Goal: Task Accomplishment & Management: Use online tool/utility

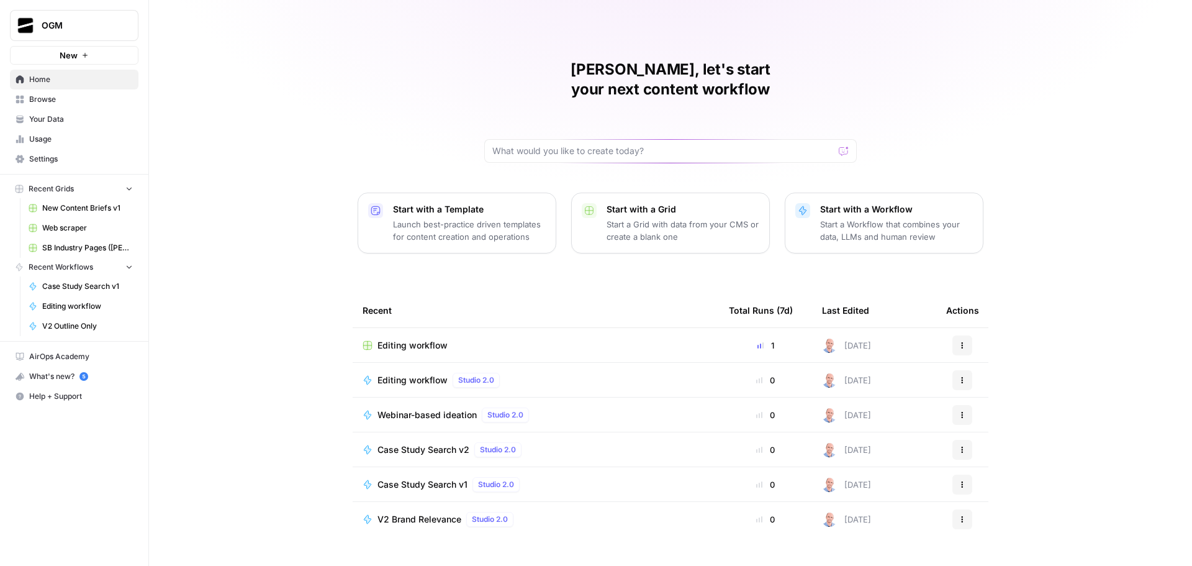
click at [81, 105] on link "Browse" at bounding box center [74, 99] width 129 height 20
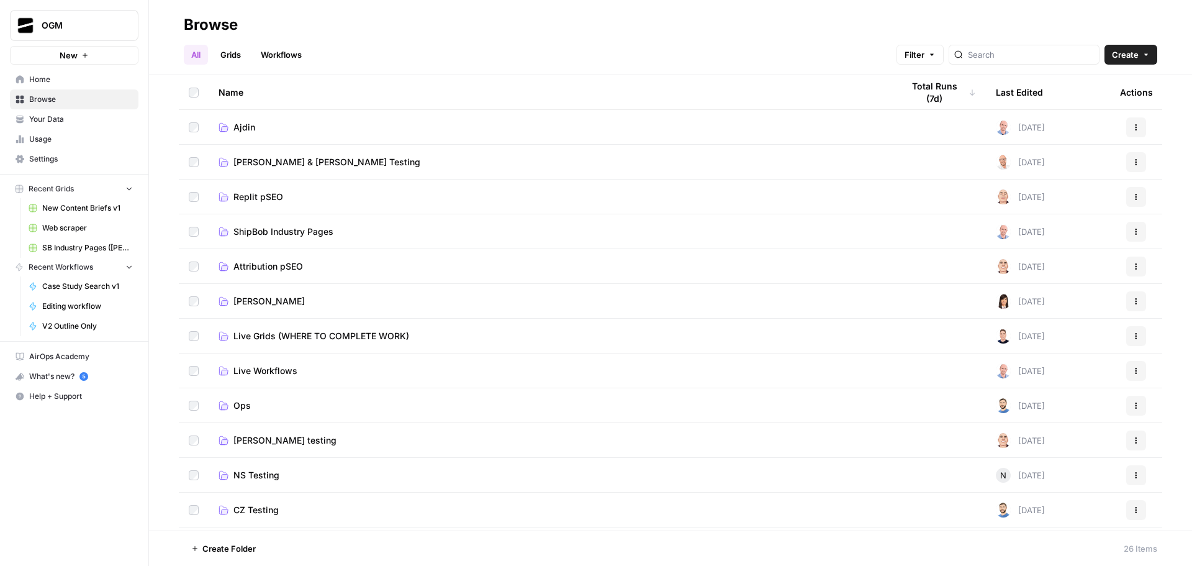
click at [251, 124] on span "Ajdin" at bounding box center [244, 127] width 22 height 12
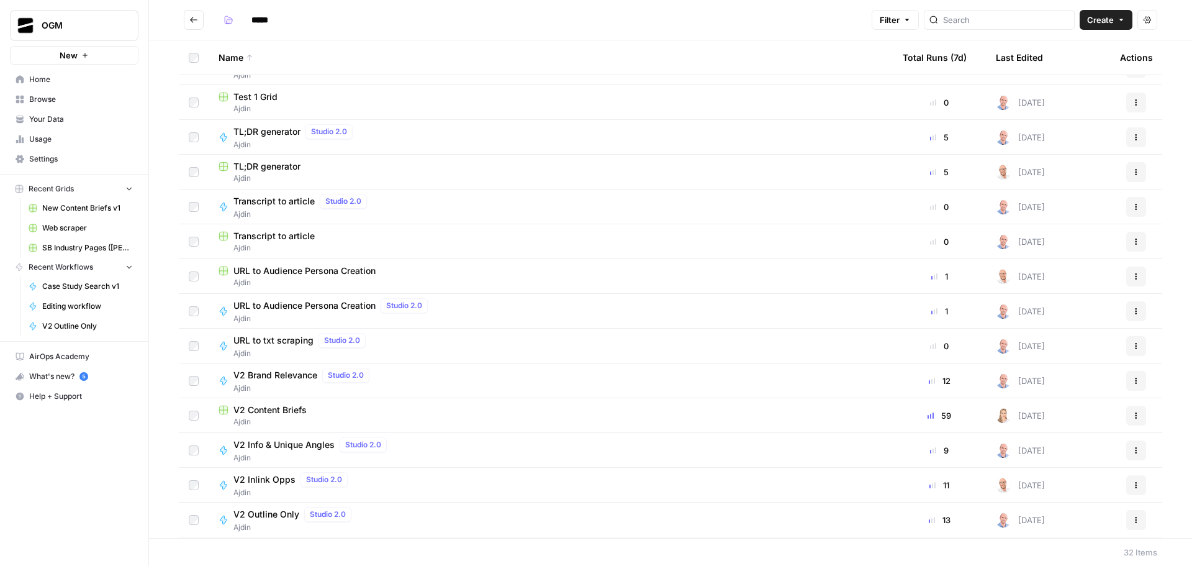
scroll to position [497, 0]
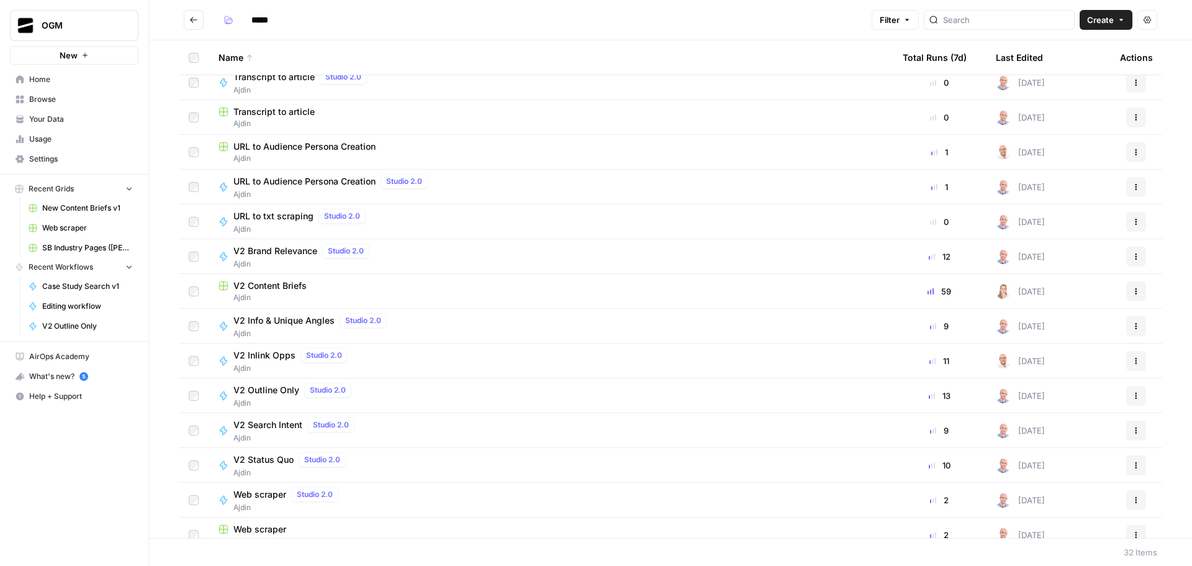
click at [299, 284] on span "V2 Content Briefs" at bounding box center [269, 285] width 73 height 12
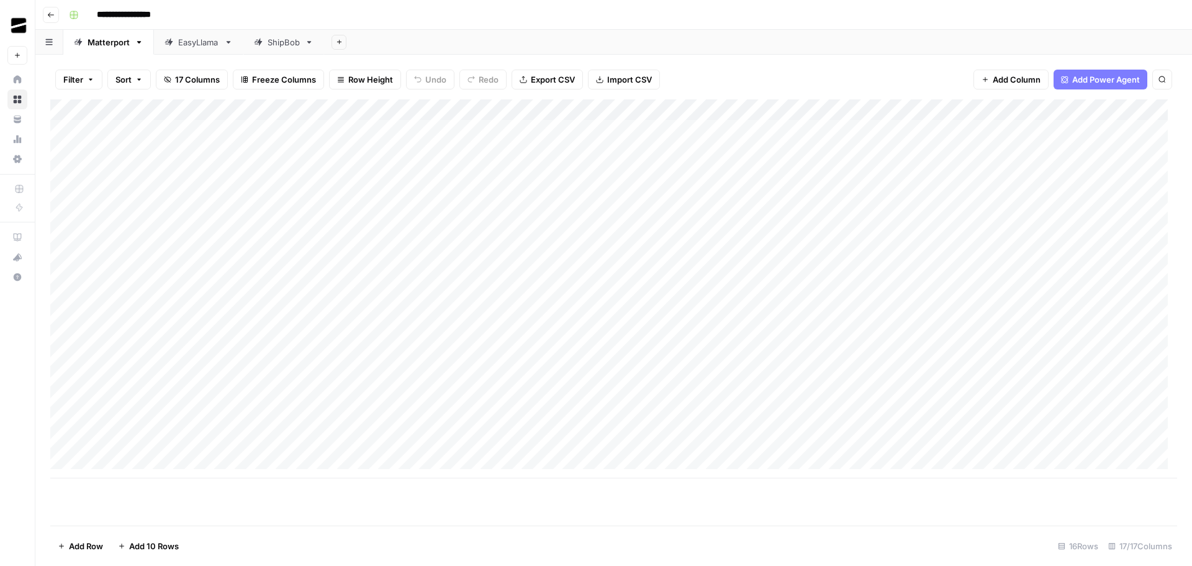
scroll to position [9, 0]
click at [291, 38] on div "ShipBob" at bounding box center [284, 42] width 32 height 12
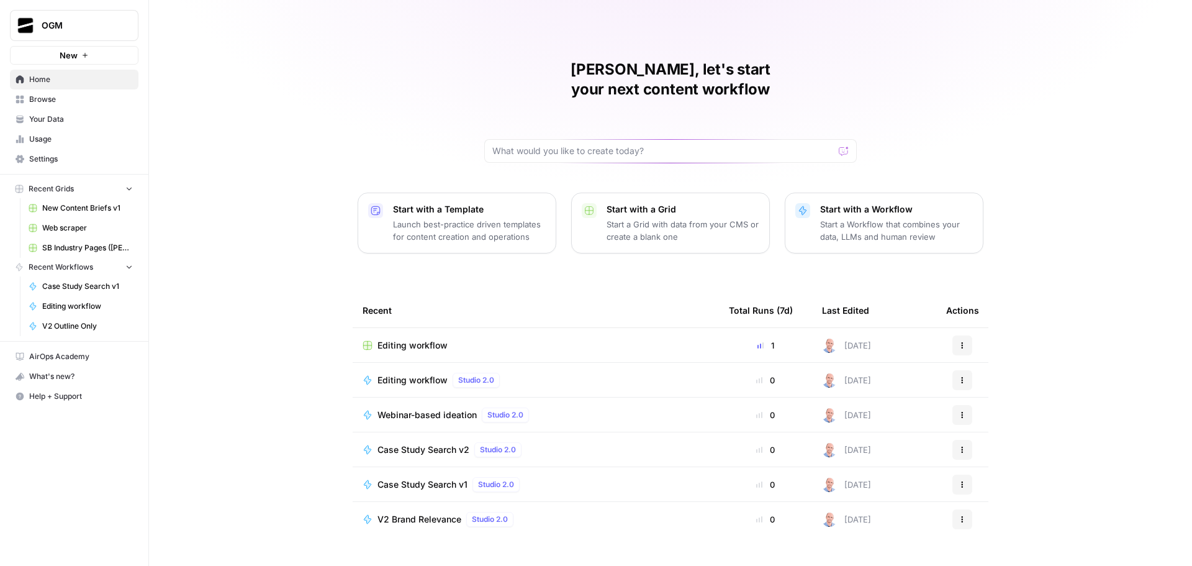
click at [67, 94] on span "Browse" at bounding box center [81, 99] width 104 height 11
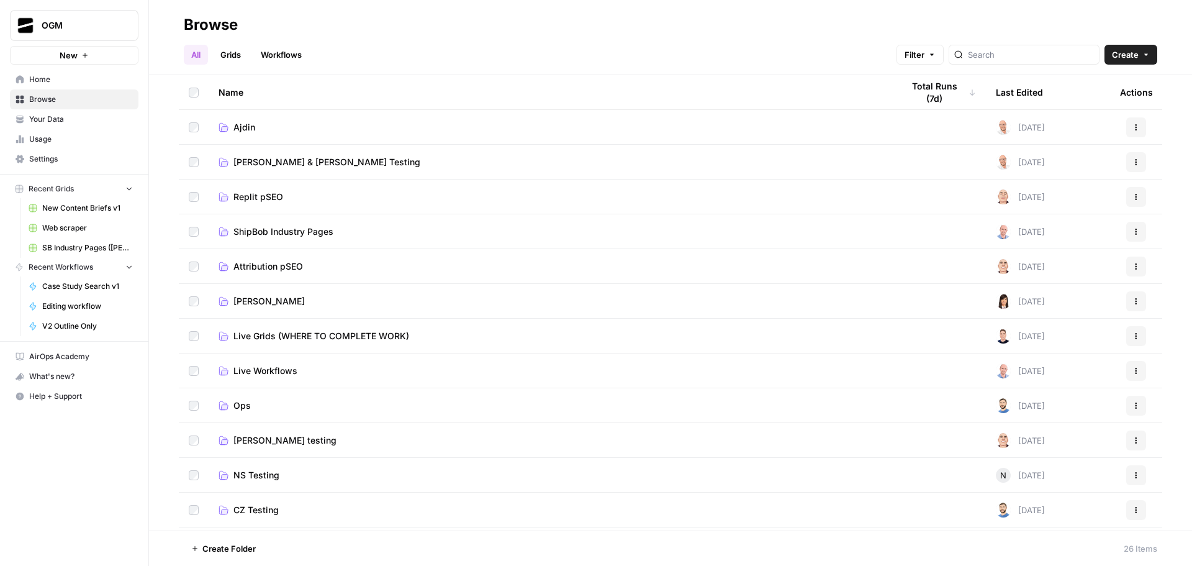
click at [244, 126] on span "Ajdin" at bounding box center [244, 127] width 22 height 12
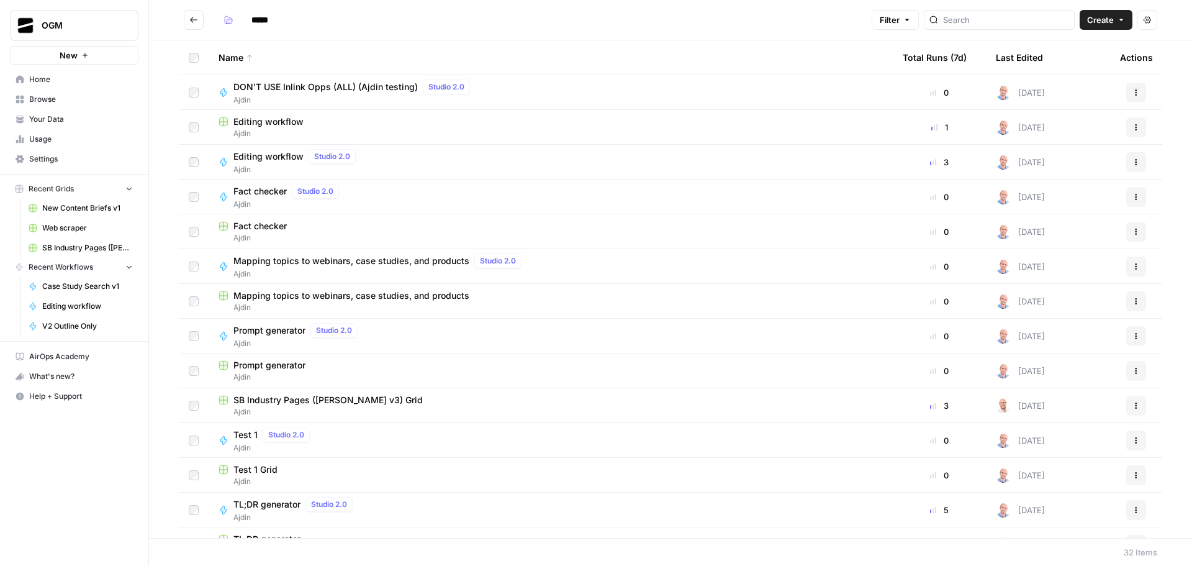
click at [75, 99] on span "Browse" at bounding box center [81, 99] width 104 height 11
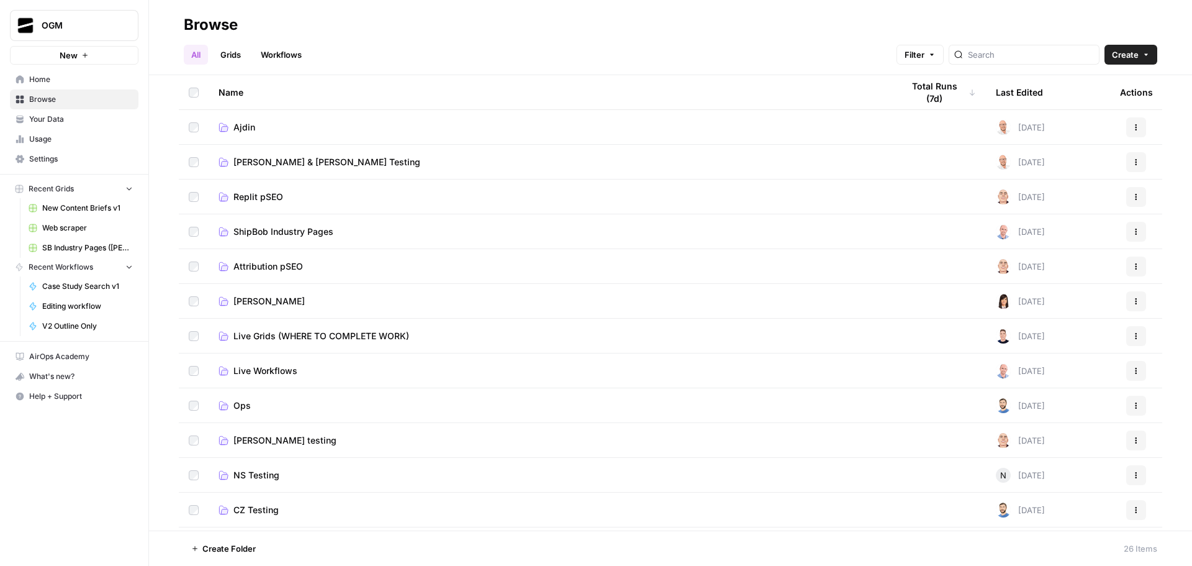
click at [239, 130] on span "Ajdin" at bounding box center [244, 127] width 22 height 12
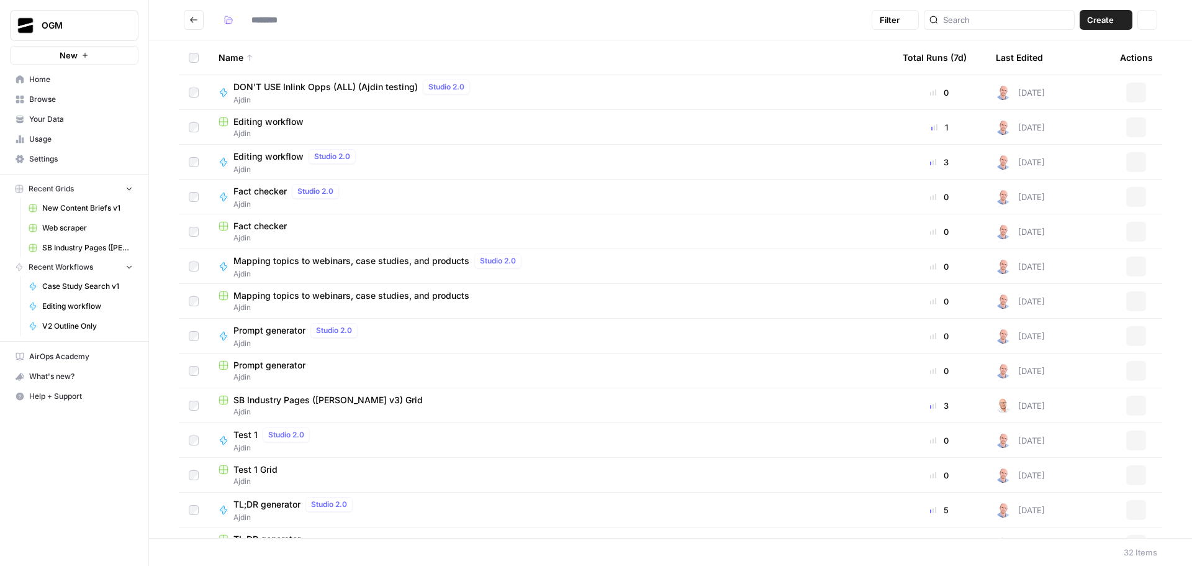
type input "*****"
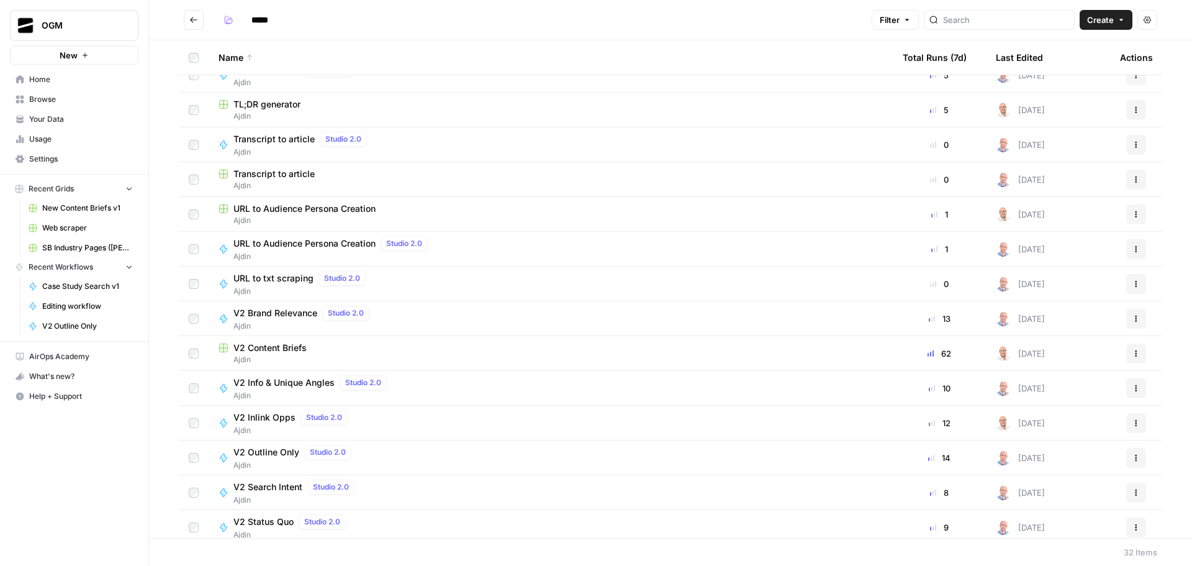
scroll to position [497, 0]
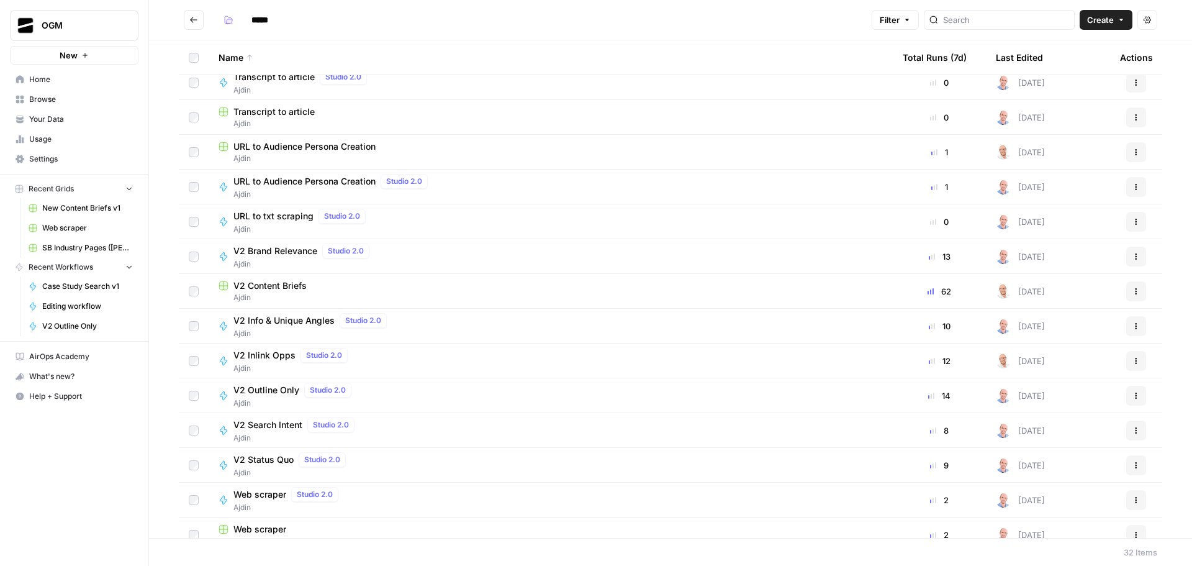
click at [279, 283] on span "V2 Content Briefs" at bounding box center [269, 285] width 73 height 12
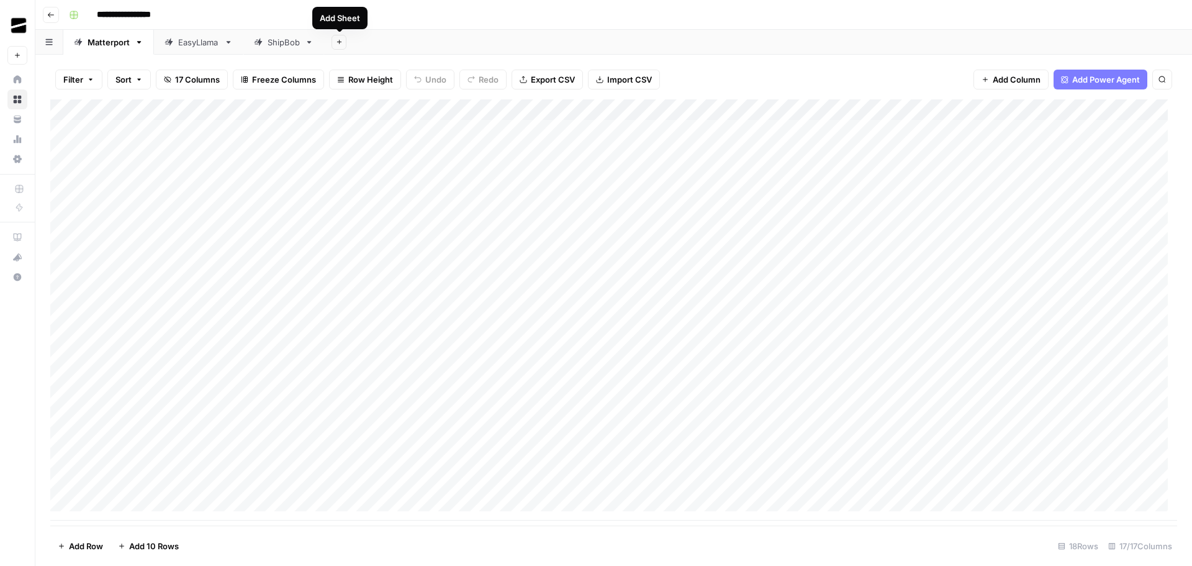
click at [287, 42] on div "ShipBob" at bounding box center [284, 42] width 32 height 12
click at [308, 43] on icon "button" at bounding box center [309, 42] width 9 height 9
click at [368, 80] on span "Duplicate Sheet" at bounding box center [360, 83] width 60 height 12
click at [392, 46] on icon "button" at bounding box center [390, 42] width 9 height 9
click at [434, 65] on span "Rename Sheet" at bounding box center [441, 66] width 60 height 12
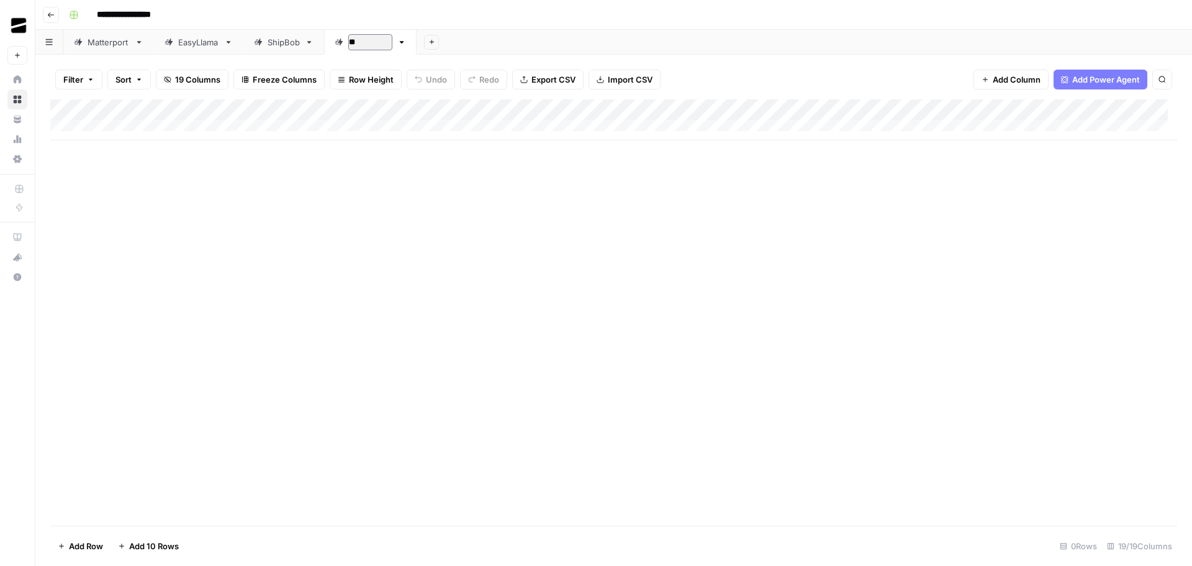
type input "*"
type input "*********"
click at [499, 39] on div "Add Sheet" at bounding box center [801, 42] width 782 height 25
click at [145, 125] on div "Add Column" at bounding box center [613, 119] width 1127 height 41
click at [155, 142] on div "Add Column" at bounding box center [613, 130] width 1127 height 62
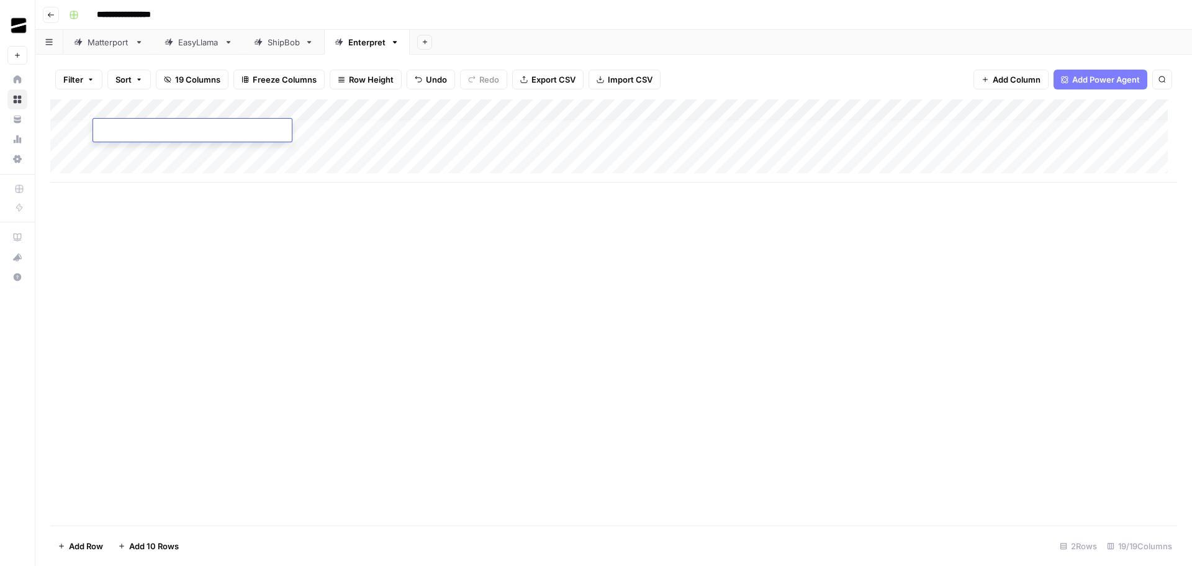
click at [152, 165] on div "Add Column" at bounding box center [613, 140] width 1127 height 83
click at [414, 314] on div "Add Column" at bounding box center [613, 312] width 1127 height 426
click at [867, 303] on div "Add Column" at bounding box center [613, 312] width 1127 height 426
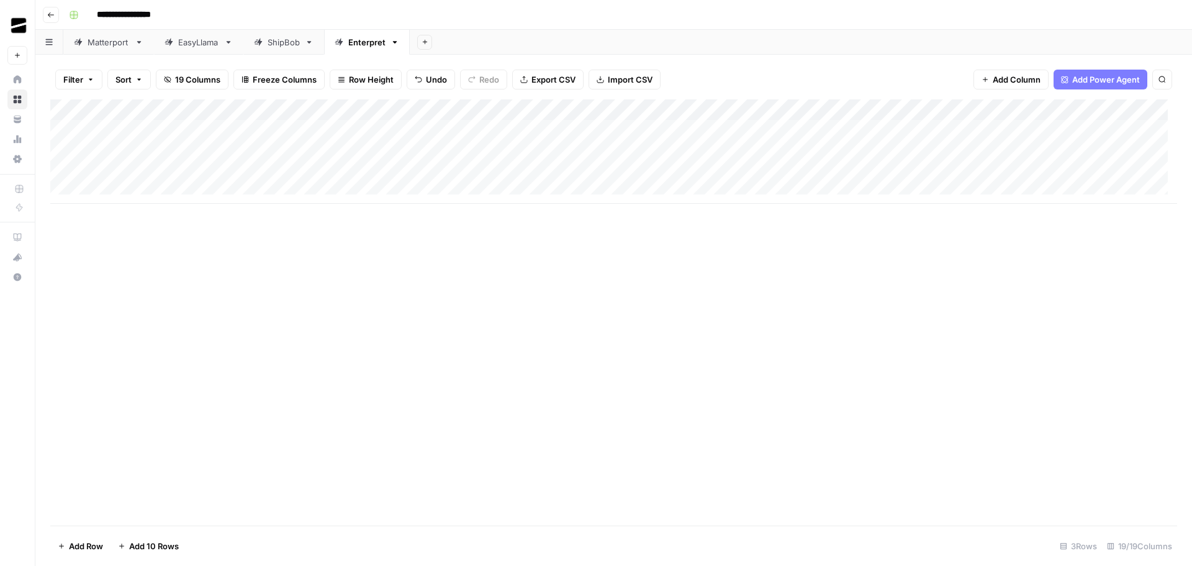
click at [841, 111] on div "Add Column" at bounding box center [613, 151] width 1127 height 104
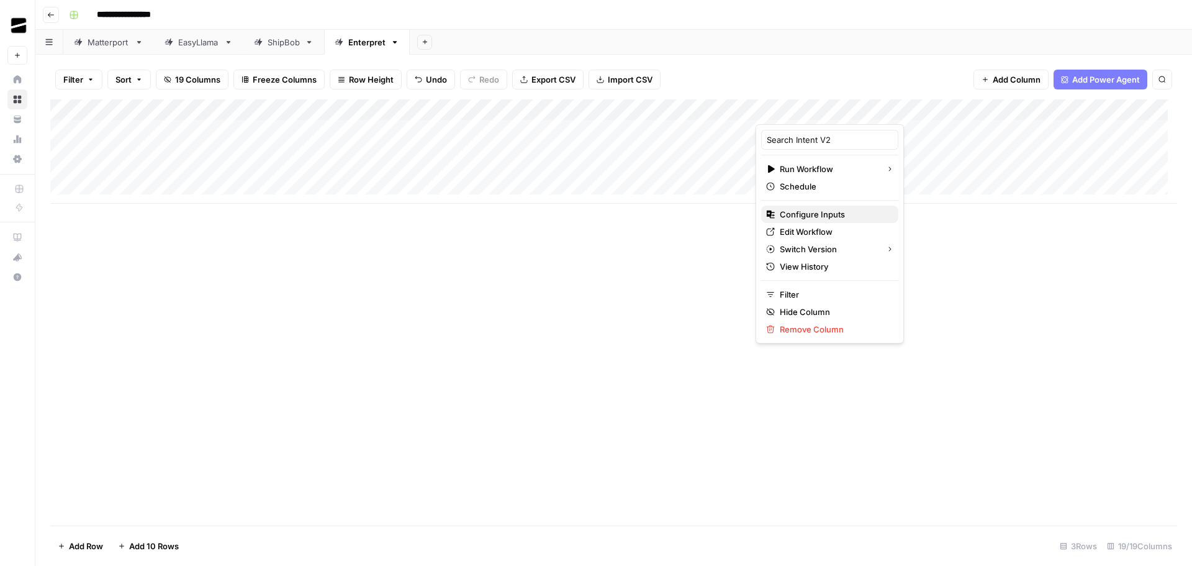
click at [834, 214] on span "Configure Inputs" at bounding box center [834, 214] width 109 height 12
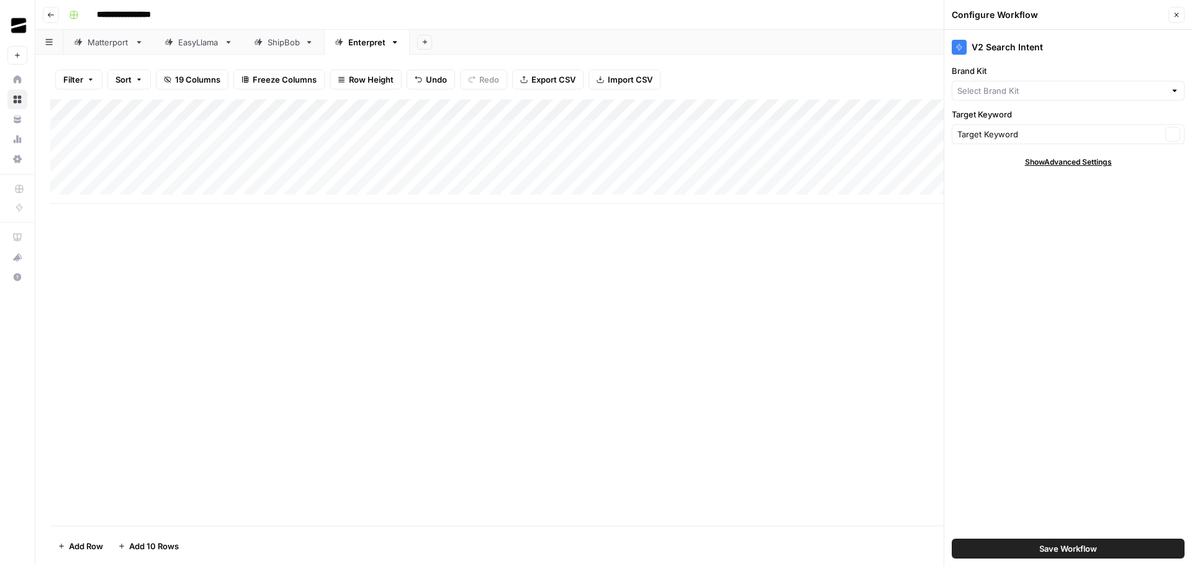
type input "ShipBob"
click at [1028, 92] on input "Brand Kit" at bounding box center [1059, 90] width 204 height 12
click at [1023, 116] on span "Enterpret" at bounding box center [1065, 120] width 207 height 12
type input "Enterpret"
click at [1102, 548] on button "Save Workflow" at bounding box center [1068, 548] width 233 height 20
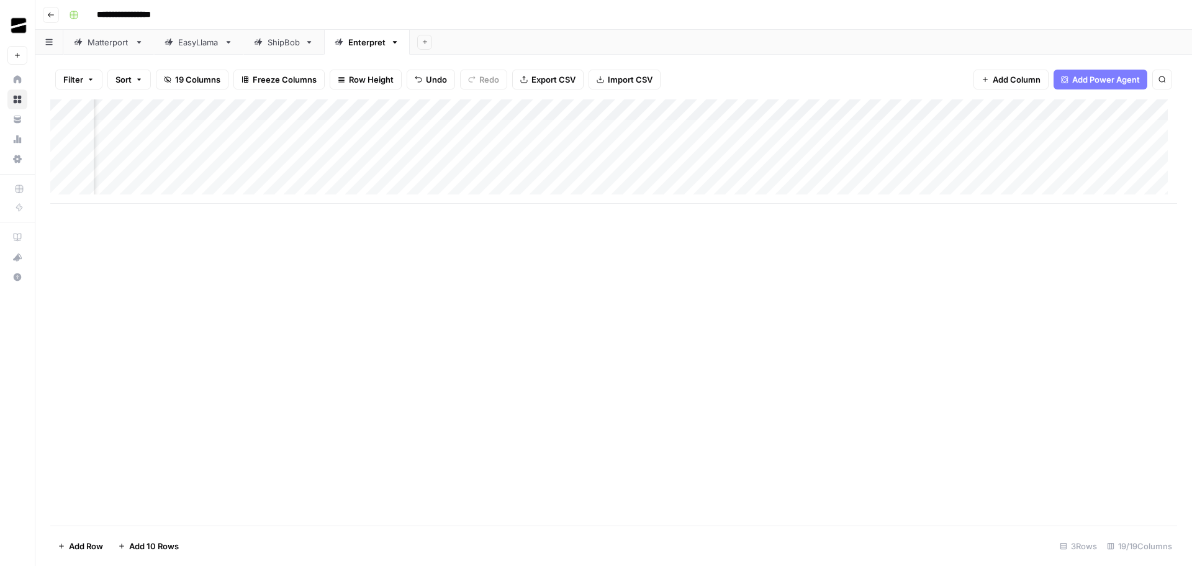
scroll to position [0, 509]
click at [554, 109] on div "Add Column" at bounding box center [613, 151] width 1127 height 104
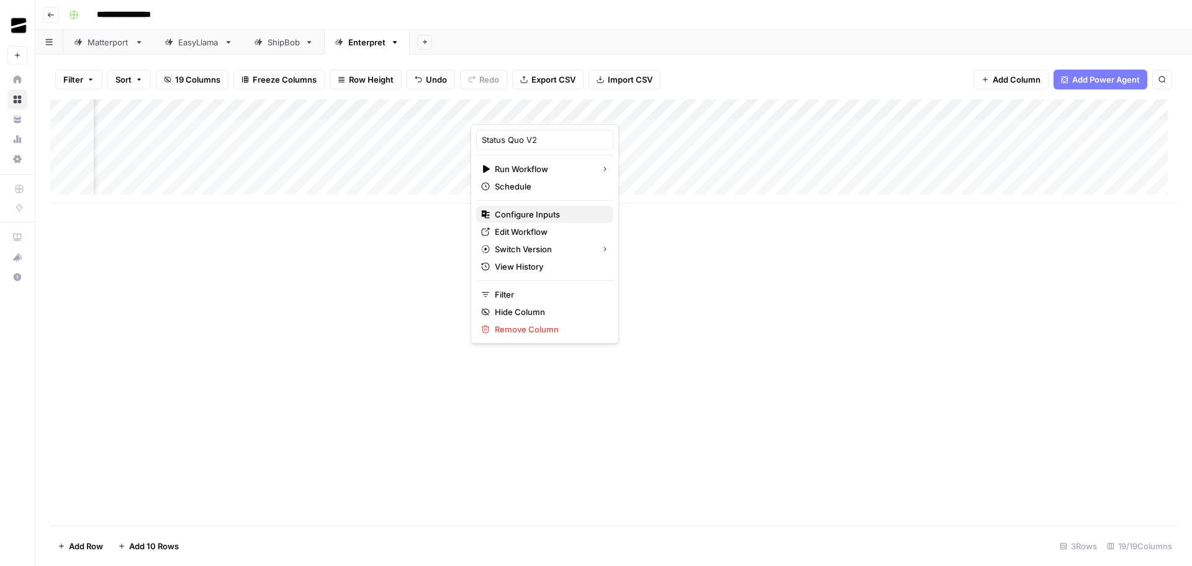
click at [544, 215] on span "Configure Inputs" at bounding box center [549, 214] width 109 height 12
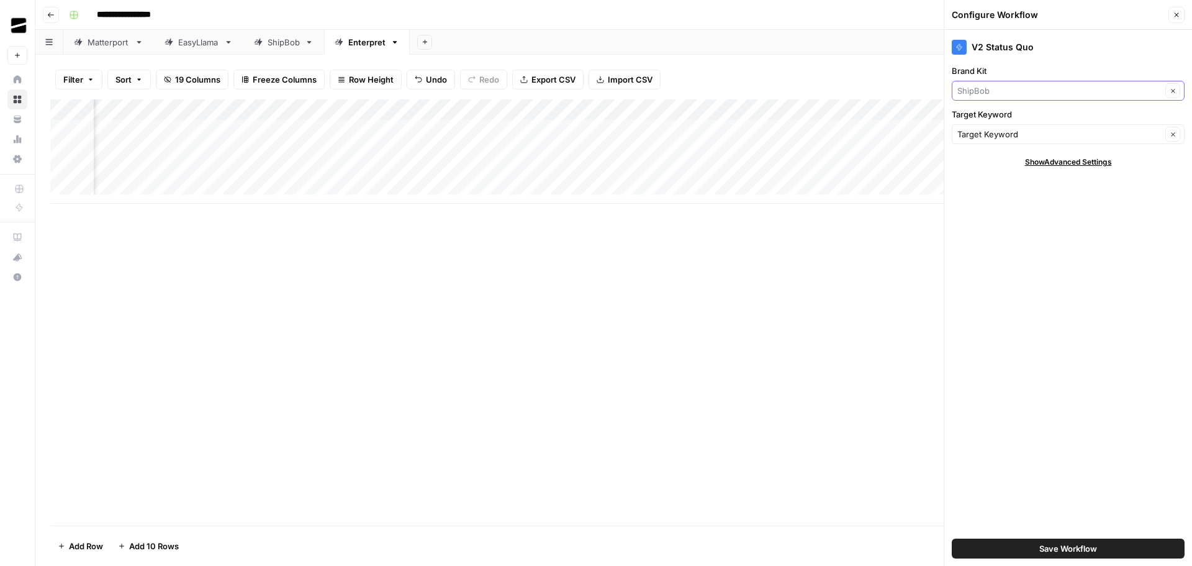
click at [1015, 91] on input "Brand Kit" at bounding box center [1059, 90] width 204 height 12
click at [1014, 124] on span "Enterpret" at bounding box center [1065, 120] width 207 height 12
type input "Enterpret"
click at [1085, 545] on span "Save Workflow" at bounding box center [1068, 548] width 58 height 12
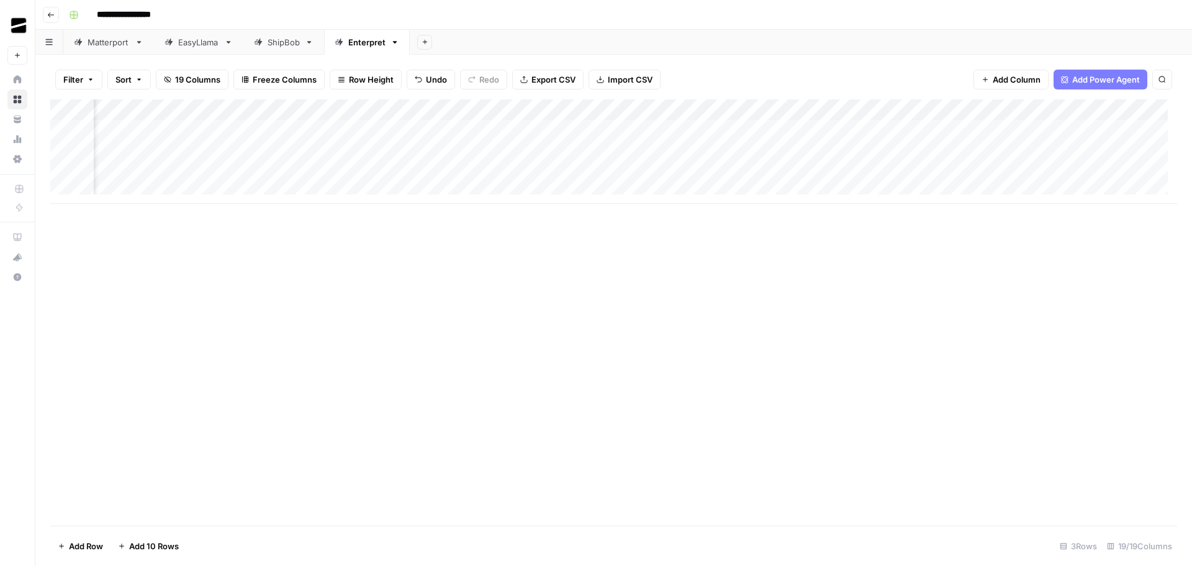
scroll to position [0, 681]
click at [608, 111] on div "Add Column" at bounding box center [613, 151] width 1127 height 104
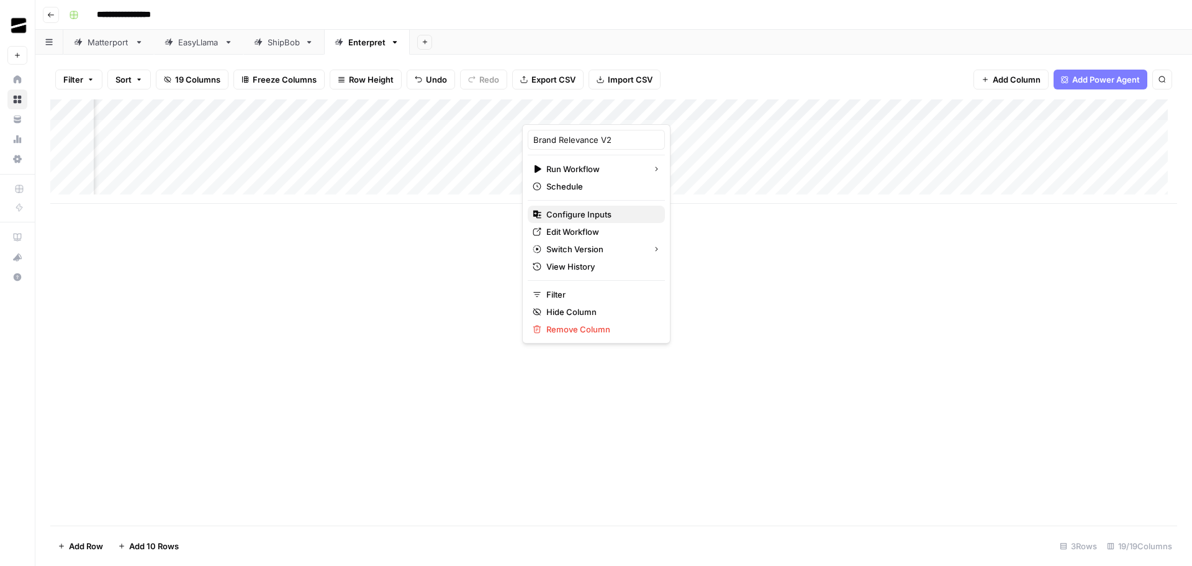
click at [594, 211] on span "Configure Inputs" at bounding box center [600, 214] width 109 height 12
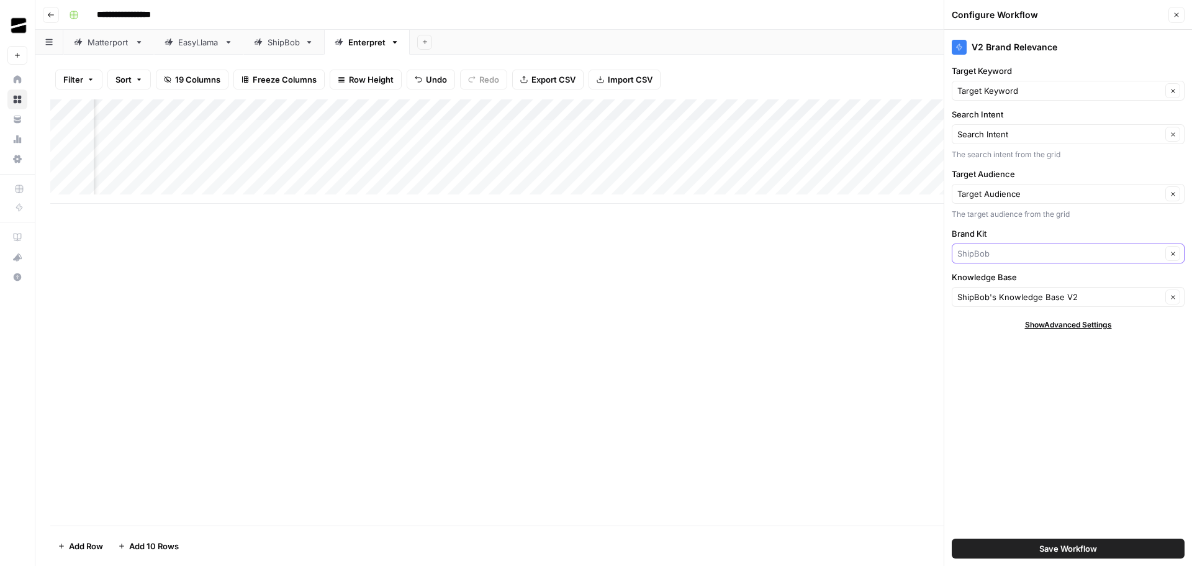
click at [1001, 251] on input "Brand Kit" at bounding box center [1059, 253] width 204 height 12
click at [1002, 284] on span "Enterpret" at bounding box center [1065, 282] width 207 height 12
type input "Enterpret"
click at [1049, 299] on input "Knowledge Base" at bounding box center [1059, 297] width 204 height 12
click at [1052, 323] on span "Enterpret Knowledge Base" at bounding box center [1065, 326] width 207 height 12
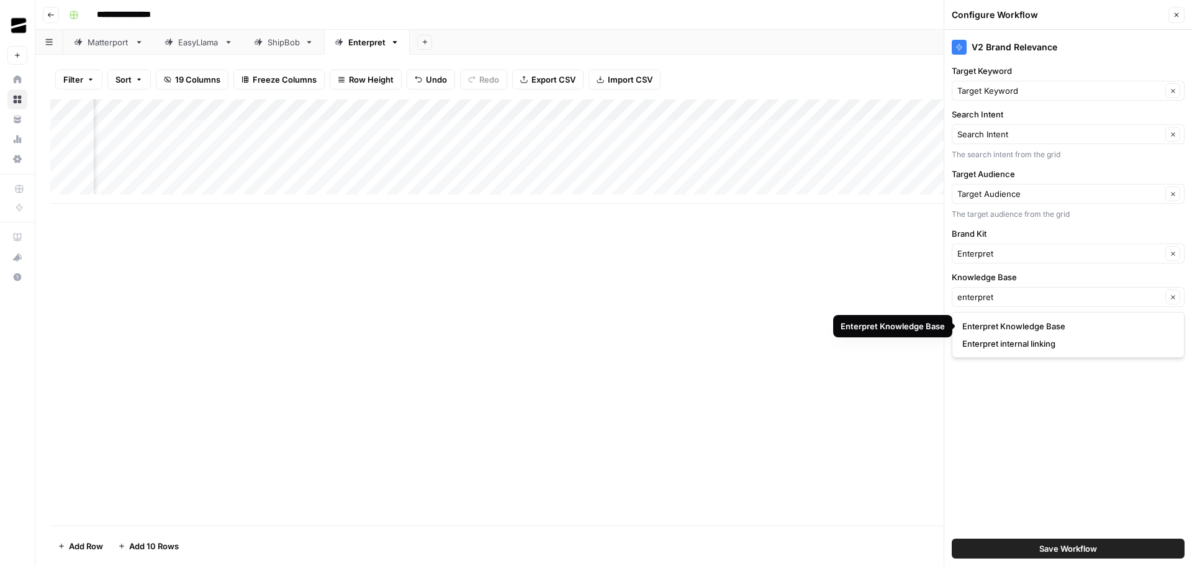
type input "Enterpret Knowledge Base"
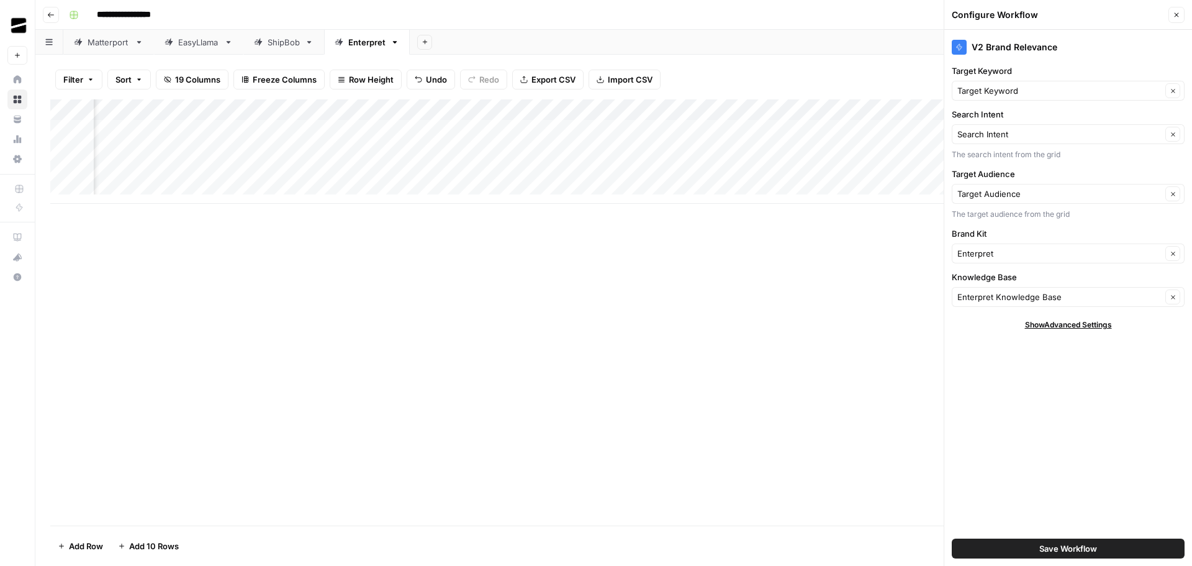
click at [1092, 407] on div "V2 Brand Relevance Target Keyword Target Keyword Clear Search Intent Search Int…" at bounding box center [1068, 298] width 248 height 536
click at [1073, 548] on span "Save Workflow" at bounding box center [1068, 548] width 58 height 12
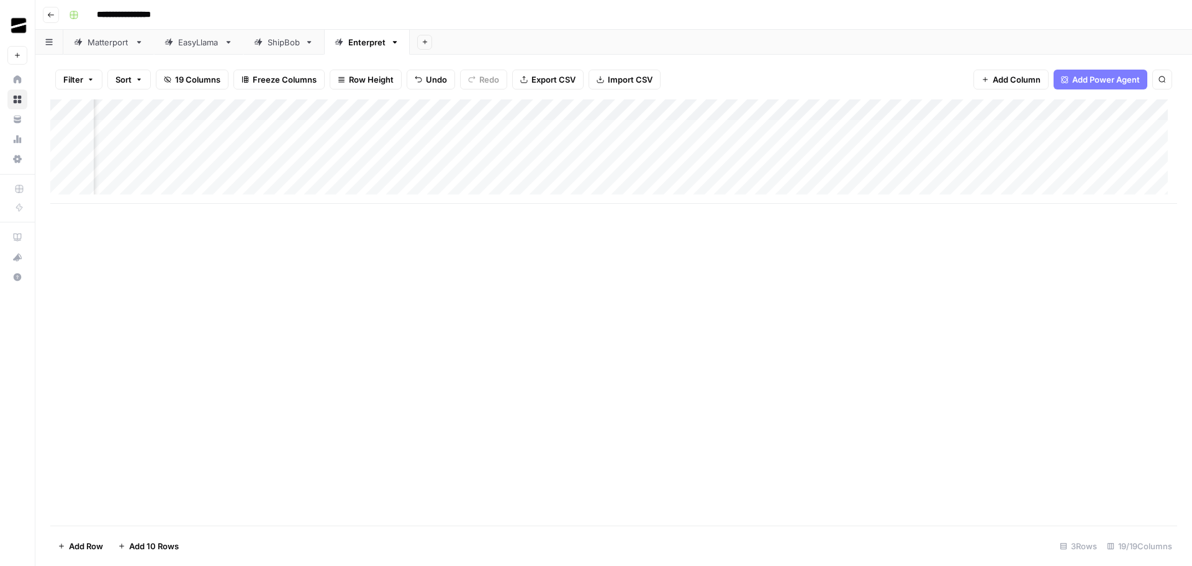
scroll to position [0, 849]
click at [664, 110] on div "Add Column" at bounding box center [613, 151] width 1127 height 104
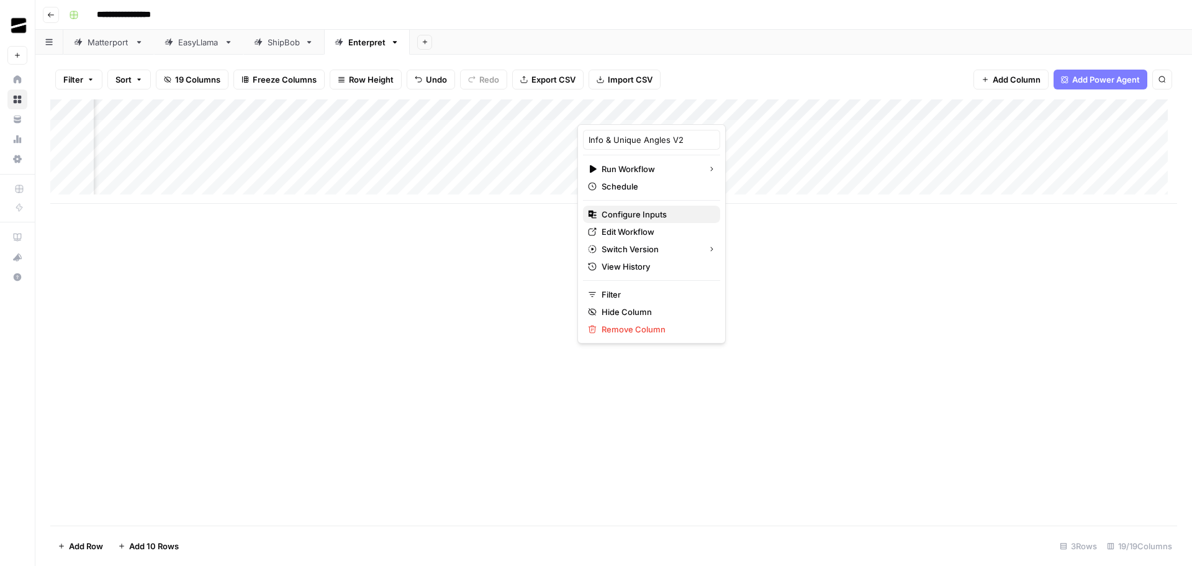
click at [667, 208] on span "Configure Inputs" at bounding box center [656, 214] width 109 height 12
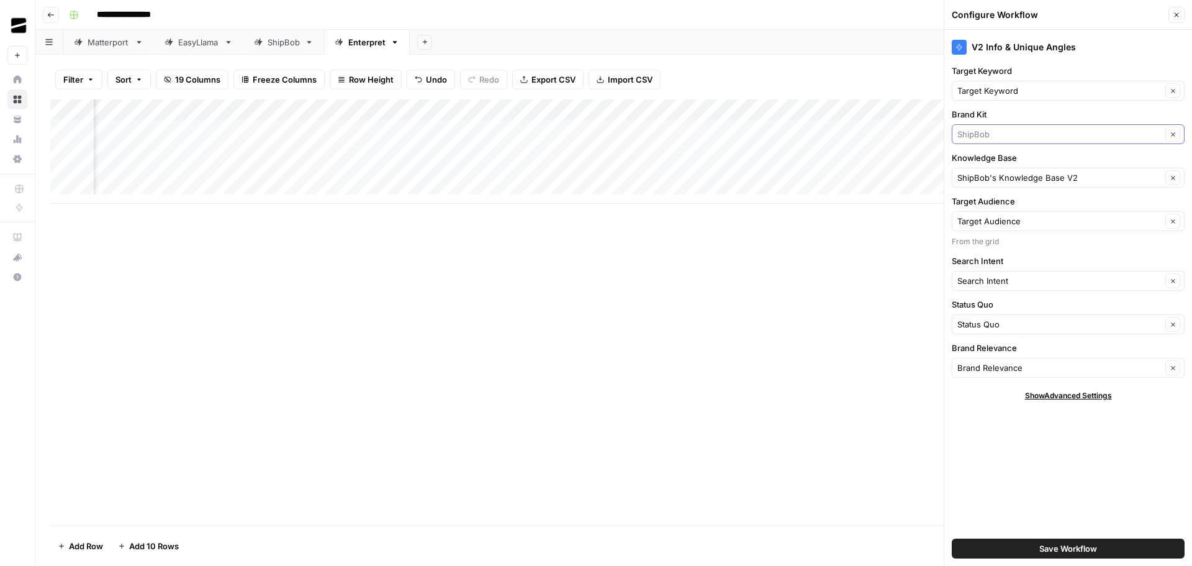
click at [1006, 137] on input "Brand Kit" at bounding box center [1059, 134] width 204 height 12
click at [1010, 162] on span "Enterpret" at bounding box center [1065, 163] width 207 height 12
type input "Enterpret"
click at [1078, 181] on input "Knowledge Base" at bounding box center [1059, 177] width 204 height 12
click at [1056, 204] on span "Enterpret Knowledge Base" at bounding box center [1065, 207] width 207 height 12
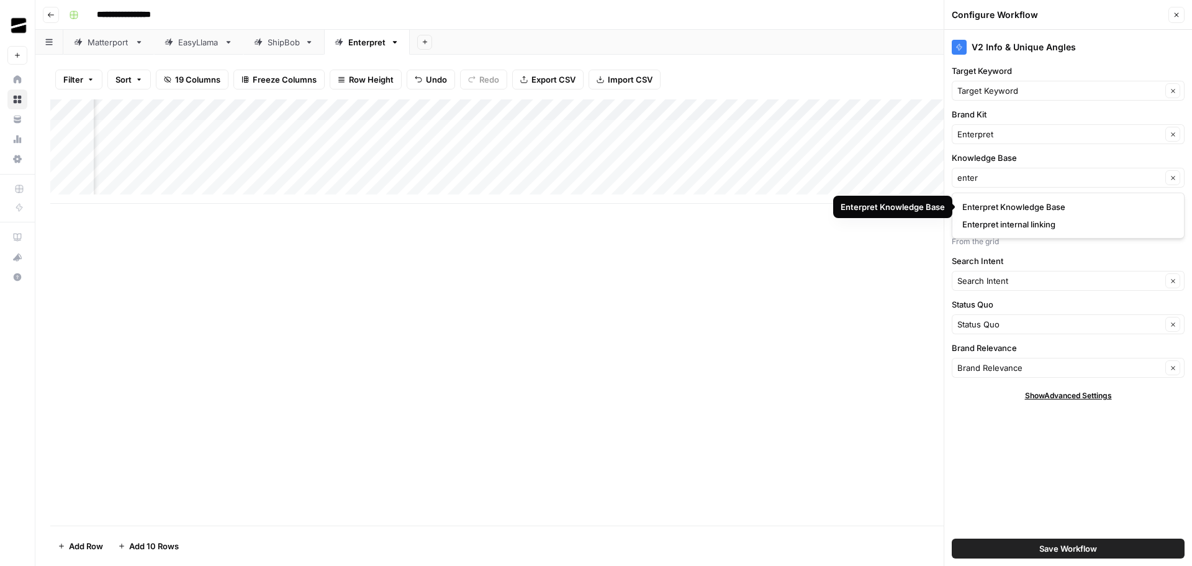
type input "Enterpret Knowledge Base"
click at [1078, 544] on span "Save Workflow" at bounding box center [1068, 548] width 58 height 12
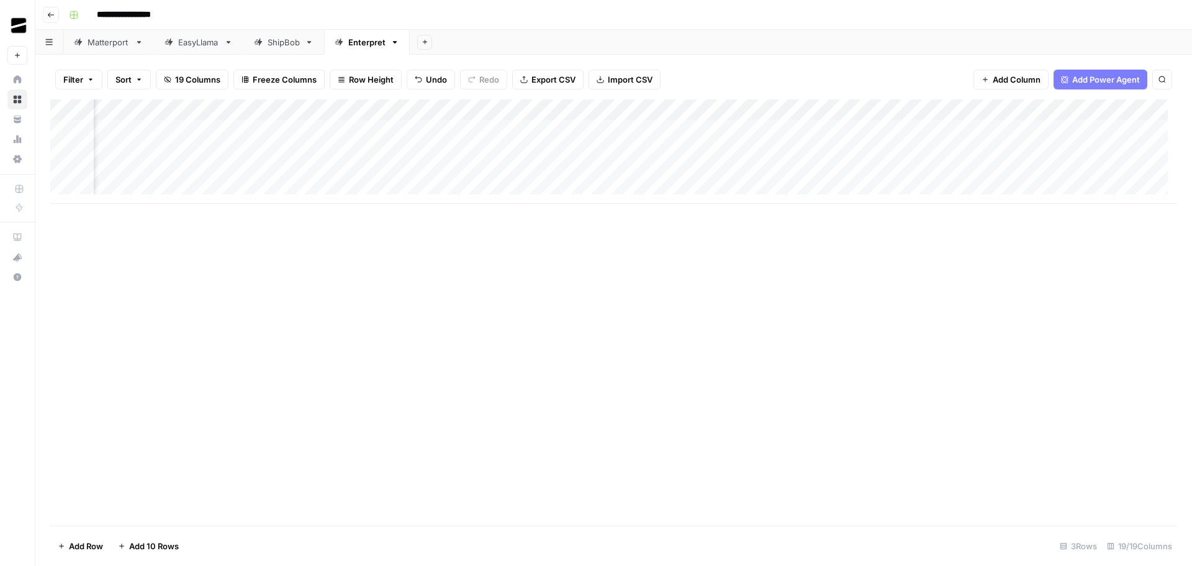
scroll to position [0, 1041]
click at [695, 111] on div "Add Column" at bounding box center [613, 151] width 1127 height 104
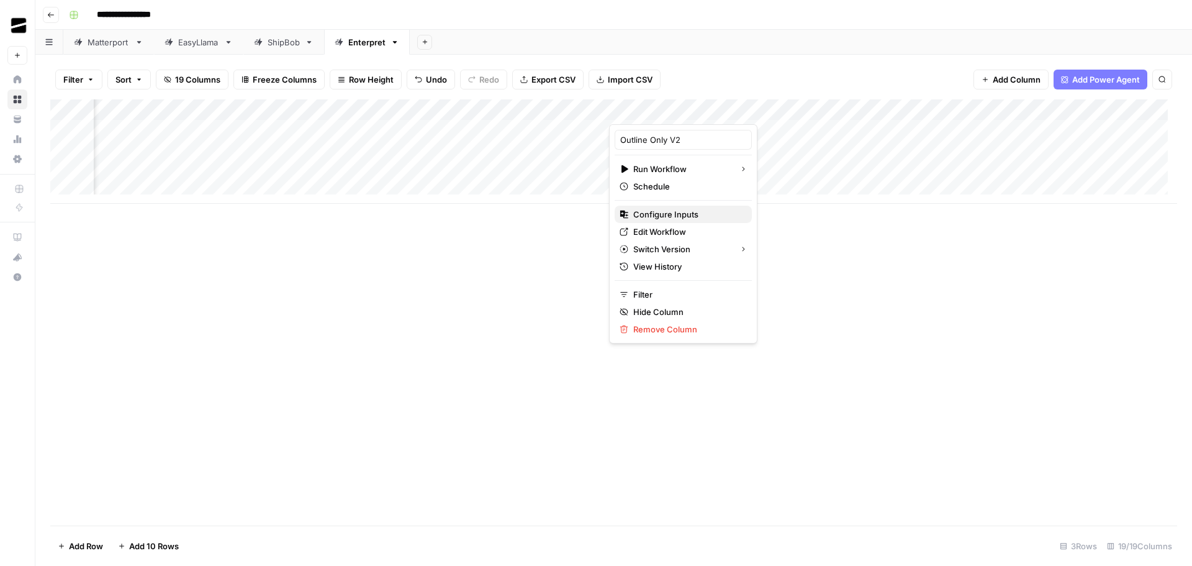
click at [689, 214] on span "Configure Inputs" at bounding box center [687, 214] width 109 height 12
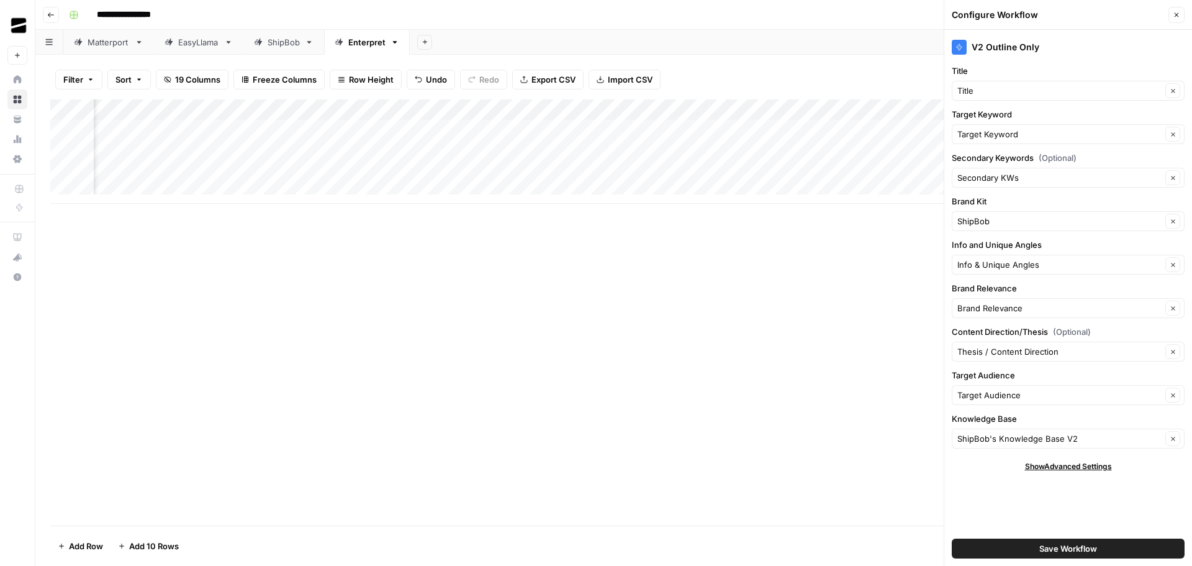
click at [1011, 227] on div "ShipBob Clear" at bounding box center [1068, 221] width 233 height 20
click at [1003, 248] on span "Enterpret" at bounding box center [1065, 250] width 207 height 12
type input "Enterpret"
click at [1090, 436] on input "Knowledge Base" at bounding box center [1059, 438] width 204 height 12
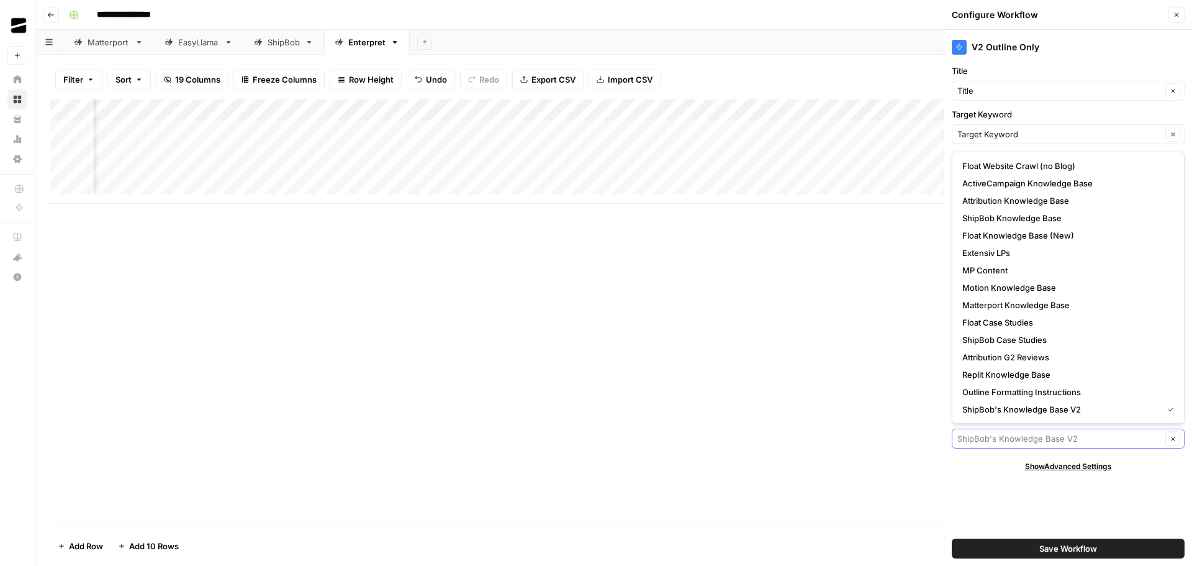
click at [1037, 440] on input "Knowledge Base" at bounding box center [1059, 438] width 204 height 12
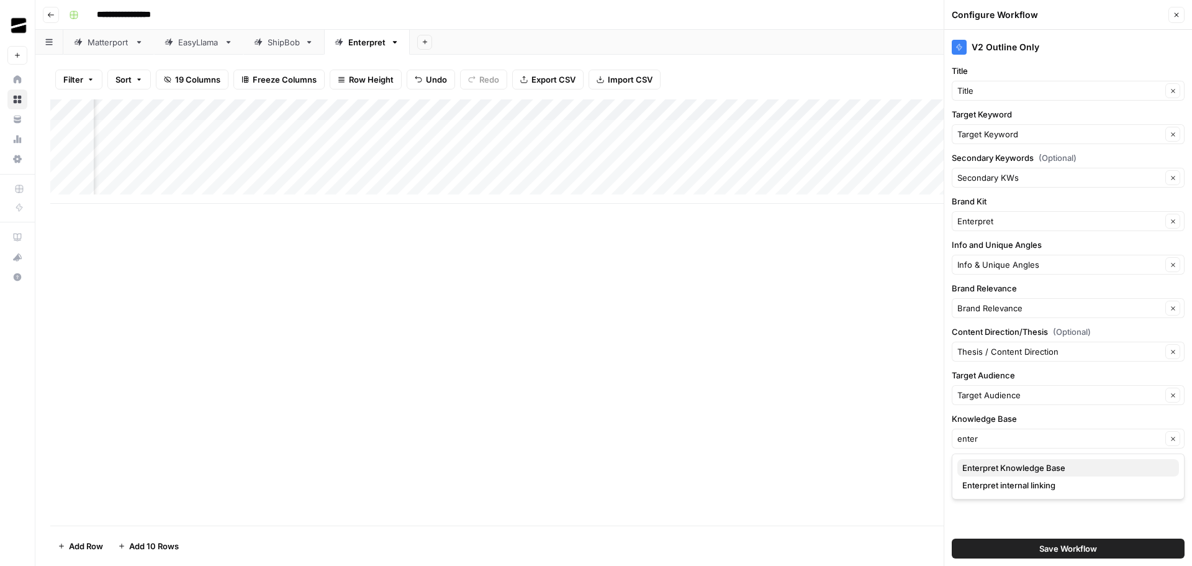
click at [1043, 463] on span "Enterpret Knowledge Base" at bounding box center [1065, 467] width 207 height 12
type input "Enterpret Knowledge Base"
click at [1100, 548] on button "Save Workflow" at bounding box center [1068, 548] width 233 height 20
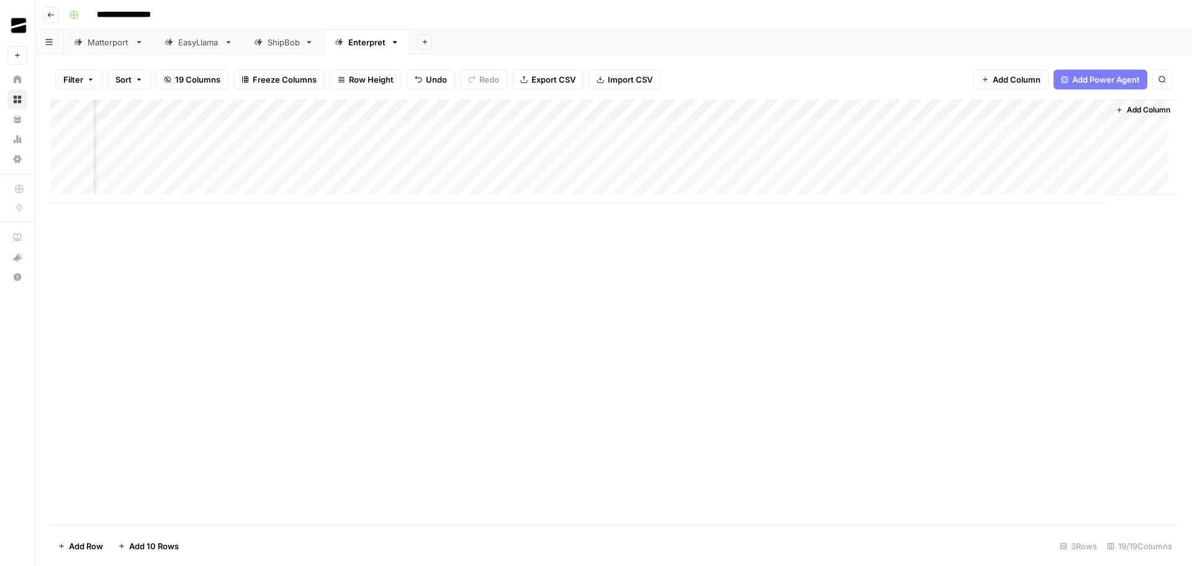
scroll to position [0, 1255]
click at [738, 110] on div "Add Column" at bounding box center [613, 151] width 1127 height 104
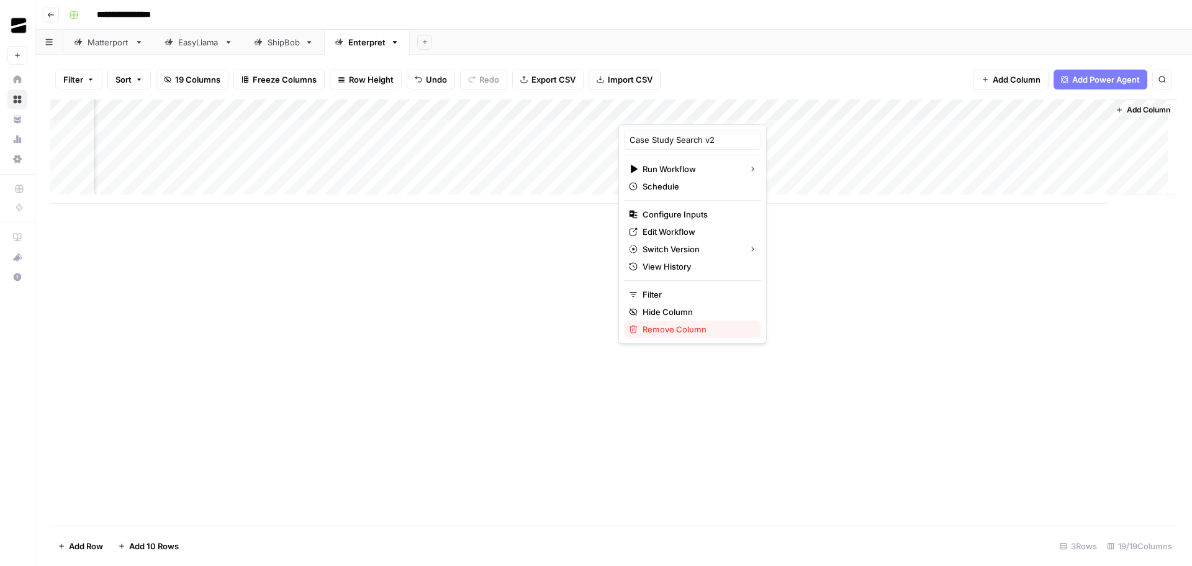
click at [696, 328] on span "Remove Column" at bounding box center [697, 329] width 109 height 12
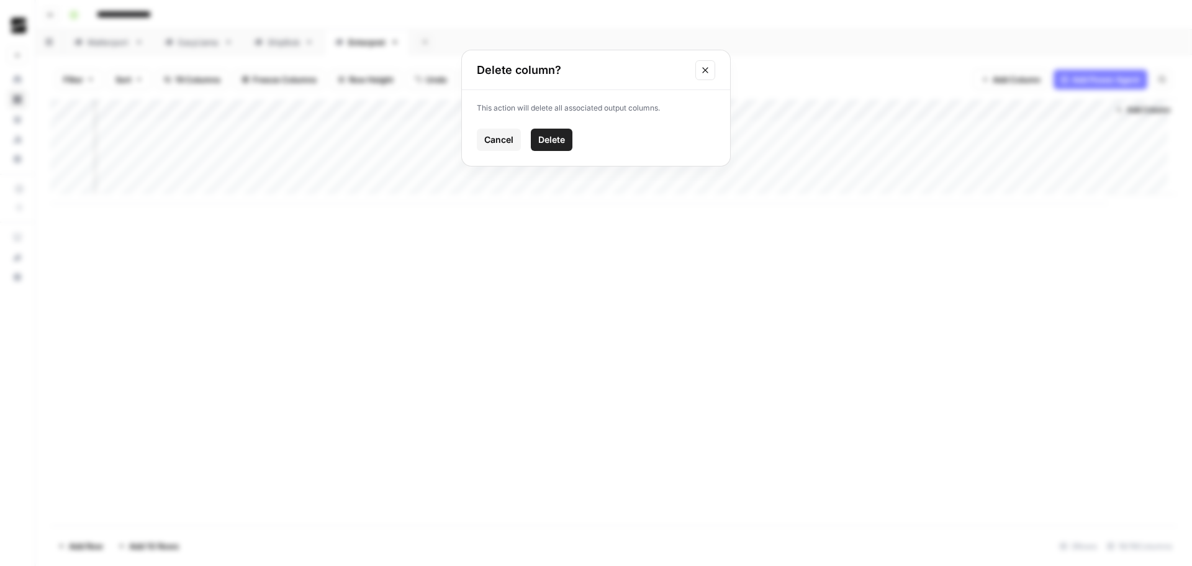
click at [554, 135] on span "Delete" at bounding box center [551, 139] width 27 height 12
click at [958, 112] on div "Add Column" at bounding box center [613, 151] width 1127 height 104
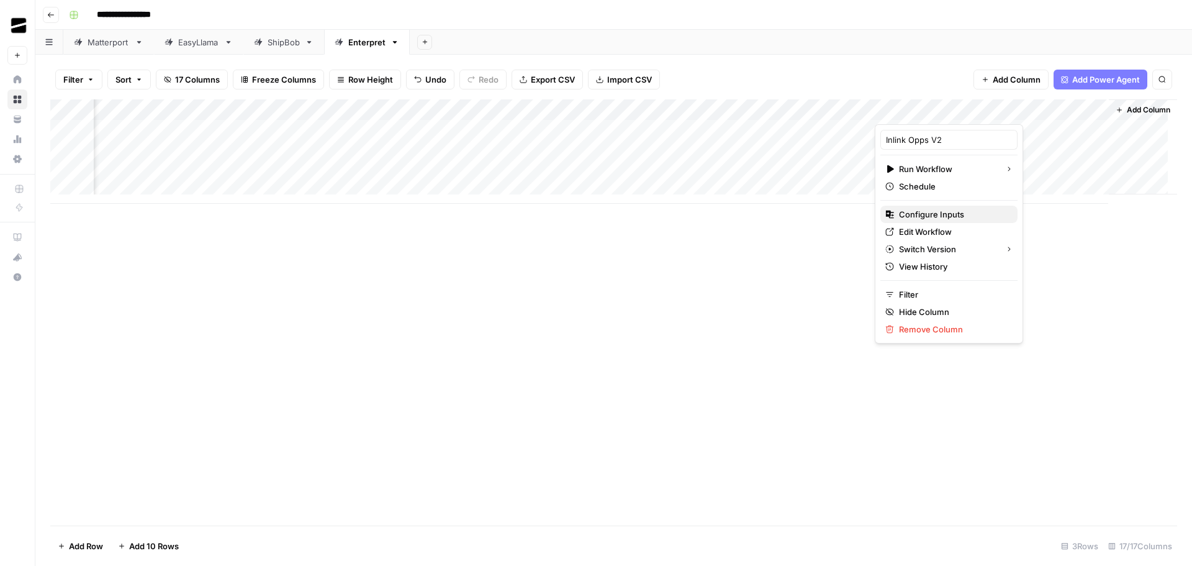
click at [957, 219] on span "Configure Inputs" at bounding box center [953, 214] width 109 height 12
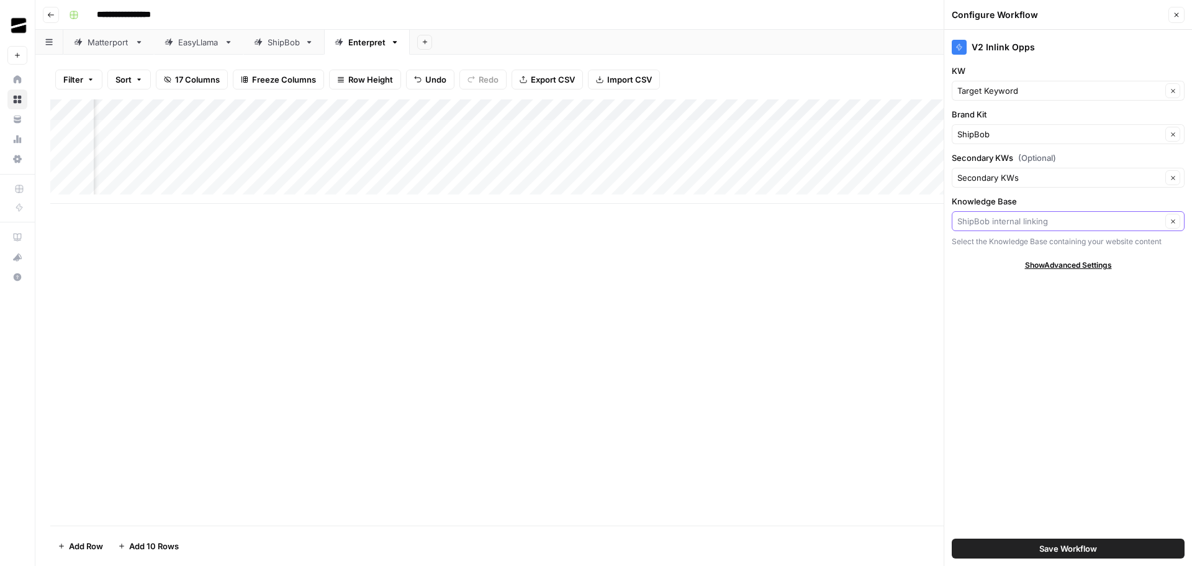
click at [1096, 220] on input "Knowledge Base" at bounding box center [1059, 221] width 204 height 12
click at [1063, 270] on span "Enterpret internal linking" at bounding box center [1065, 267] width 207 height 12
type input "Enterpret internal linking"
click at [1002, 133] on input "Brand Kit" at bounding box center [1059, 134] width 204 height 12
click at [1015, 163] on span "Enterpret" at bounding box center [1065, 163] width 207 height 12
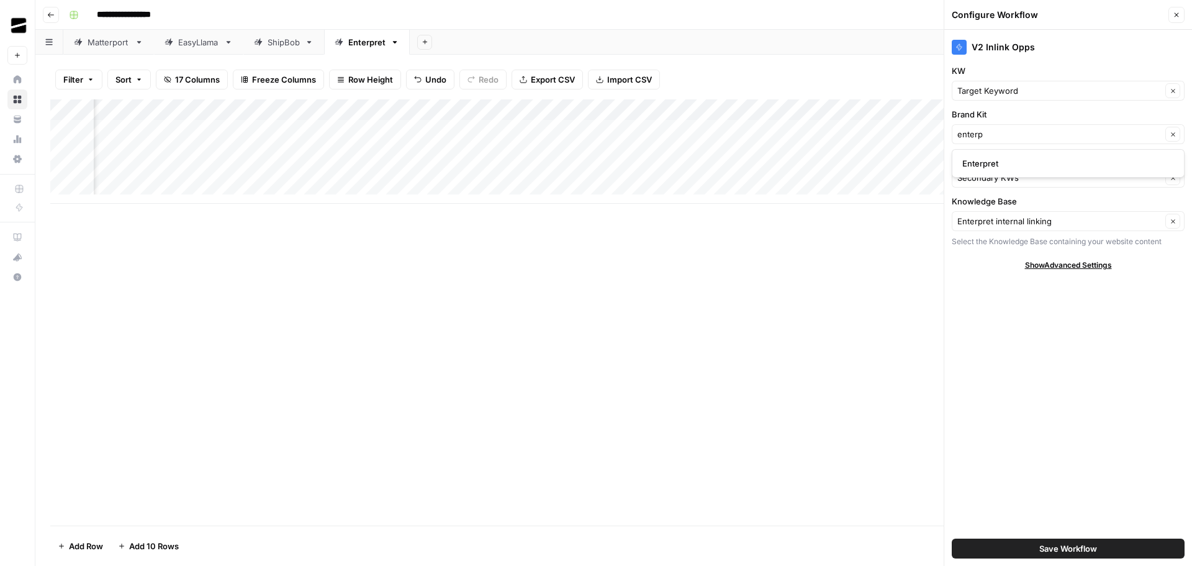
type input "Enterpret"
click at [1079, 544] on span "Save Workflow" at bounding box center [1068, 548] width 58 height 12
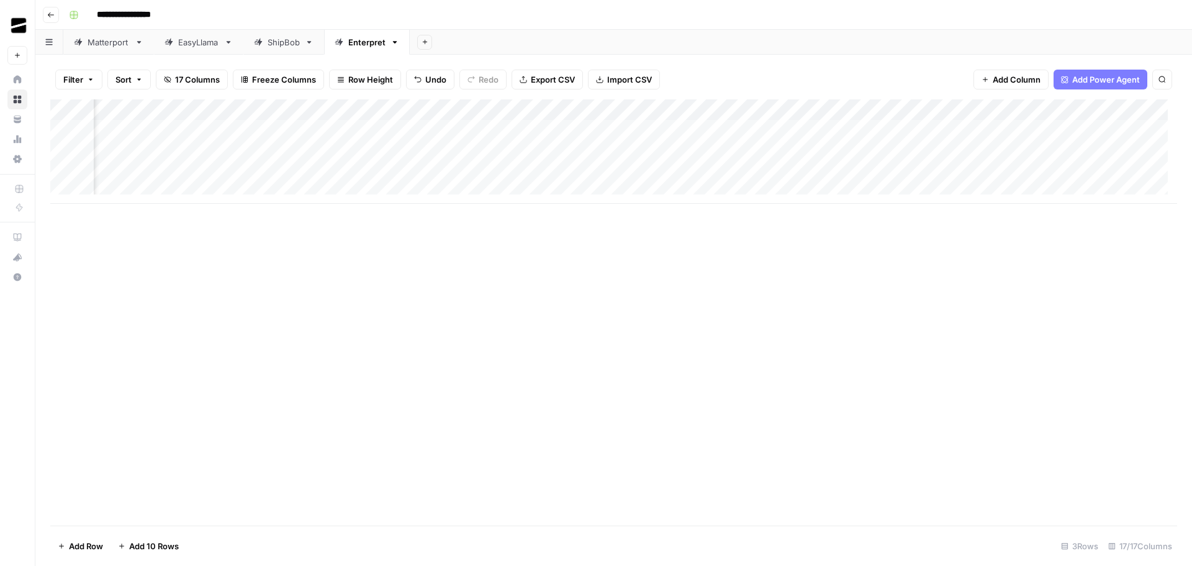
scroll to position [0, 448]
click at [394, 111] on div "Add Column" at bounding box center [613, 151] width 1127 height 104
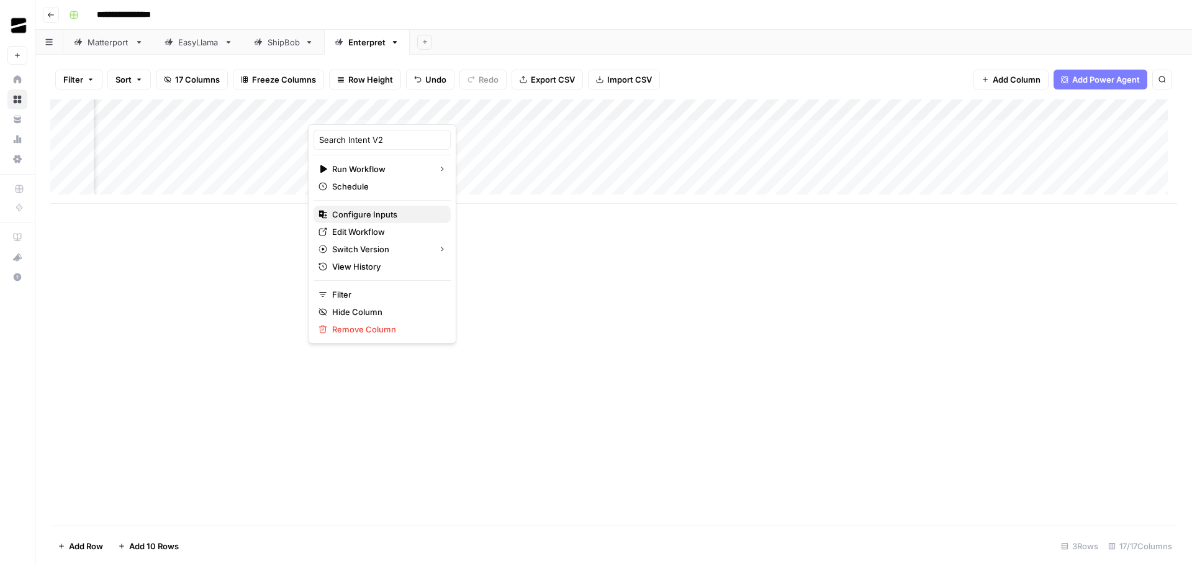
click at [397, 217] on span "Configure Inputs" at bounding box center [386, 214] width 109 height 12
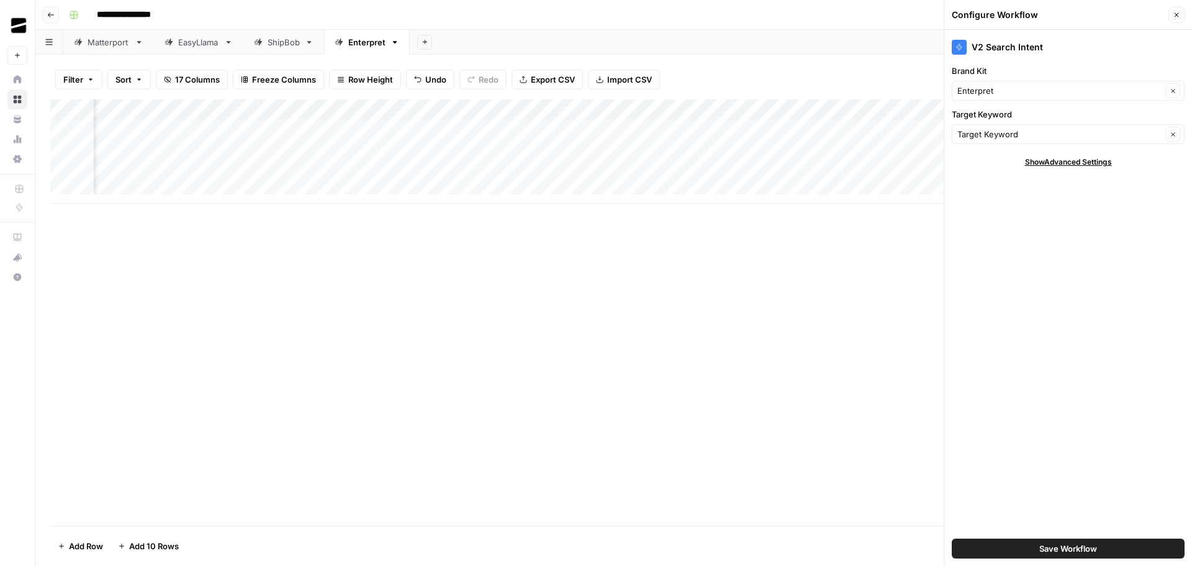
click at [1178, 16] on icon "button" at bounding box center [1176, 14] width 7 height 7
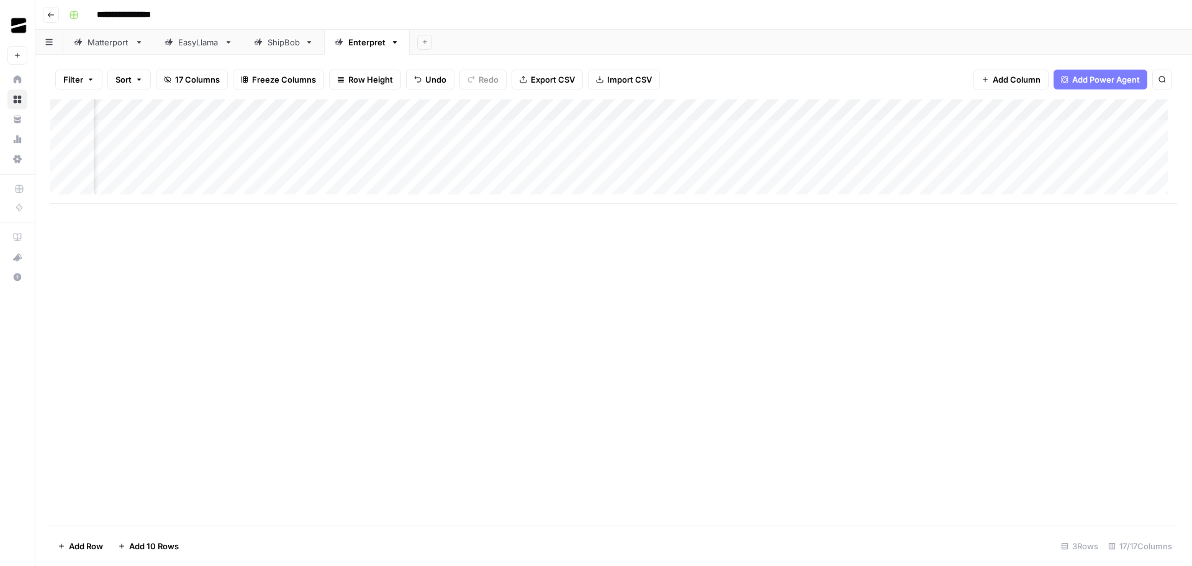
click at [617, 111] on div "Add Column" at bounding box center [613, 151] width 1127 height 104
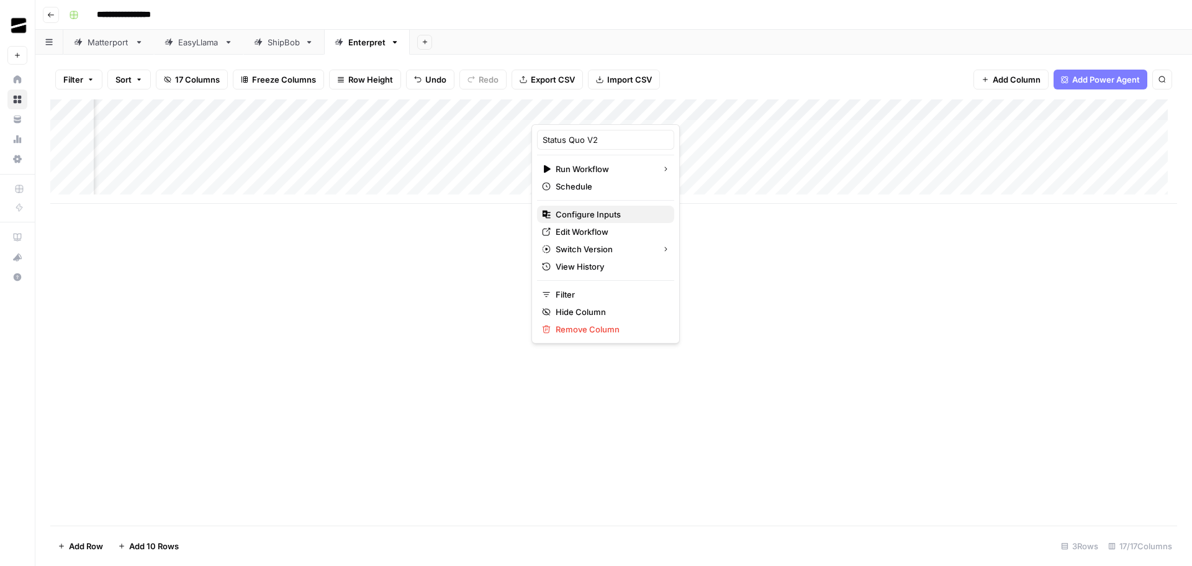
click at [601, 217] on span "Configure Inputs" at bounding box center [610, 214] width 109 height 12
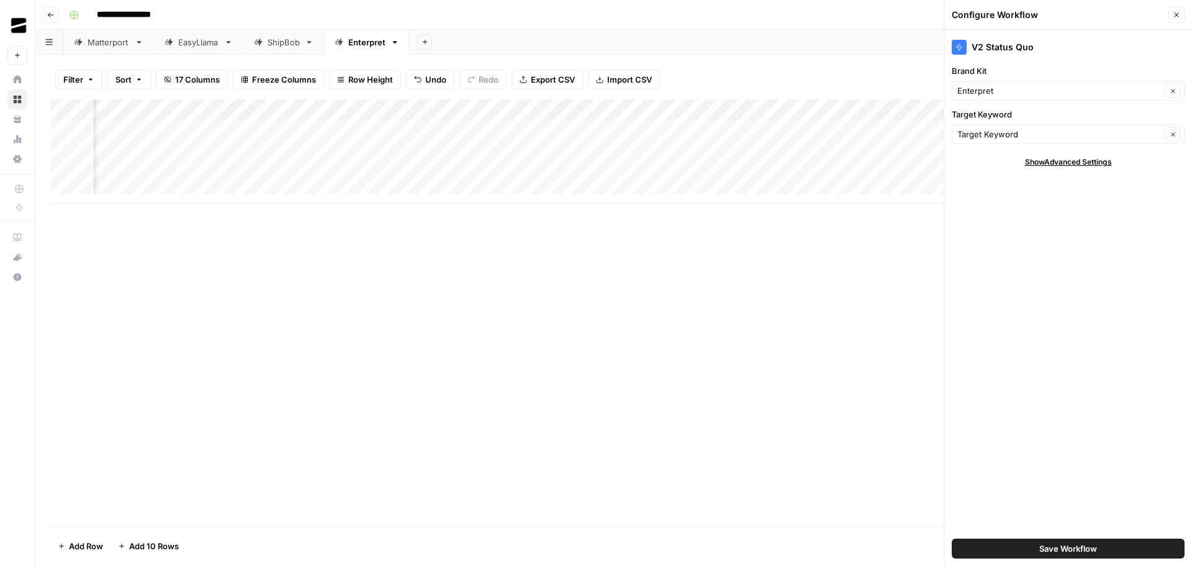
click at [1178, 14] on icon "button" at bounding box center [1176, 14] width 7 height 7
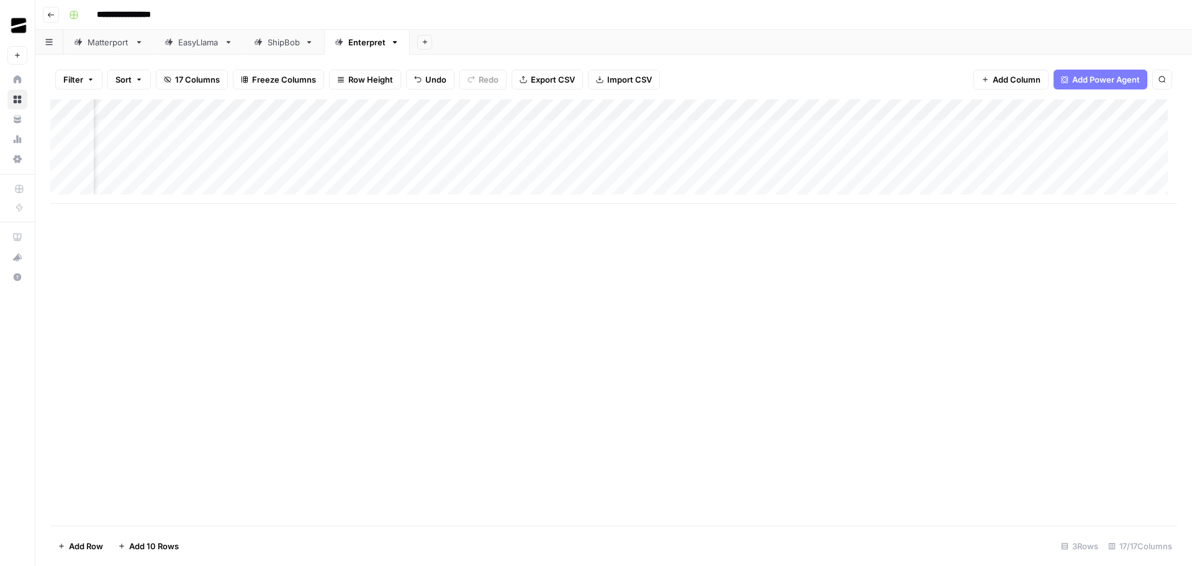
scroll to position [0, 745]
click at [543, 112] on div "Add Column" at bounding box center [613, 151] width 1127 height 104
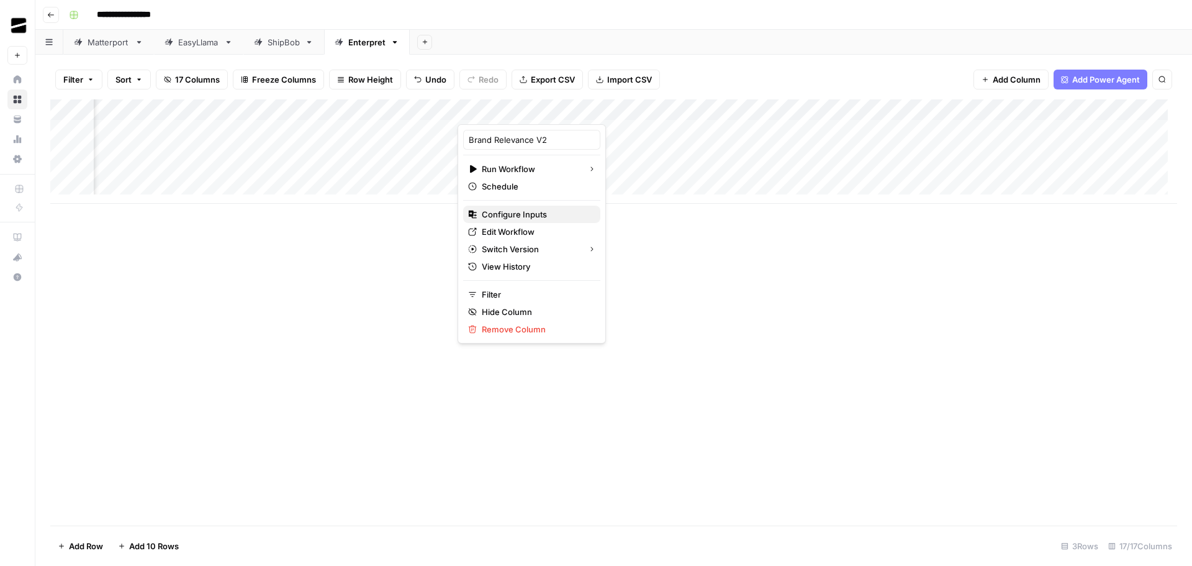
click at [517, 215] on span "Configure Inputs" at bounding box center [536, 214] width 109 height 12
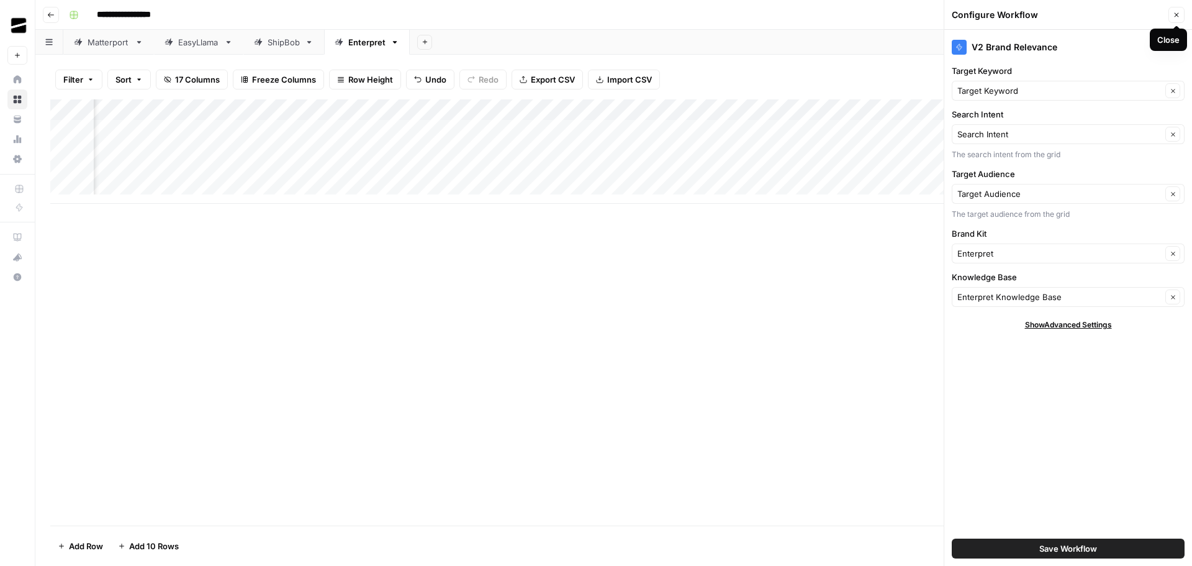
click at [1176, 17] on icon "button" at bounding box center [1176, 14] width 7 height 7
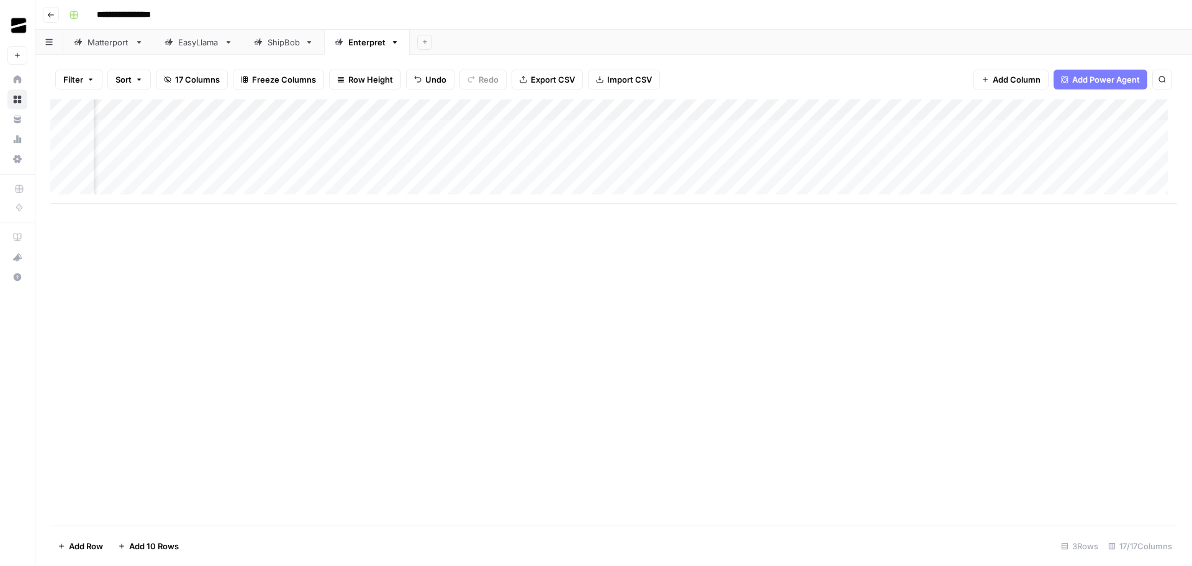
click at [767, 109] on div "Add Column" at bounding box center [613, 151] width 1127 height 104
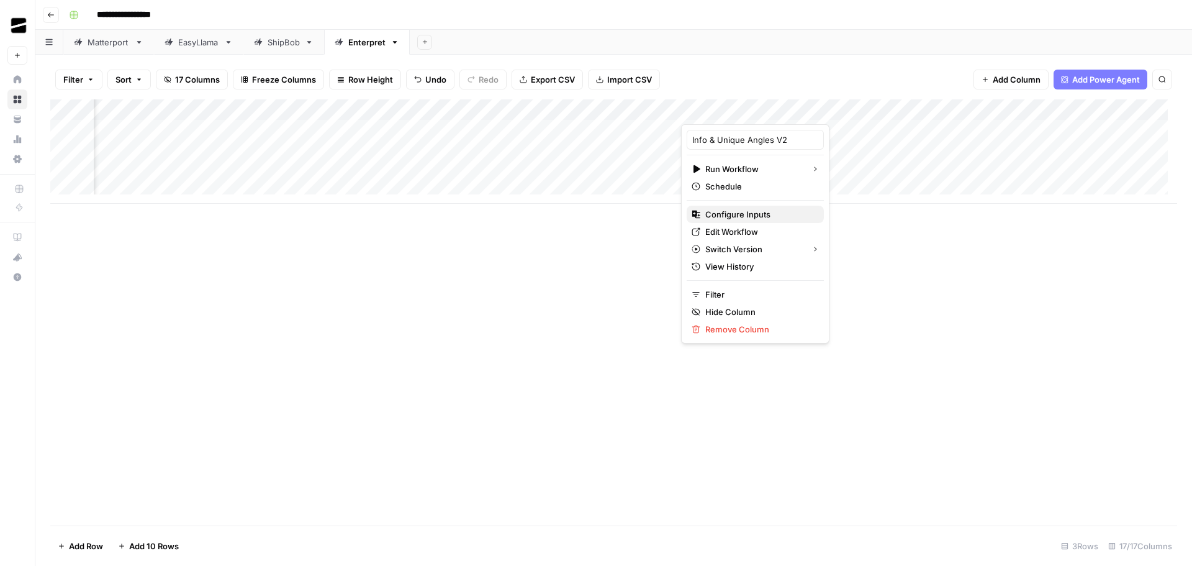
click at [756, 212] on span "Configure Inputs" at bounding box center [759, 214] width 109 height 12
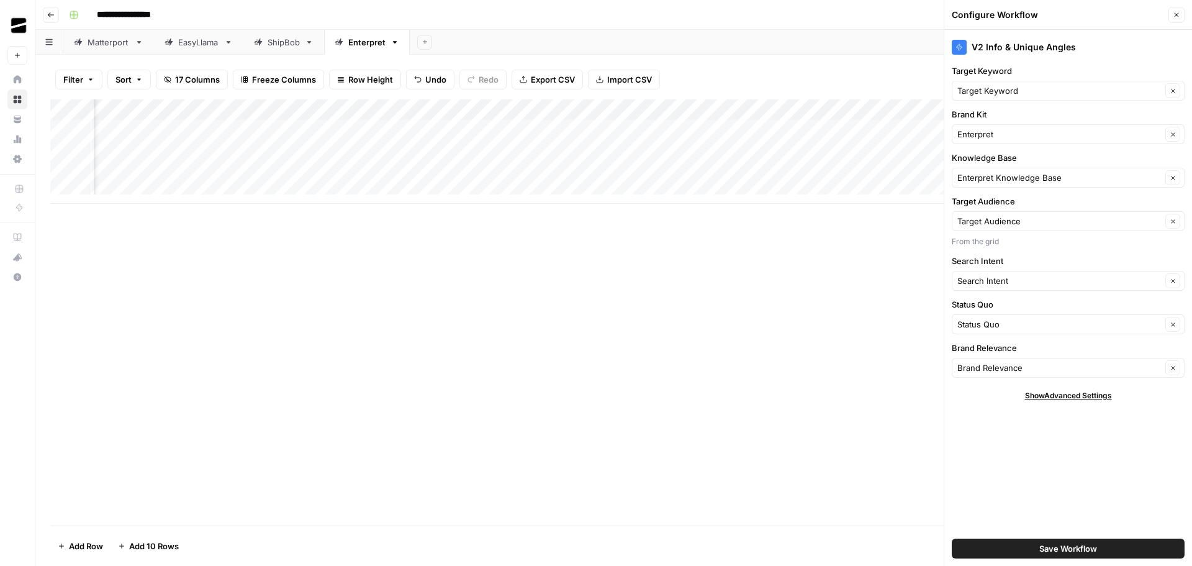
click at [1176, 14] on icon "button" at bounding box center [1176, 14] width 7 height 7
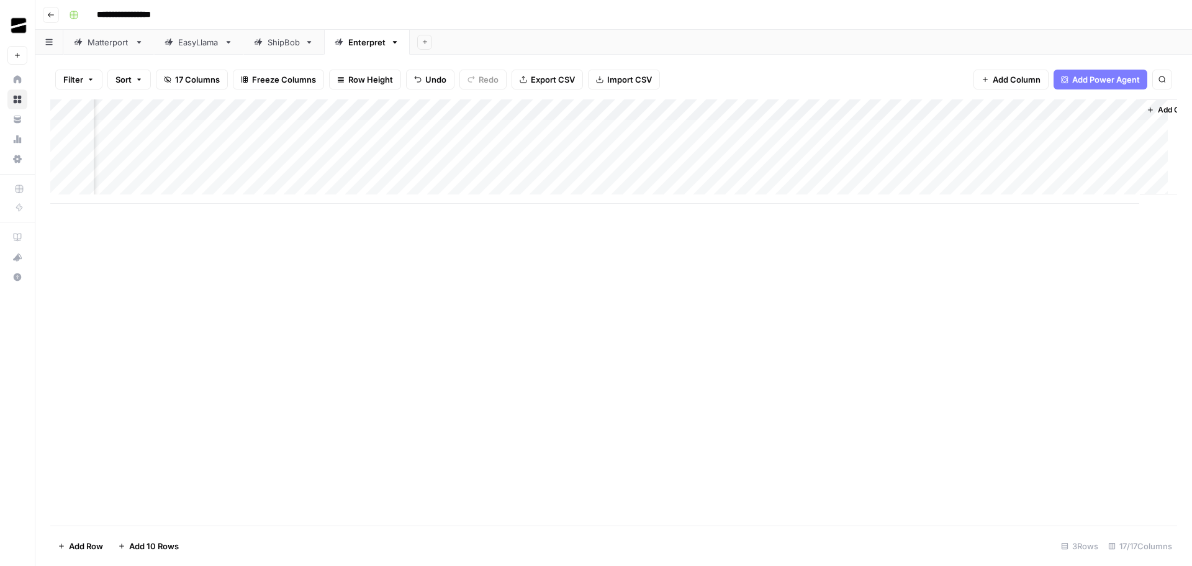
scroll to position [0, 962]
click at [774, 111] on div "Add Column" at bounding box center [613, 151] width 1127 height 104
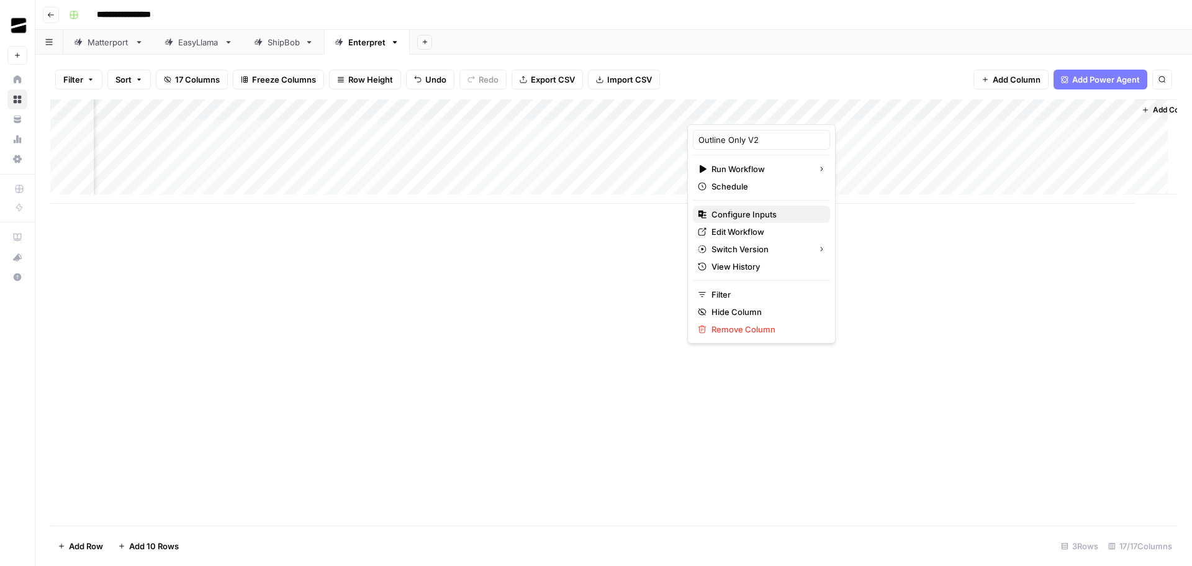
click at [765, 215] on span "Configure Inputs" at bounding box center [766, 214] width 109 height 12
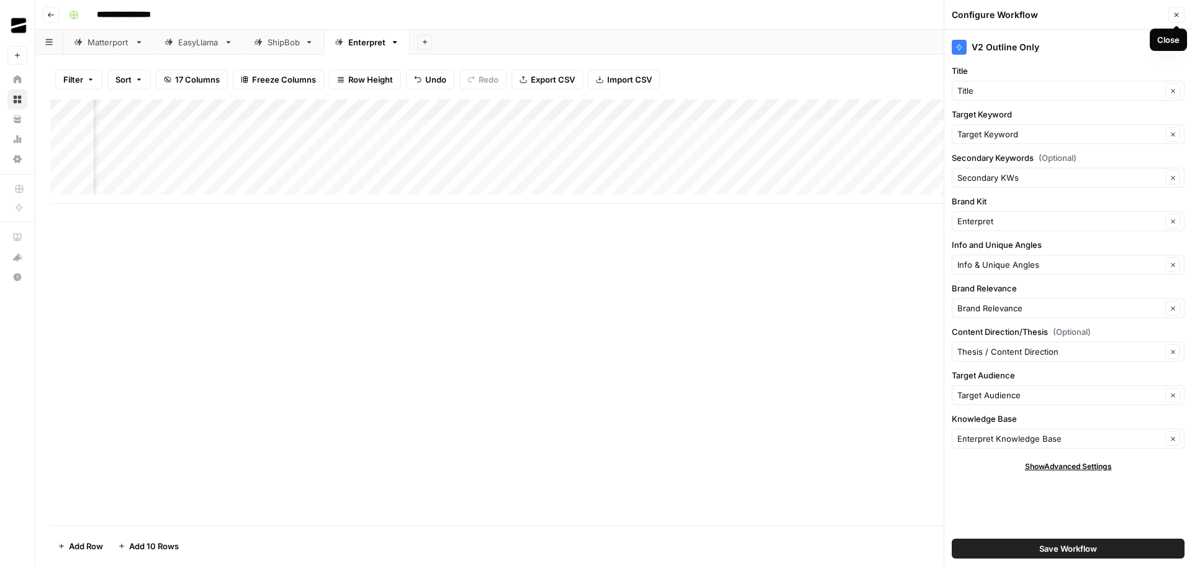
click at [1182, 17] on button "Close" at bounding box center [1177, 15] width 16 height 16
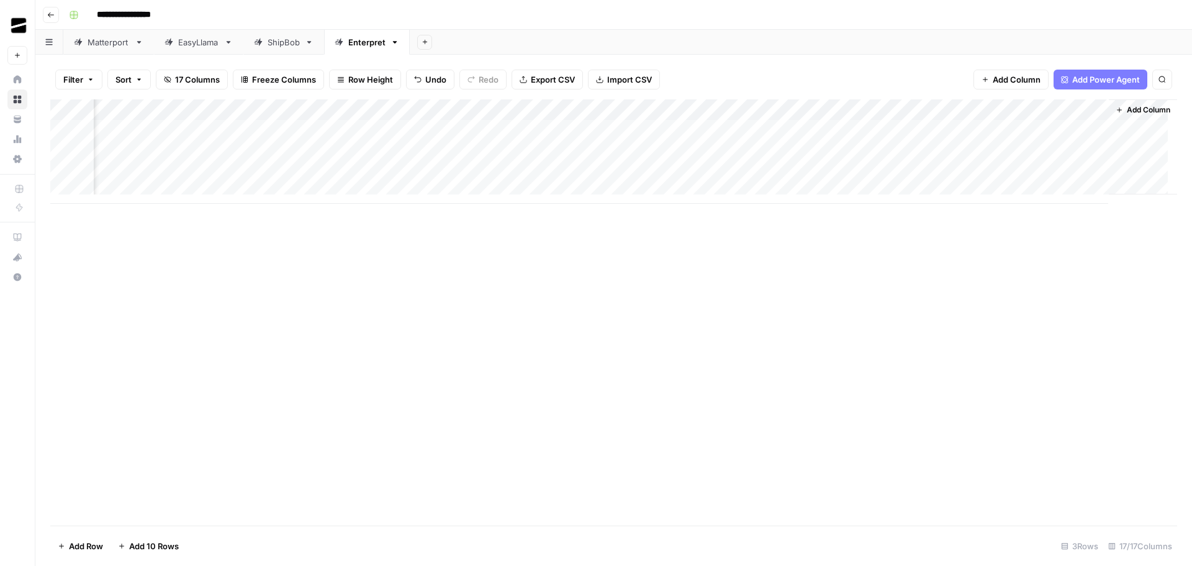
scroll to position [0, 998]
click at [960, 109] on div "Add Column" at bounding box center [613, 151] width 1127 height 104
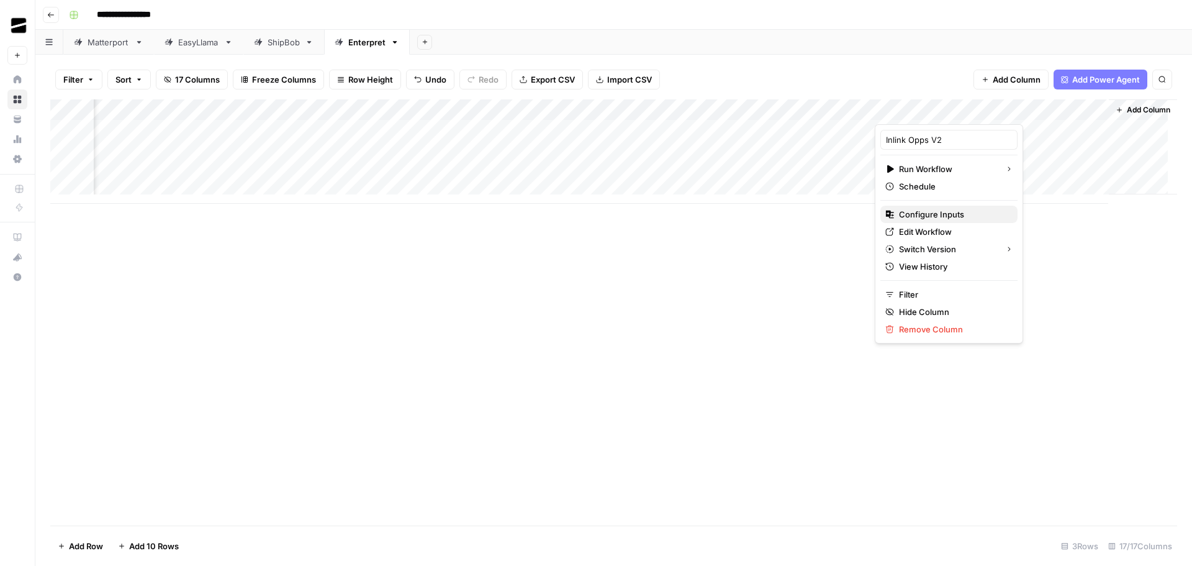
click at [949, 214] on span "Configure Inputs" at bounding box center [953, 214] width 109 height 12
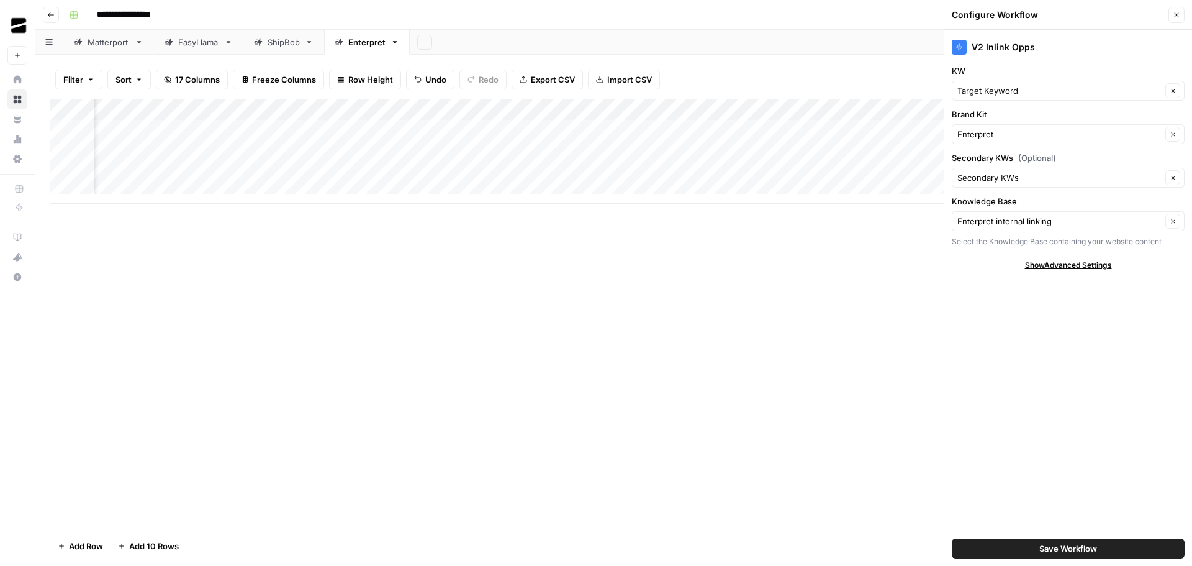
click at [1176, 8] on button "Close" at bounding box center [1177, 15] width 16 height 16
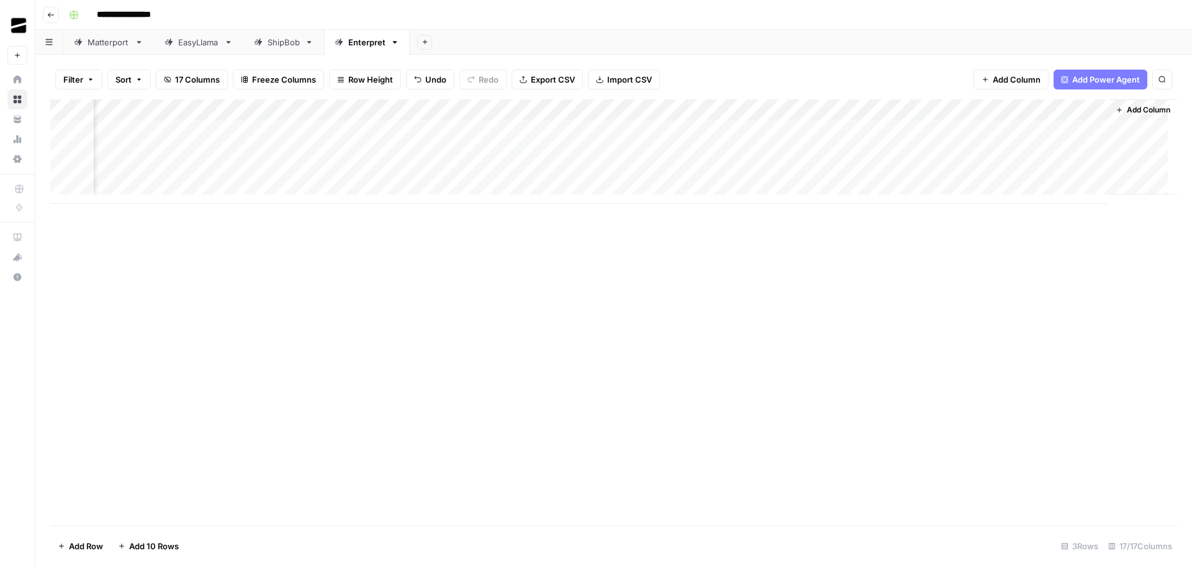
click at [960, 111] on div "Add Column" at bounding box center [613, 151] width 1127 height 104
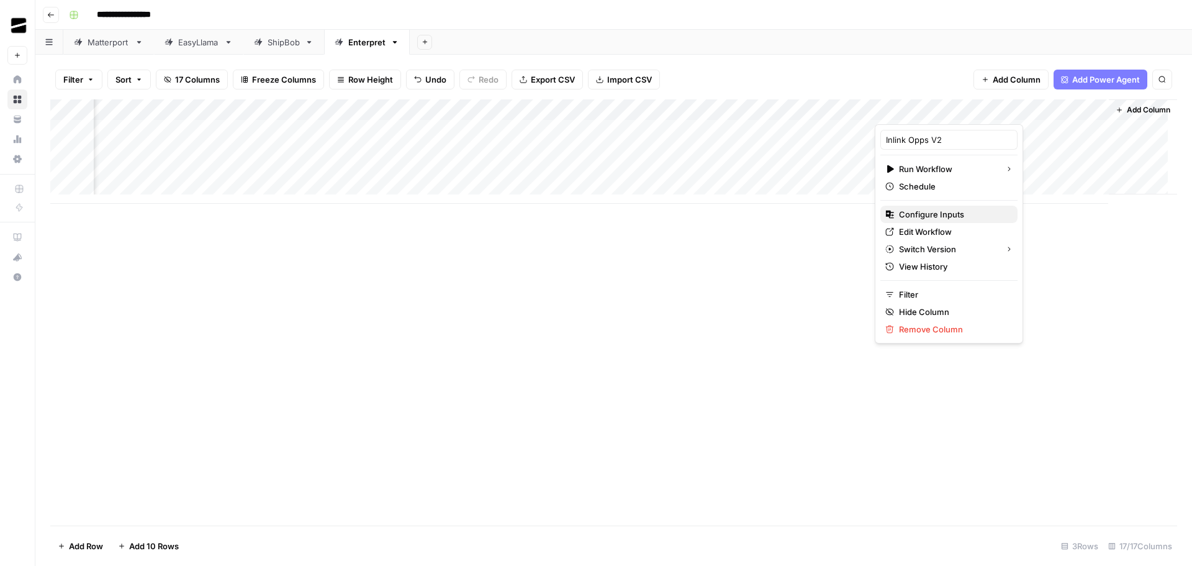
click at [934, 212] on span "Configure Inputs" at bounding box center [953, 214] width 109 height 12
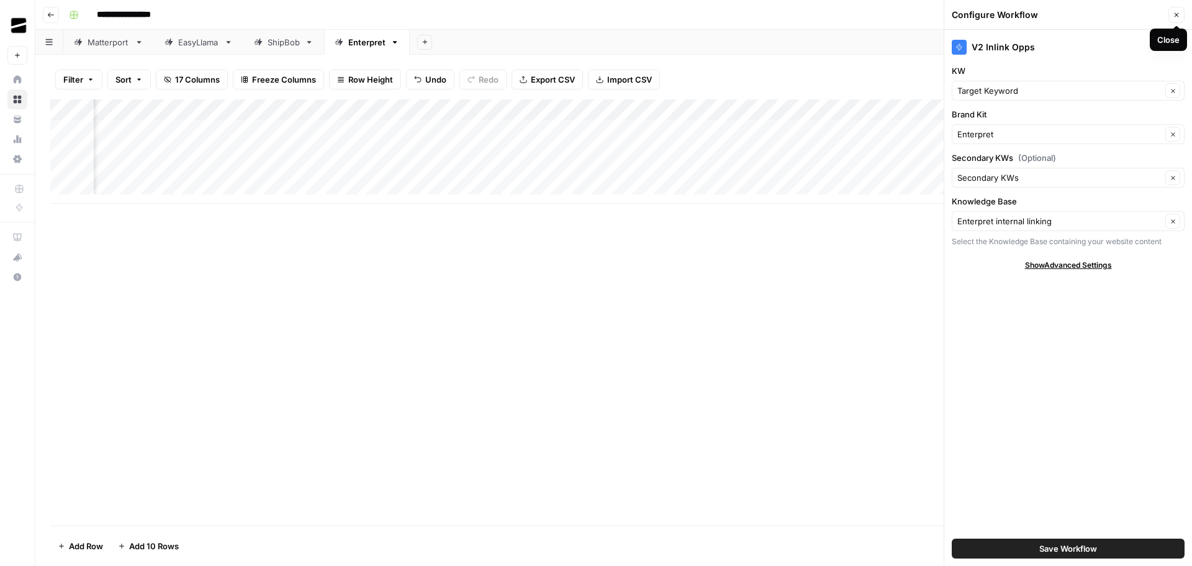
click at [1178, 14] on icon "button" at bounding box center [1176, 14] width 7 height 7
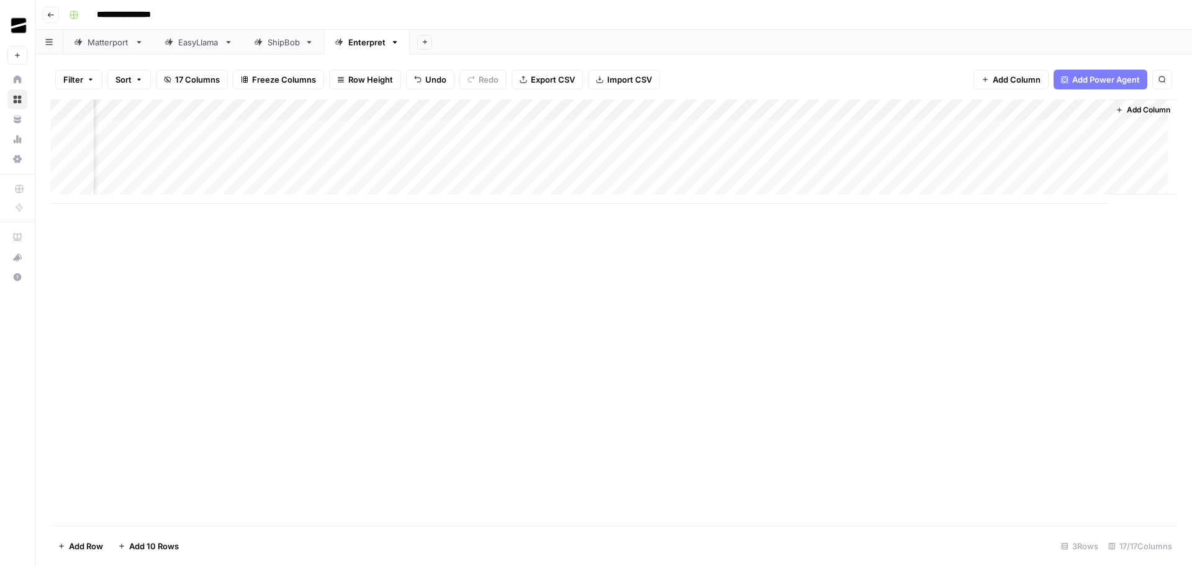
click at [738, 110] on div "Add Column" at bounding box center [613, 151] width 1127 height 104
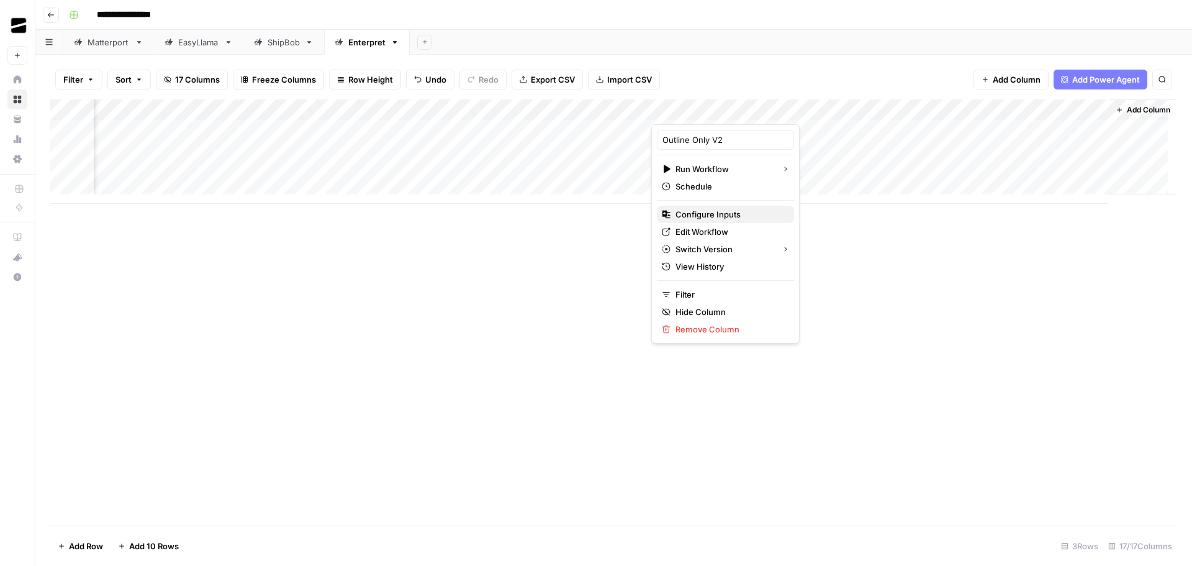
click at [722, 212] on span "Configure Inputs" at bounding box center [730, 214] width 109 height 12
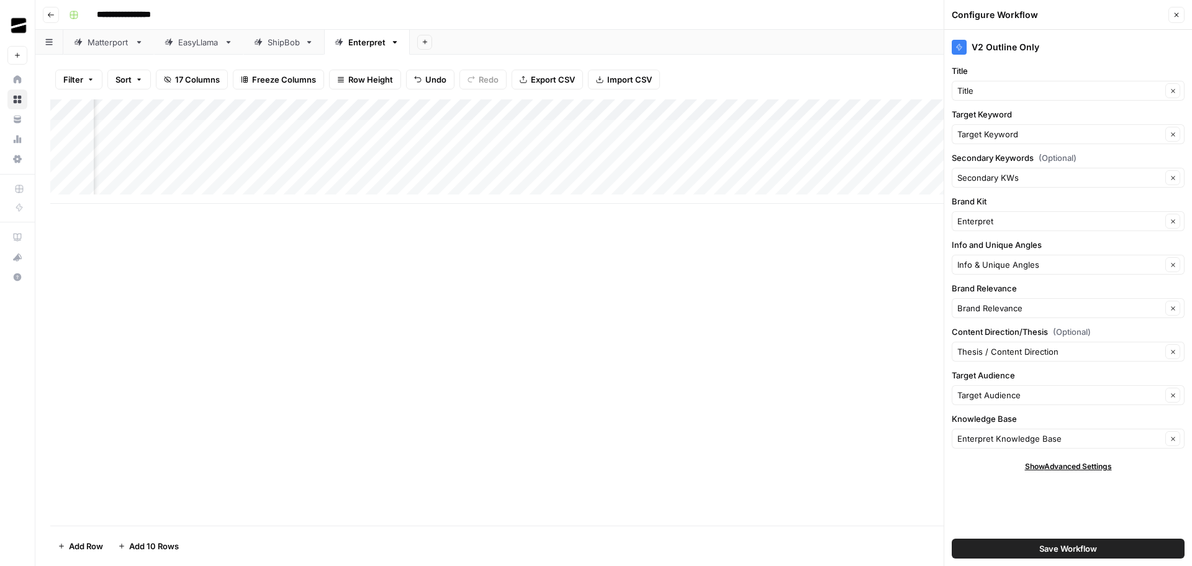
click at [1174, 16] on icon "button" at bounding box center [1176, 14] width 7 height 7
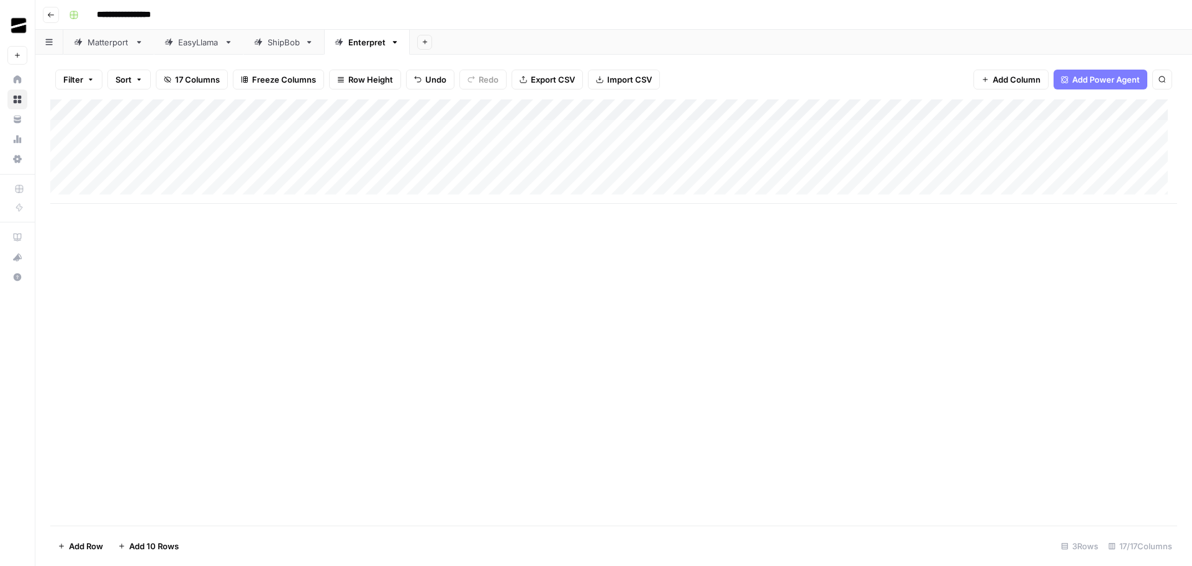
scroll to position [0, 0]
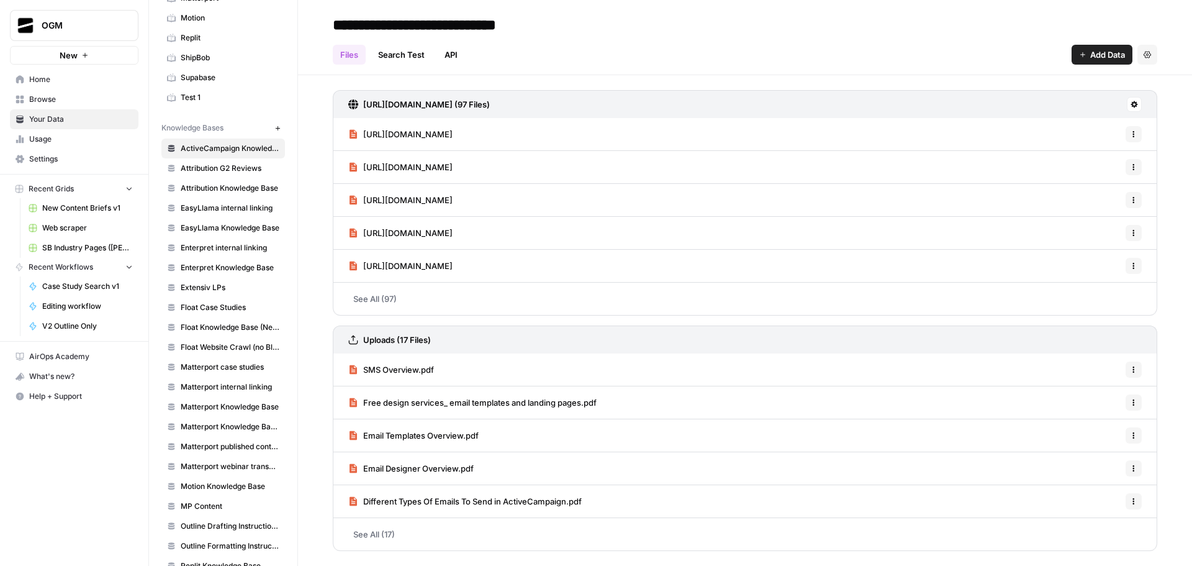
scroll to position [135, 0]
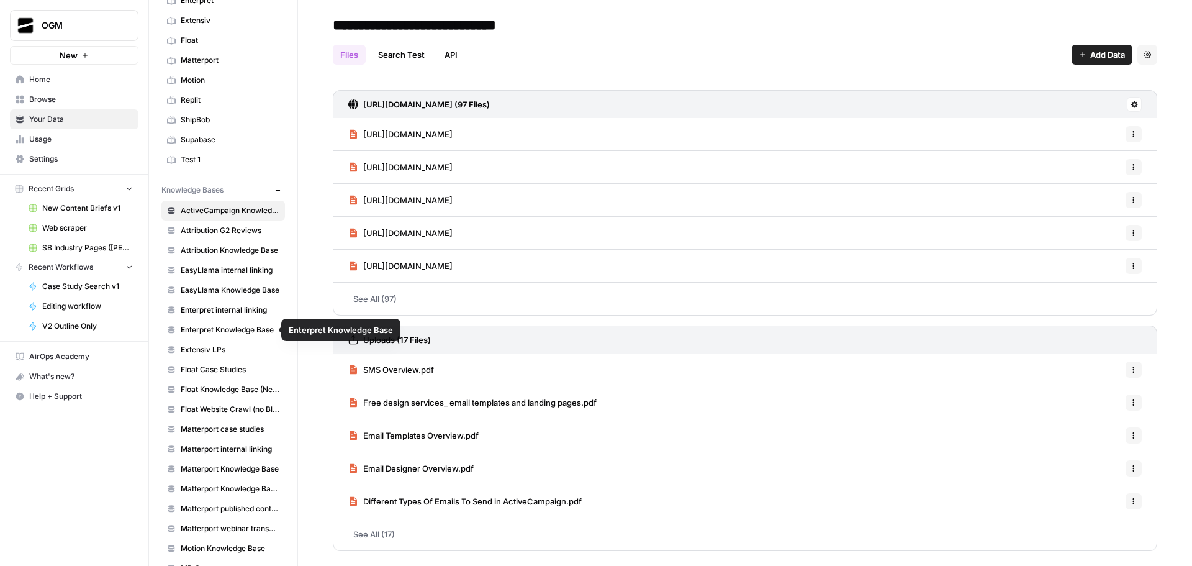
click at [227, 329] on span "Enterpret Knowledge Base" at bounding box center [230, 329] width 99 height 11
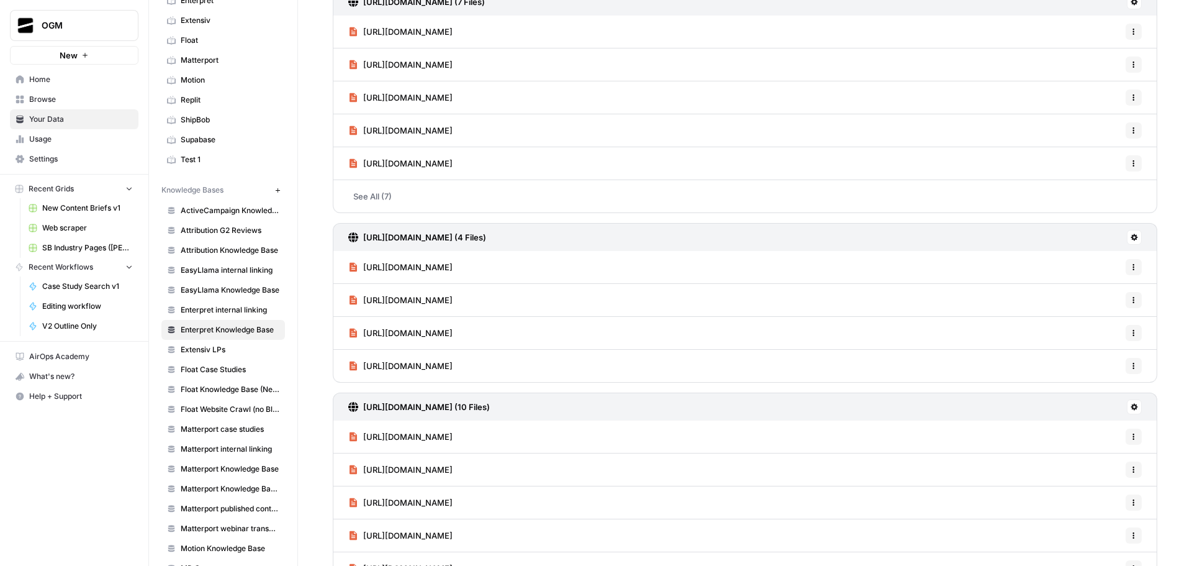
scroll to position [471, 0]
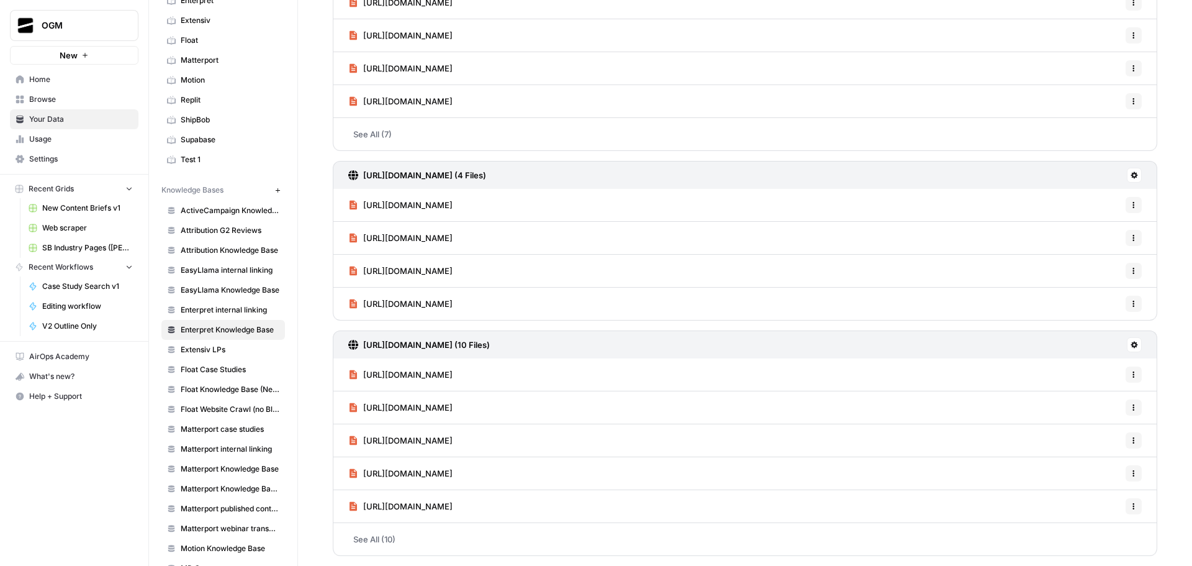
click at [1130, 376] on icon "button" at bounding box center [1133, 374] width 7 height 7
click at [1170, 369] on div "https://www.enterpret.com/qm (1 Files) https://www.enterpret.com/qm Options htt…" at bounding box center [745, 84] width 894 height 961
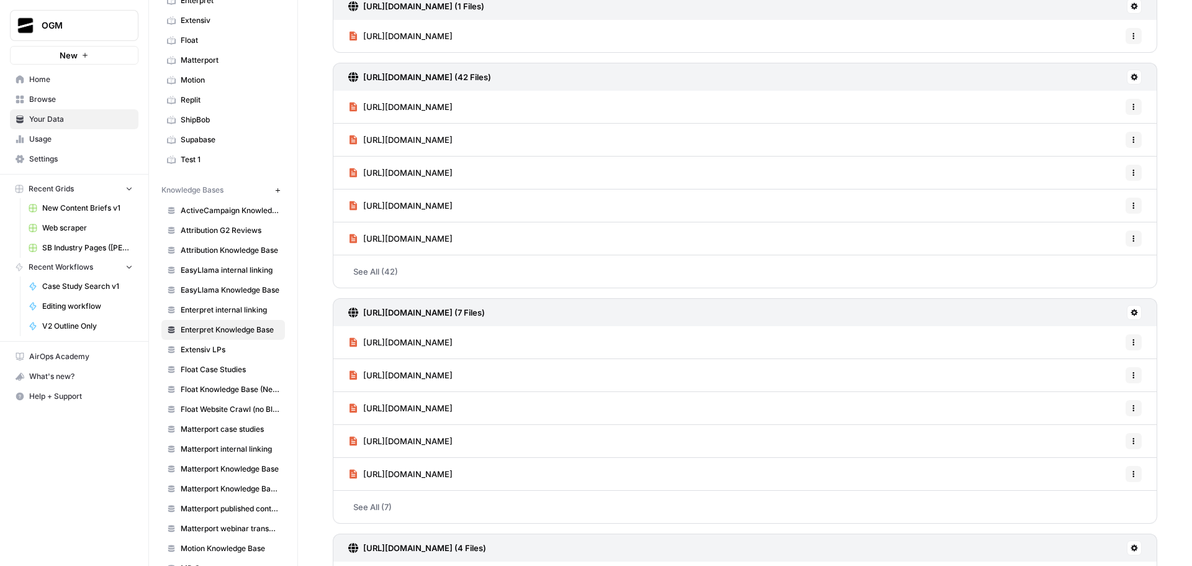
scroll to position [0, 0]
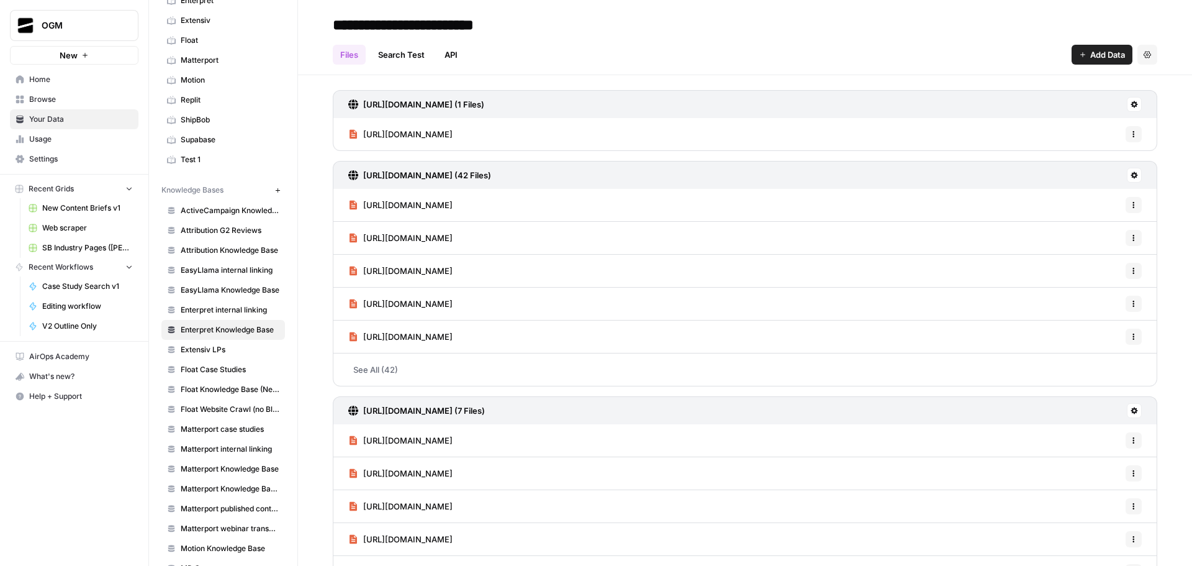
click at [1130, 204] on icon "button" at bounding box center [1133, 204] width 7 height 7
click at [1167, 196] on div "https://www.enterpret.com/qm (1 Files) https://www.enterpret.com/qm Options htt…" at bounding box center [745, 555] width 894 height 961
click at [453, 201] on span "https://www.enterpret.com/integrations/zoho-desk" at bounding box center [407, 205] width 89 height 12
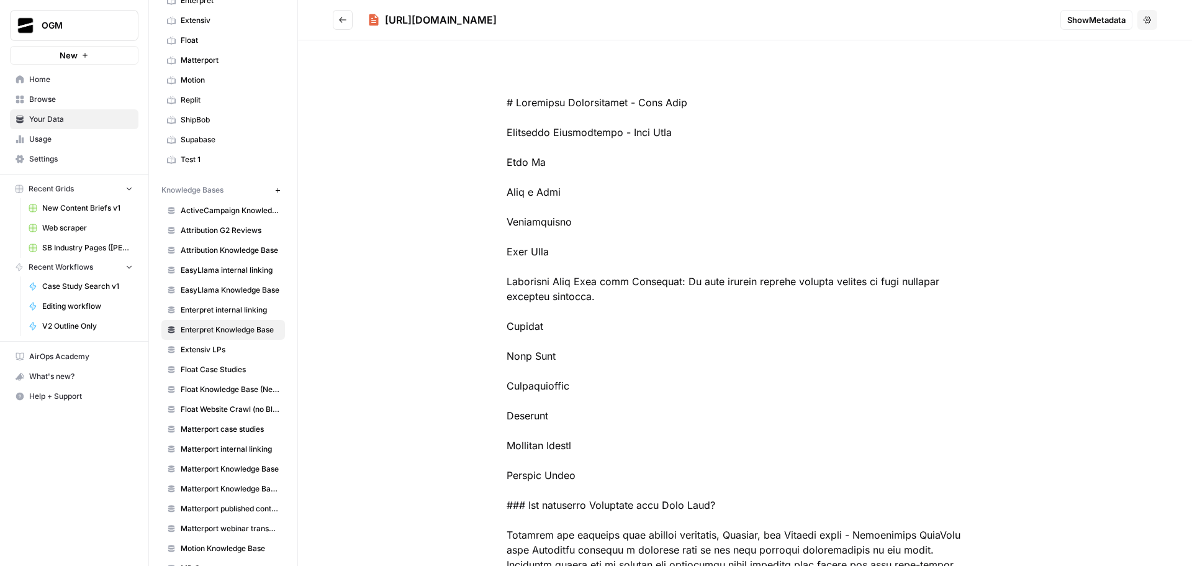
click at [349, 19] on button "Go back" at bounding box center [343, 20] width 20 height 20
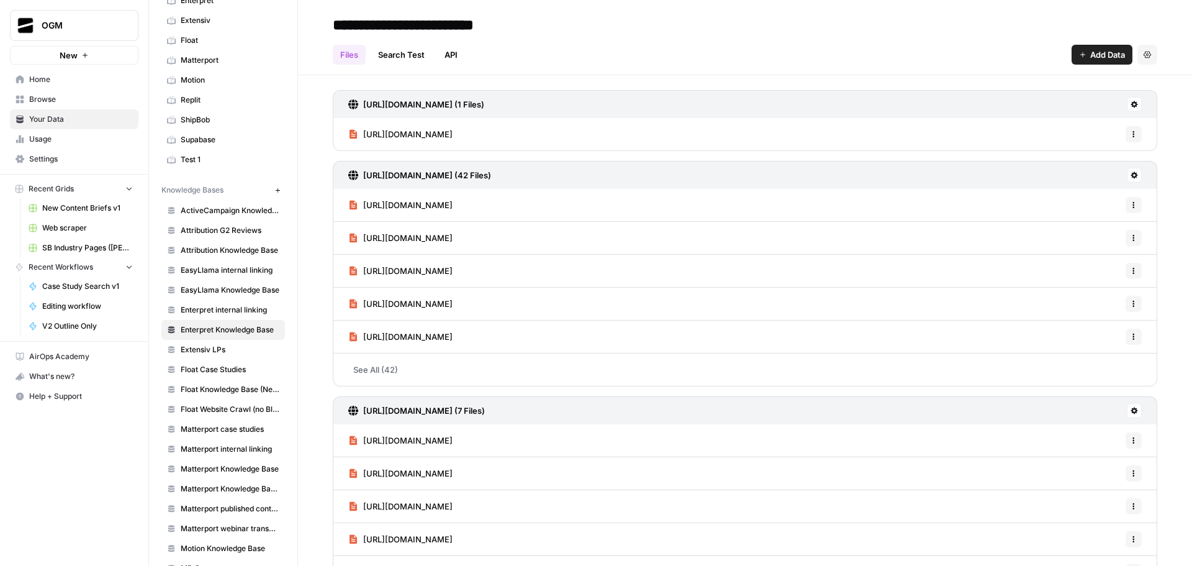
click at [1126, 237] on button "Options" at bounding box center [1134, 238] width 16 height 16
click at [1168, 232] on div "https://www.enterpret.com/qm (1 Files) https://www.enterpret.com/qm Options htt…" at bounding box center [745, 555] width 894 height 961
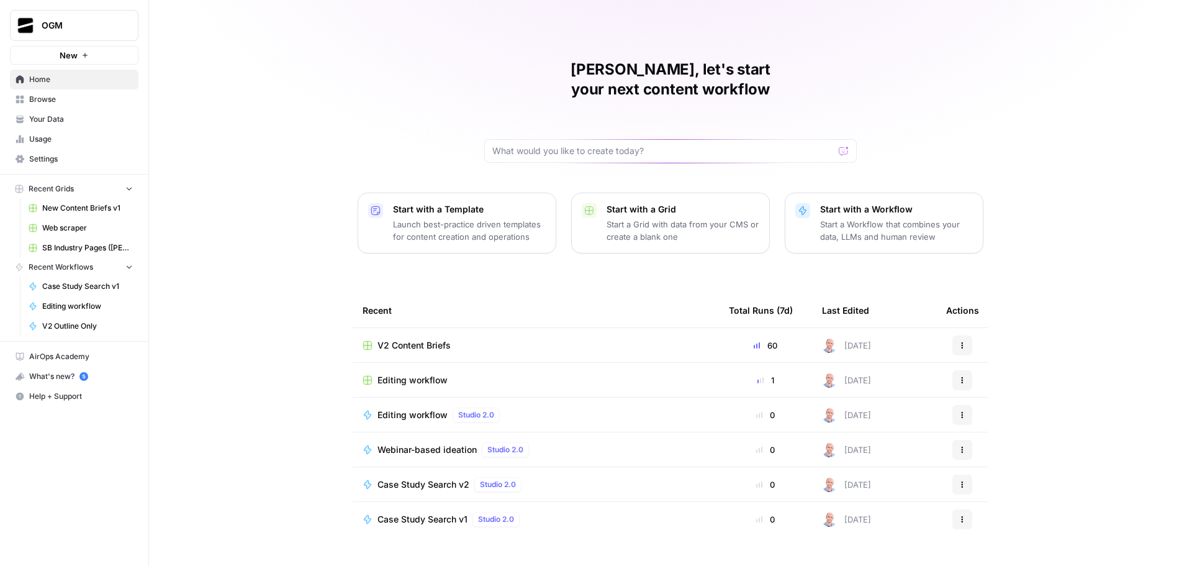
click at [68, 100] on span "Browse" at bounding box center [81, 99] width 104 height 11
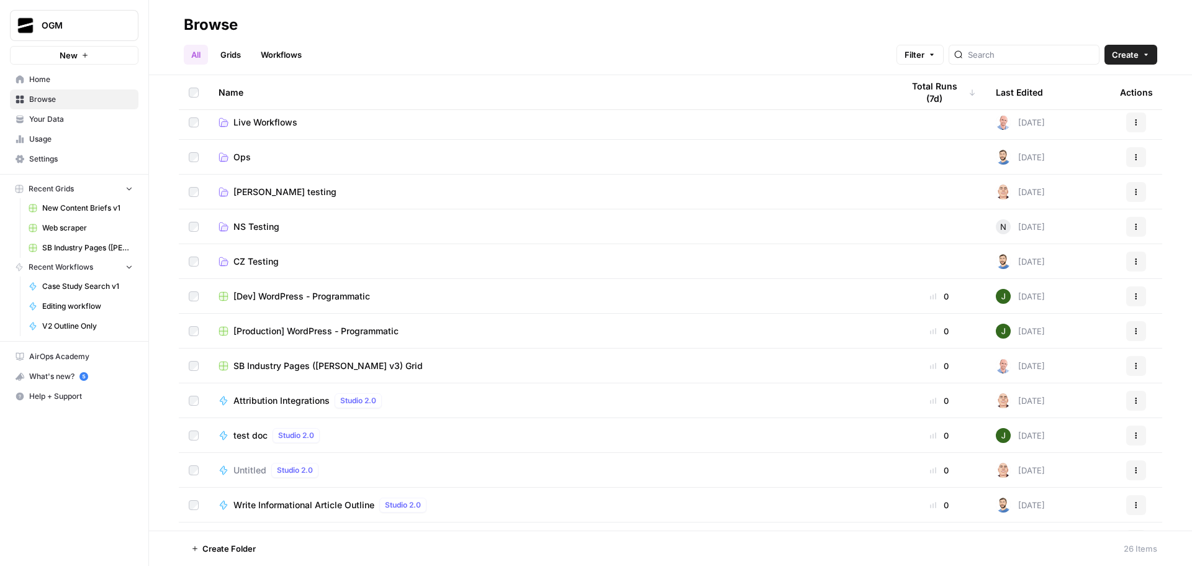
scroll to position [124, 0]
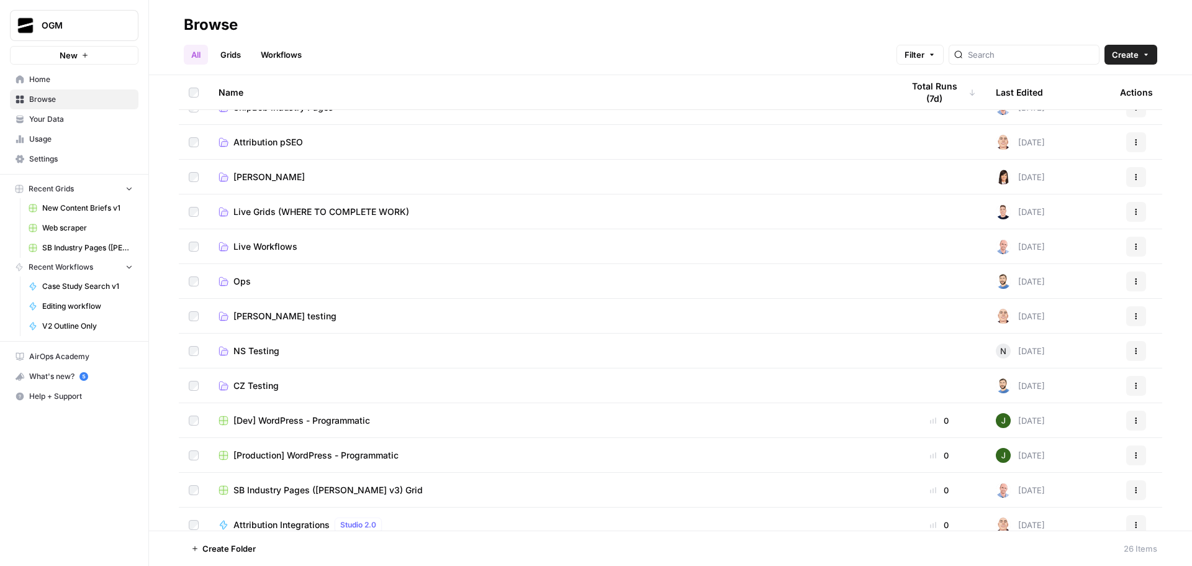
click at [319, 213] on span "Live Grids (WHERE TO COMPLETE WORK)" at bounding box center [321, 212] width 176 height 12
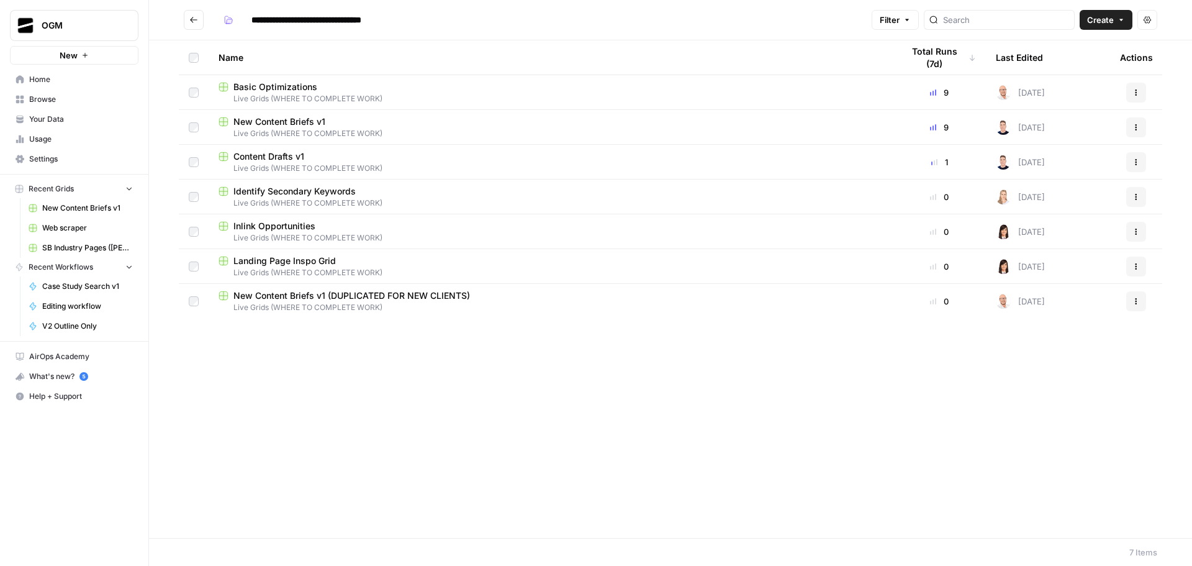
click at [194, 23] on icon "Go back" at bounding box center [193, 20] width 9 height 9
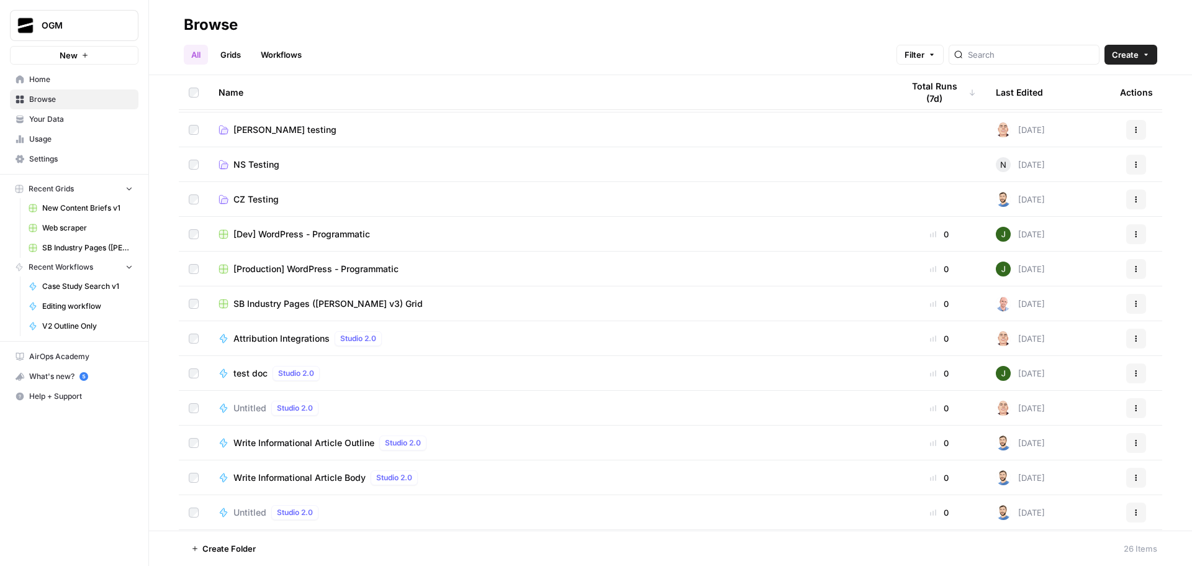
scroll to position [484, 0]
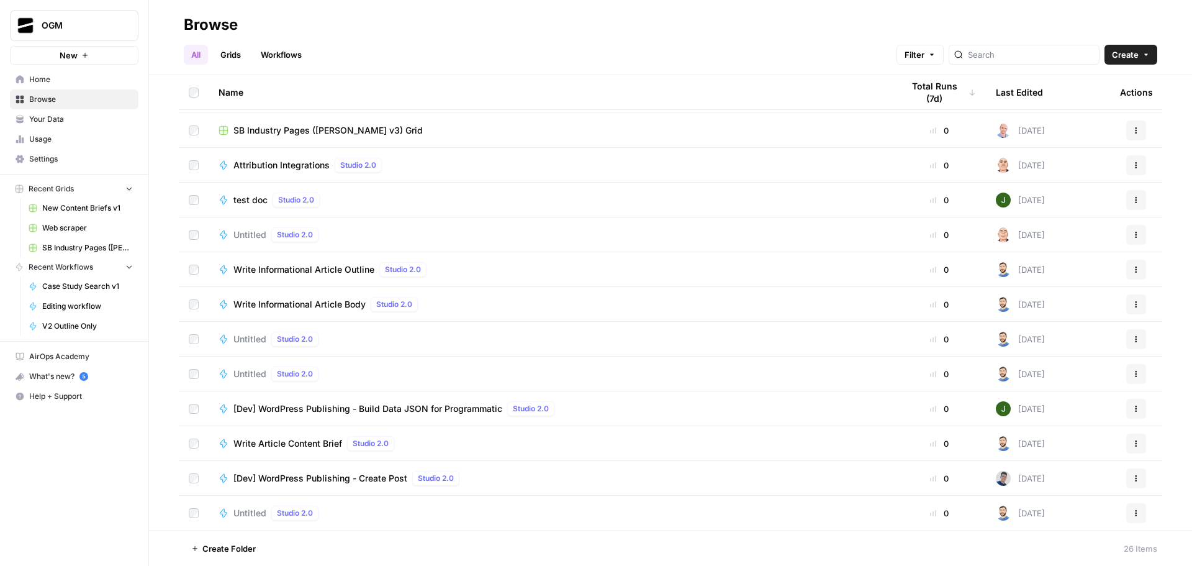
click at [310, 300] on span "Write Informational Article Body" at bounding box center [299, 304] width 132 height 12
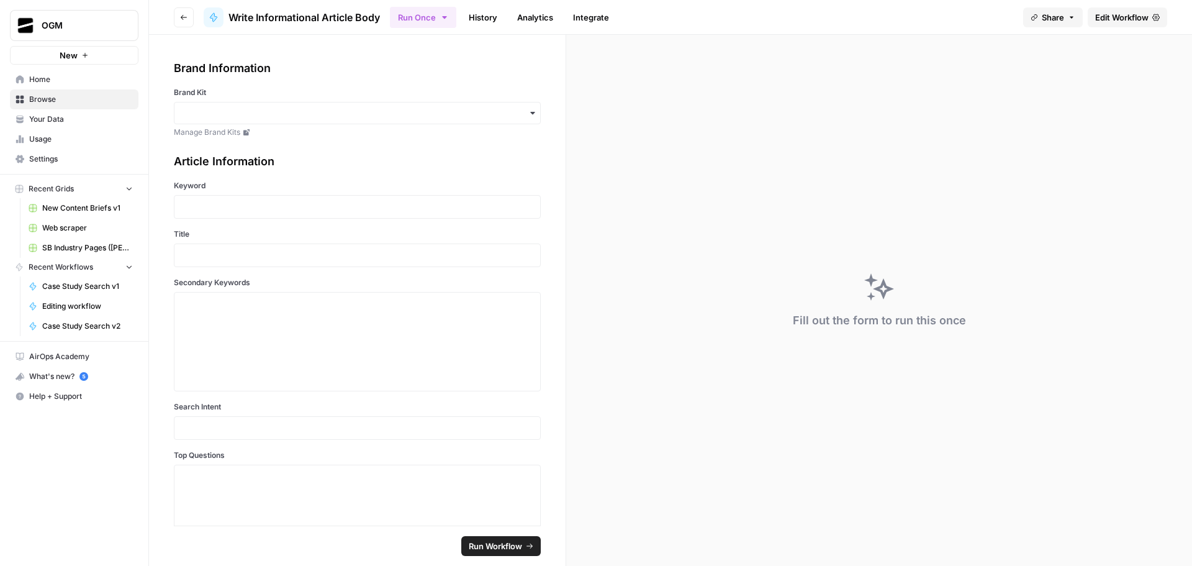
click at [1119, 16] on span "Edit Workflow" at bounding box center [1121, 17] width 53 height 12
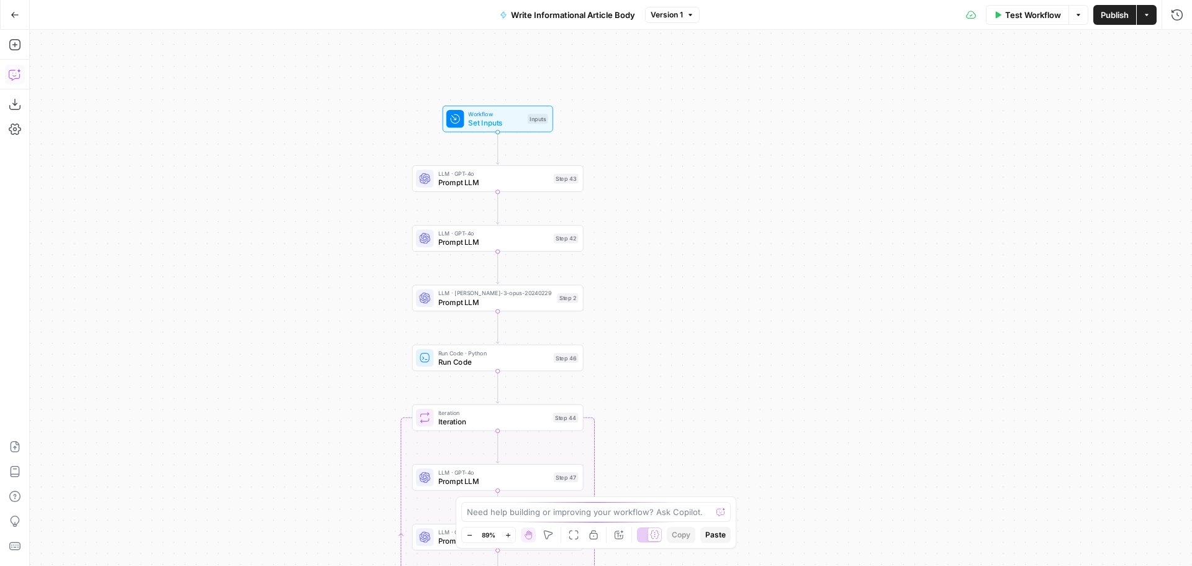
click at [11, 70] on icon "button" at bounding box center [14, 75] width 11 height 10
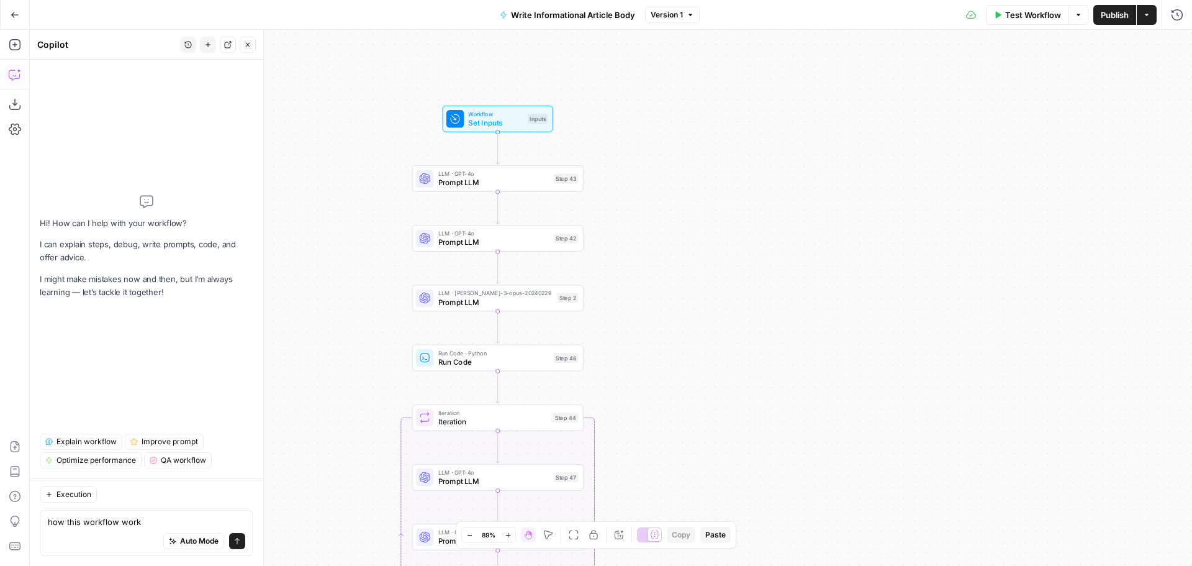
type textarea "how this workflow works"
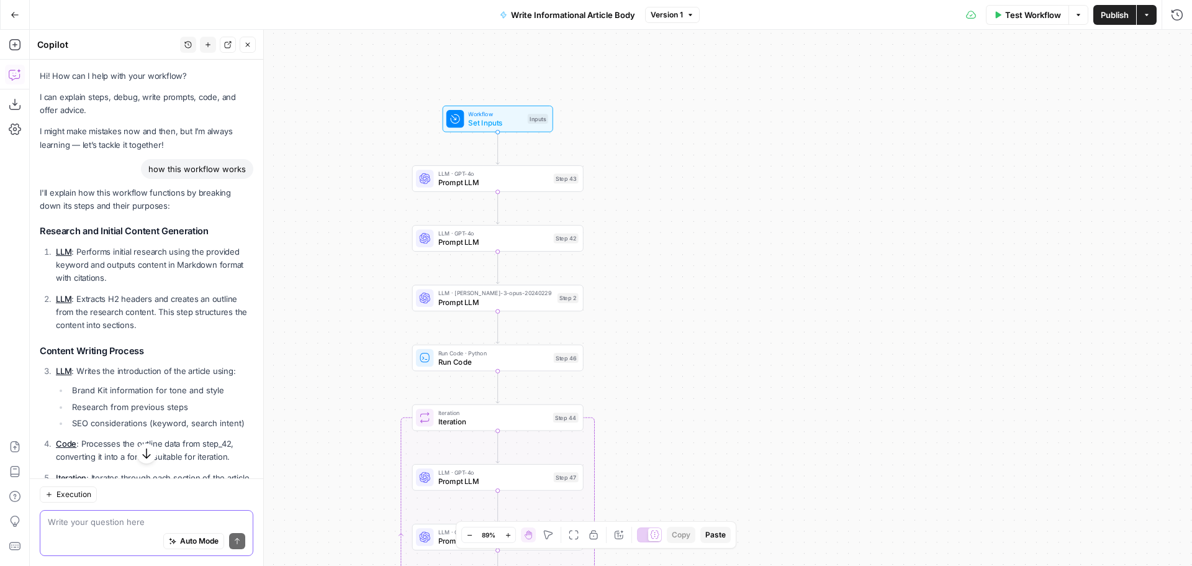
scroll to position [62, 0]
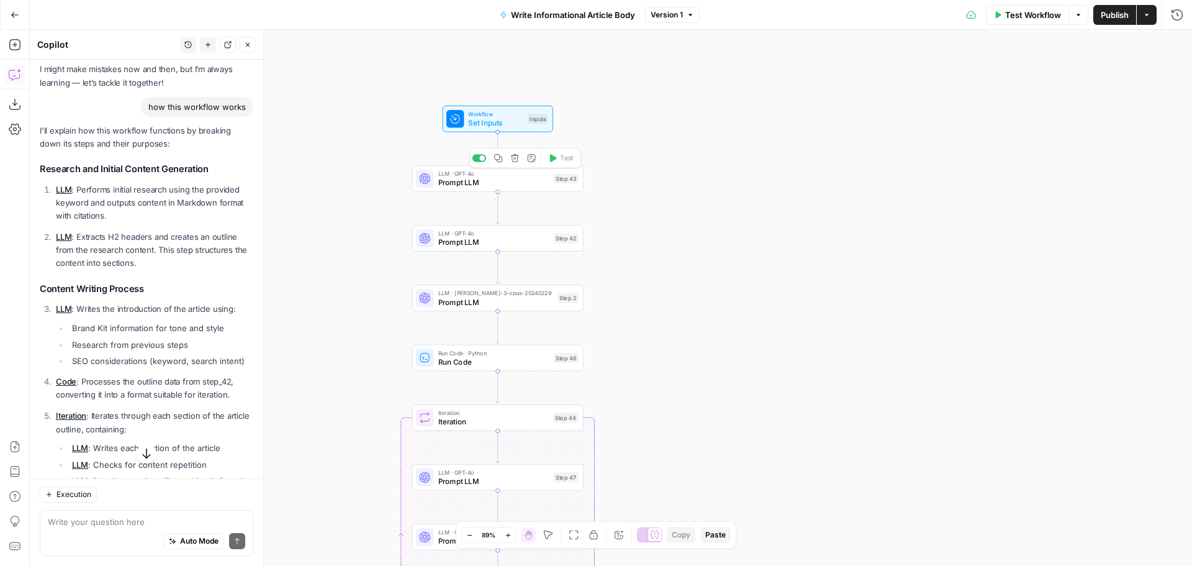
click at [484, 183] on span "Prompt LLM" at bounding box center [493, 182] width 111 height 11
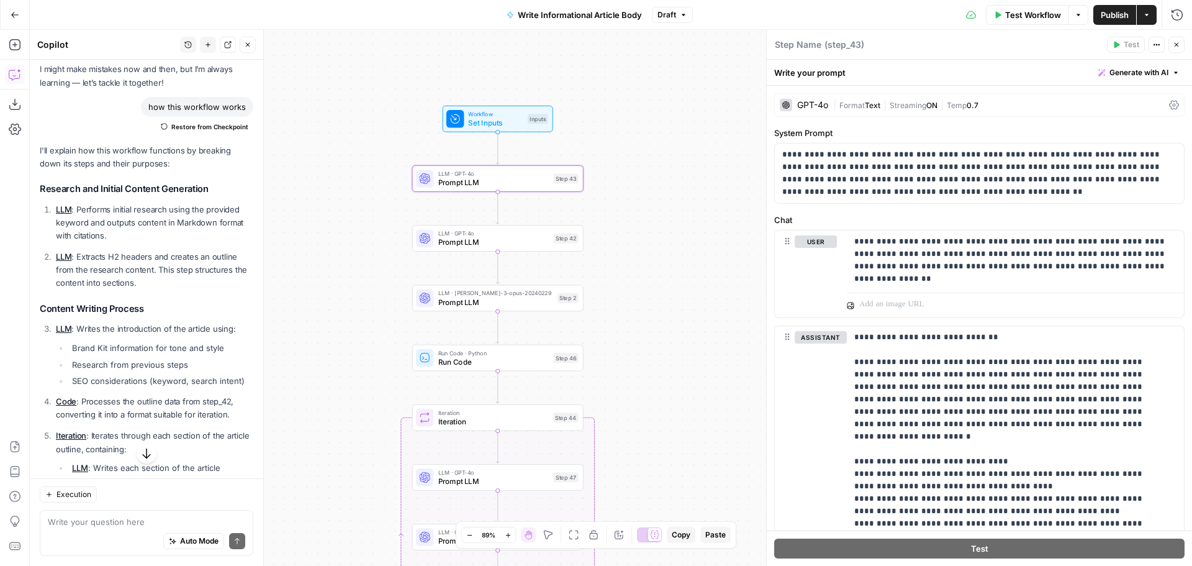
click at [18, 16] on icon "button" at bounding box center [15, 15] width 9 height 9
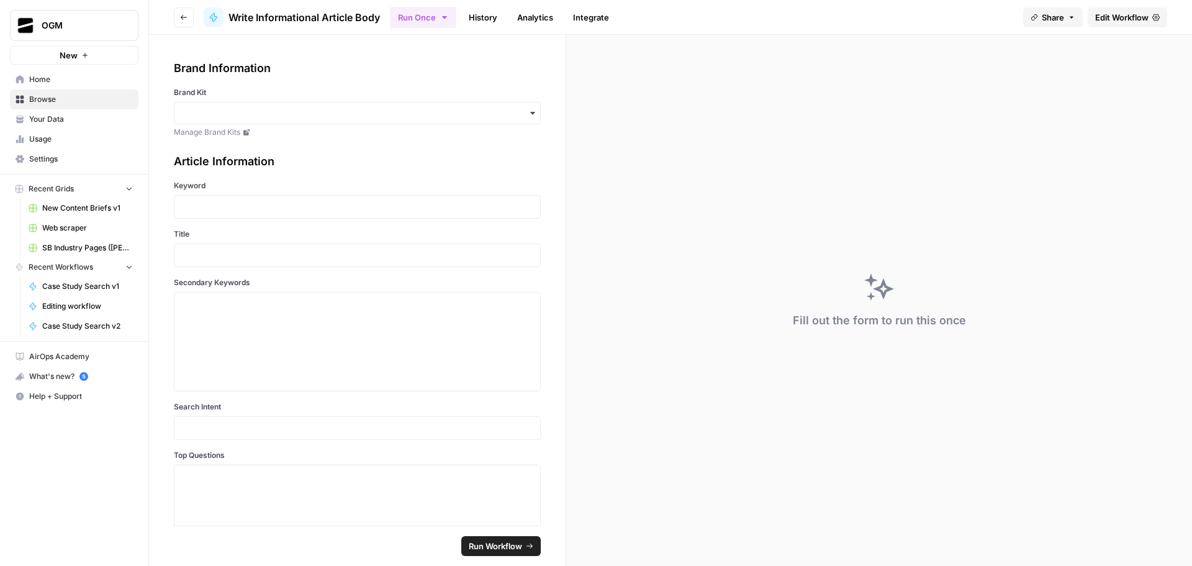
click at [183, 16] on icon "button" at bounding box center [183, 17] width 7 height 7
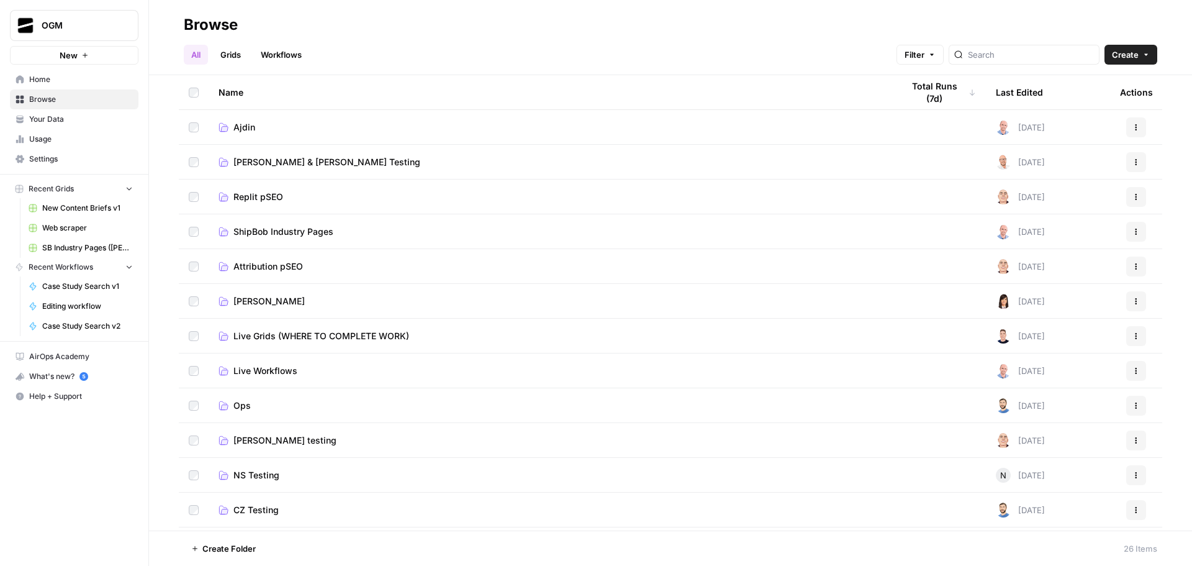
click at [343, 333] on span "Live Grids (WHERE TO COMPLETE WORK)" at bounding box center [321, 336] width 176 height 12
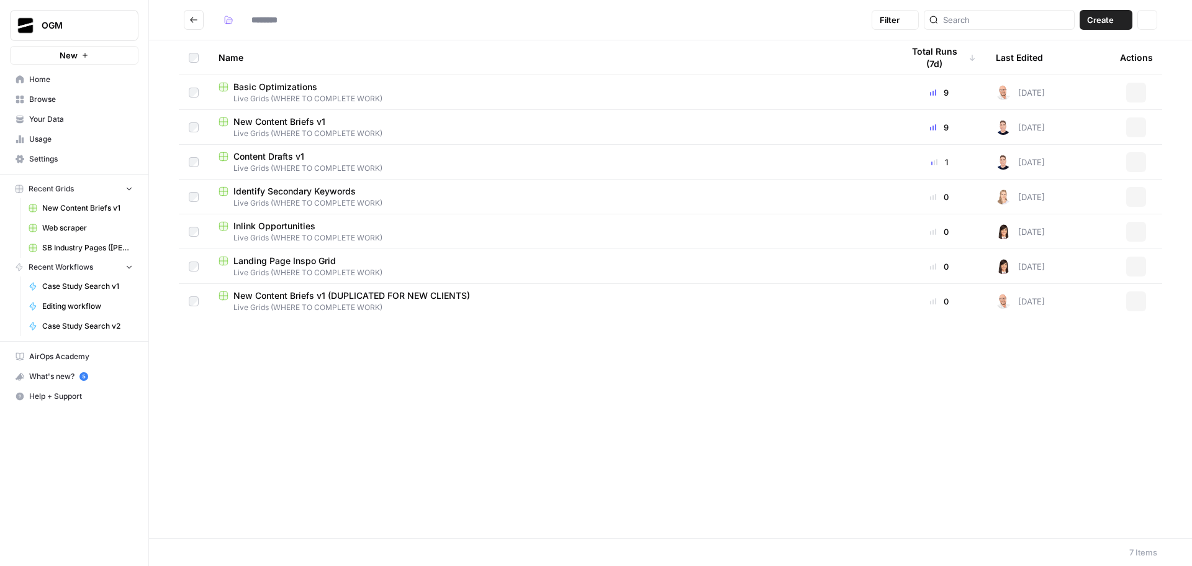
type input "**********"
click at [288, 155] on span "Content Drafts v1" at bounding box center [268, 156] width 71 height 12
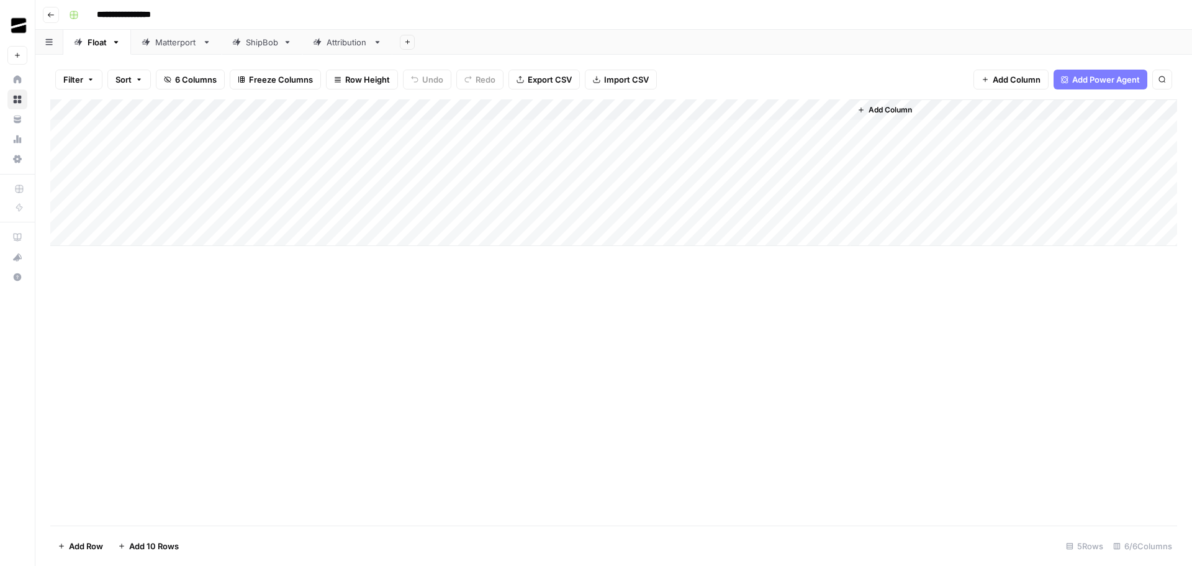
click at [712, 111] on div "Add Column" at bounding box center [613, 172] width 1127 height 147
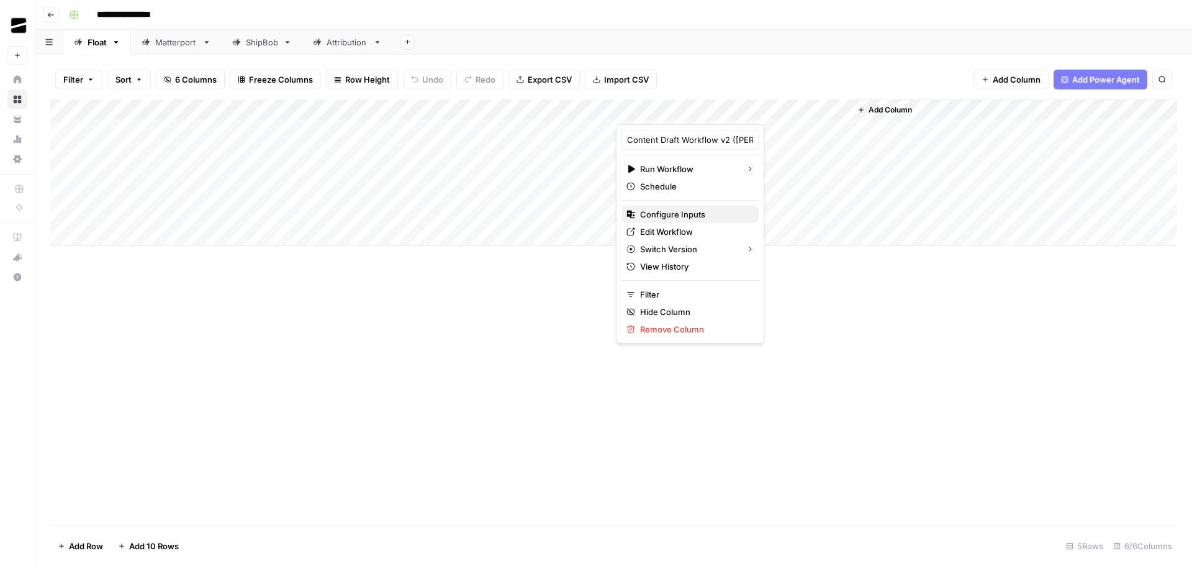
click at [689, 213] on span "Configure Inputs" at bounding box center [694, 214] width 109 height 12
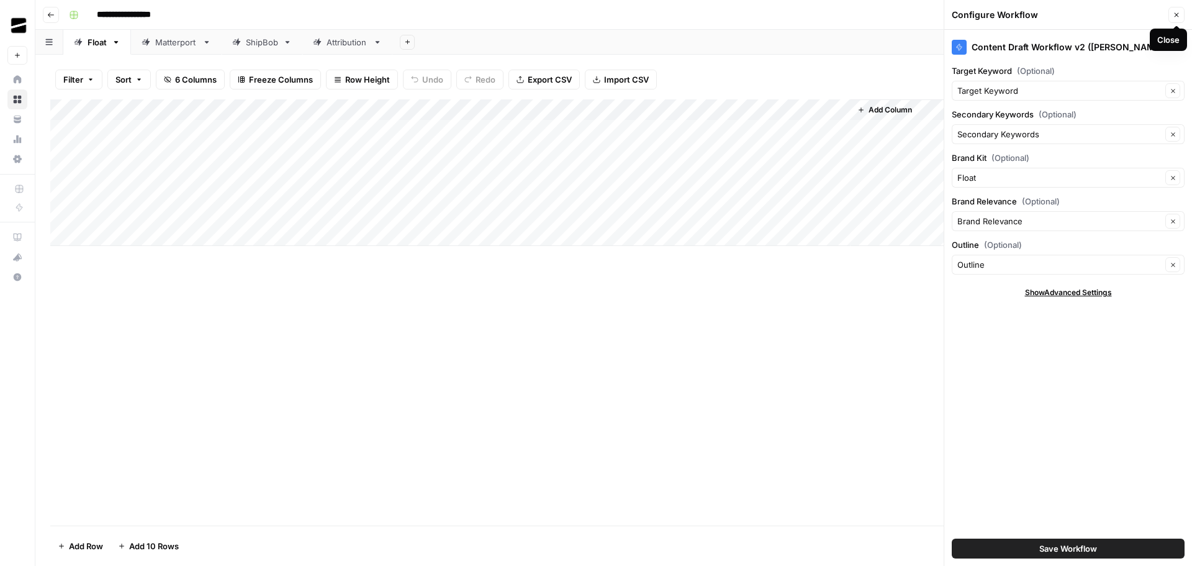
click at [1175, 17] on icon "button" at bounding box center [1176, 14] width 7 height 7
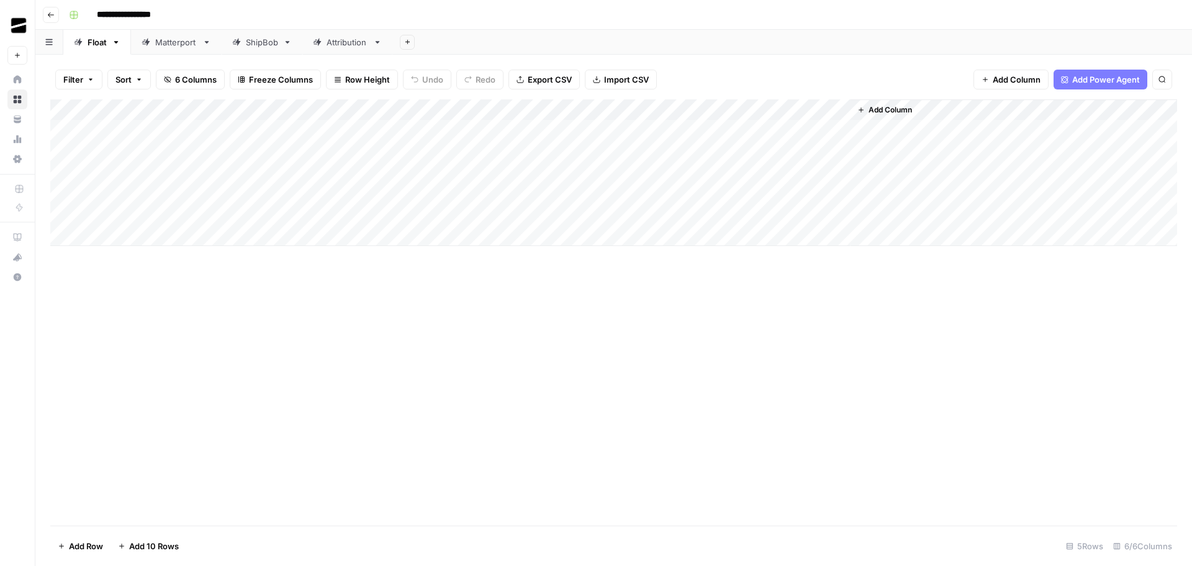
click at [713, 109] on div "Add Column" at bounding box center [613, 172] width 1127 height 147
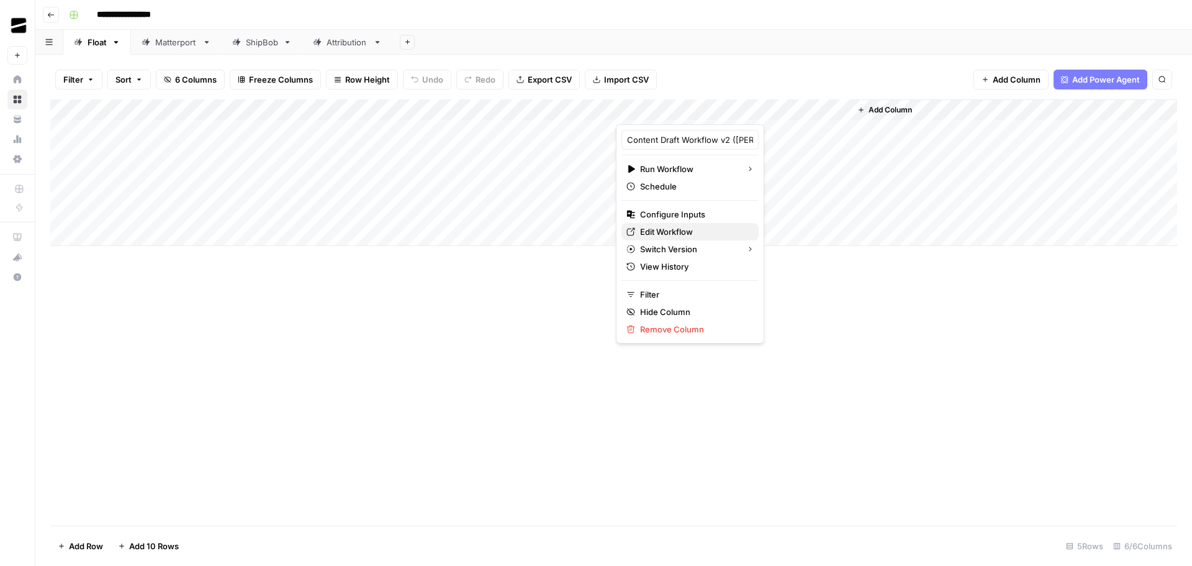
click at [703, 231] on span "Edit Workflow" at bounding box center [694, 231] width 109 height 12
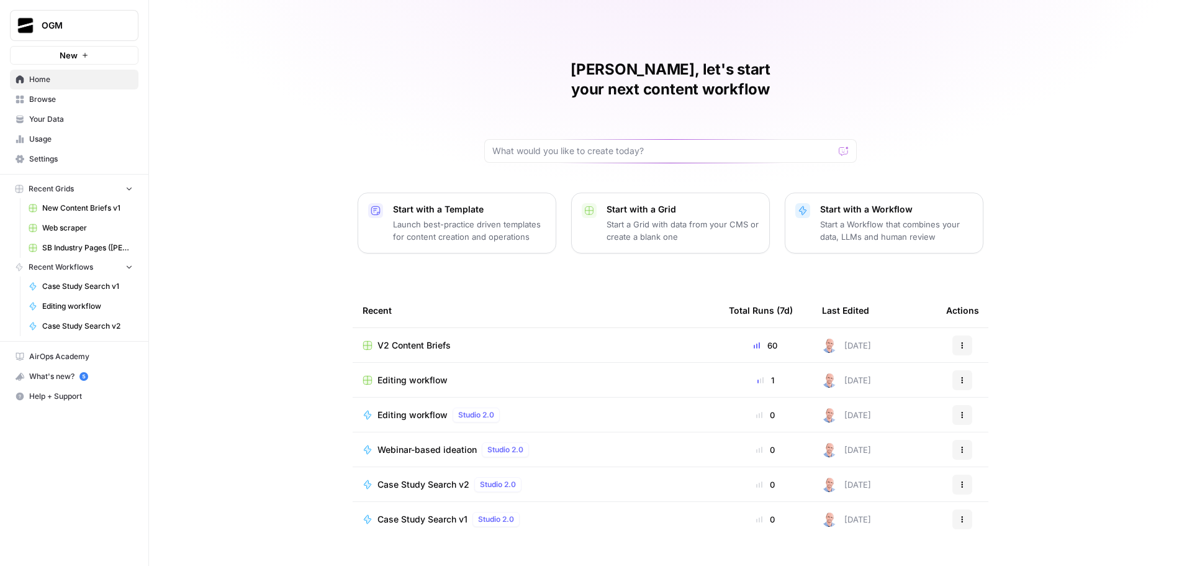
click at [73, 104] on span "Browse" at bounding box center [81, 99] width 104 height 11
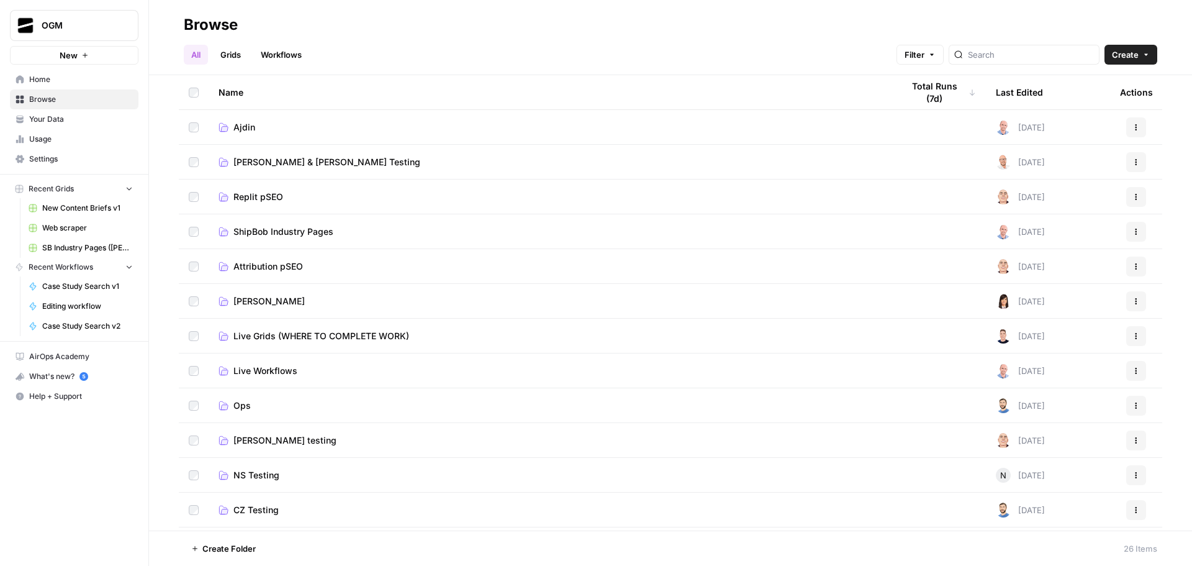
click at [294, 51] on link "Workflows" at bounding box center [281, 55] width 56 height 20
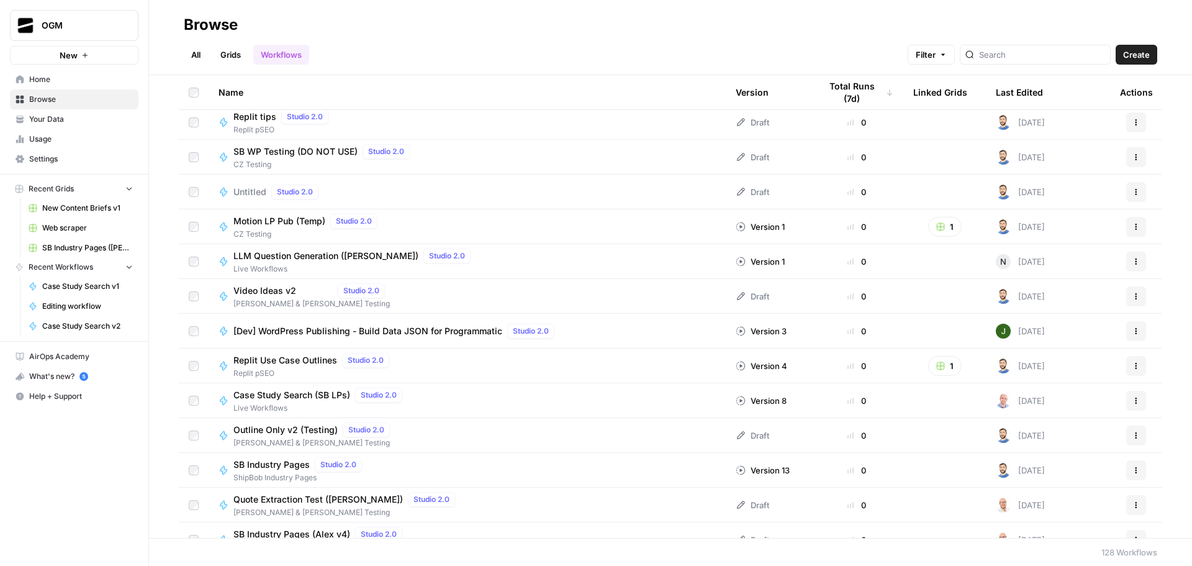
scroll to position [4023, 0]
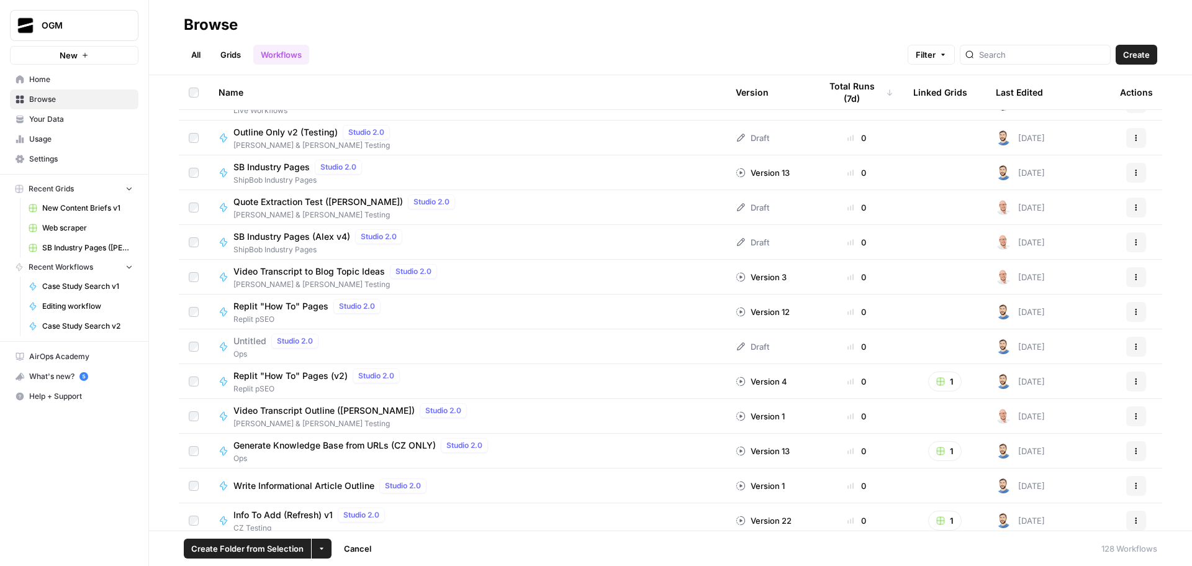
click at [321, 551] on icon "button" at bounding box center [321, 548] width 7 height 7
click at [161, 471] on div "Name Version Total Runs (7d) Linked Grids Last Edited Actions SB WP Testing (DO…" at bounding box center [670, 302] width 1043 height 455
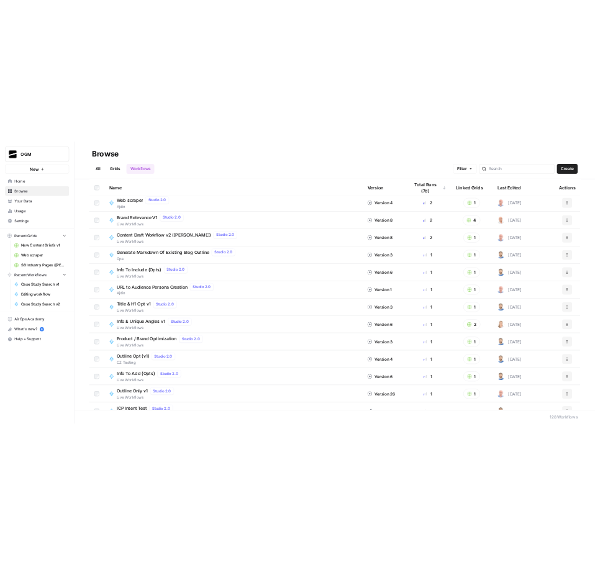
scroll to position [360, 0]
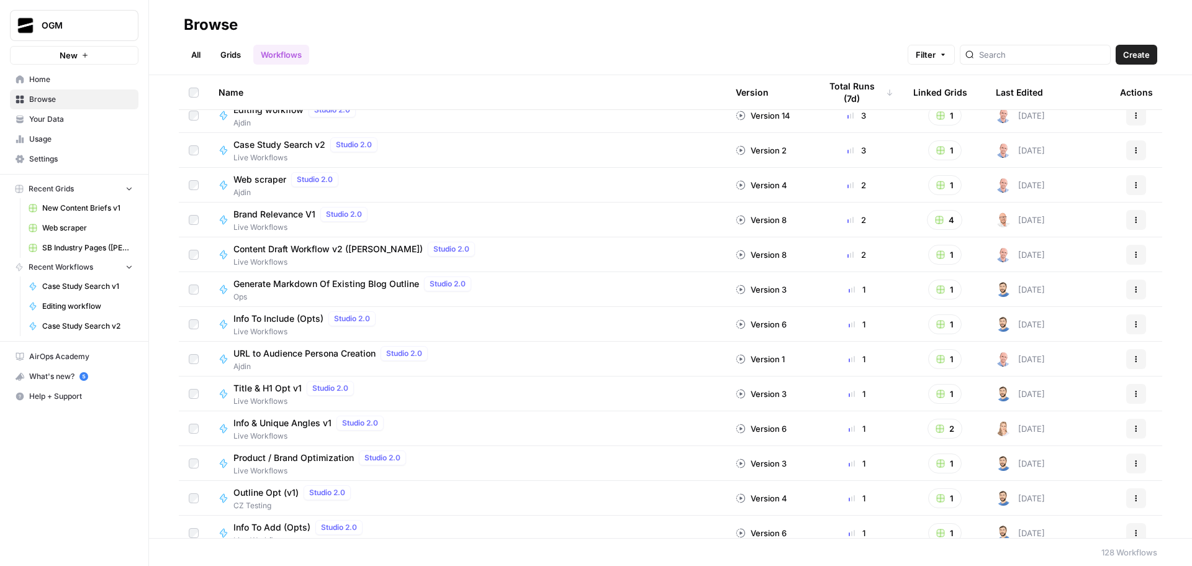
click at [233, 55] on link "Grids" at bounding box center [230, 55] width 35 height 20
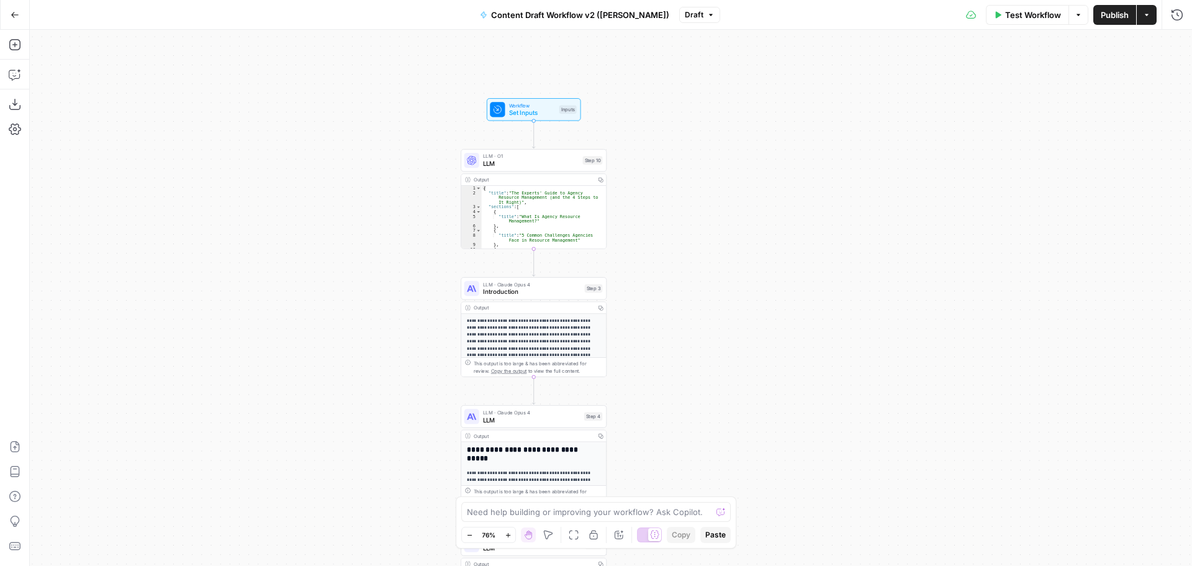
click at [533, 112] on span "Set Inputs" at bounding box center [532, 112] width 47 height 9
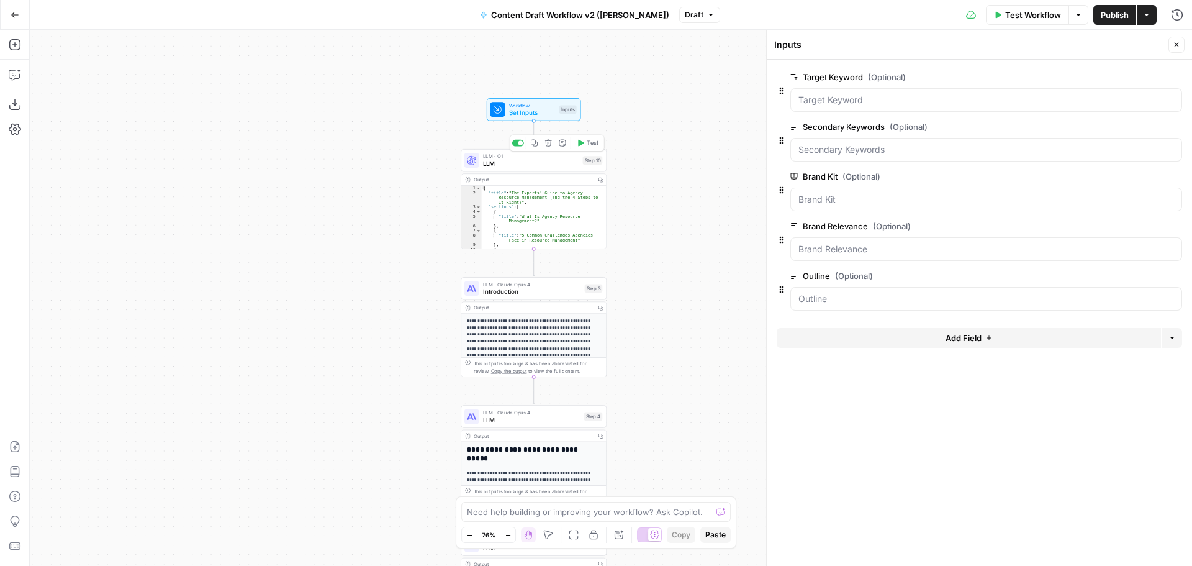
click at [541, 165] on span "LLM" at bounding box center [531, 163] width 96 height 9
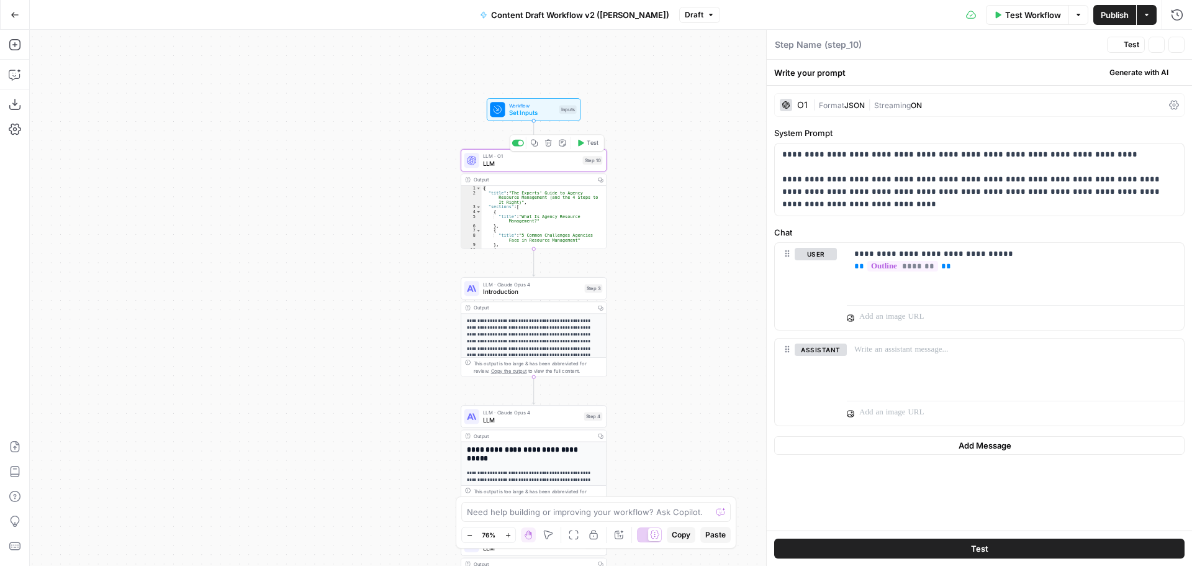
type textarea "LLM"
click at [540, 289] on span "Introduction" at bounding box center [532, 291] width 98 height 9
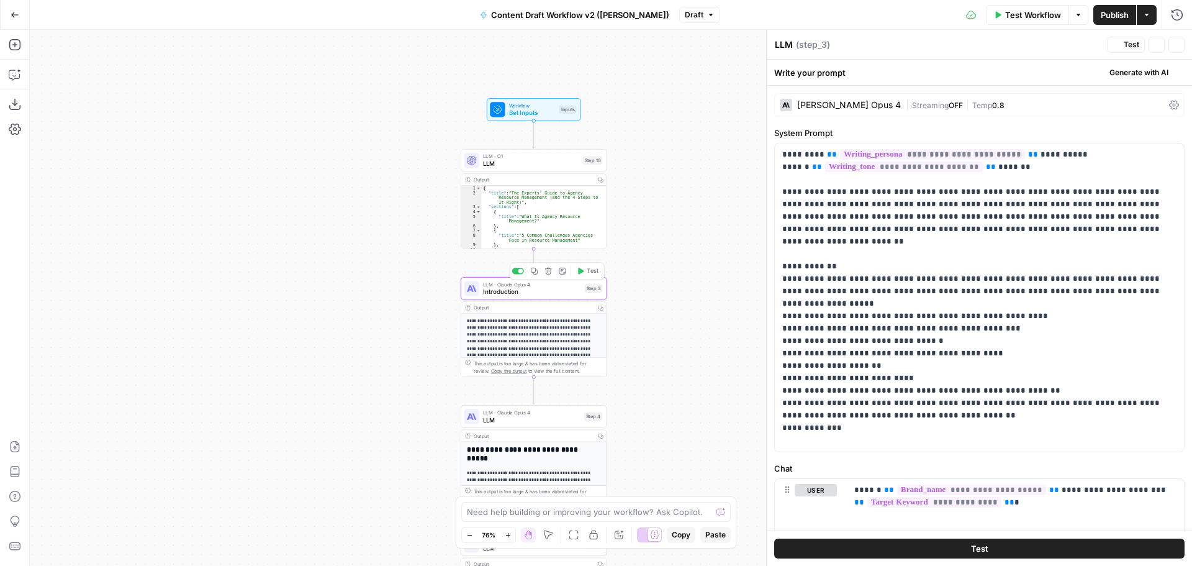
type textarea "Introduction"
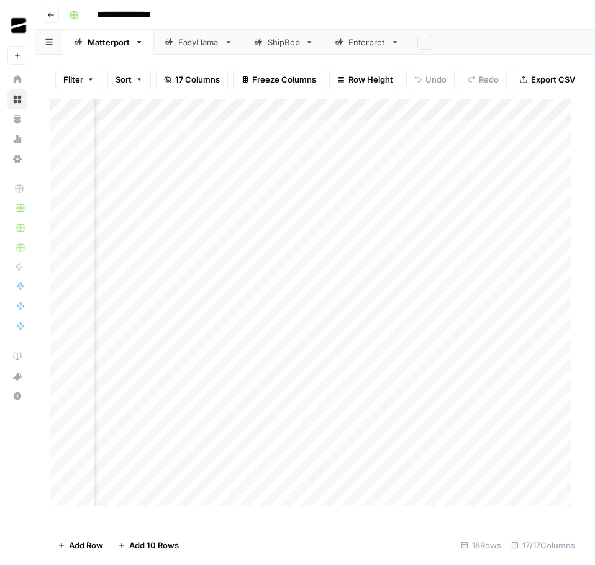
scroll to position [0, 432]
click at [368, 36] on div "Enterpret" at bounding box center [366, 42] width 37 height 12
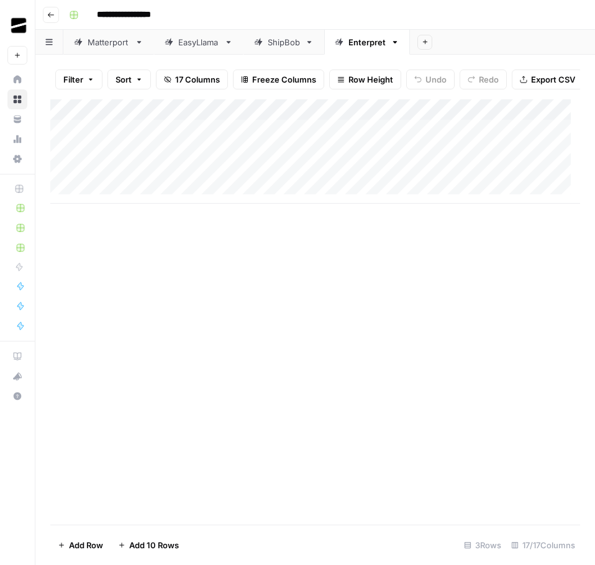
click at [281, 47] on div "ShipBob" at bounding box center [284, 42] width 32 height 12
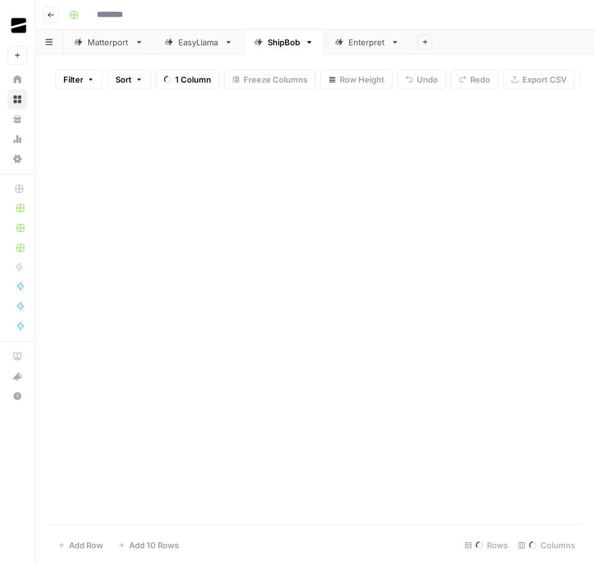
type input "**********"
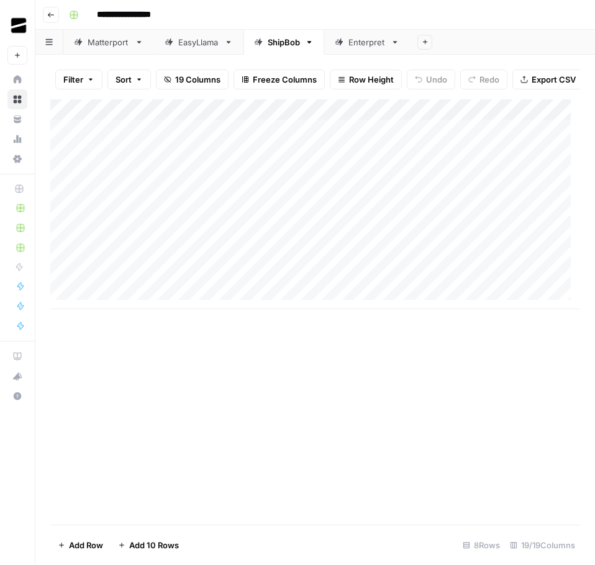
click at [195, 38] on div "EasyLlama" at bounding box center [198, 42] width 41 height 12
click at [272, 42] on div "ShipBob" at bounding box center [284, 42] width 32 height 12
click at [109, 40] on div "Matterport" at bounding box center [109, 42] width 42 height 12
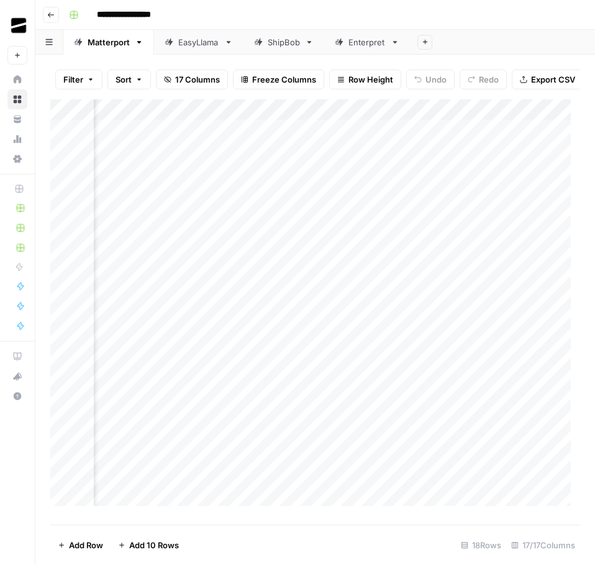
scroll to position [0, 230]
click at [287, 45] on div "ShipBob" at bounding box center [284, 42] width 32 height 12
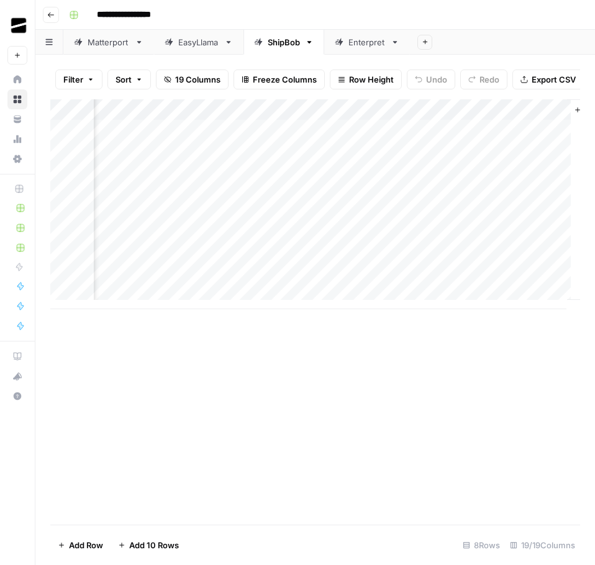
scroll to position [0, 1852]
click at [107, 43] on div "Matterport" at bounding box center [109, 42] width 42 height 12
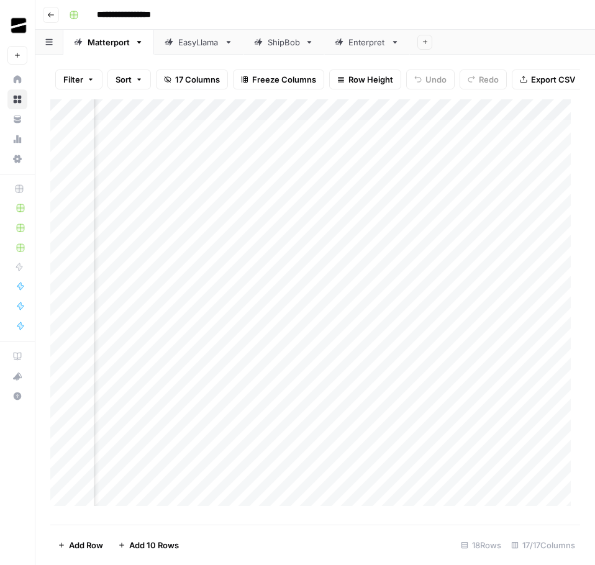
scroll to position [0, 1553]
click at [421, 456] on div "Add Column" at bounding box center [315, 307] width 530 height 416
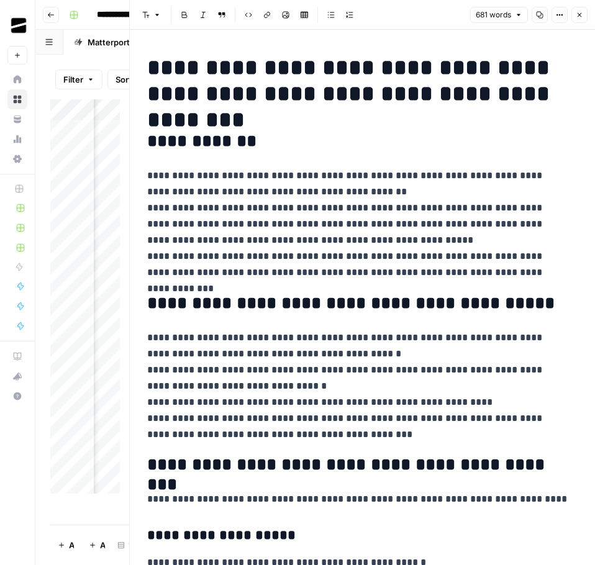
click at [584, 15] on button "Close" at bounding box center [579, 15] width 16 height 16
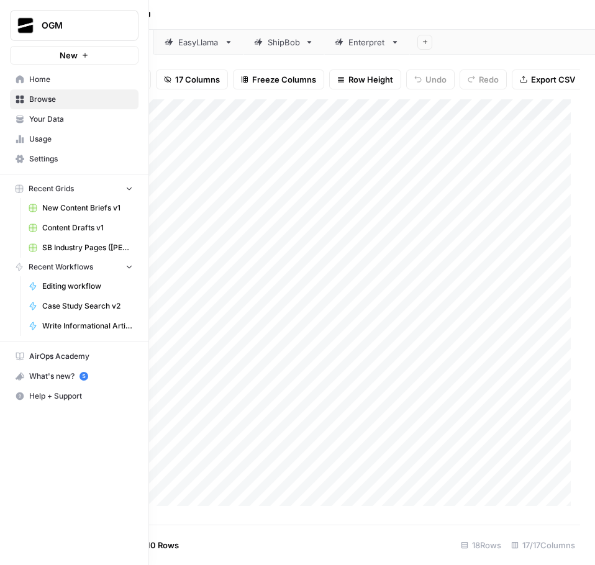
click at [39, 121] on span "Your Data" at bounding box center [81, 119] width 104 height 11
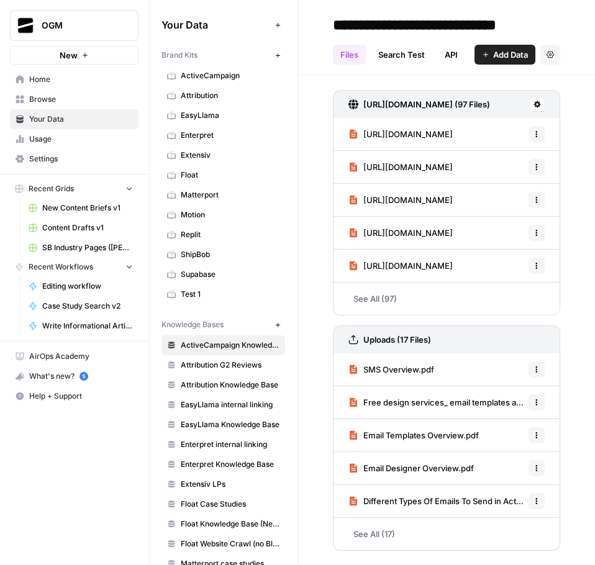
click at [227, 201] on link "Matterport" at bounding box center [223, 195] width 124 height 20
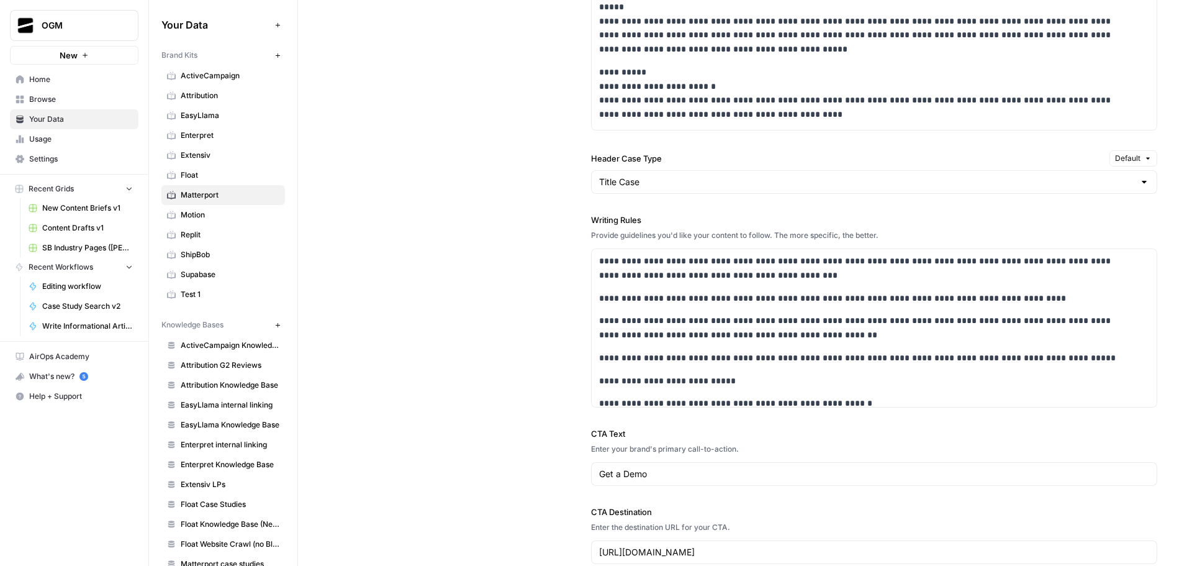
scroll to position [869, 0]
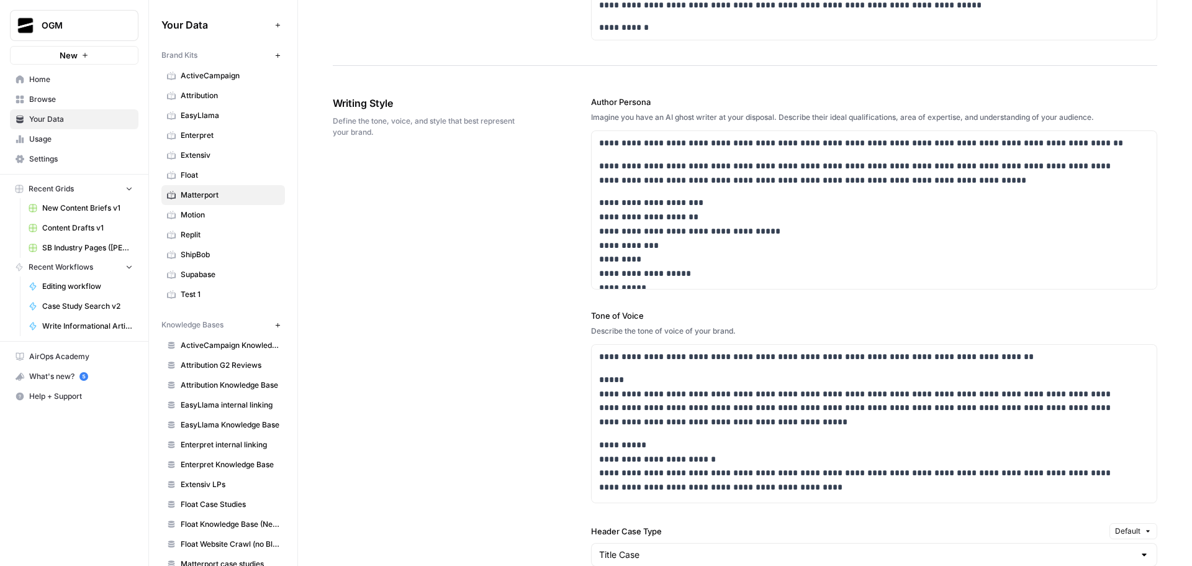
click at [369, 100] on span "Writing Style" at bounding box center [427, 103] width 189 height 15
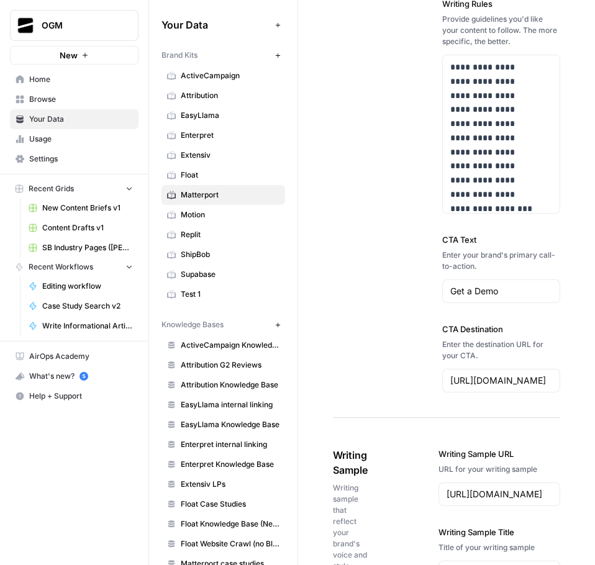
scroll to position [1801, 0]
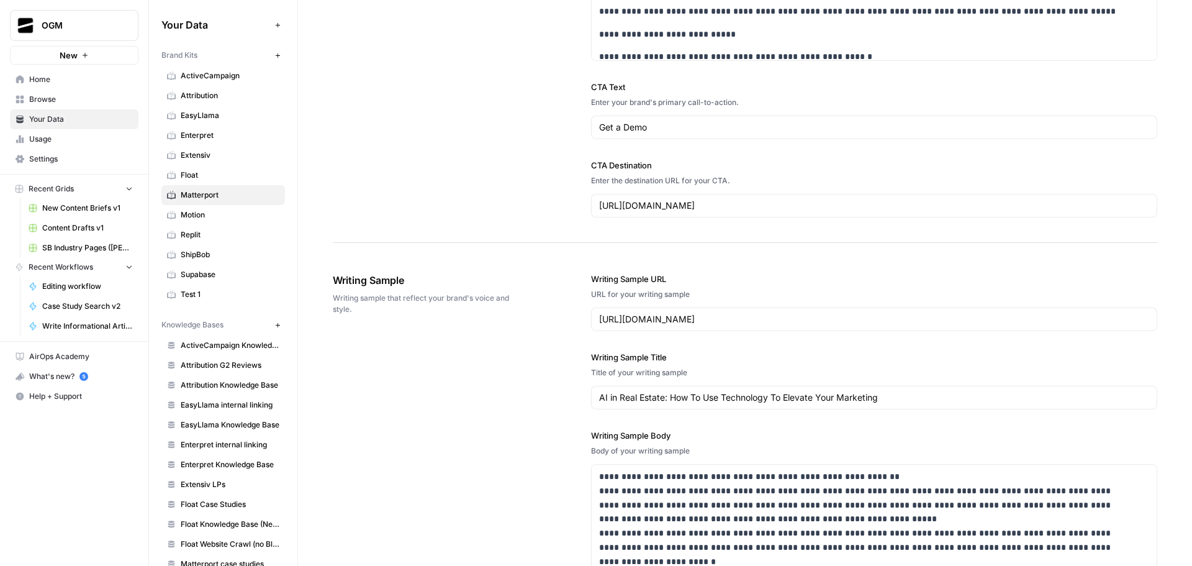
scroll to position [1216, 0]
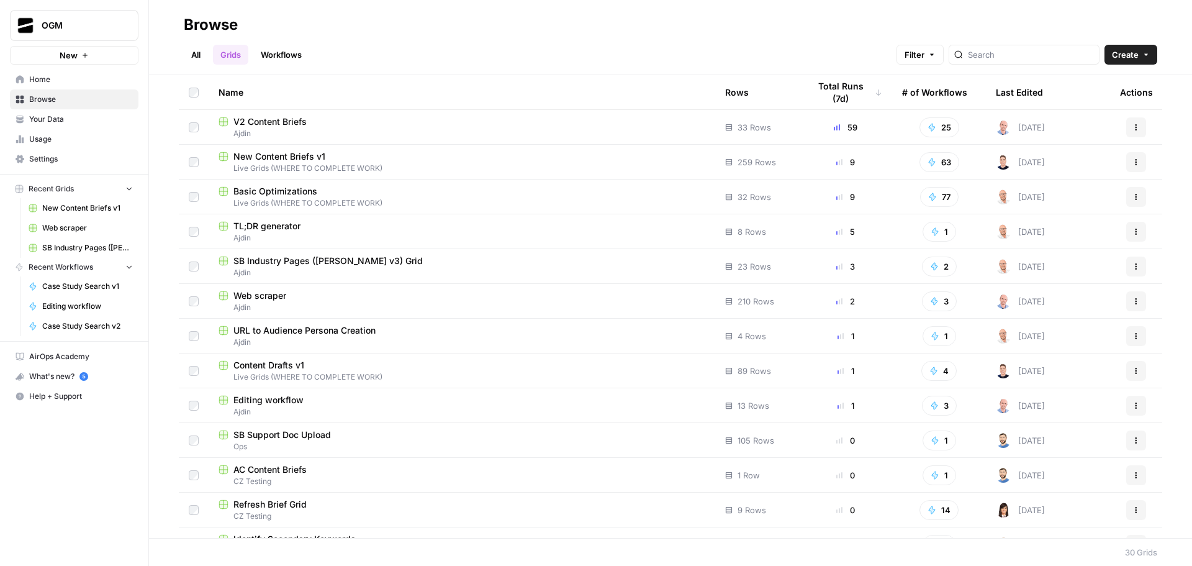
click at [49, 120] on span "Your Data" at bounding box center [81, 119] width 104 height 11
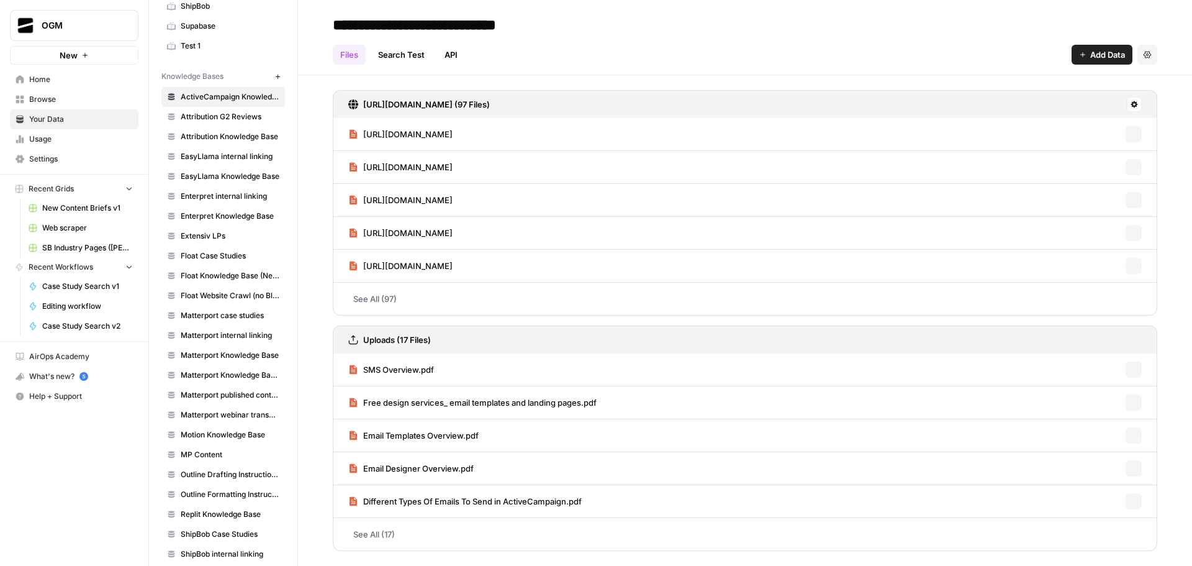
scroll to position [321, 0]
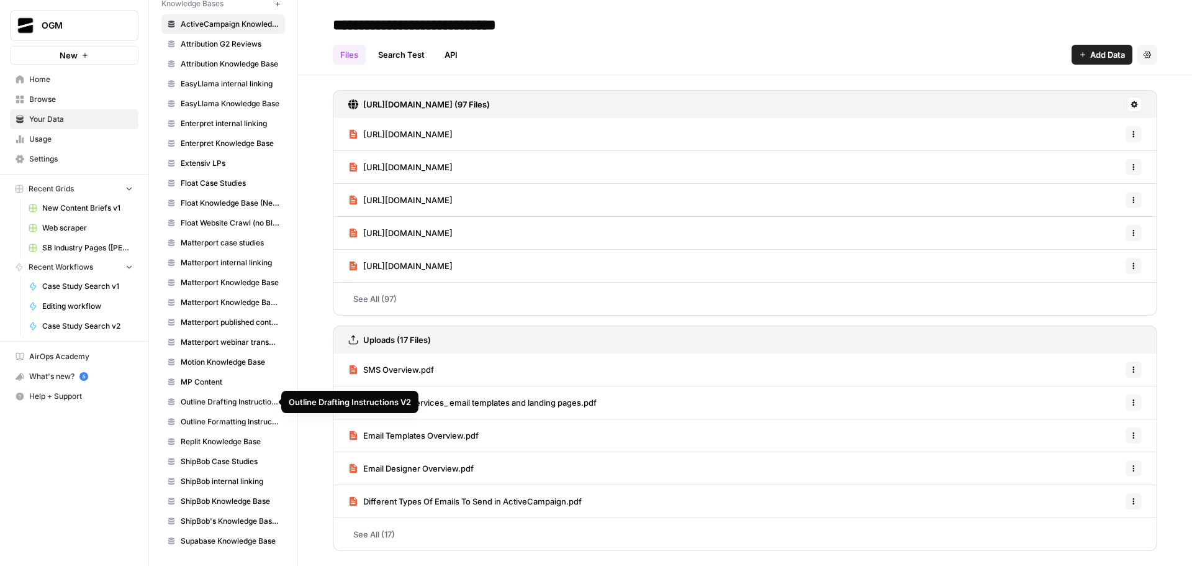
click at [236, 400] on span "Outline Drafting Instructions V2" at bounding box center [230, 401] width 99 height 11
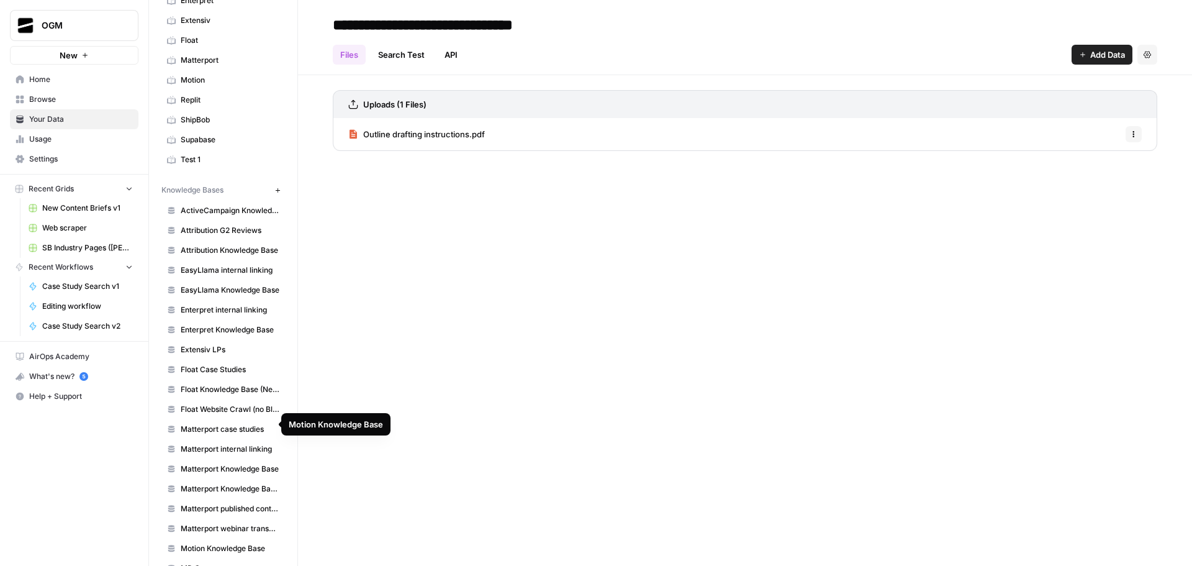
scroll to position [73, 0]
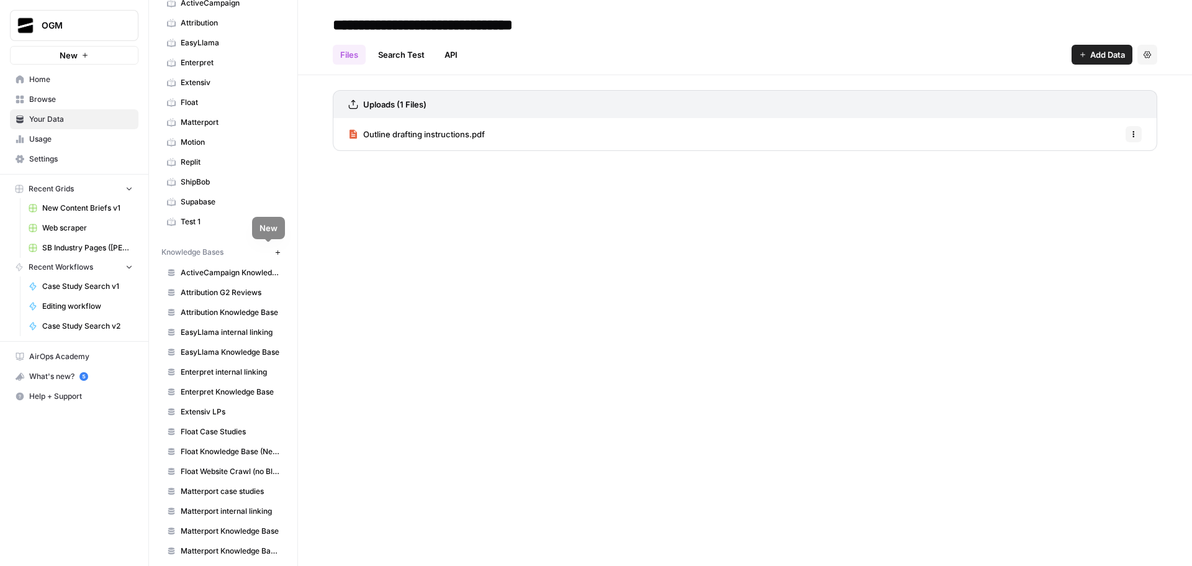
click at [275, 251] on icon "button" at bounding box center [277, 252] width 4 height 4
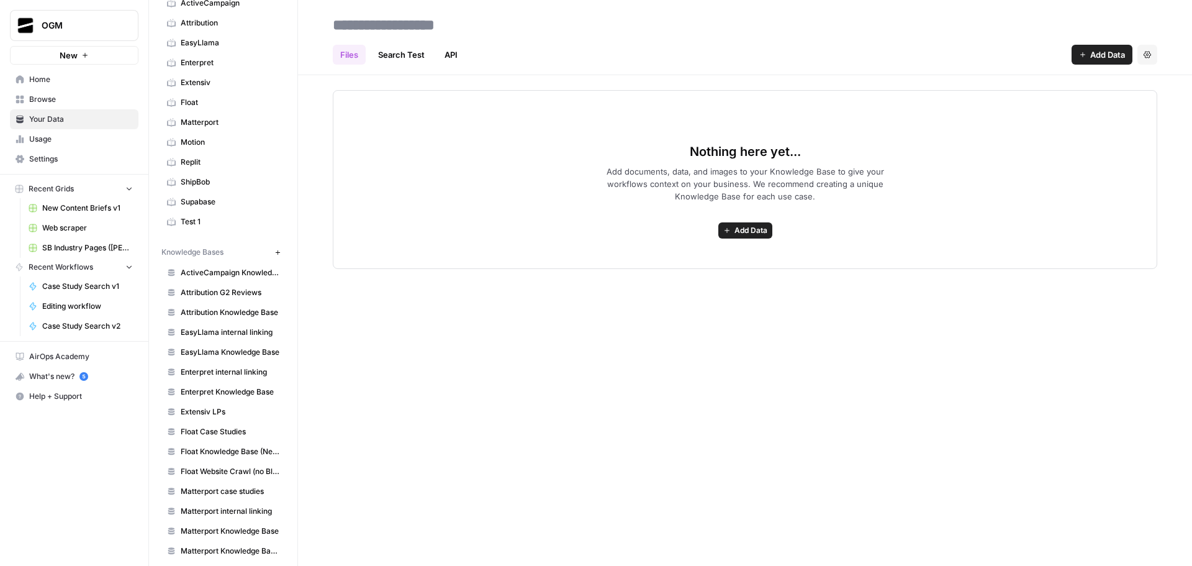
click at [427, 20] on input at bounding box center [427, 24] width 199 height 25
paste input "**********"
type input "**********"
click at [566, 75] on header "**********" at bounding box center [745, 37] width 894 height 75
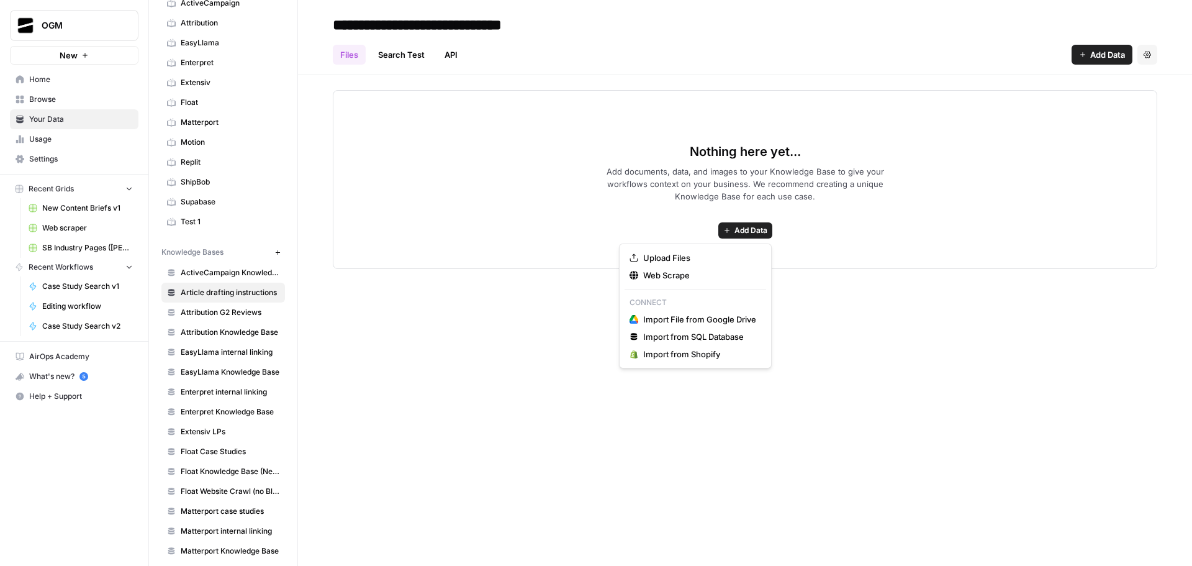
click at [750, 230] on span "Add Data" at bounding box center [751, 230] width 33 height 11
click at [705, 260] on span "Upload Files" at bounding box center [699, 257] width 113 height 12
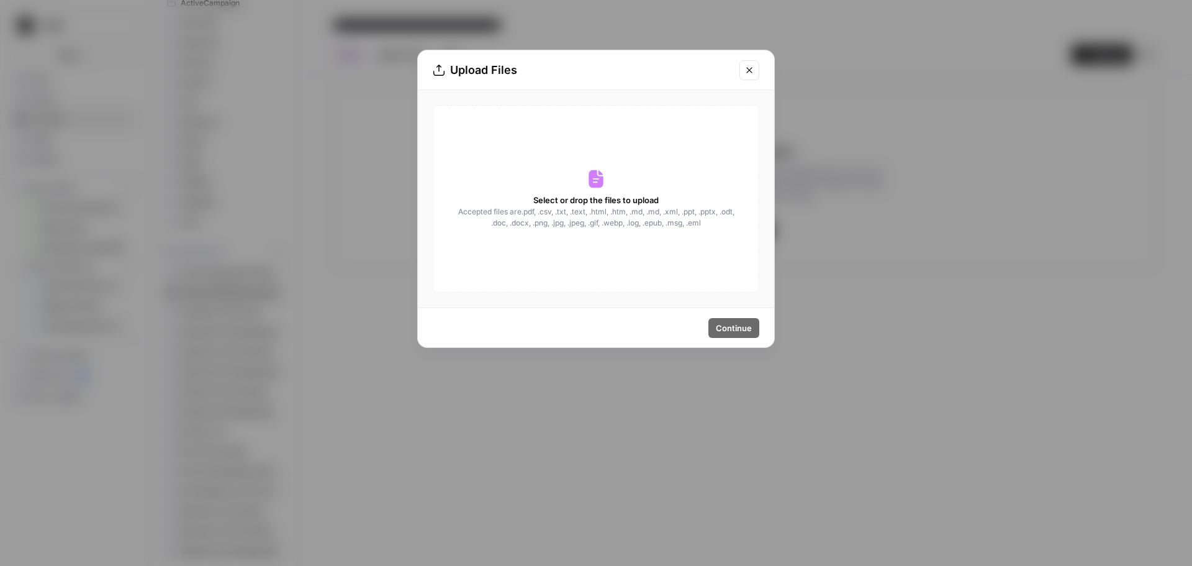
click at [612, 199] on span "Select or drop the files to upload" at bounding box center [595, 200] width 125 height 12
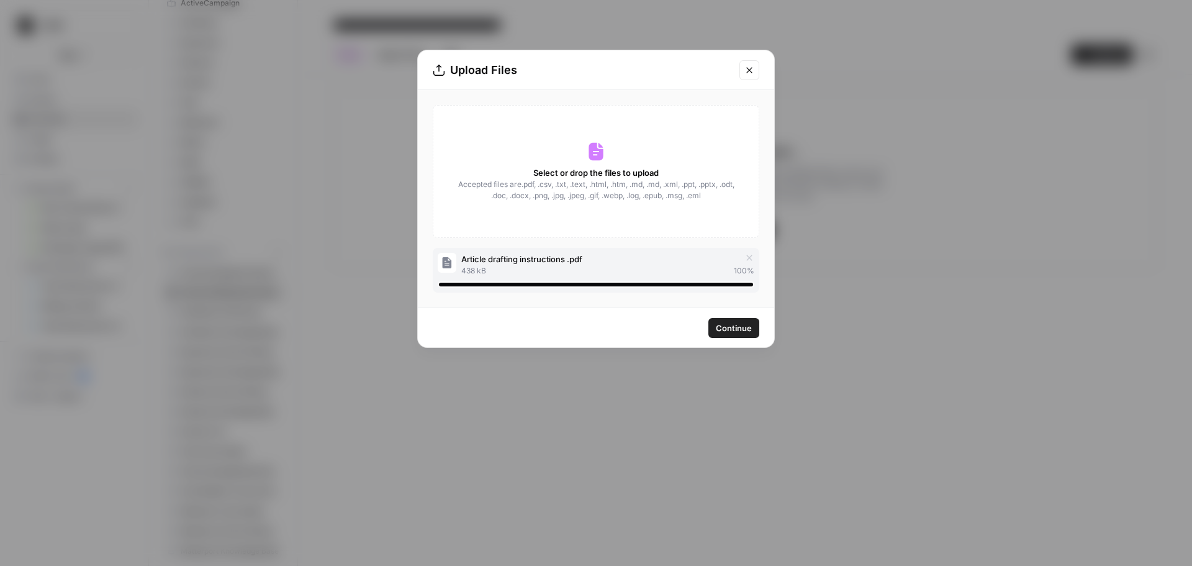
click at [738, 322] on span "Continue" at bounding box center [734, 328] width 36 height 12
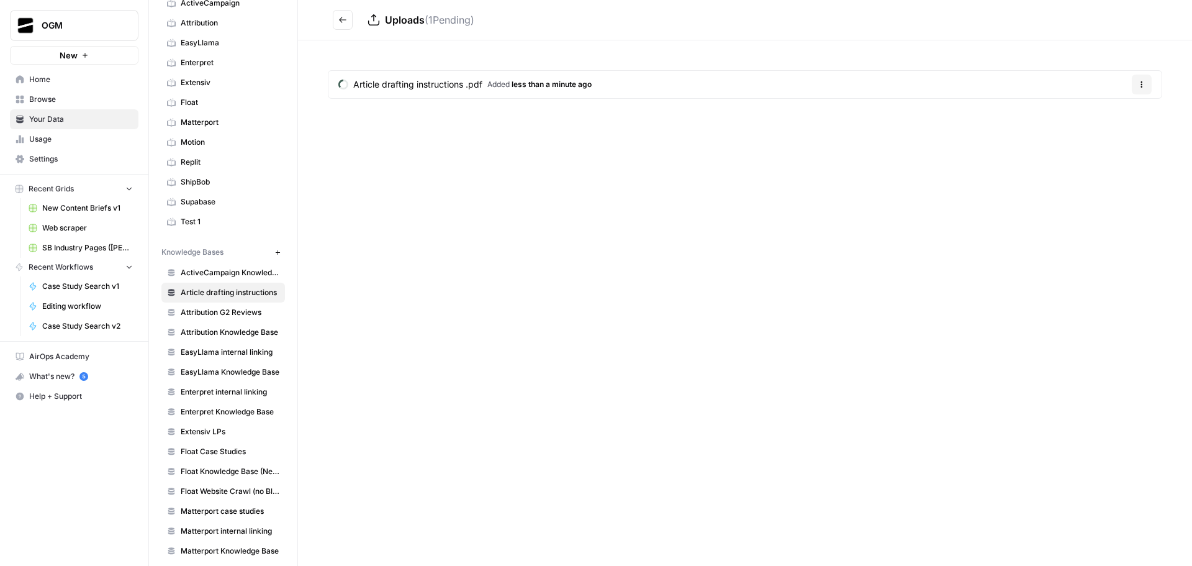
click at [341, 24] on button "Go back" at bounding box center [343, 20] width 20 height 20
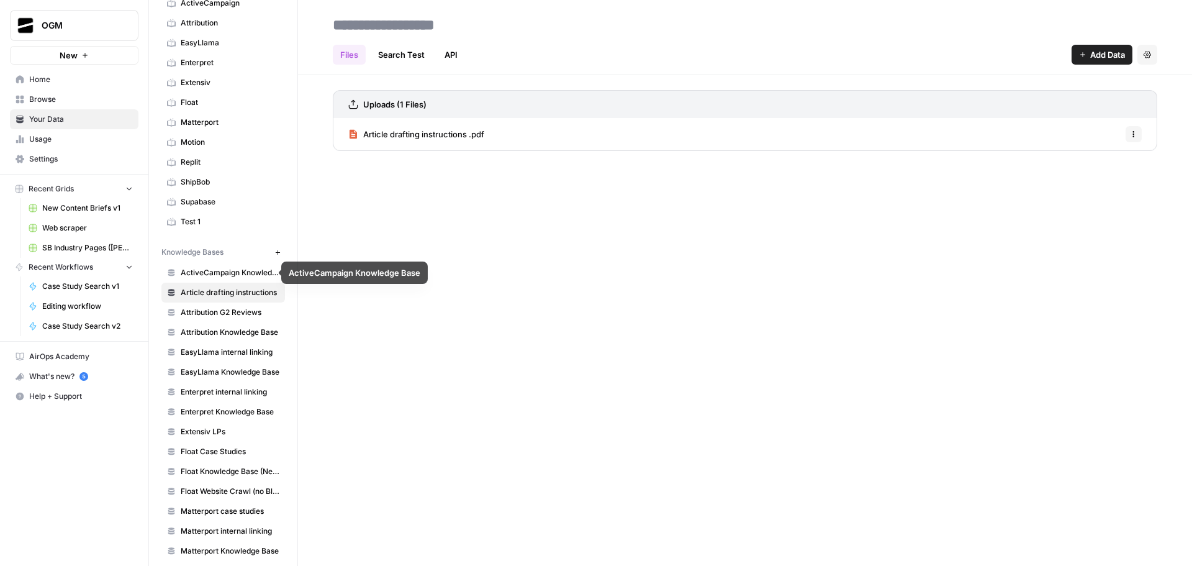
click at [220, 275] on span "ActiveCampaign Knowledge Base" at bounding box center [230, 272] width 99 height 11
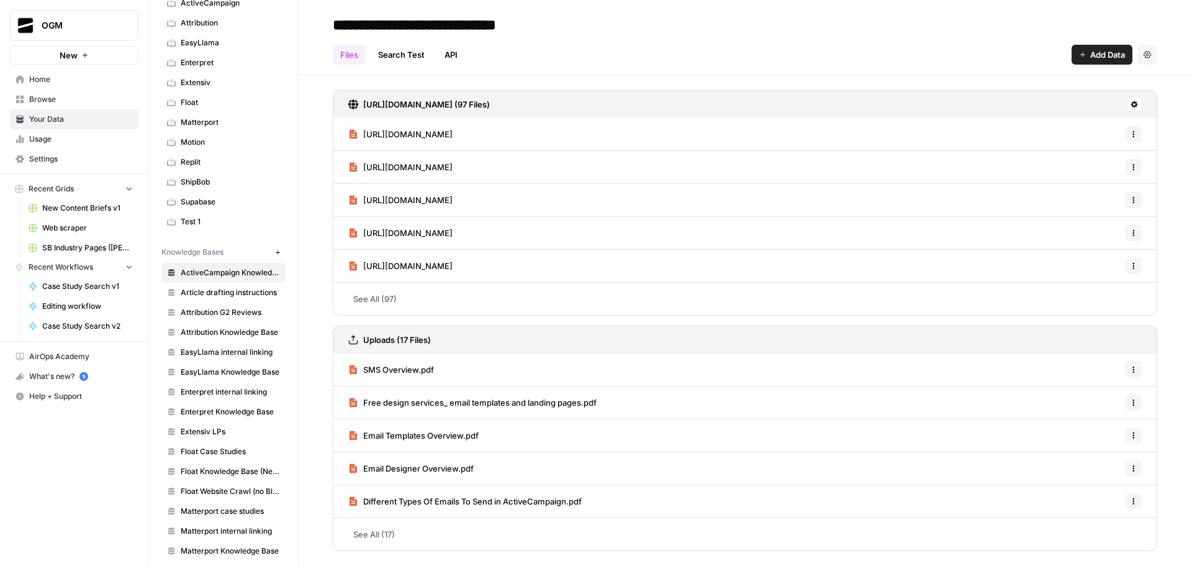
click at [226, 292] on span "Article drafting instructions" at bounding box center [230, 292] width 99 height 11
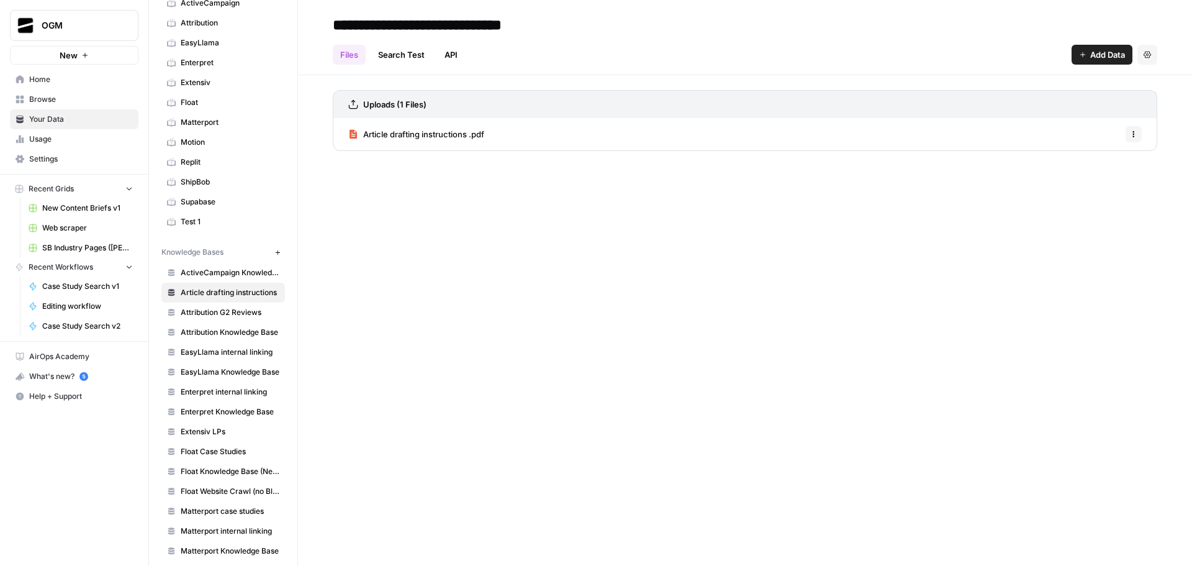
click at [87, 59] on button "New" at bounding box center [74, 55] width 129 height 19
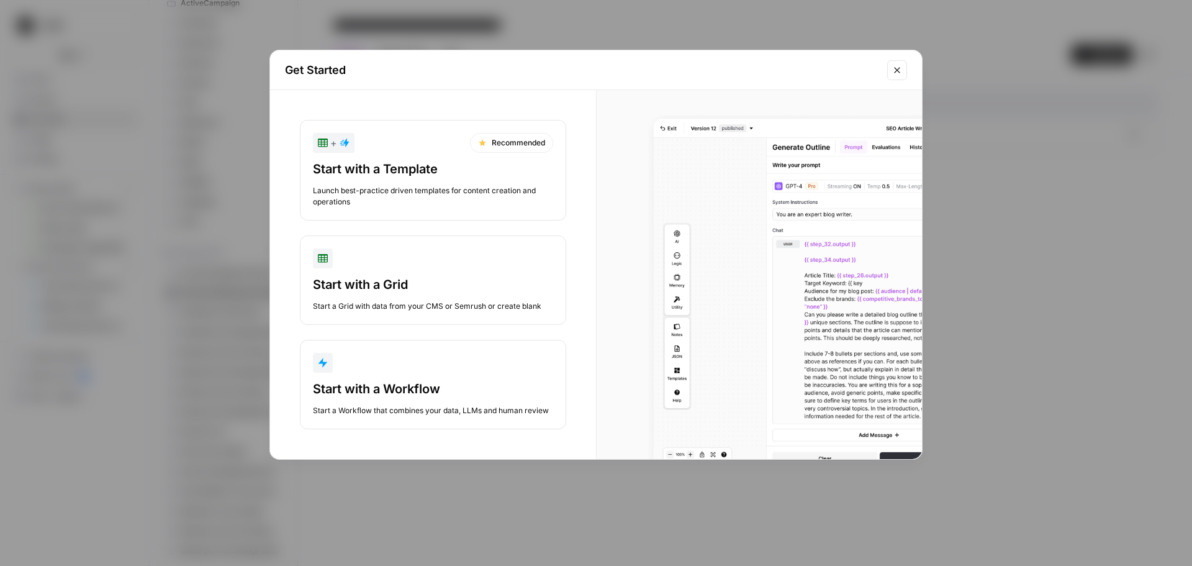
click at [422, 391] on div "Start with a Workflow" at bounding box center [433, 388] width 240 height 17
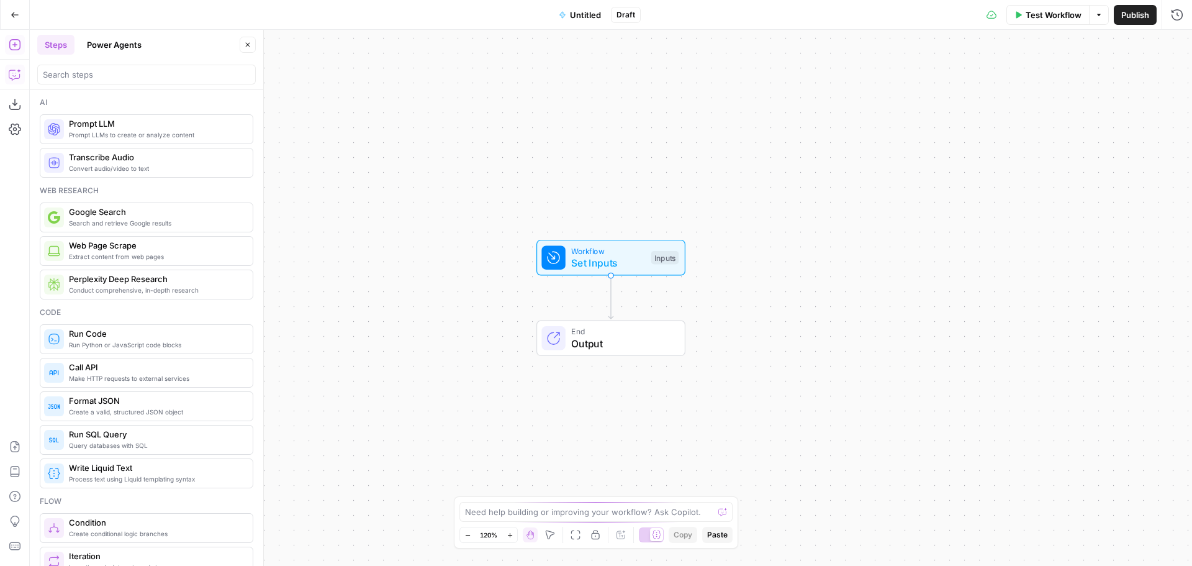
click at [12, 75] on icon "button" at bounding box center [15, 74] width 12 height 12
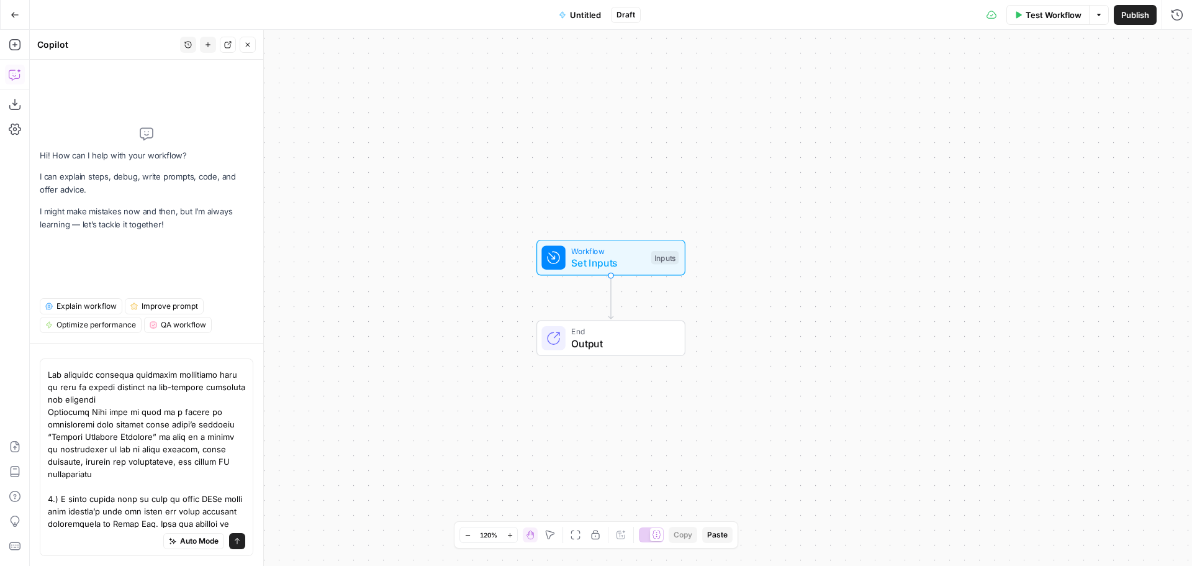
scroll to position [331, 0]
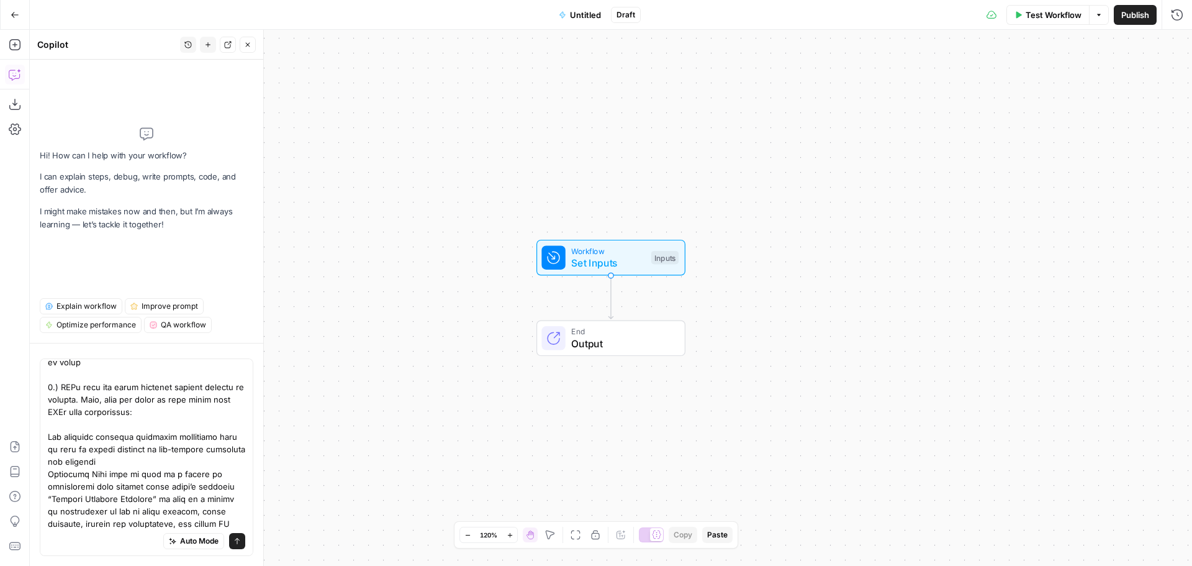
click at [48, 436] on textarea at bounding box center [146, 318] width 197 height 571
click at [48, 474] on textarea at bounding box center [146, 318] width 197 height 571
click at [48, 500] on textarea at bounding box center [146, 318] width 197 height 571
click at [155, 498] on textarea at bounding box center [146, 318] width 197 height 571
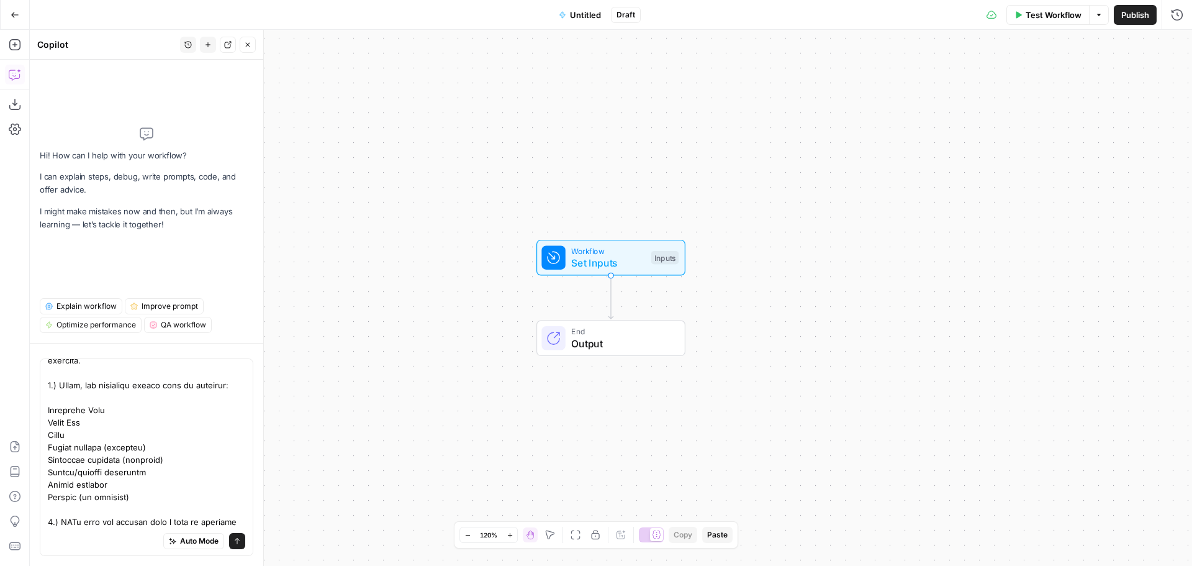
scroll to position [0, 0]
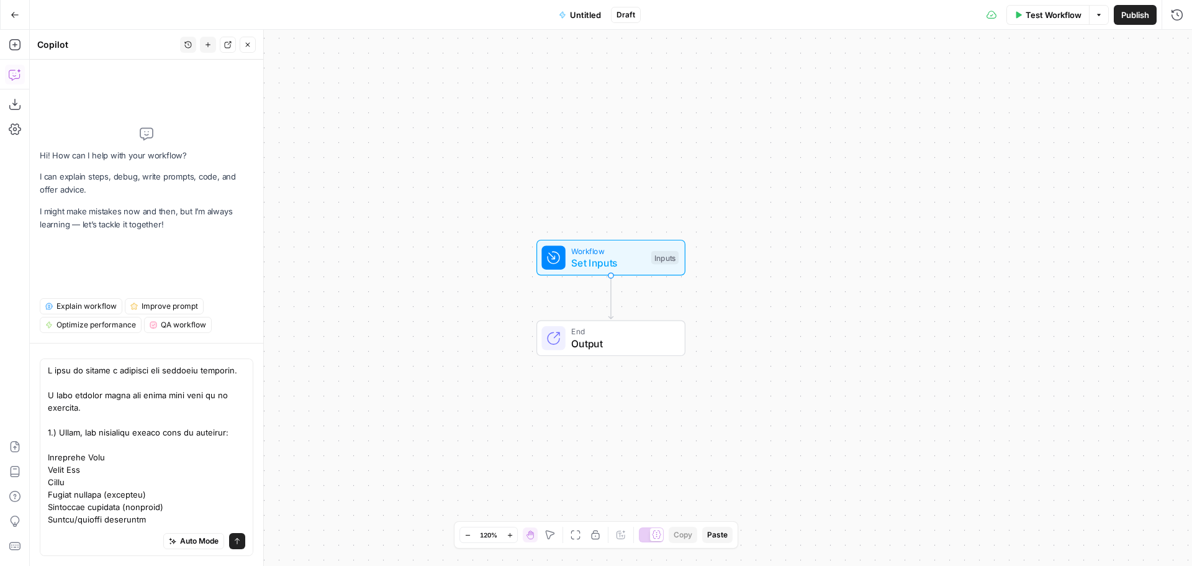
type textarea "L ipsu do sitame c adipisci eli seddoeiu temporin. U labo etdolor magna ali eni…"
click at [233, 538] on icon "submit" at bounding box center [236, 540] width 7 height 7
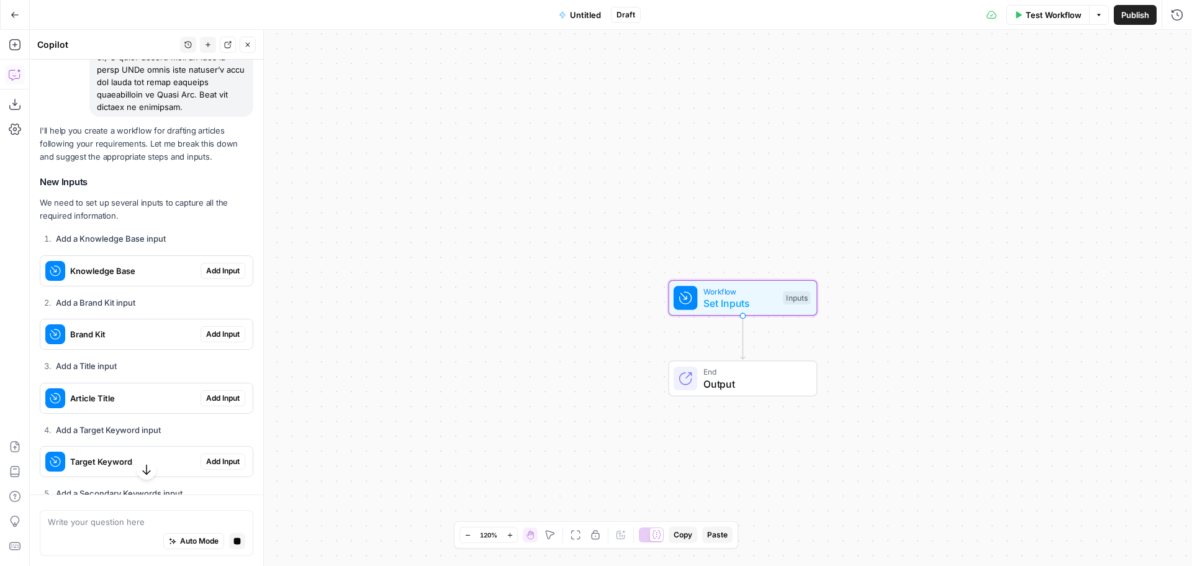
scroll to position [807, 0]
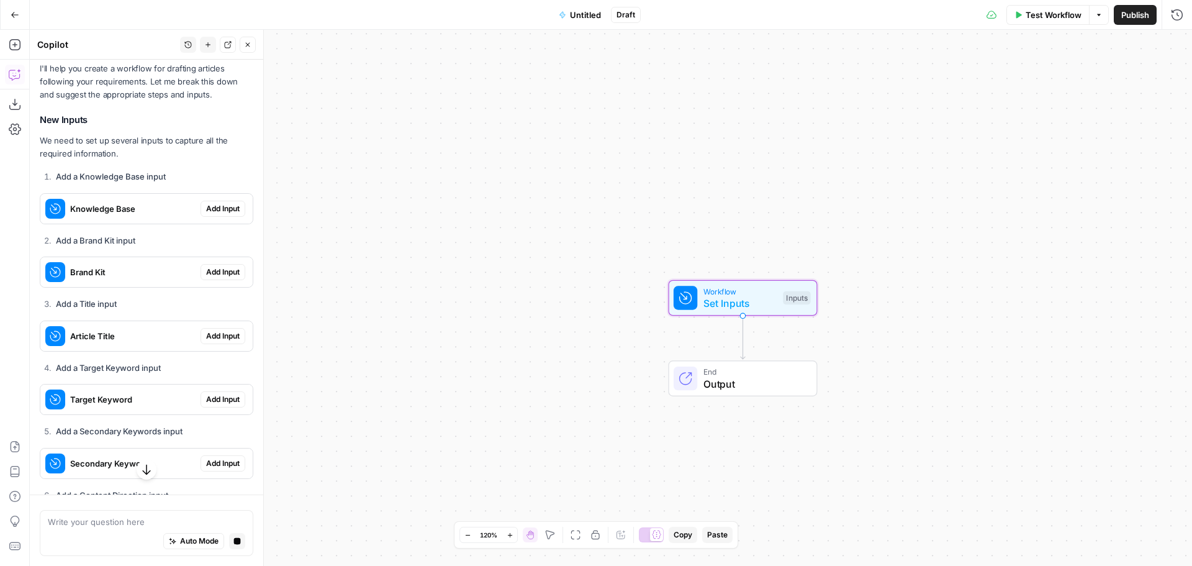
click at [220, 206] on span "Add Input" at bounding box center [223, 208] width 34 height 11
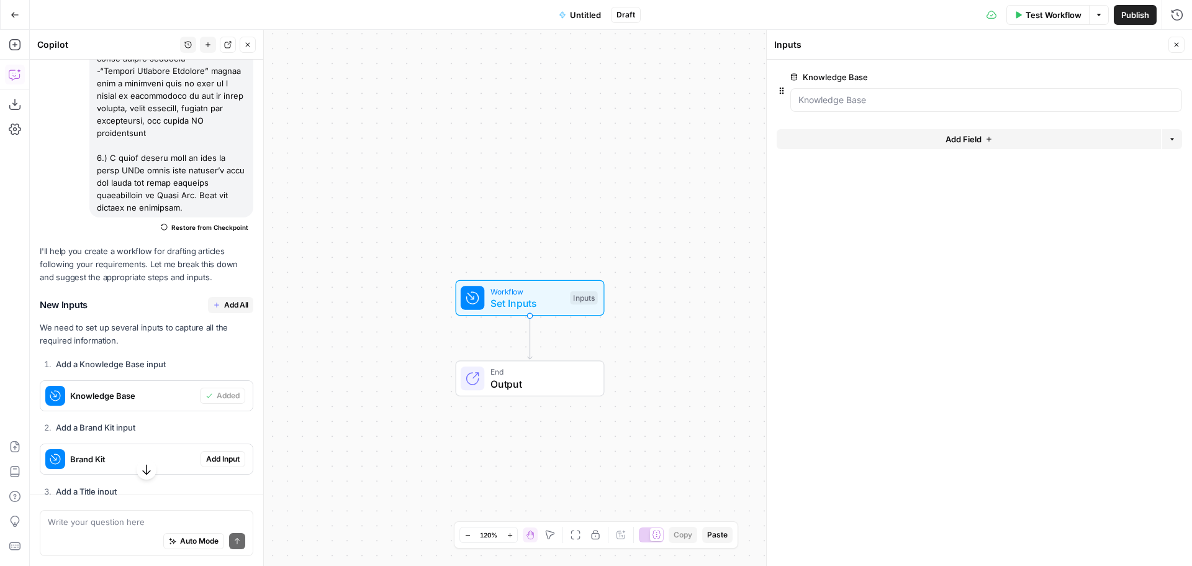
scroll to position [707, 0]
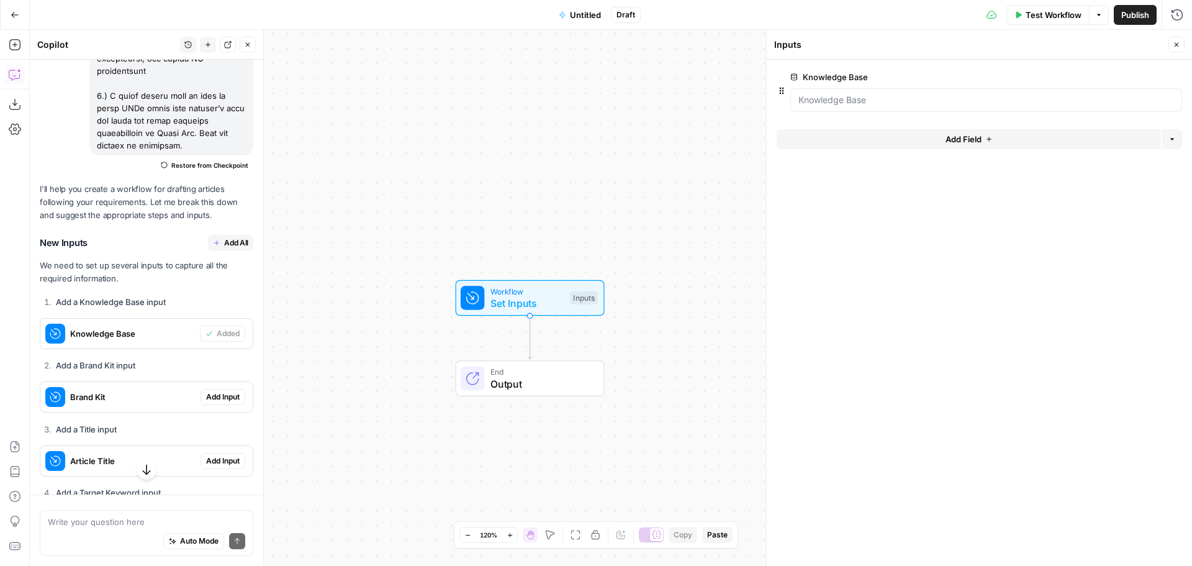
click at [225, 243] on span "Add All" at bounding box center [236, 242] width 24 height 11
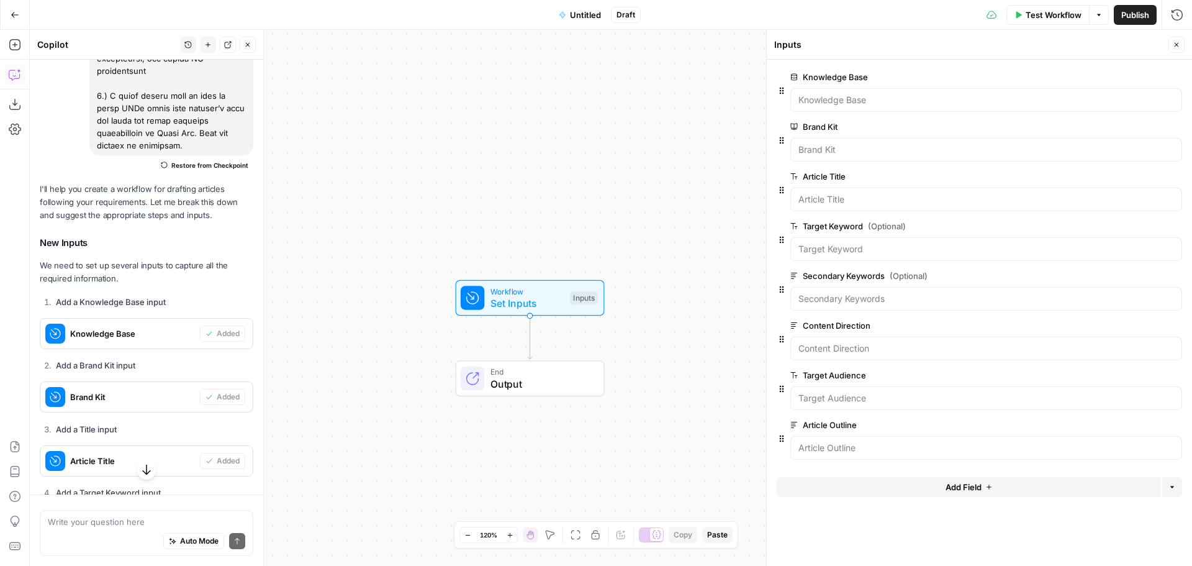
click at [1136, 324] on span "edit field" at bounding box center [1135, 325] width 27 height 10
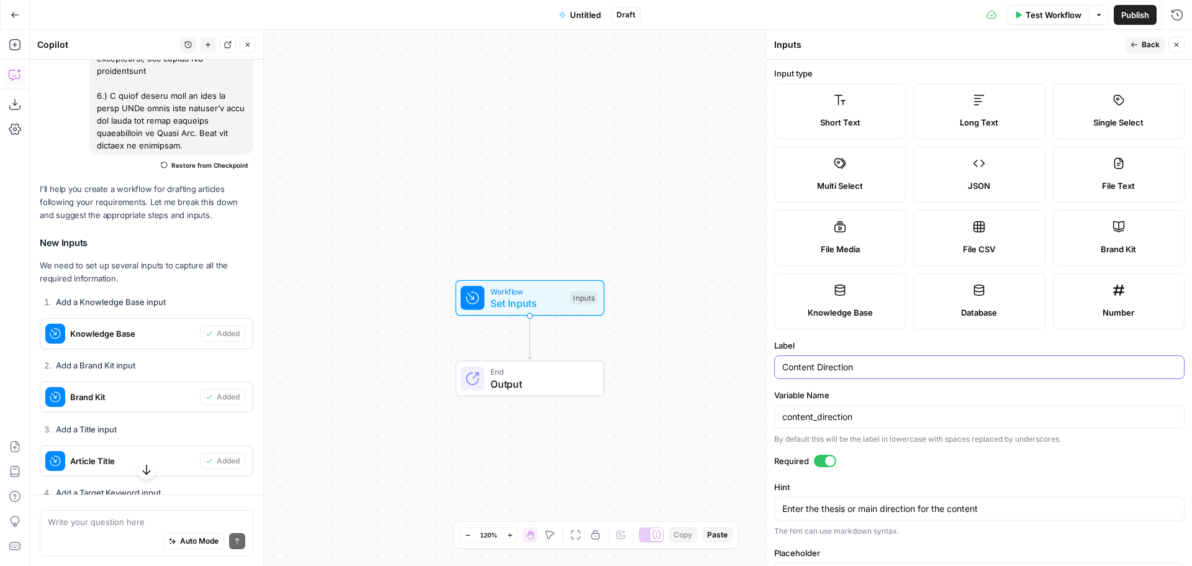
click at [782, 369] on input "Content Direction" at bounding box center [979, 367] width 394 height 12
type input "Thesis/Content Direction"
click at [782, 417] on input "content_direction" at bounding box center [979, 416] width 394 height 12
type input "thesis_content_direction"
click at [1147, 42] on span "Back" at bounding box center [1151, 44] width 18 height 11
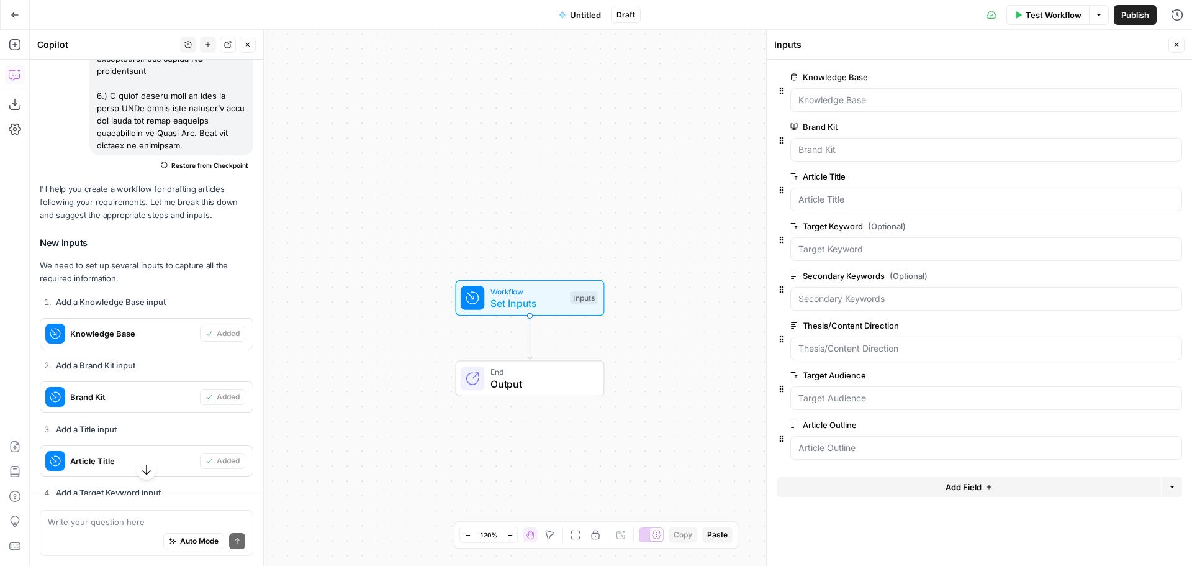
click at [1174, 44] on icon "button" at bounding box center [1176, 44] width 7 height 7
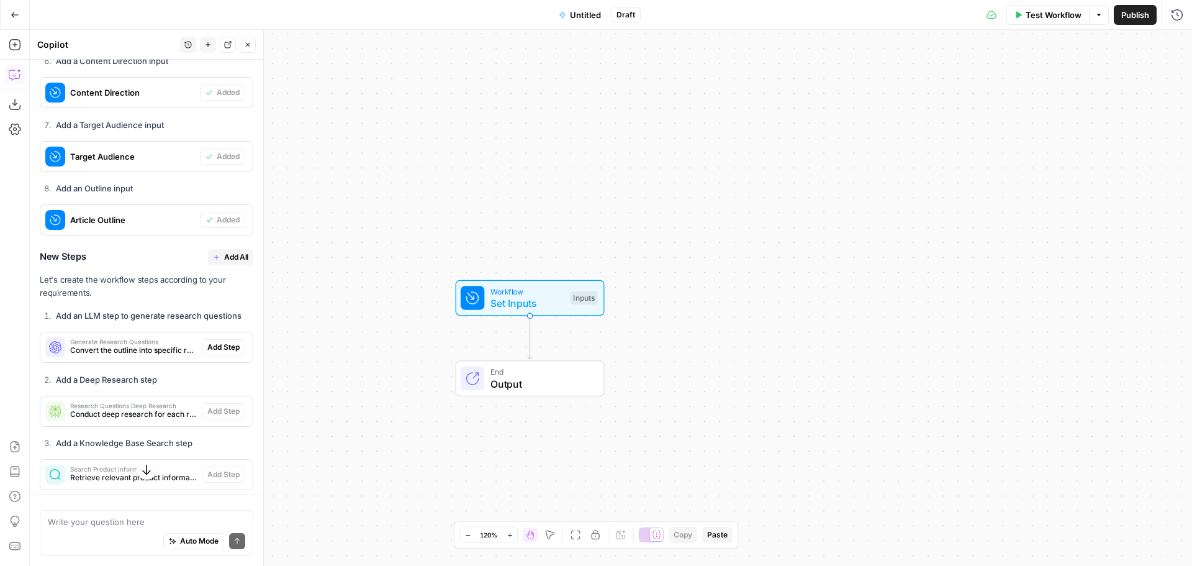
scroll to position [1327, 0]
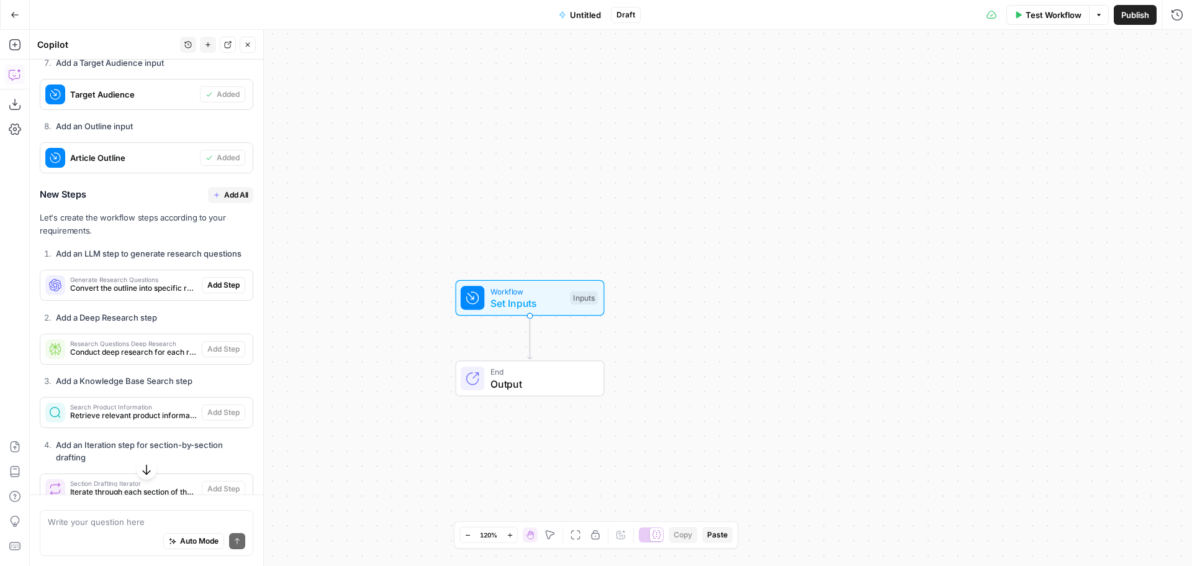
click at [229, 195] on span "Add All" at bounding box center [236, 194] width 24 height 11
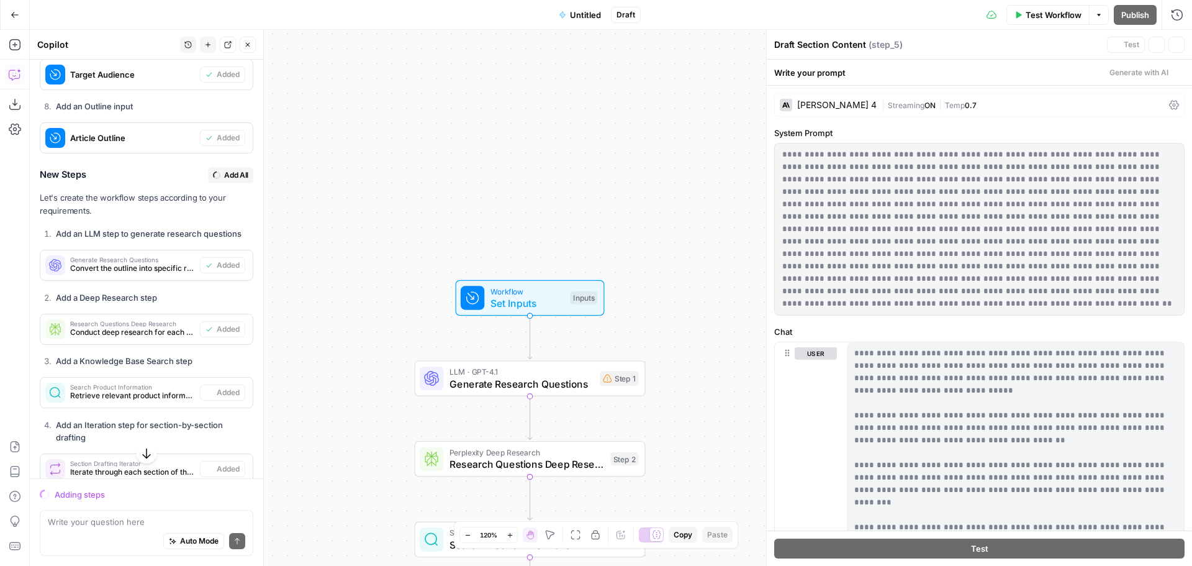
scroll to position [1308, 0]
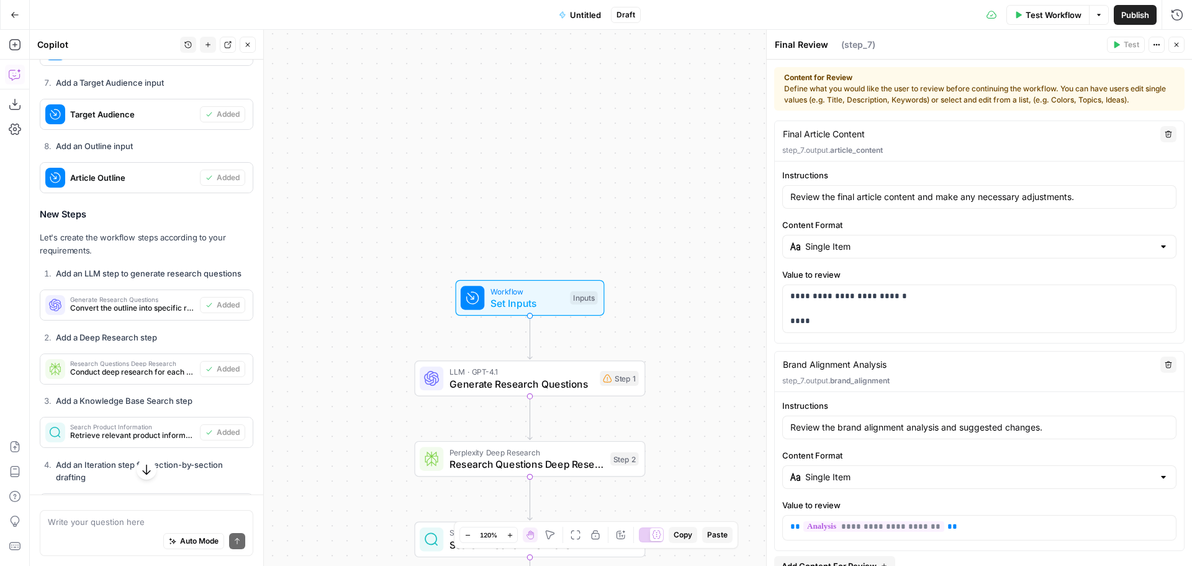
type textarea "Human Review"
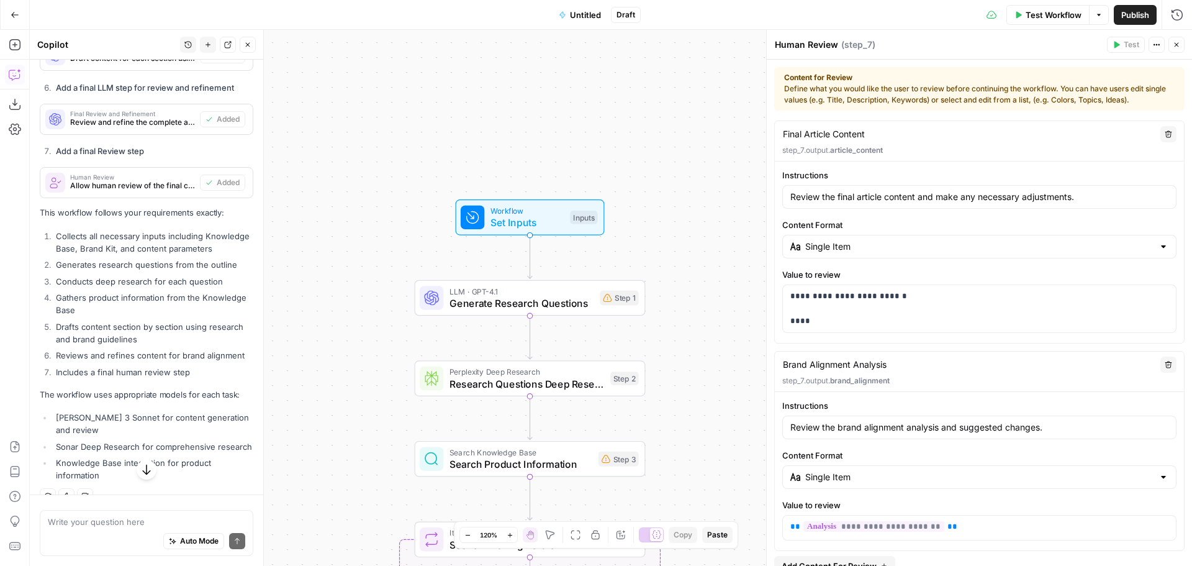
scroll to position [1870, 0]
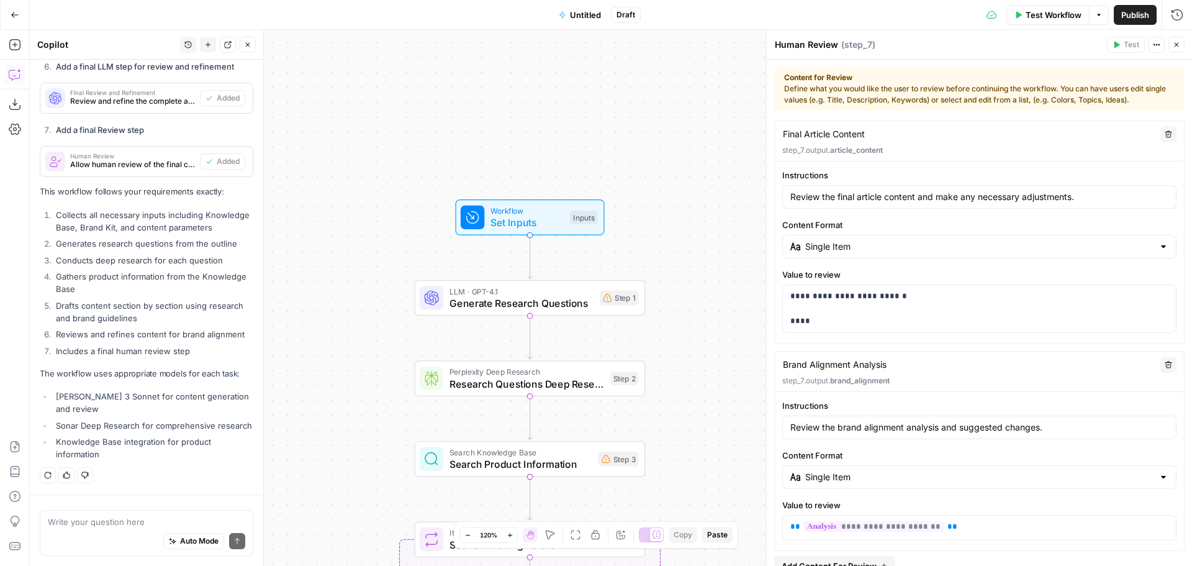
click at [1180, 45] on span "Close" at bounding box center [1180, 45] width 1 height 1
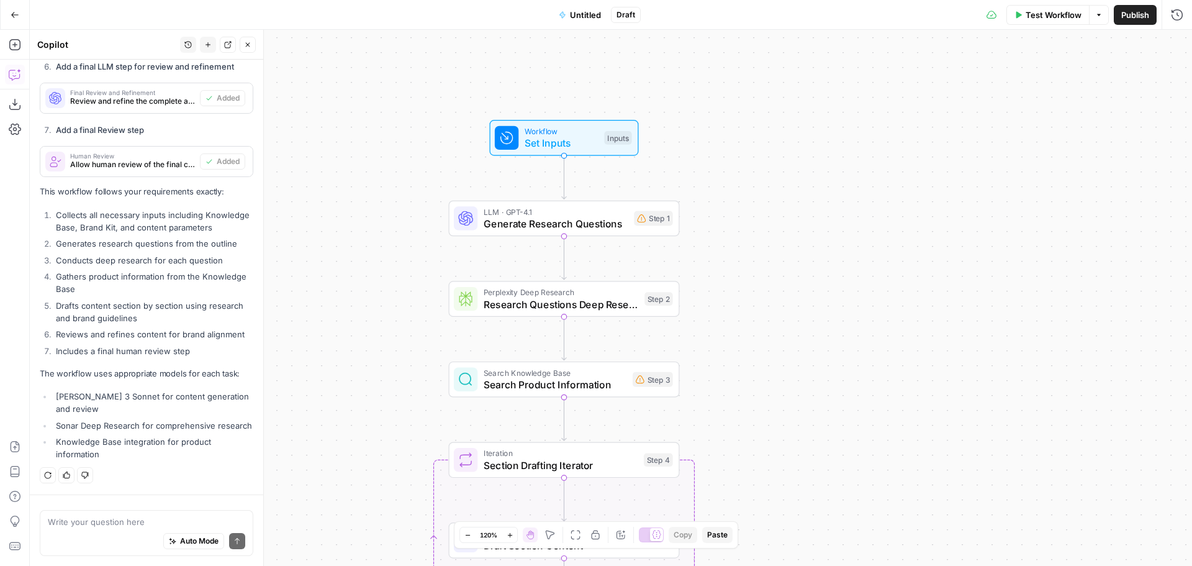
drag, startPoint x: 735, startPoint y: 270, endPoint x: 771, endPoint y: 187, distance: 90.7
click at [771, 187] on div "Workflow Set Inputs Inputs LLM · GPT-4.1 Generate Research Questions Step 1 Per…" at bounding box center [611, 298] width 1162 height 536
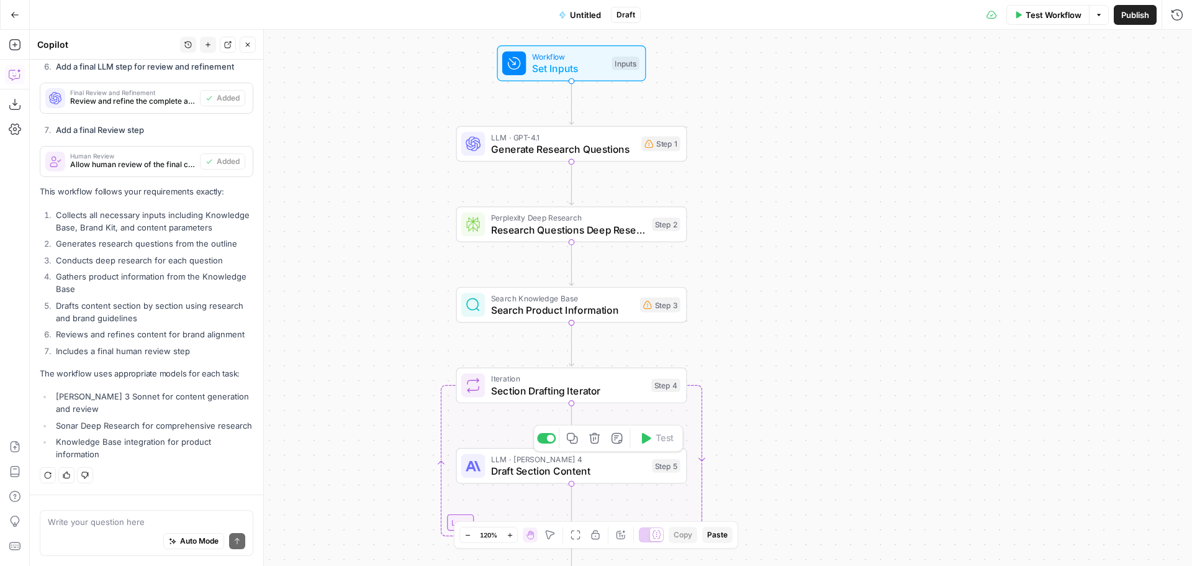
click at [529, 468] on span "Draft Section Content" at bounding box center [568, 470] width 155 height 15
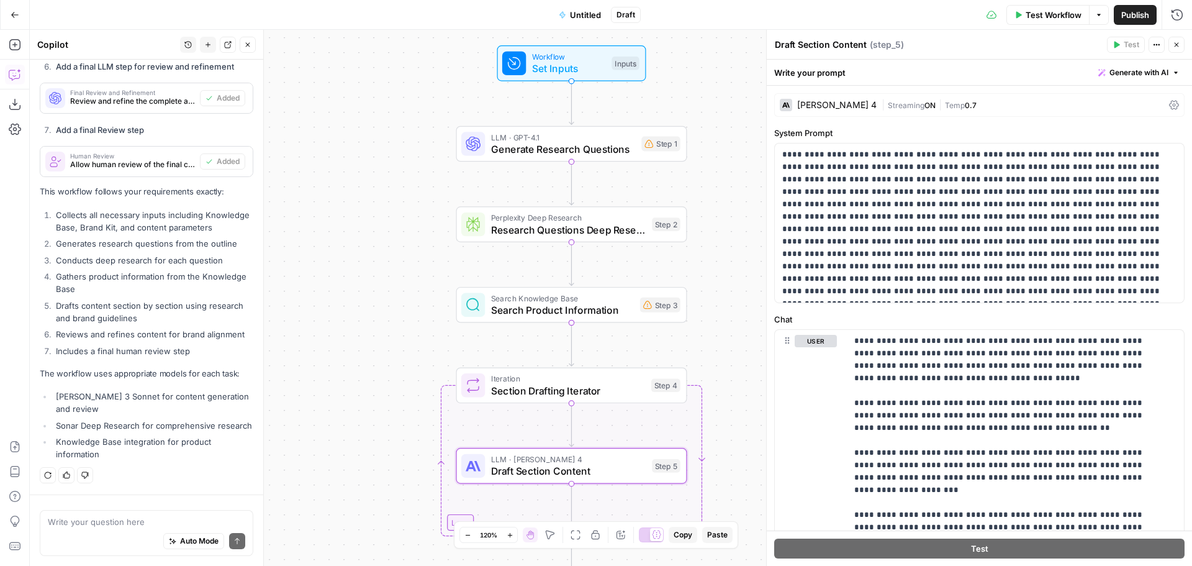
click at [866, 99] on div "[PERSON_NAME] 4" at bounding box center [828, 105] width 97 height 12
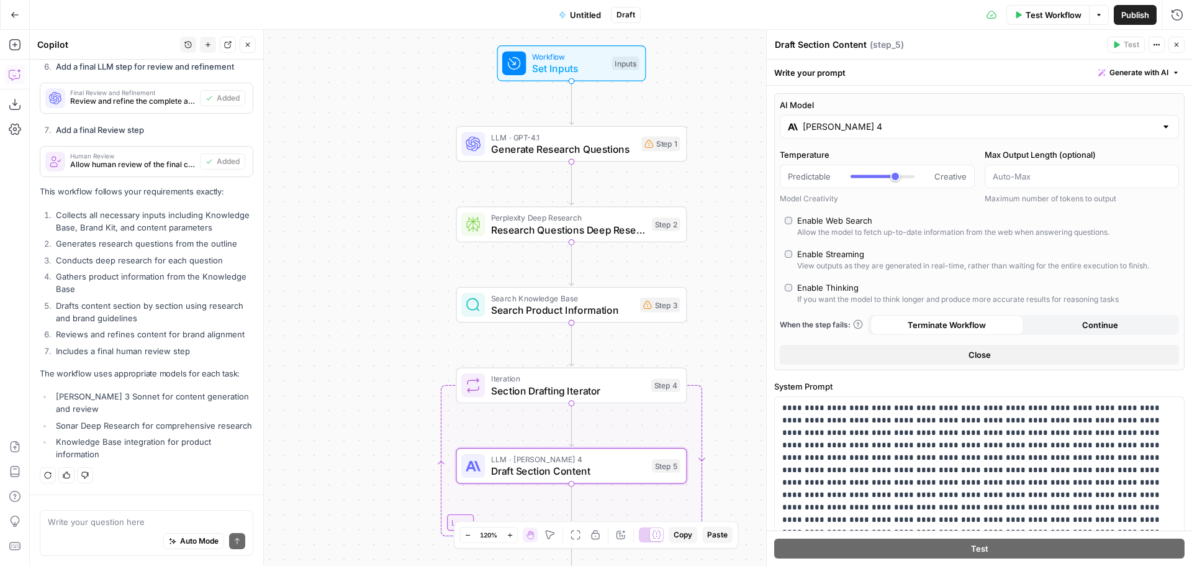
click at [1177, 41] on icon "button" at bounding box center [1176, 44] width 7 height 7
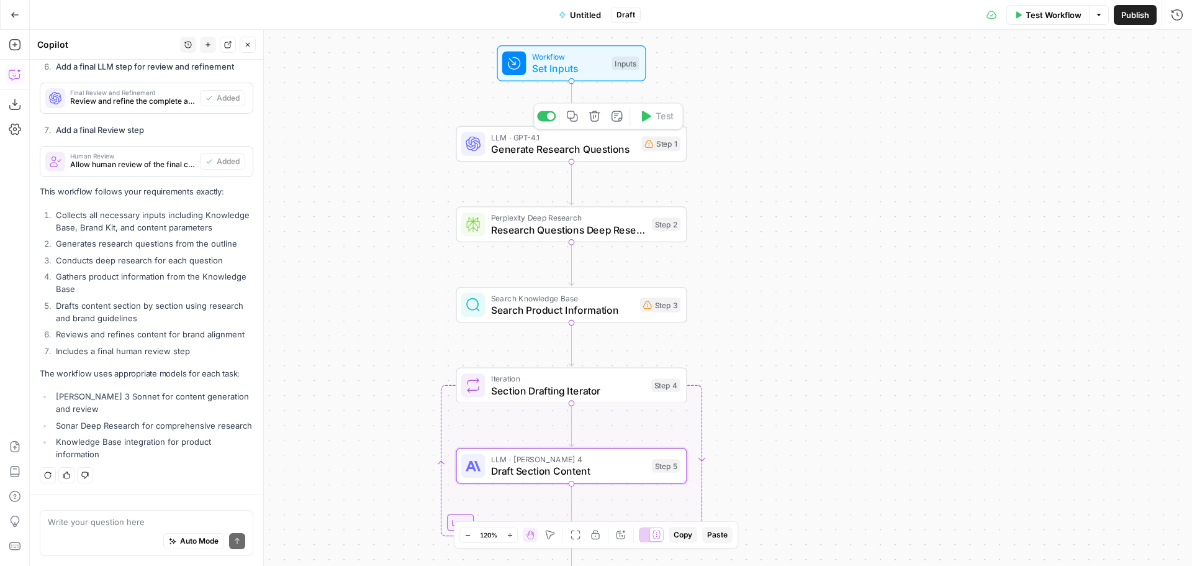
click at [527, 151] on span "Generate Research Questions" at bounding box center [563, 149] width 145 height 15
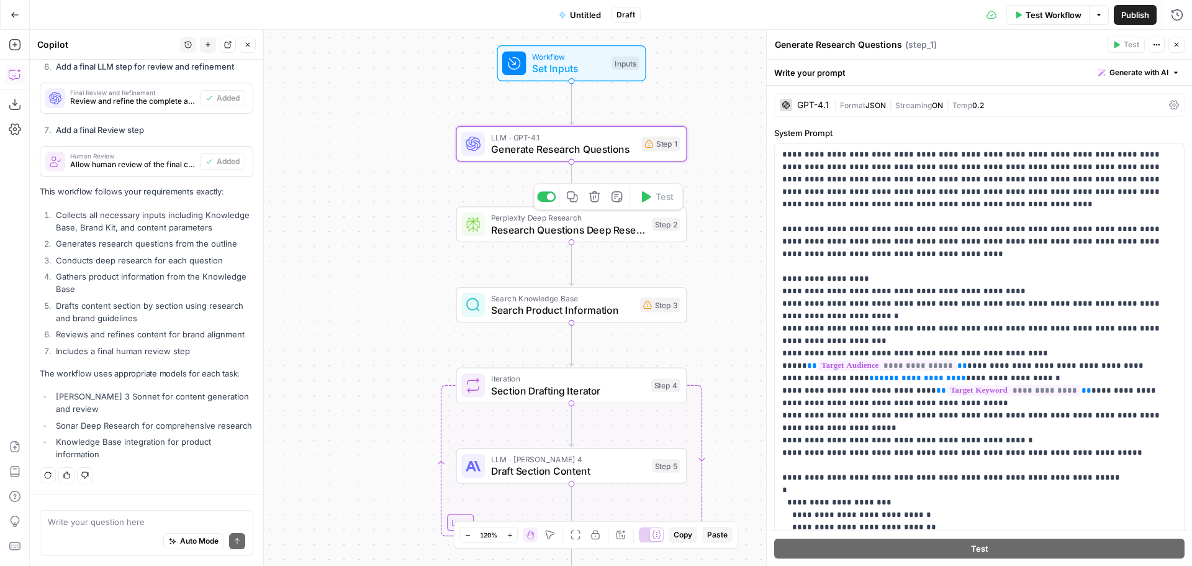
click at [513, 230] on span "Research Questions Deep Research" at bounding box center [568, 229] width 155 height 15
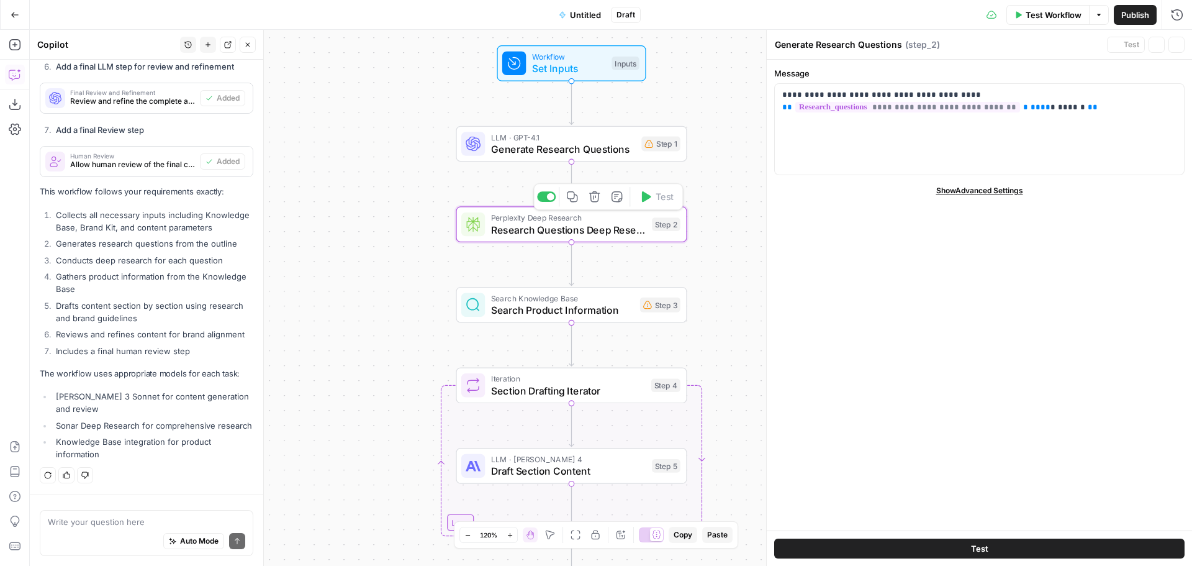
type textarea "Research Questions Deep Research"
click at [726, 168] on div "Workflow Set Inputs Inputs LLM · GPT-4.1 Generate Research Questions Step 1 Per…" at bounding box center [611, 298] width 1162 height 536
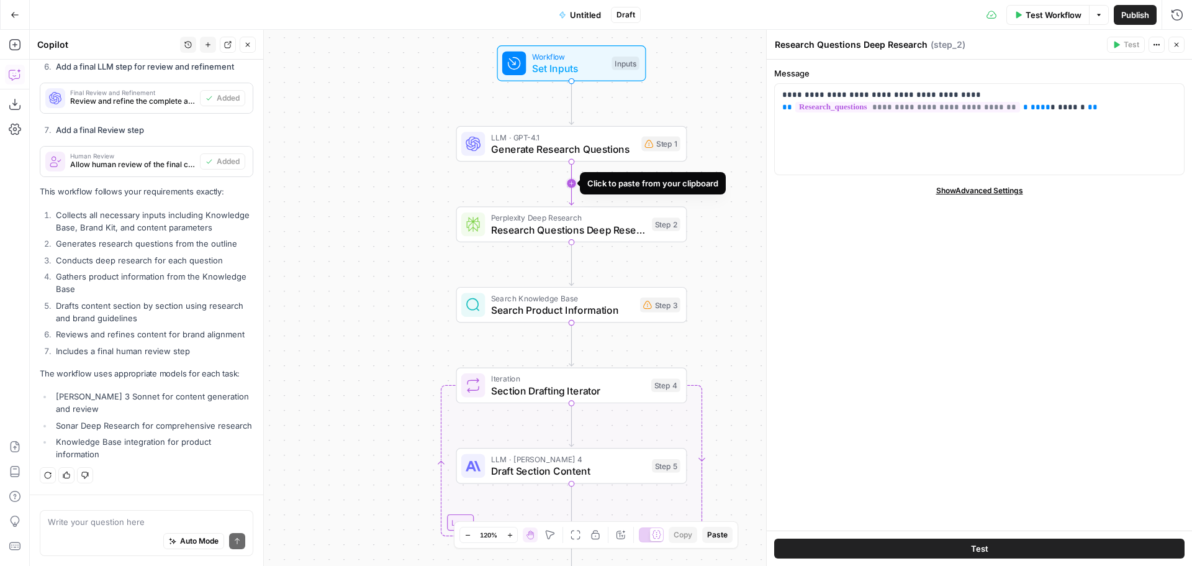
click at [571, 184] on icon "Edge from step_1 to step_2" at bounding box center [571, 182] width 4 height 43
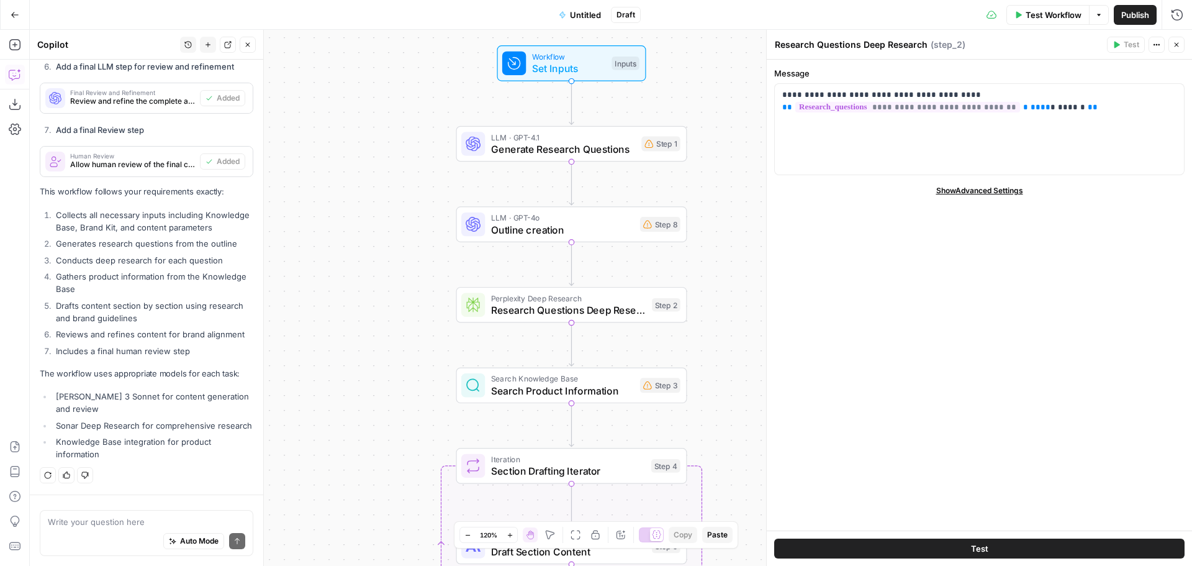
click at [533, 222] on span "Outline creation" at bounding box center [562, 229] width 143 height 15
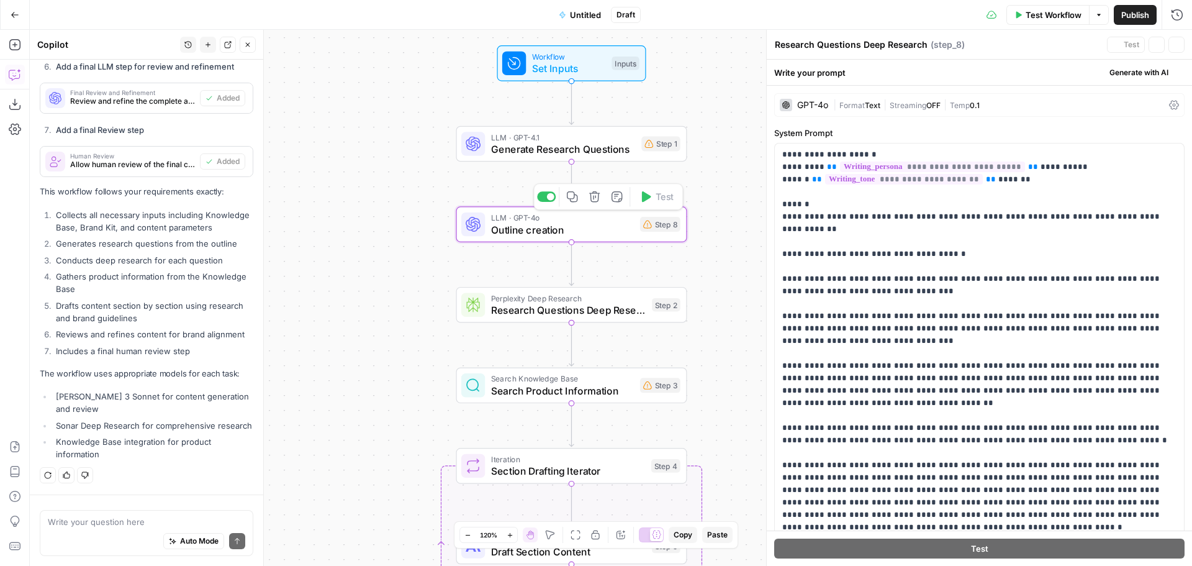
type textarea "Outline creation"
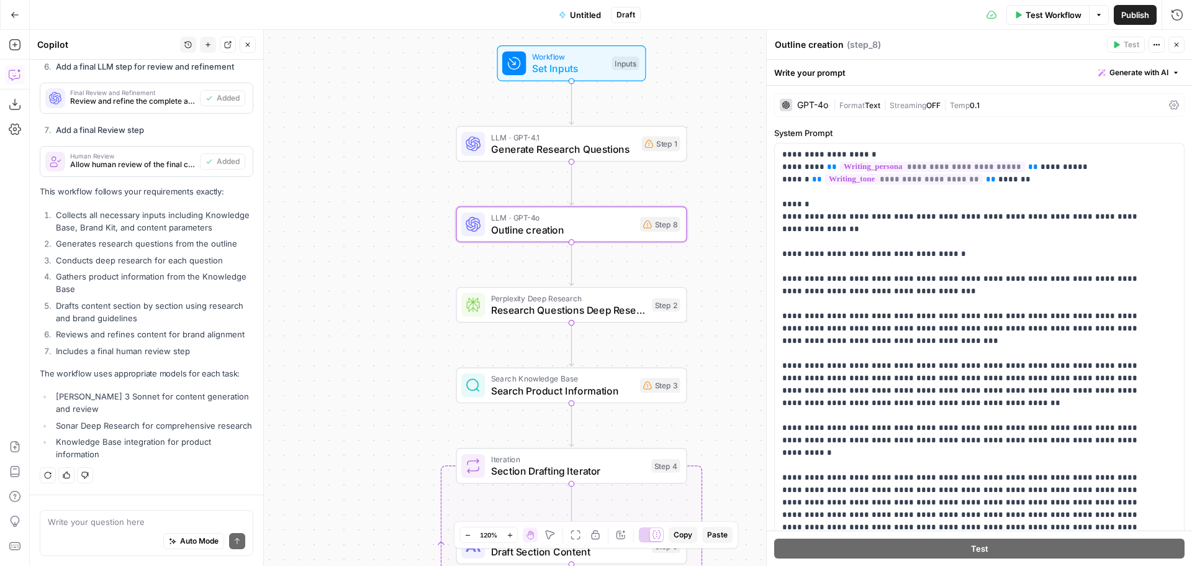
click at [816, 104] on div "GPT-4o" at bounding box center [812, 105] width 31 height 9
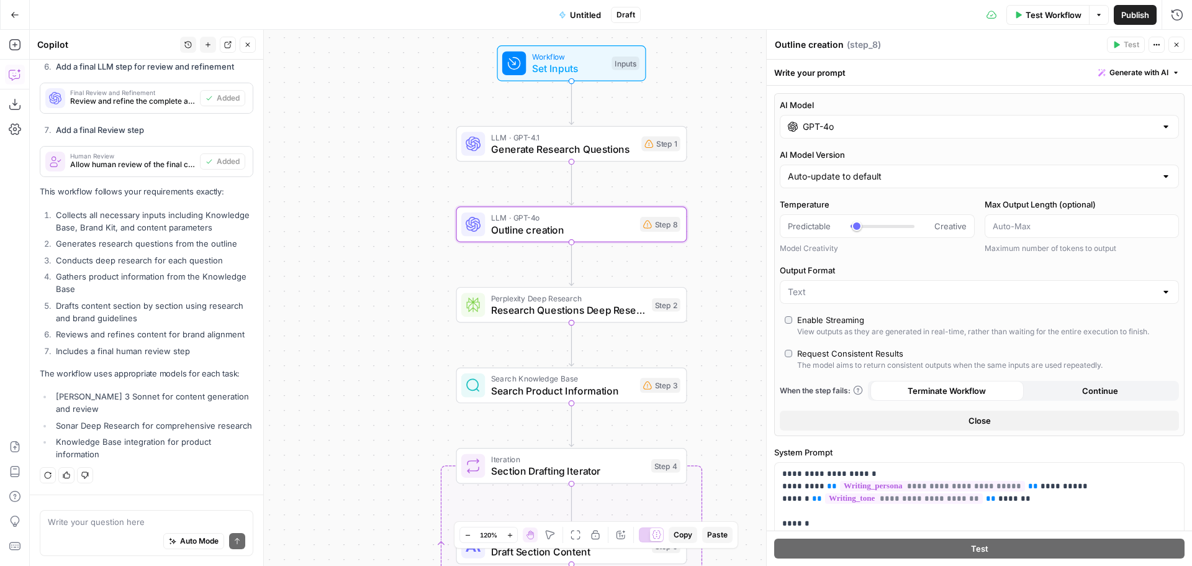
click at [878, 124] on input "GPT-4o" at bounding box center [979, 126] width 353 height 12
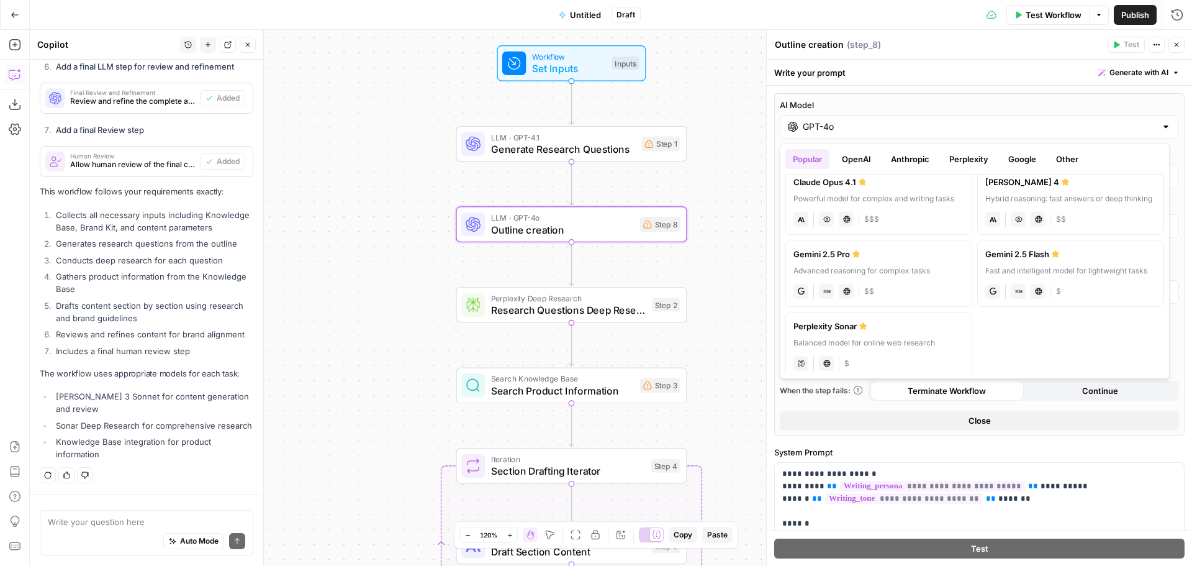
scroll to position [183, 0]
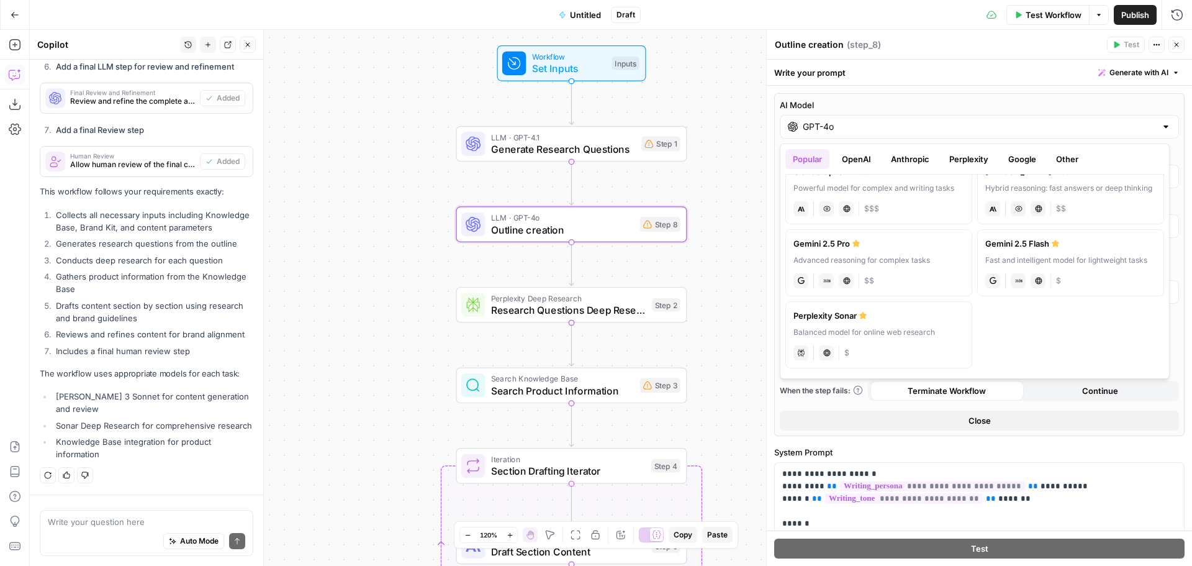
click at [903, 266] on div "Advanced reasoning for complex tasks" at bounding box center [879, 260] width 171 height 11
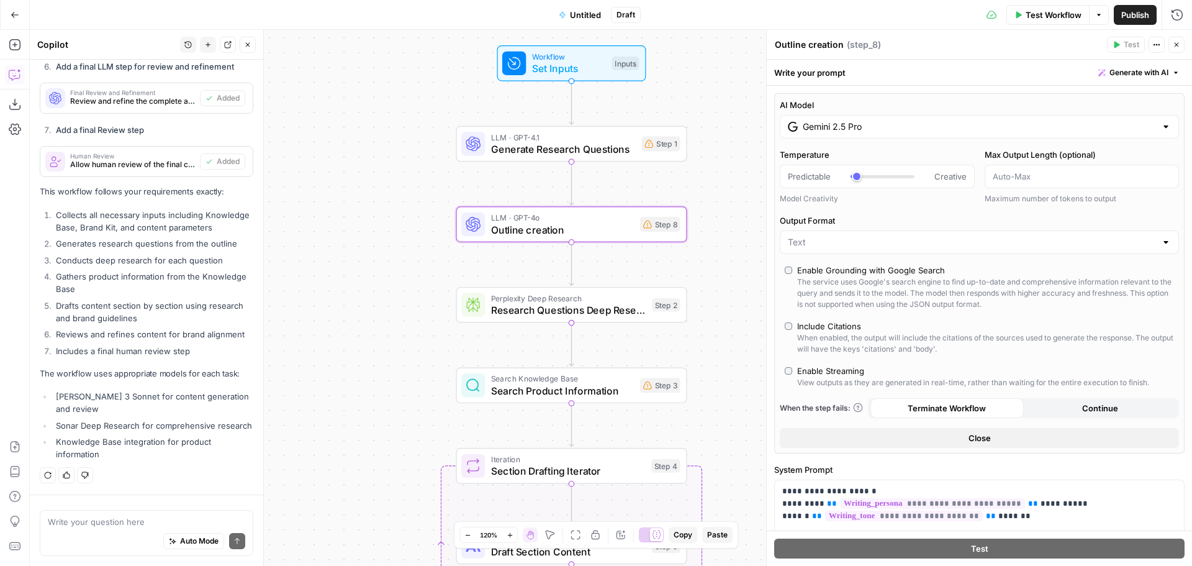
type input "Gemini 2.5 Pro"
click at [1177, 44] on icon "button" at bounding box center [1177, 45] width 4 height 4
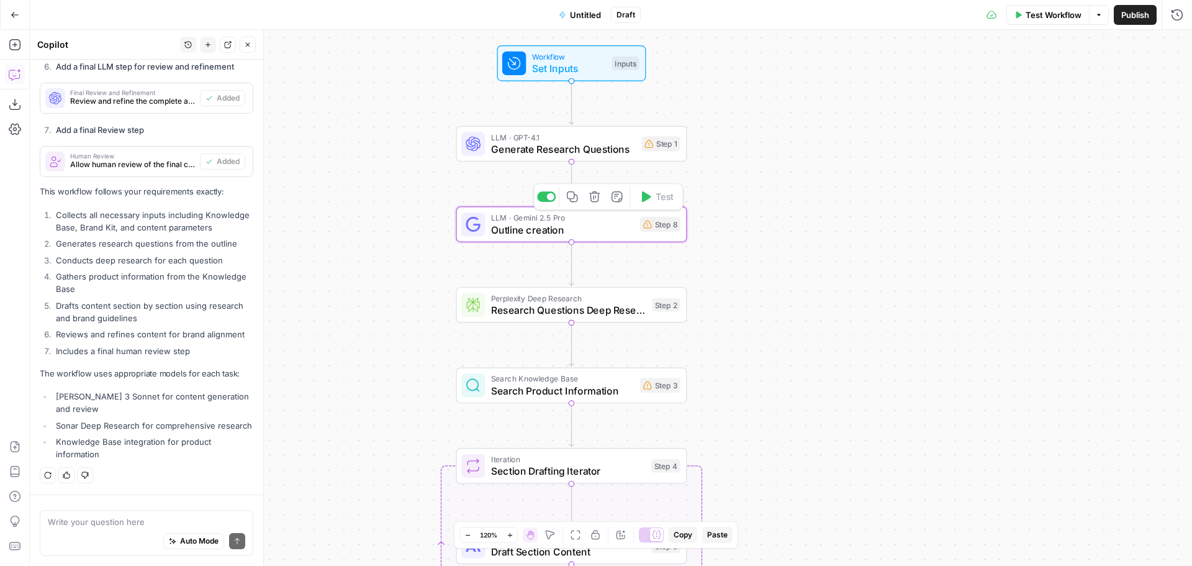
click at [597, 193] on icon "button" at bounding box center [594, 196] width 11 height 11
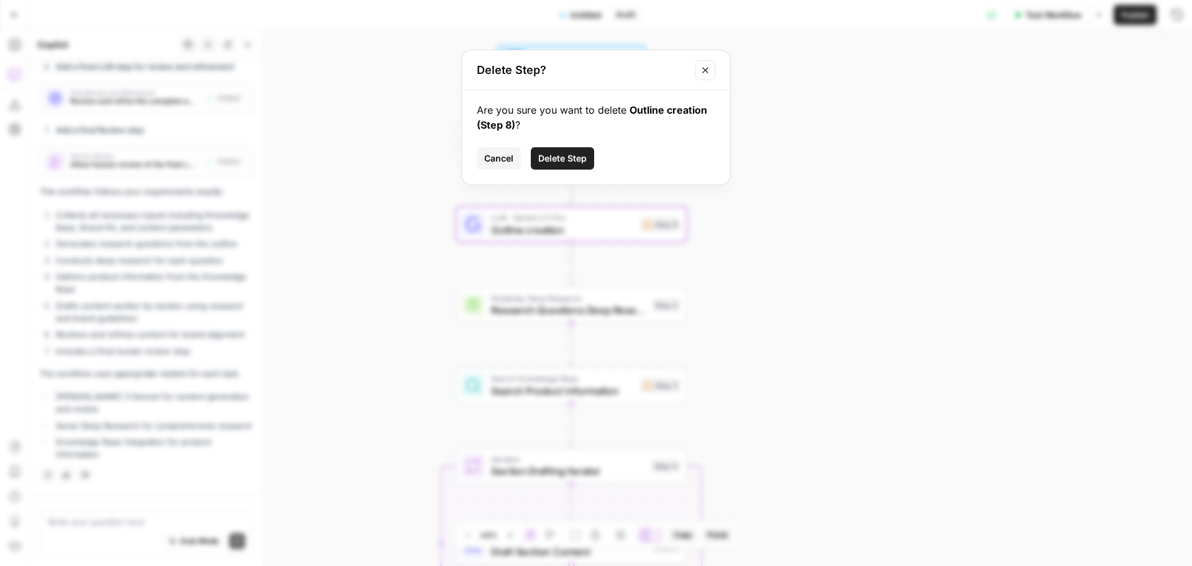
click at [583, 160] on span "Delete Step" at bounding box center [562, 158] width 48 height 12
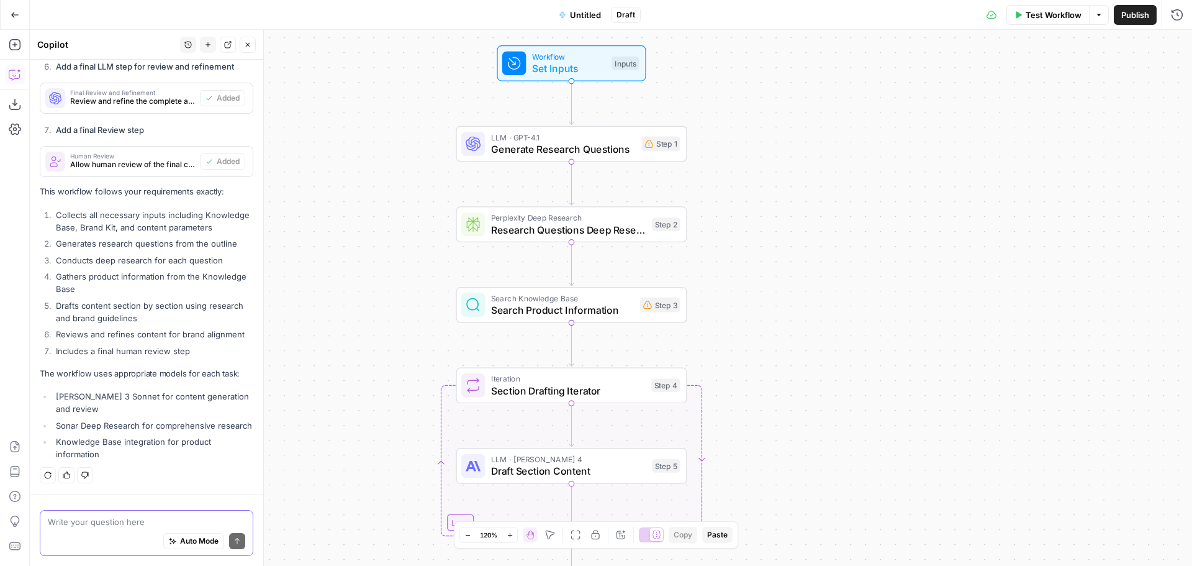
click at [178, 521] on textarea at bounding box center [146, 521] width 197 height 12
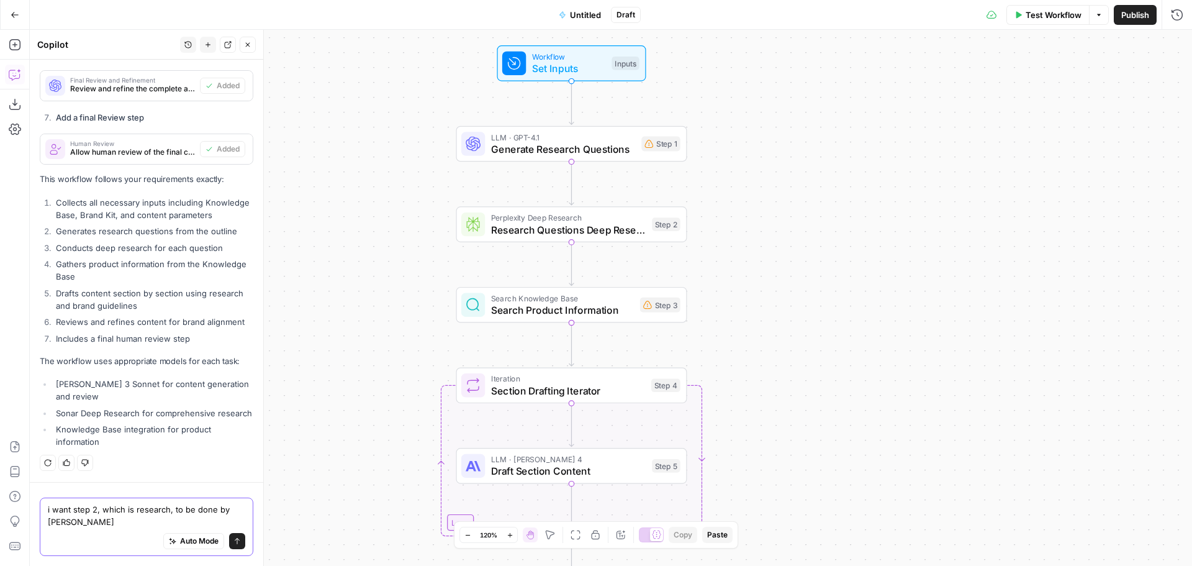
scroll to position [1883, 0]
type textarea "i want step 2, which is research, to be done by Gemini 2.5 Pro"
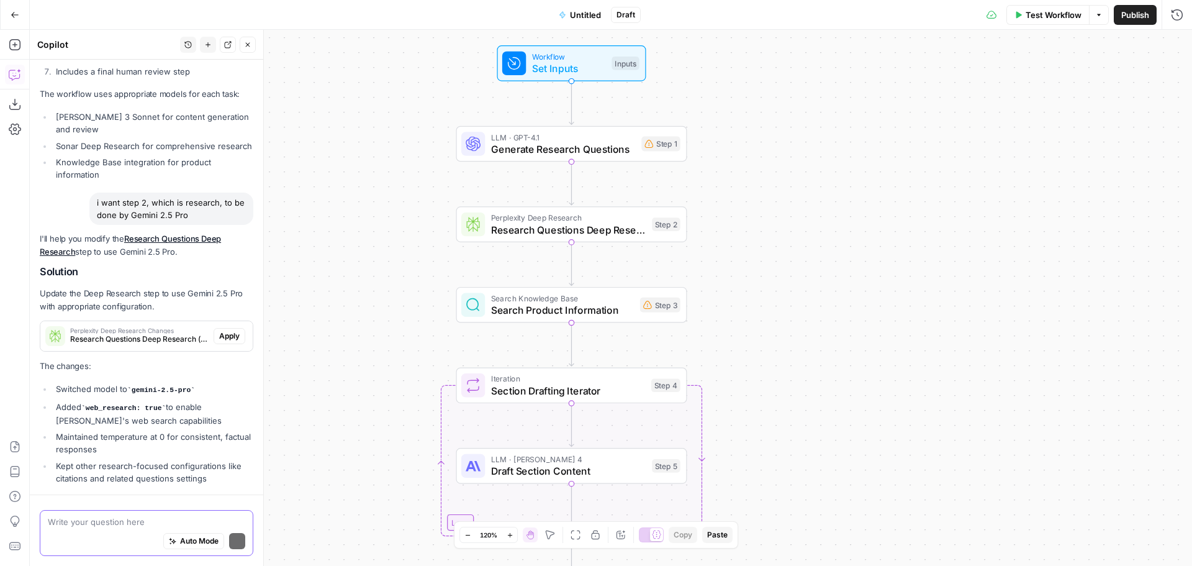
scroll to position [2173, 0]
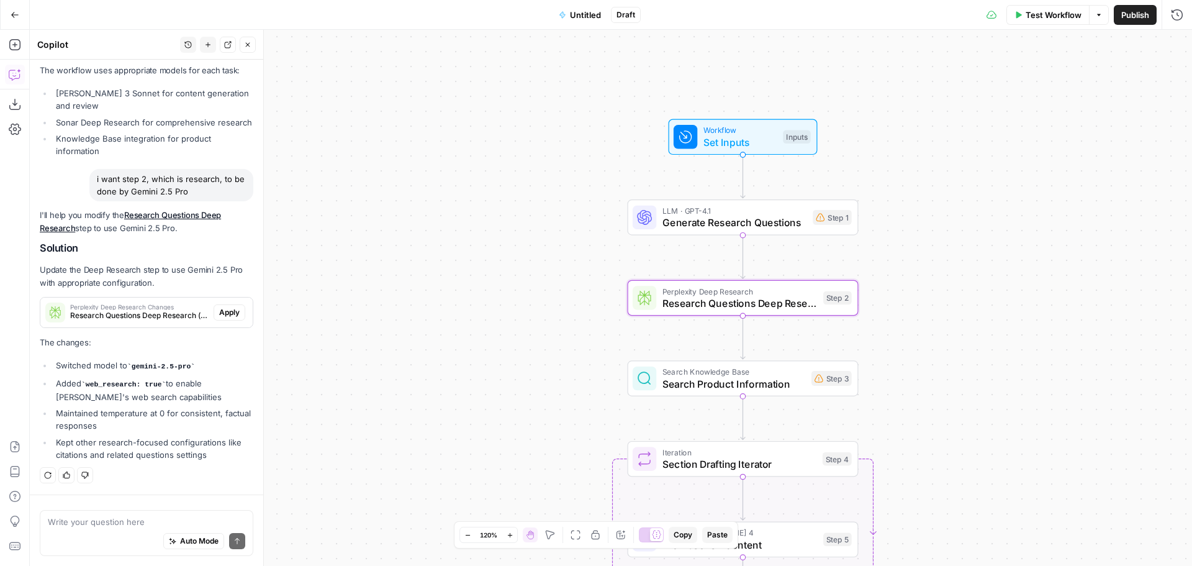
click at [219, 308] on span "Apply" at bounding box center [229, 312] width 20 height 11
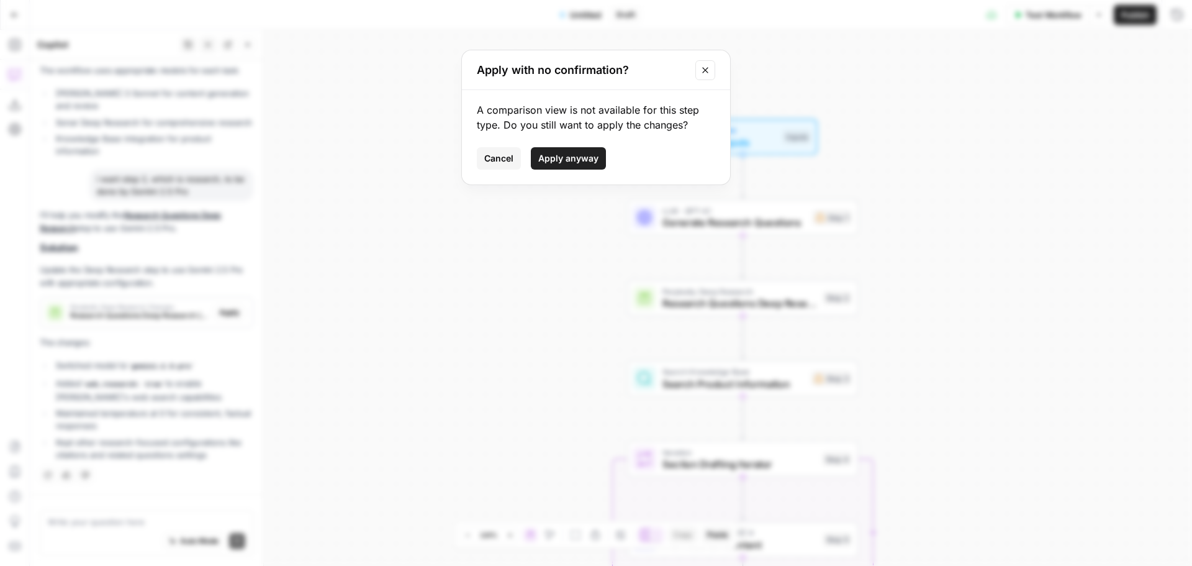
click at [572, 159] on span "Apply anyway" at bounding box center [568, 158] width 60 height 12
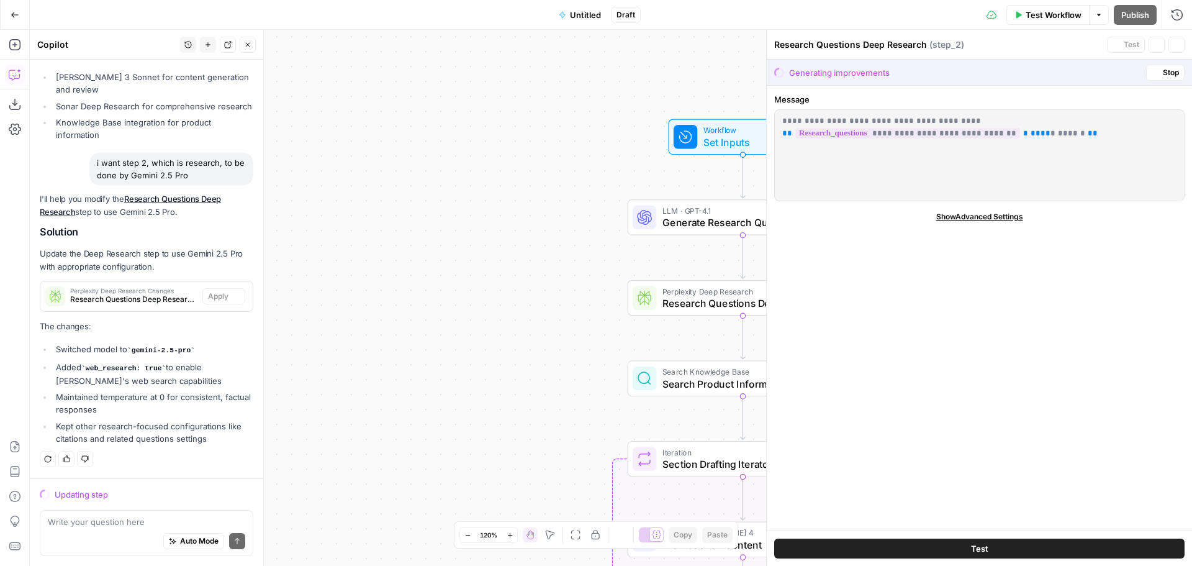
scroll to position [2169, 0]
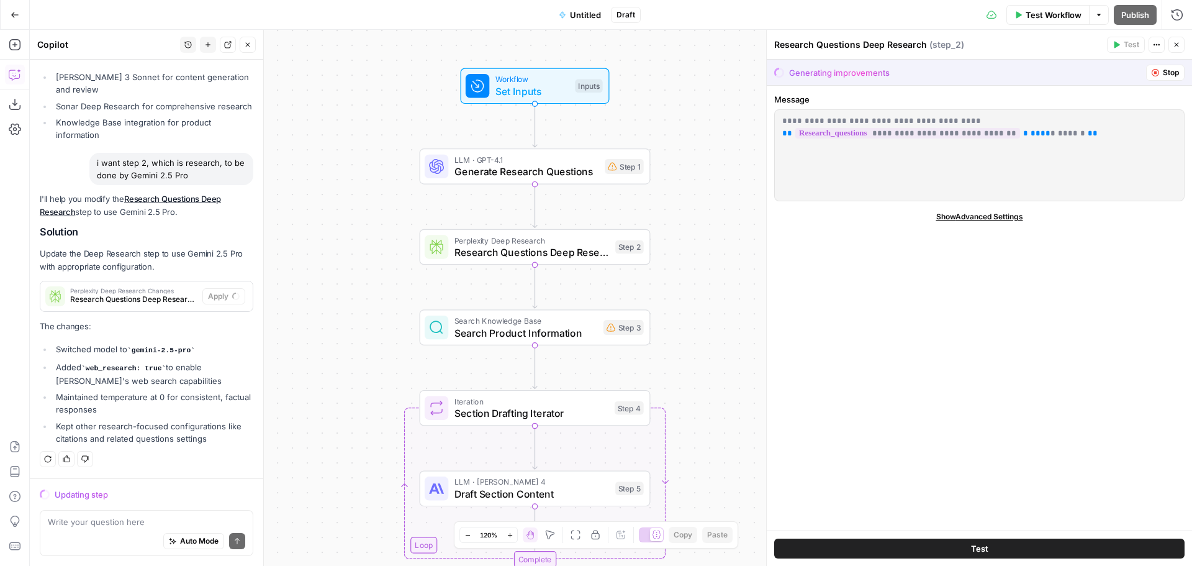
drag, startPoint x: 493, startPoint y: 258, endPoint x: 317, endPoint y: 210, distance: 182.9
click at [317, 210] on div "Workflow Set Inputs Inputs LLM · GPT-4.1 Generate Research Questions Step 1 Per…" at bounding box center [611, 298] width 1162 height 536
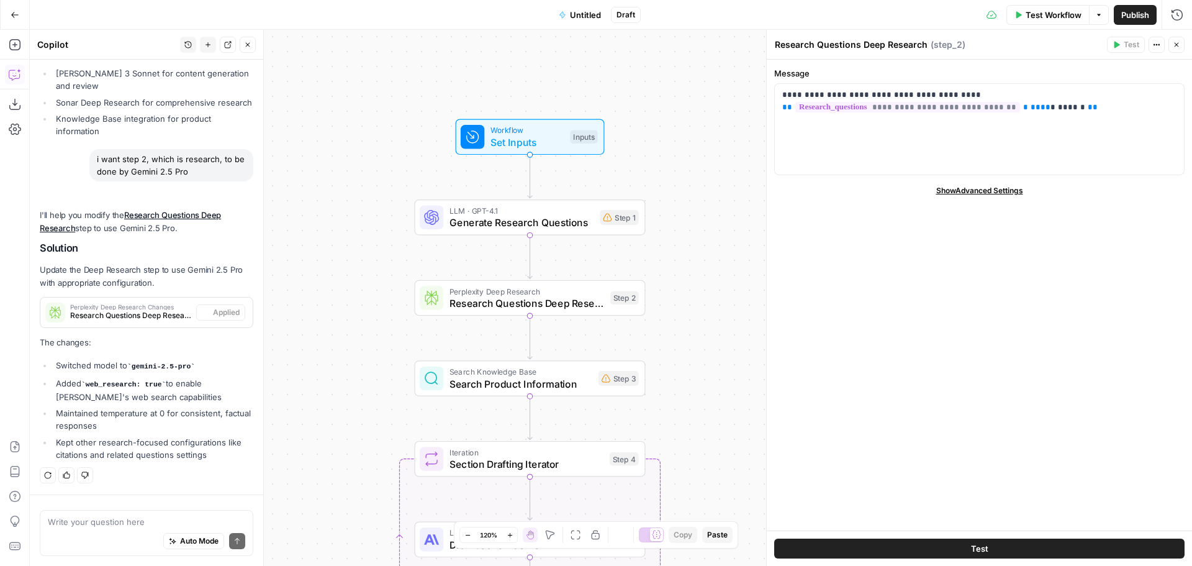
scroll to position [2193, 0]
click at [993, 189] on span "Show Advanced Settings" at bounding box center [979, 190] width 87 height 11
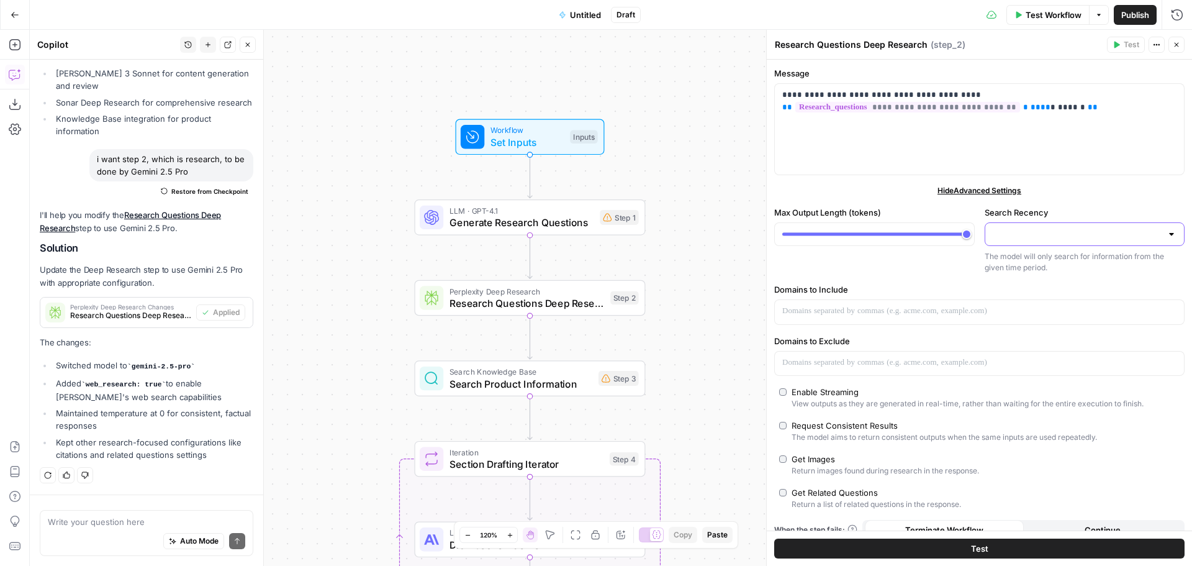
click at [1149, 235] on input "Search Recency" at bounding box center [1078, 234] width 170 height 12
click at [1116, 200] on div "**********" at bounding box center [979, 303] width 425 height 487
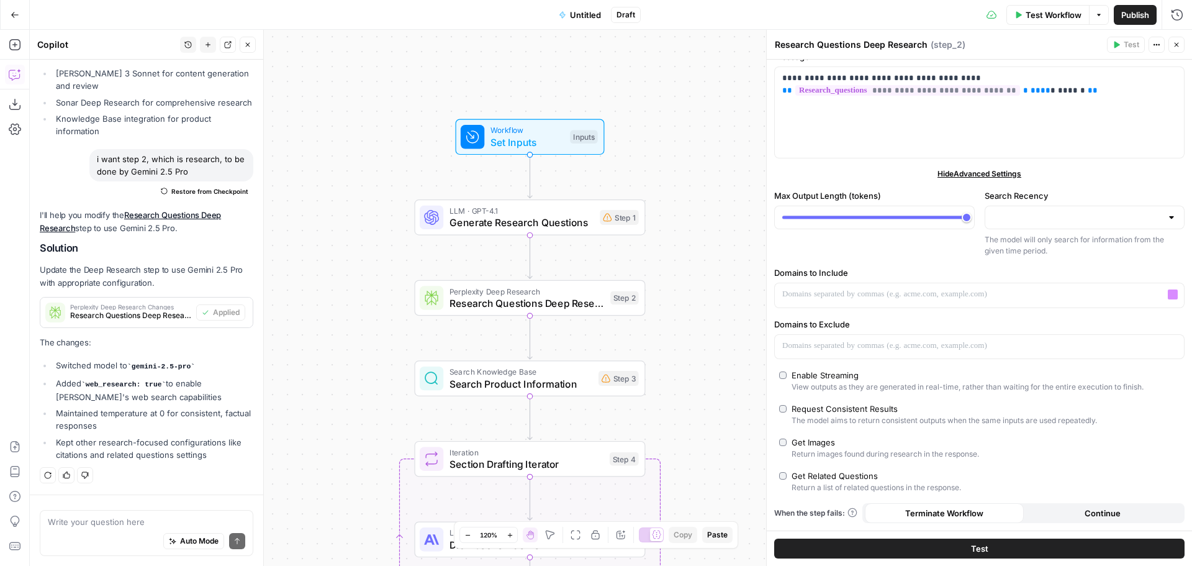
scroll to position [0, 0]
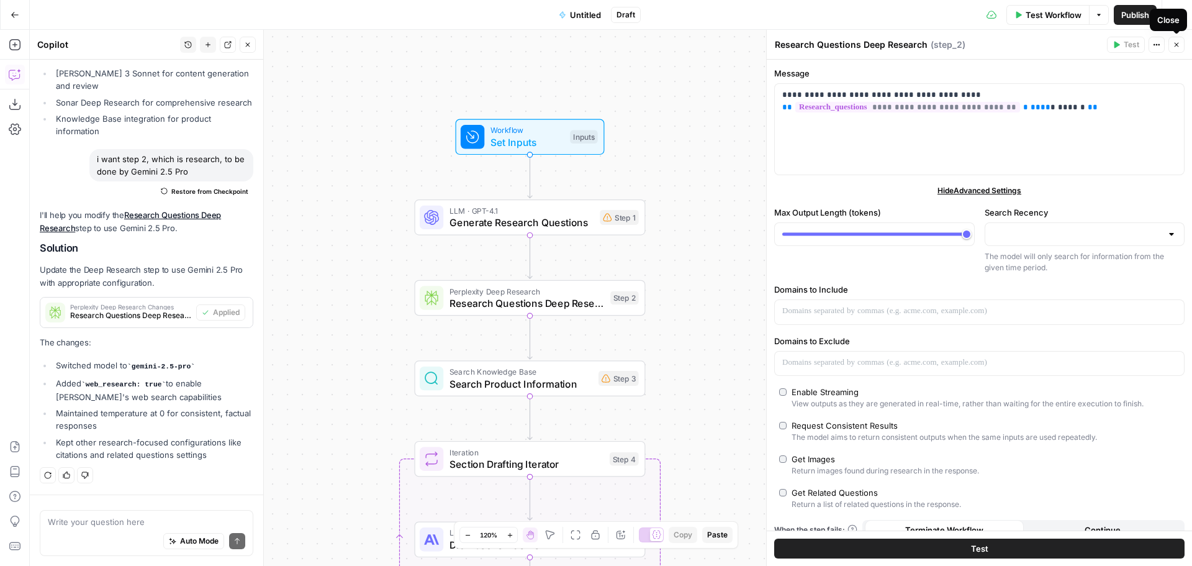
click at [1175, 47] on icon "button" at bounding box center [1176, 44] width 7 height 7
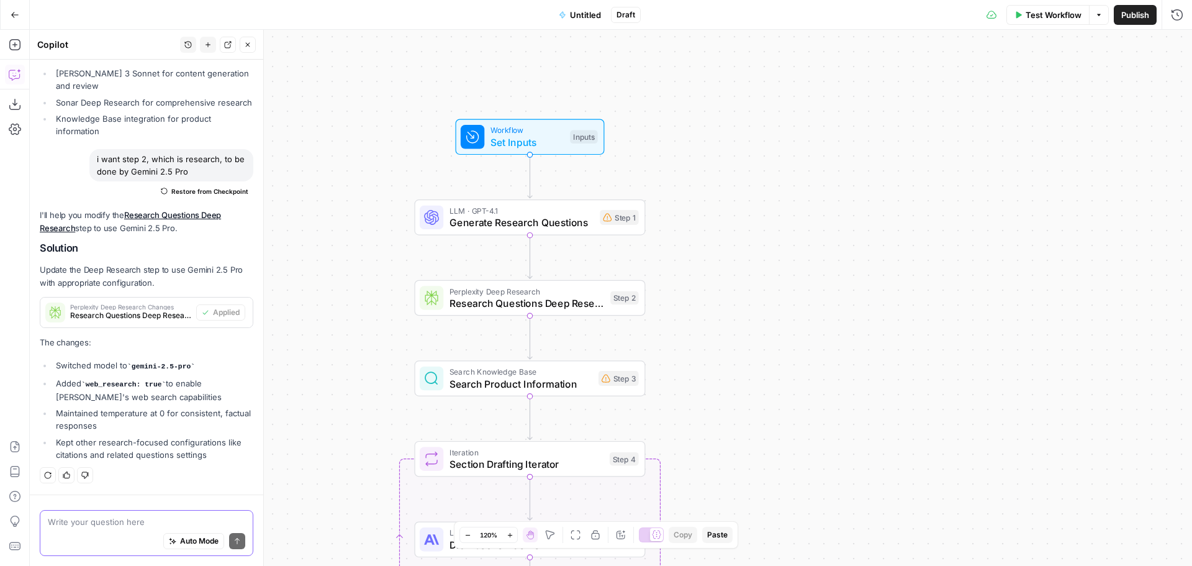
click at [99, 520] on textarea at bounding box center [146, 521] width 197 height 12
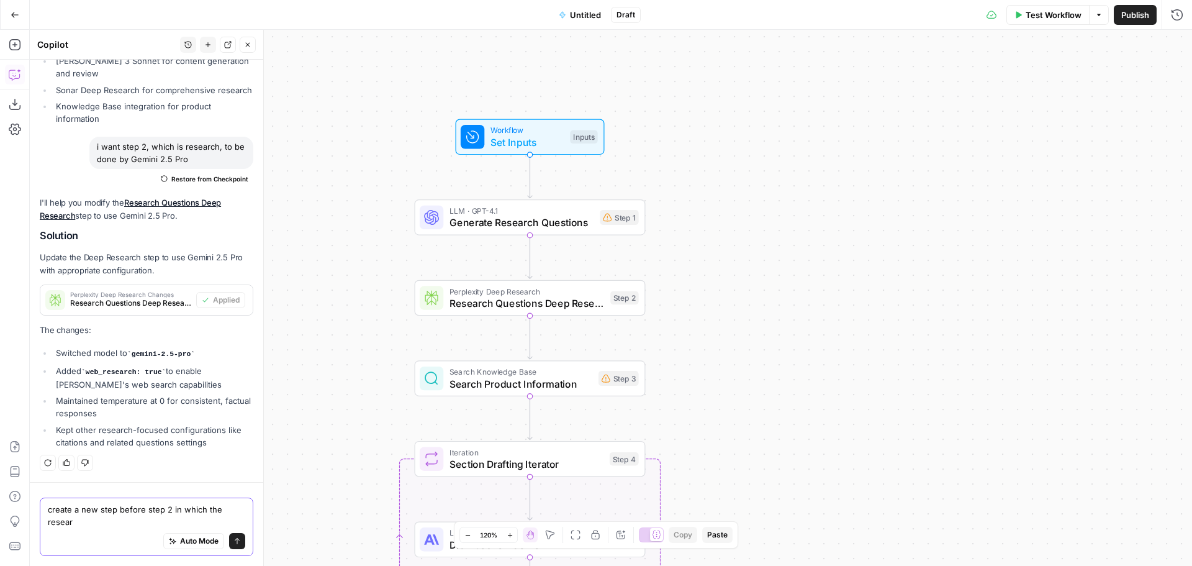
scroll to position [2205, 0]
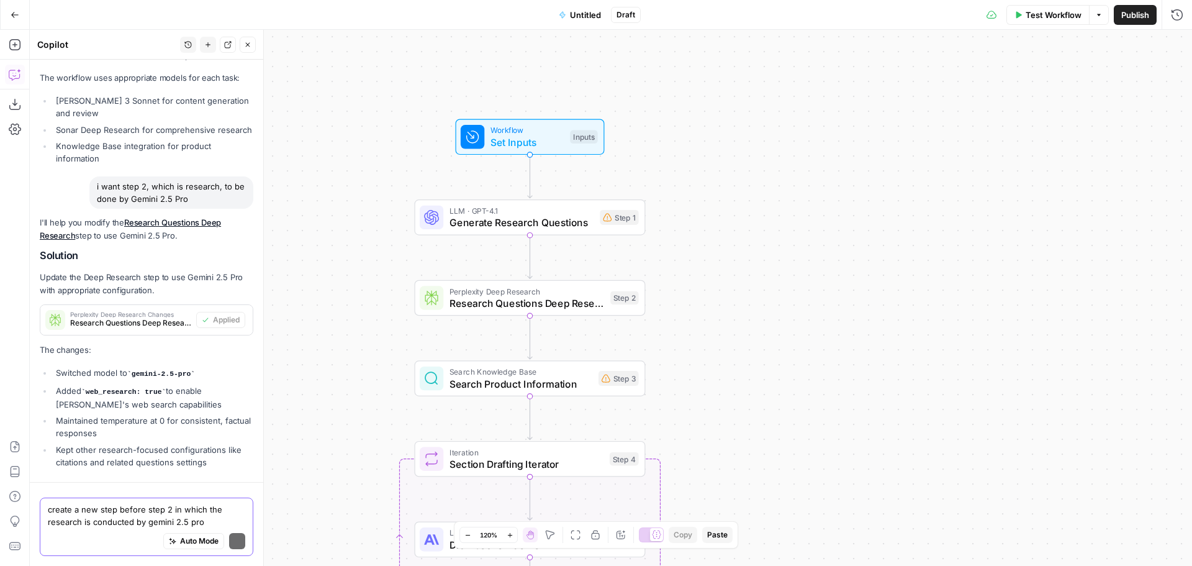
type textarea "create a new step before step 2 in which the research is conducted by gemini 2.…"
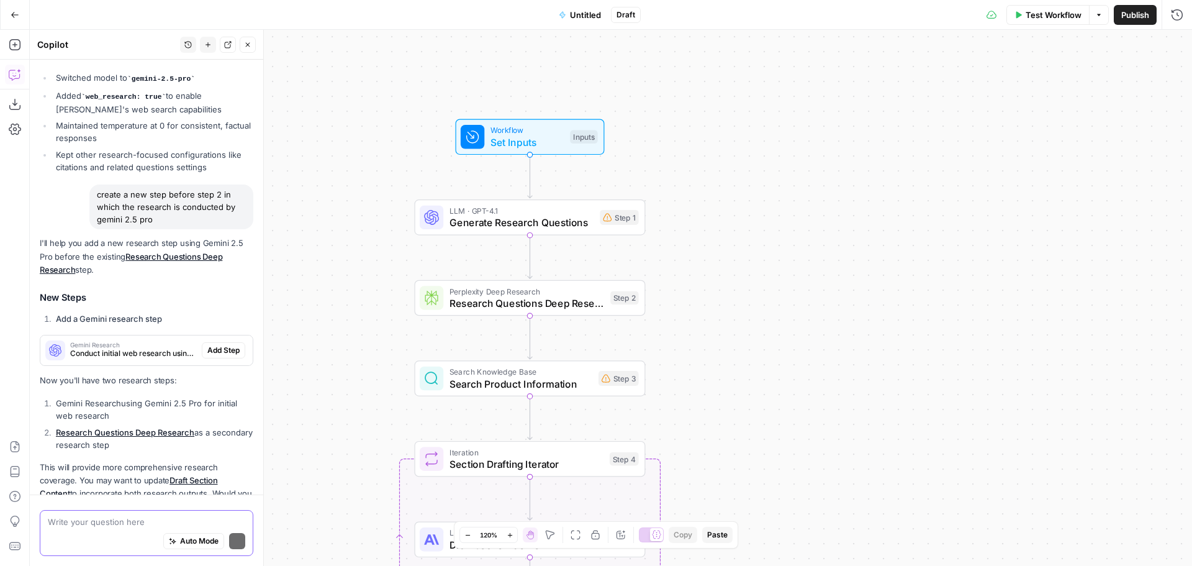
scroll to position [2529, 0]
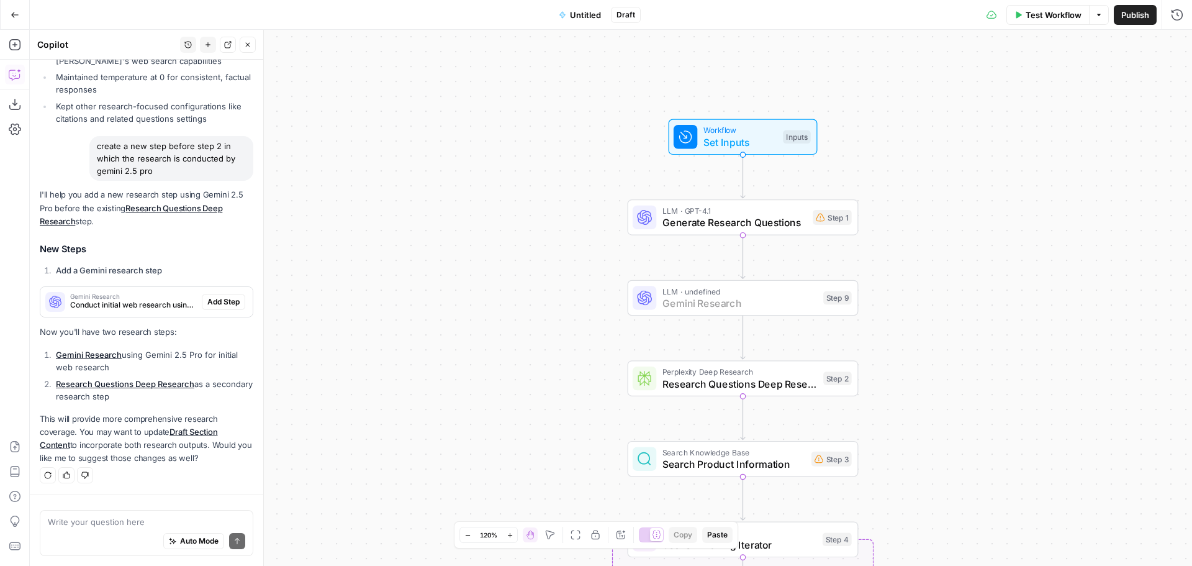
click at [222, 303] on span "Add Step" at bounding box center [223, 301] width 32 height 11
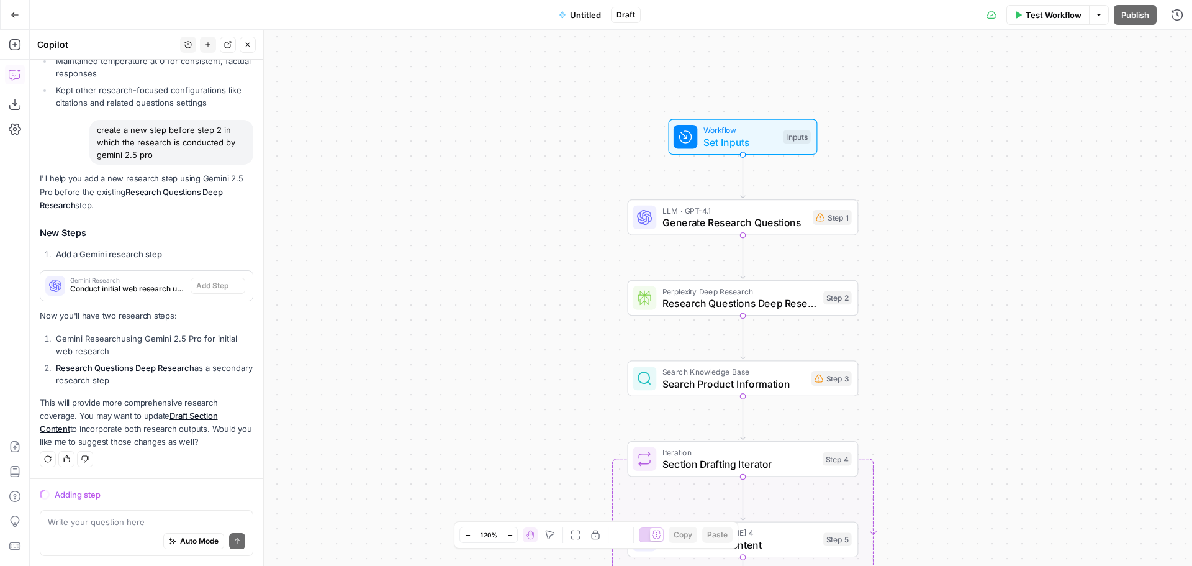
scroll to position [2505, 0]
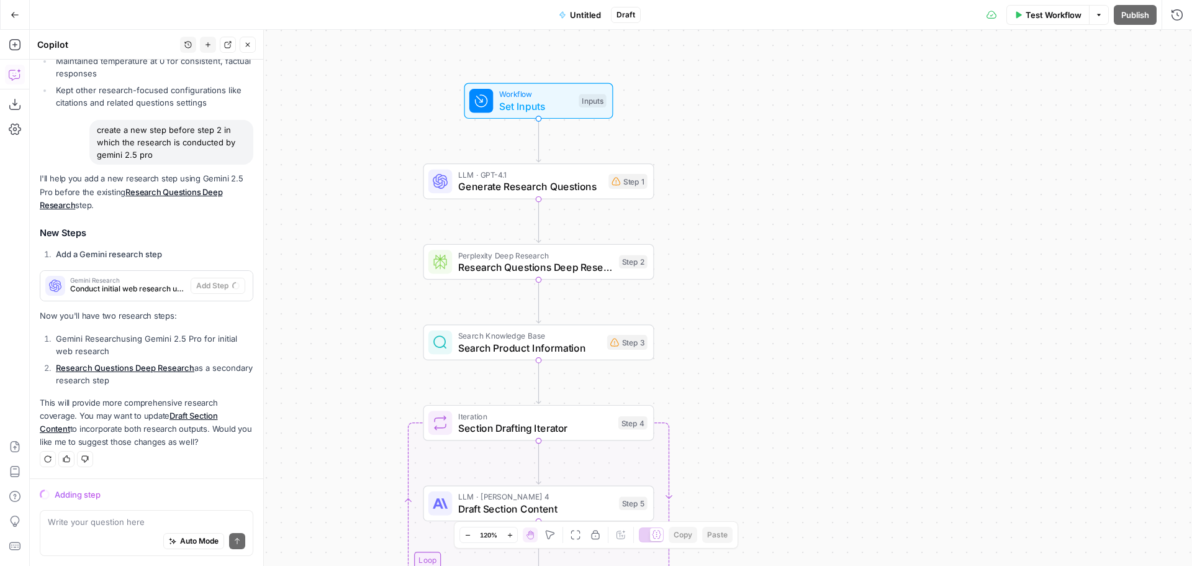
drag, startPoint x: 494, startPoint y: 328, endPoint x: 292, endPoint y: 292, distance: 204.4
click at [292, 292] on div "Workflow Set Inputs Inputs LLM · GPT-4.1 Generate Research Questions Step 1 Per…" at bounding box center [611, 298] width 1162 height 536
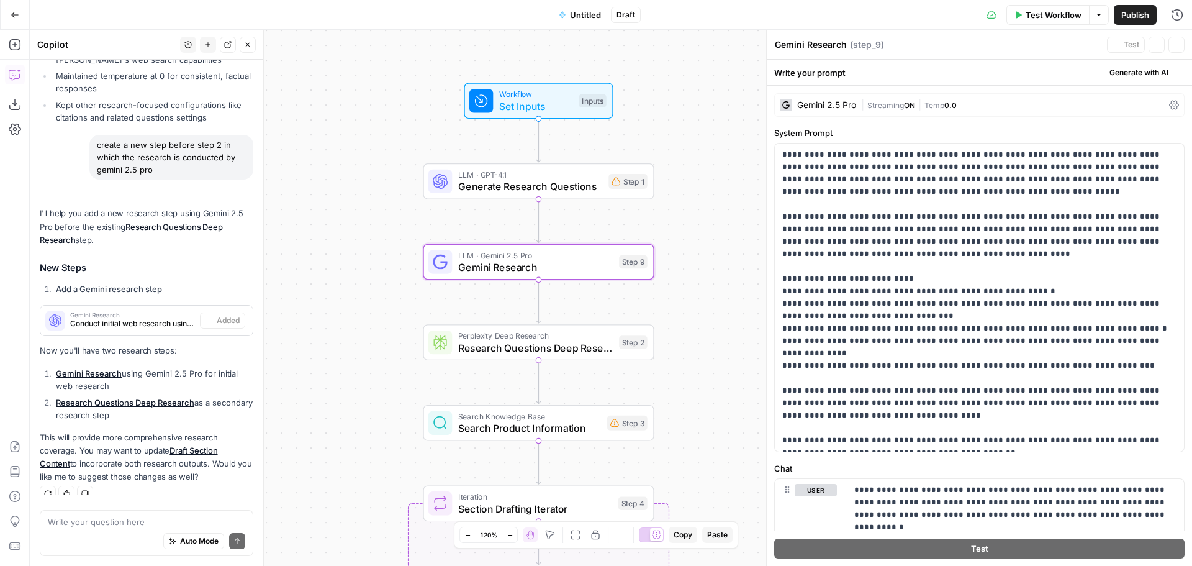
scroll to position [2549, 0]
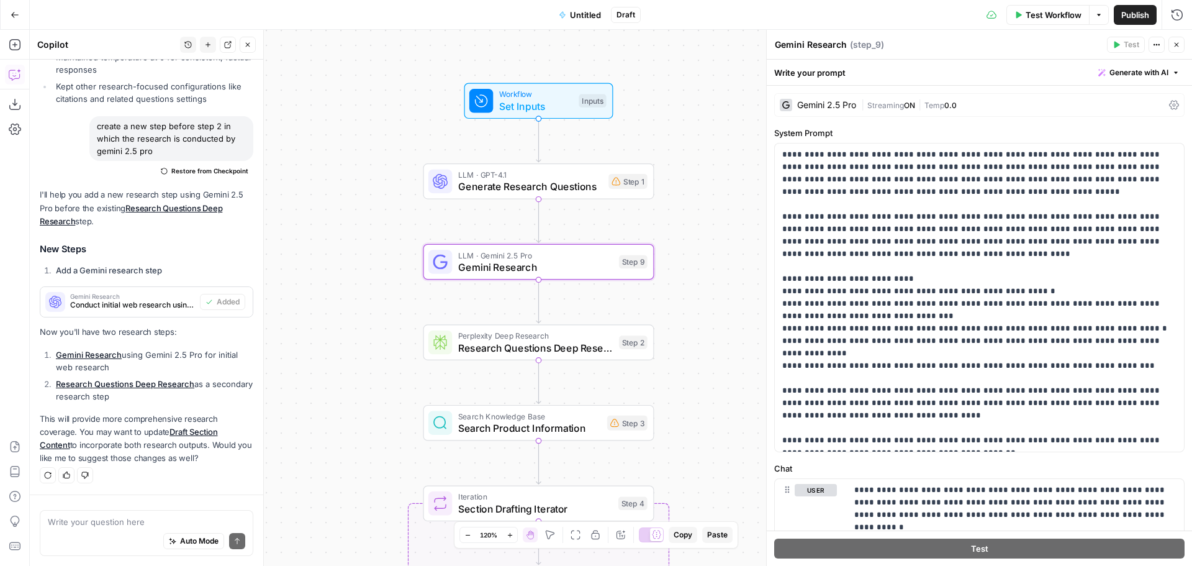
click at [1007, 97] on div "Gemini 2.5 Pro | Streaming ON | Temp 0.0" at bounding box center [979, 105] width 410 height 24
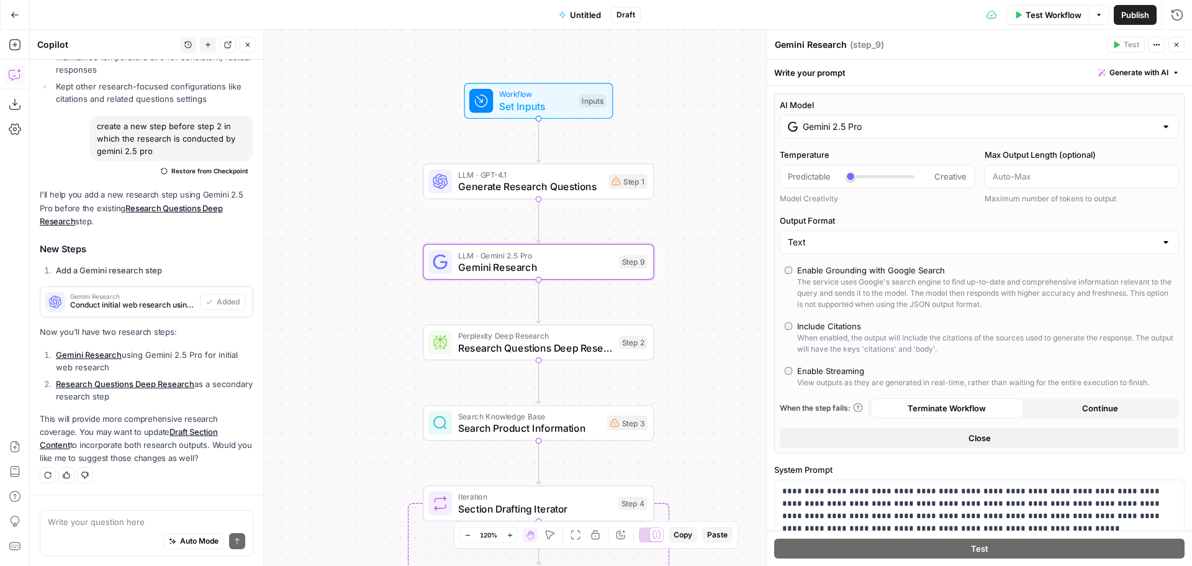
click at [1175, 47] on icon "button" at bounding box center [1177, 45] width 4 height 4
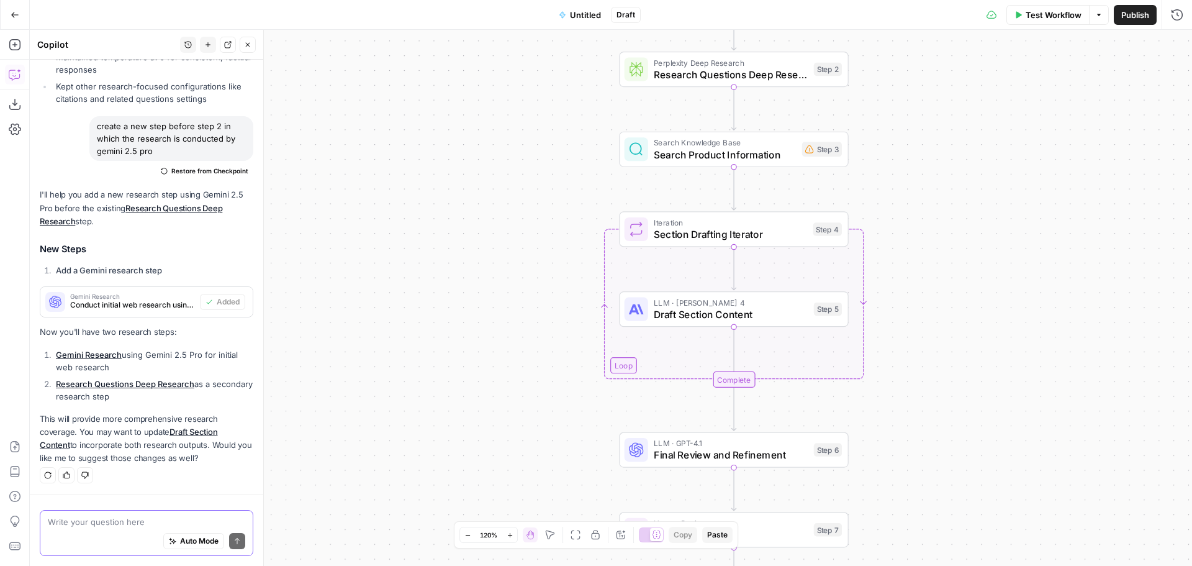
click at [107, 518] on textarea at bounding box center [146, 521] width 197 height 12
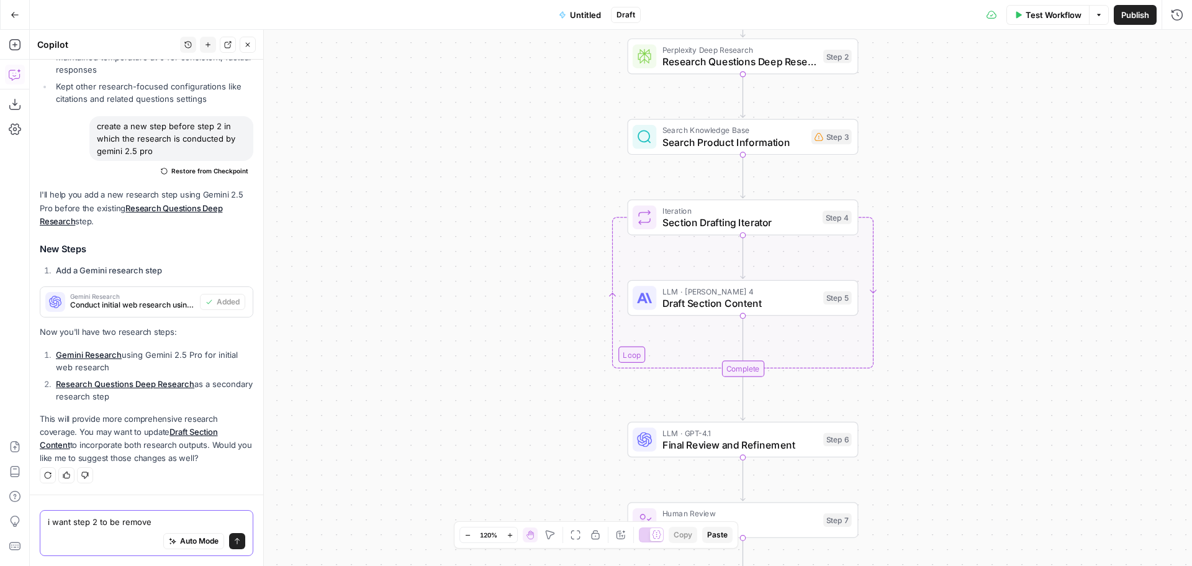
type textarea "i want step 2 to be removed"
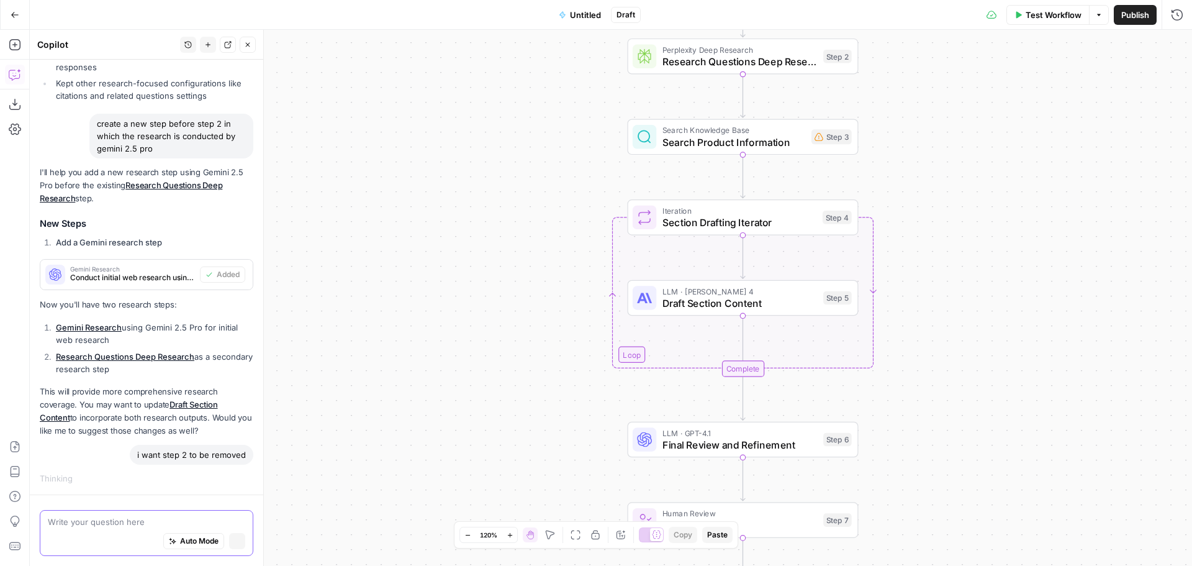
scroll to position [2503, 0]
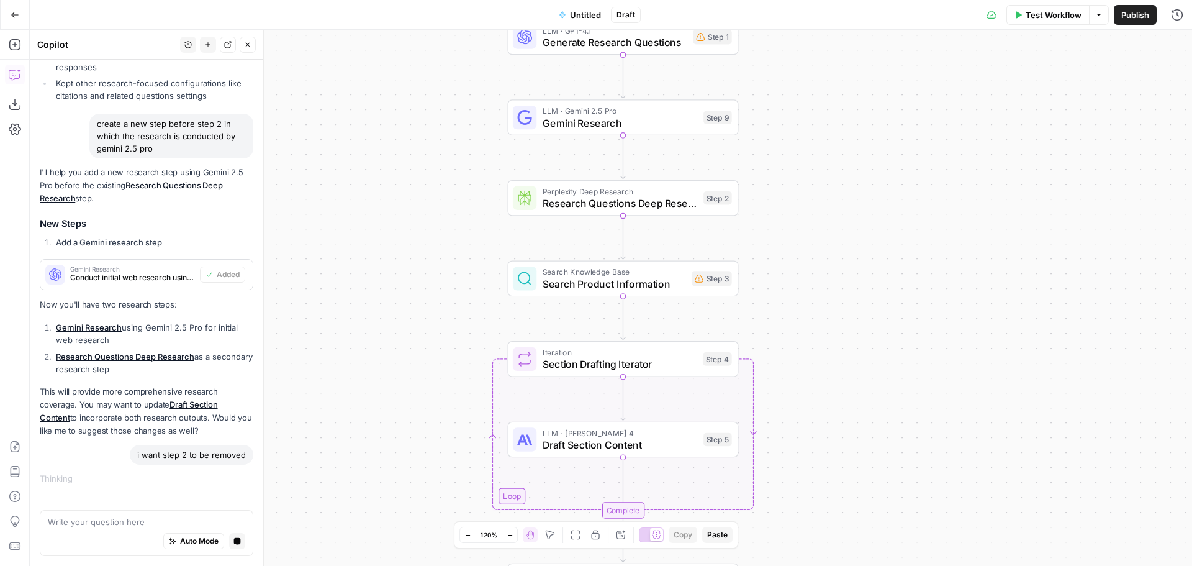
drag, startPoint x: 1065, startPoint y: 226, endPoint x: 964, endPoint y: 346, distance: 157.3
click at [964, 346] on div "Workflow Set Inputs Inputs LLM · GPT-4.1 Generate Research Questions Step 1 LLM…" at bounding box center [611, 298] width 1162 height 536
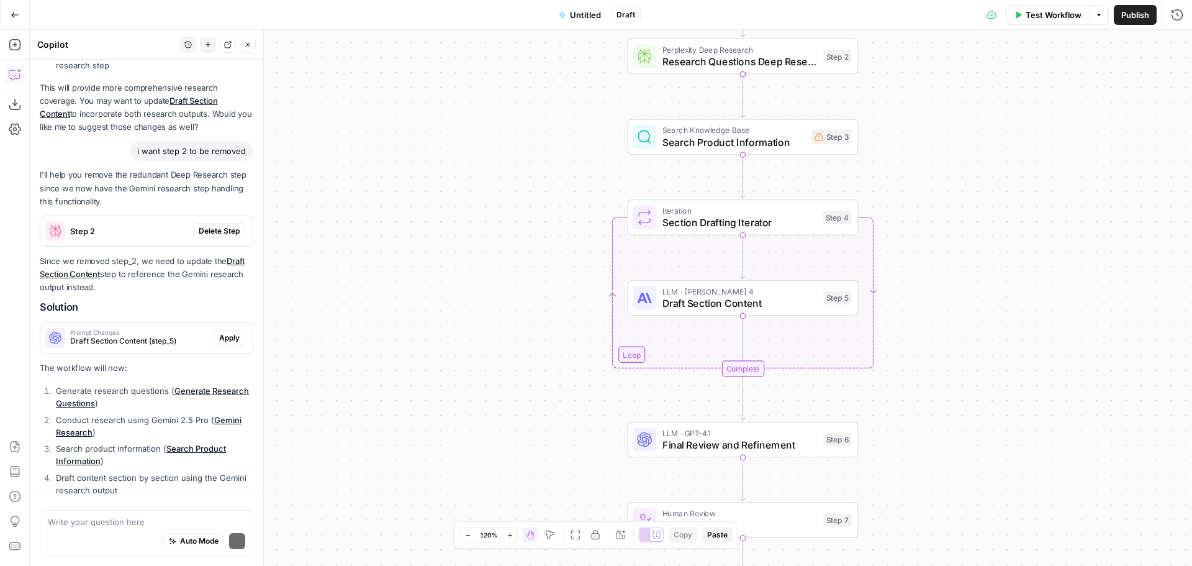
scroll to position [2948, 0]
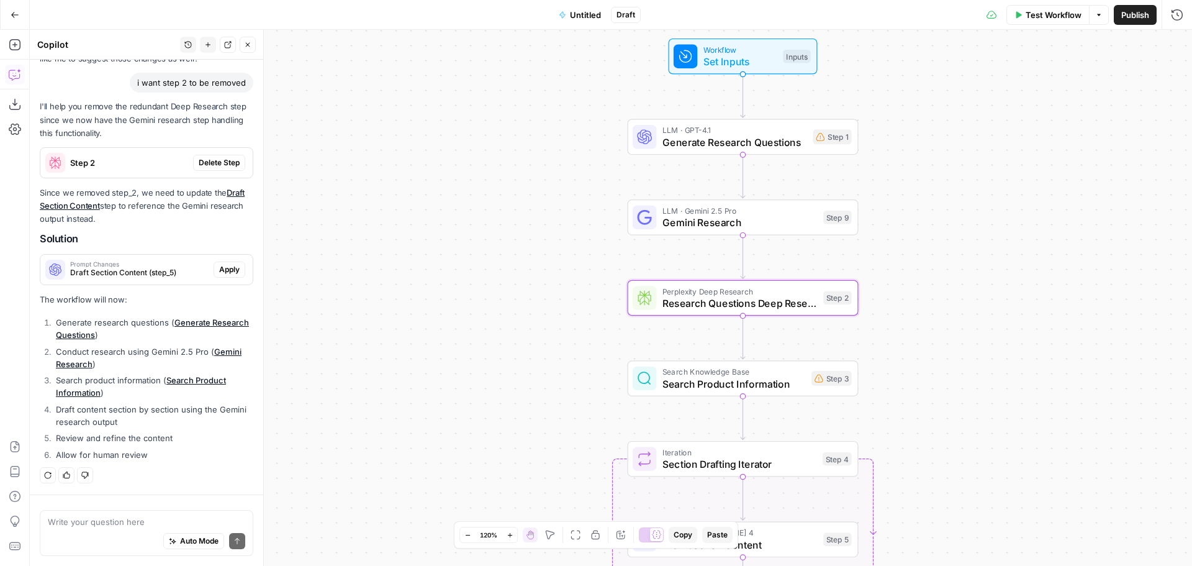
click at [204, 163] on span "Delete Step" at bounding box center [219, 162] width 41 height 11
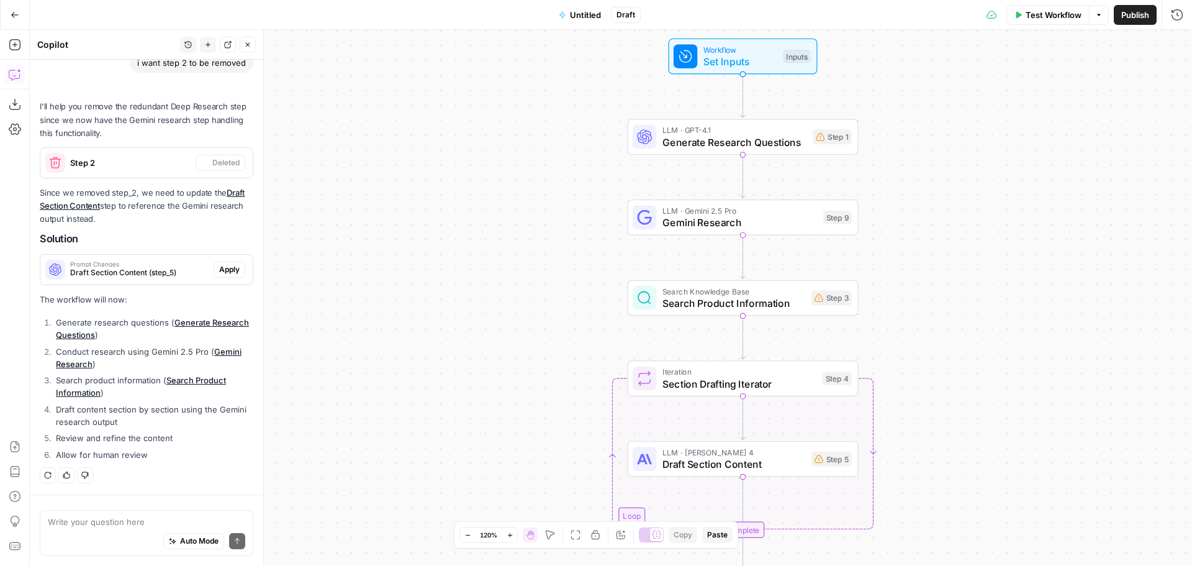
scroll to position [2960, 0]
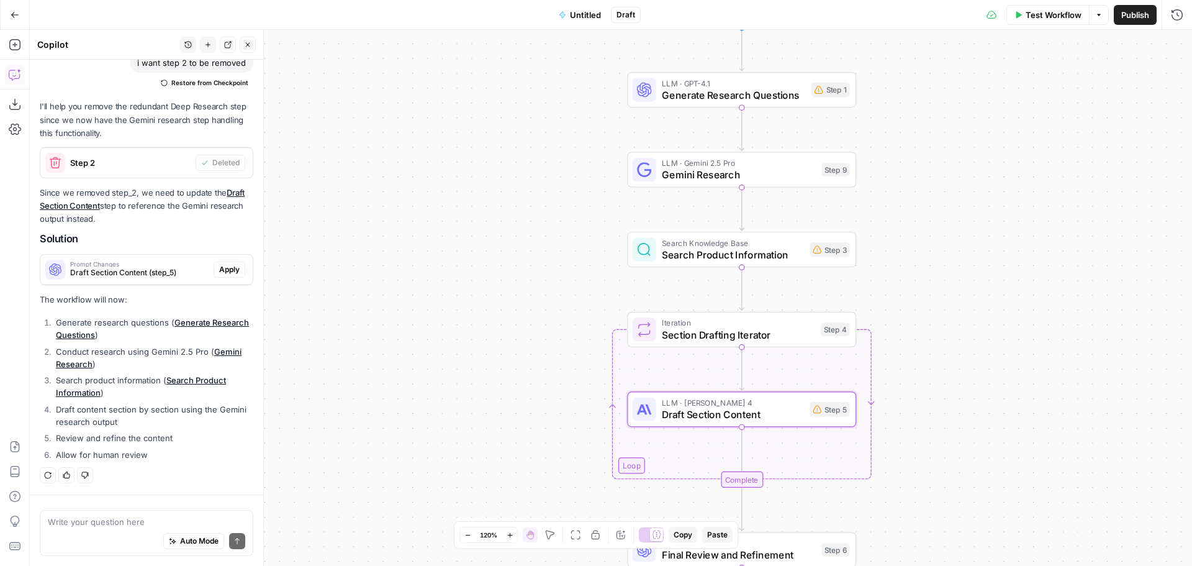
click at [222, 266] on span "Apply" at bounding box center [229, 269] width 20 height 11
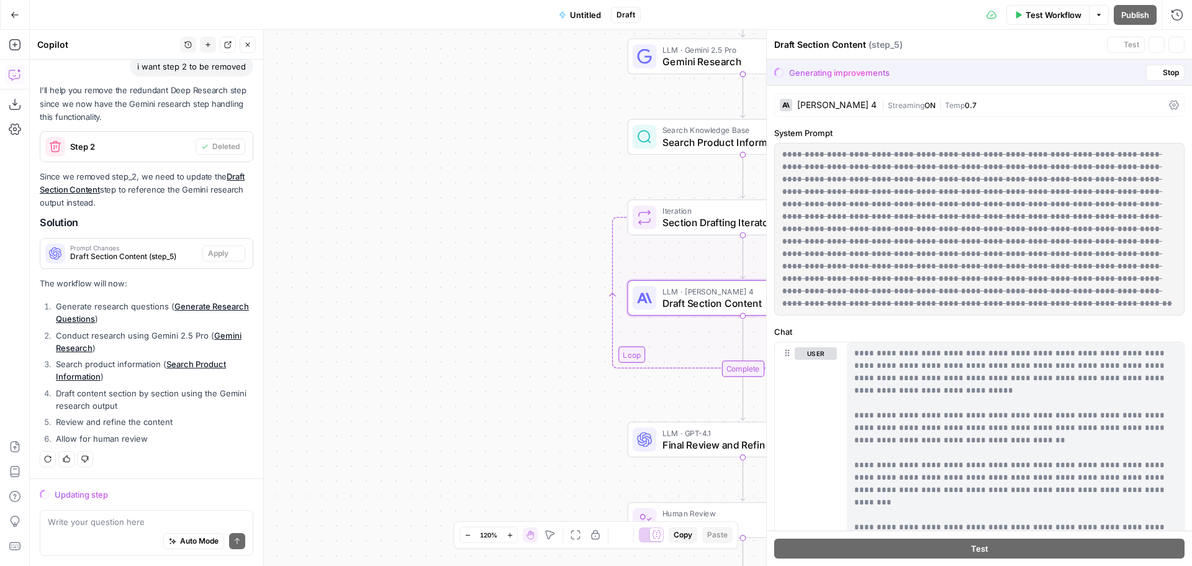
scroll to position [2897, 0]
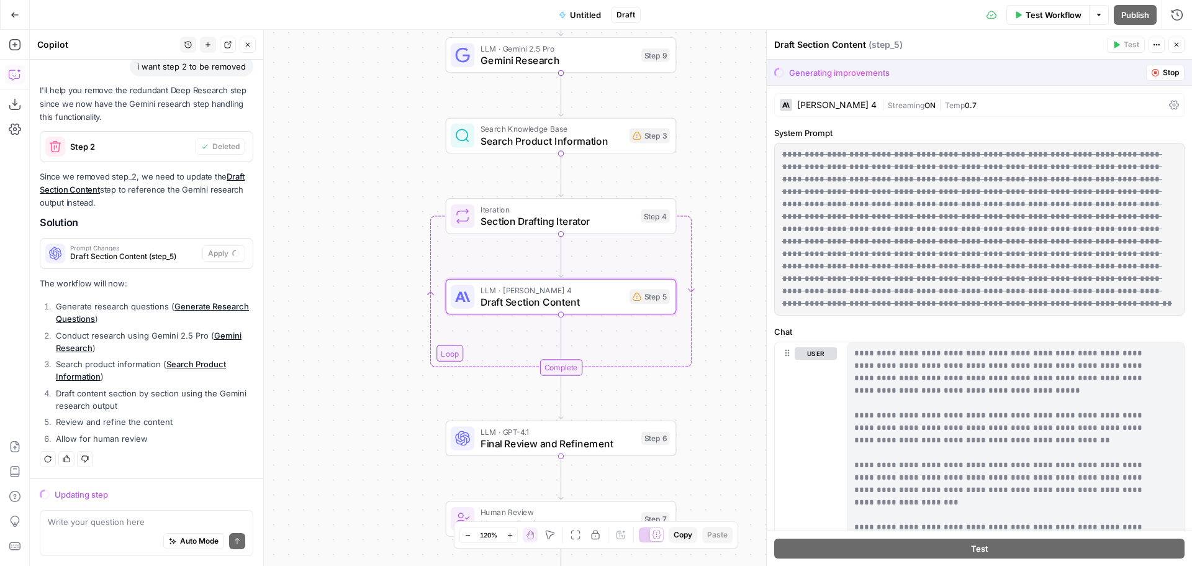
drag, startPoint x: 487, startPoint y: 235, endPoint x: 305, endPoint y: 233, distance: 181.9
click at [305, 233] on div "Workflow Set Inputs Inputs LLM · GPT-4.1 Generate Research Questions Step 1 LLM…" at bounding box center [611, 298] width 1162 height 536
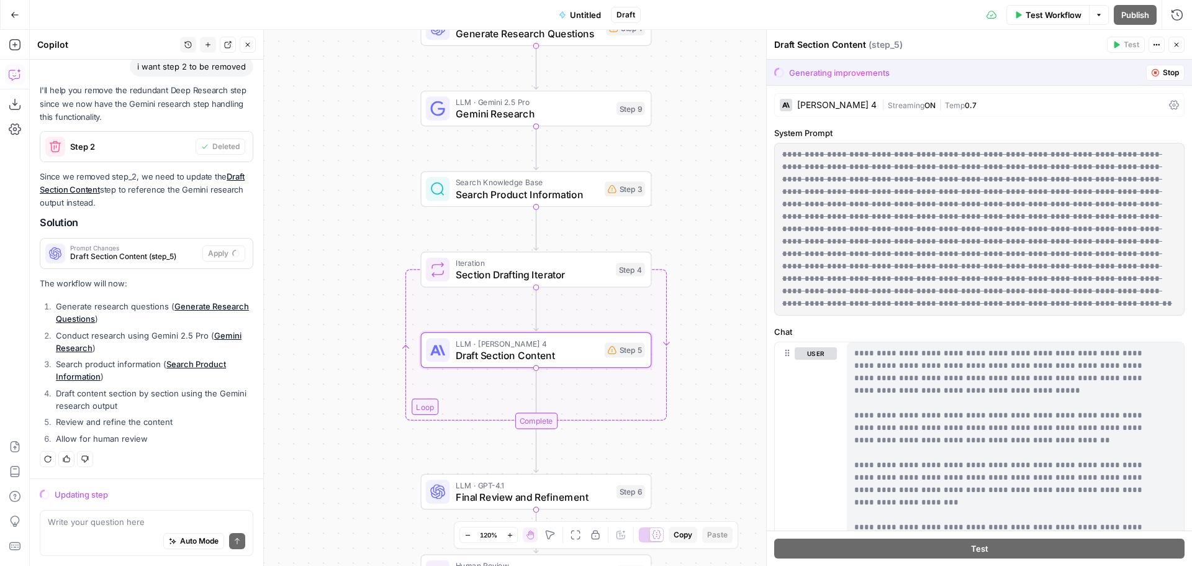
drag, startPoint x: 731, startPoint y: 168, endPoint x: 707, endPoint y: 221, distance: 58.9
click at [707, 221] on div "Workflow Set Inputs Inputs LLM · GPT-4.1 Generate Research Questions Step 1 LLM…" at bounding box center [611, 298] width 1162 height 536
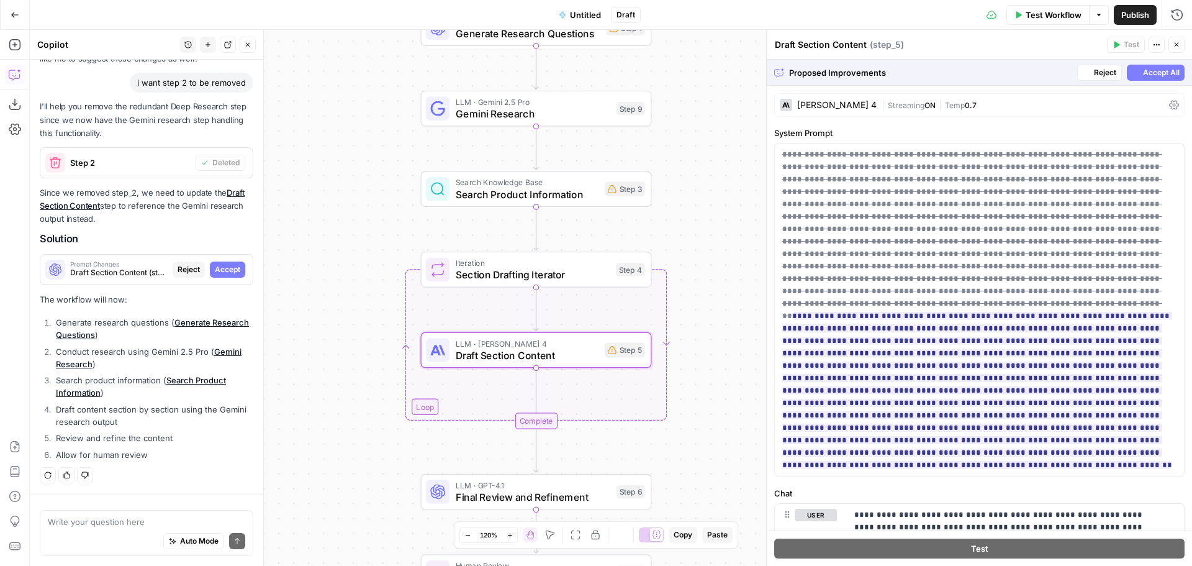
scroll to position [2881, 0]
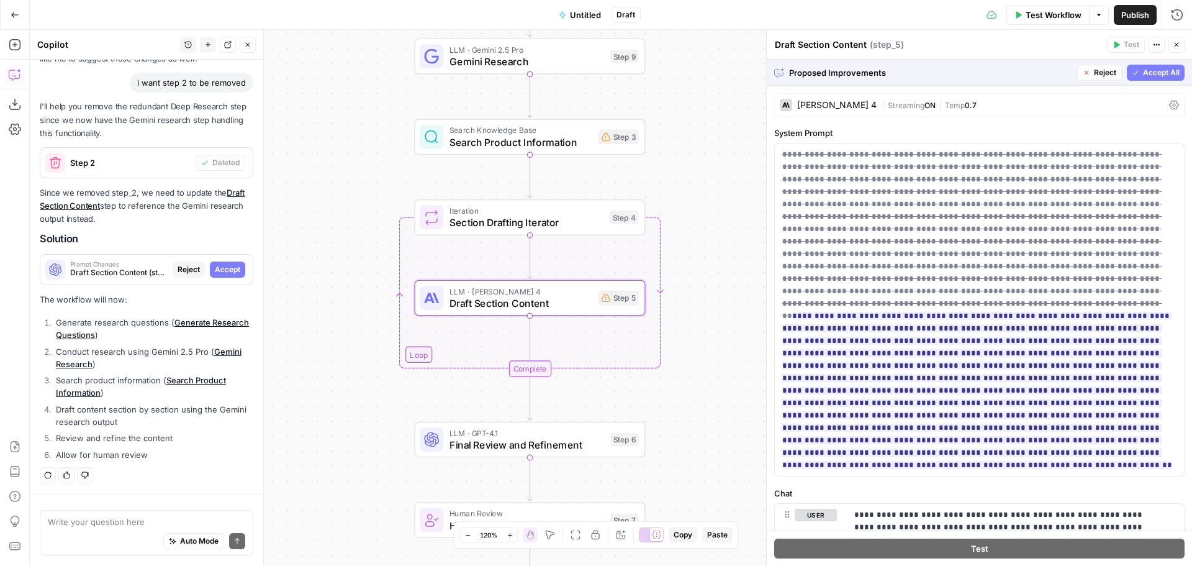
click at [221, 265] on span "Accept" at bounding box center [227, 269] width 25 height 11
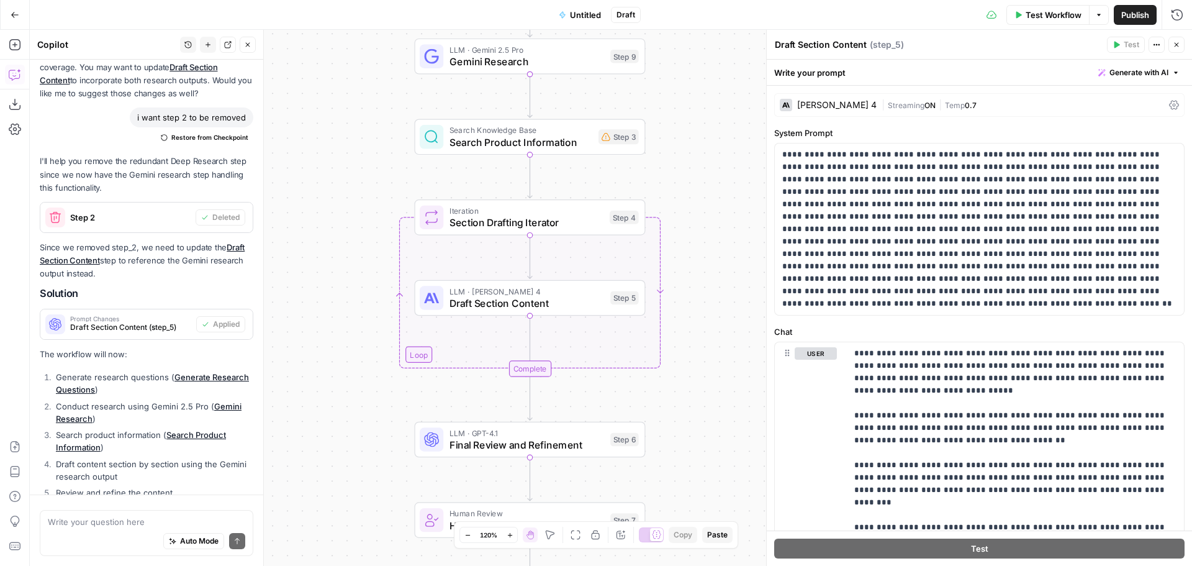
scroll to position [2960, 0]
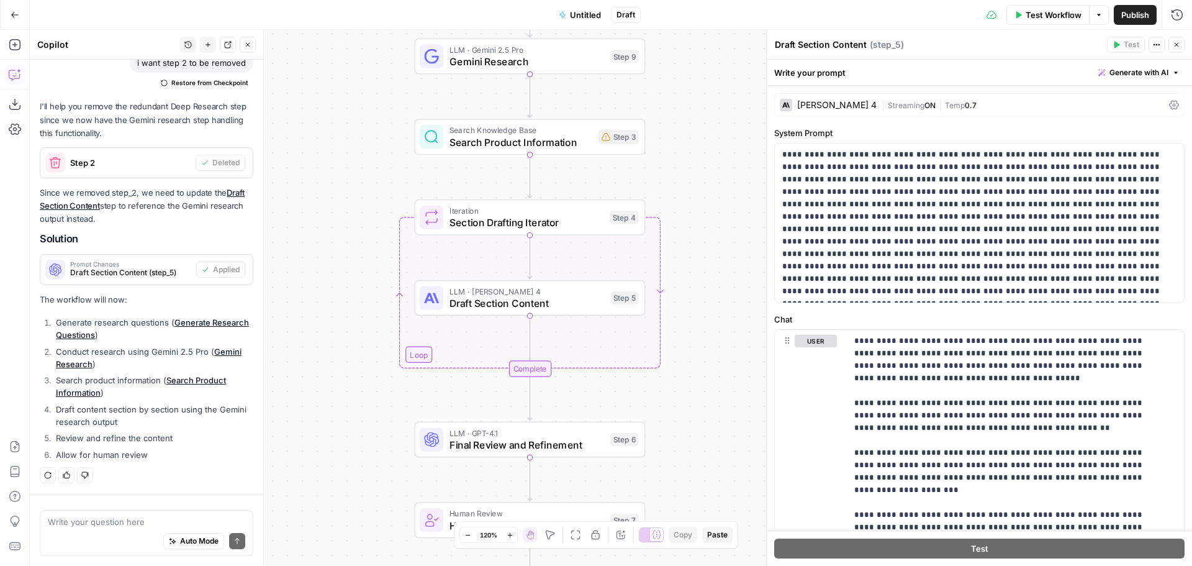
click at [1182, 45] on button "Close" at bounding box center [1177, 45] width 16 height 16
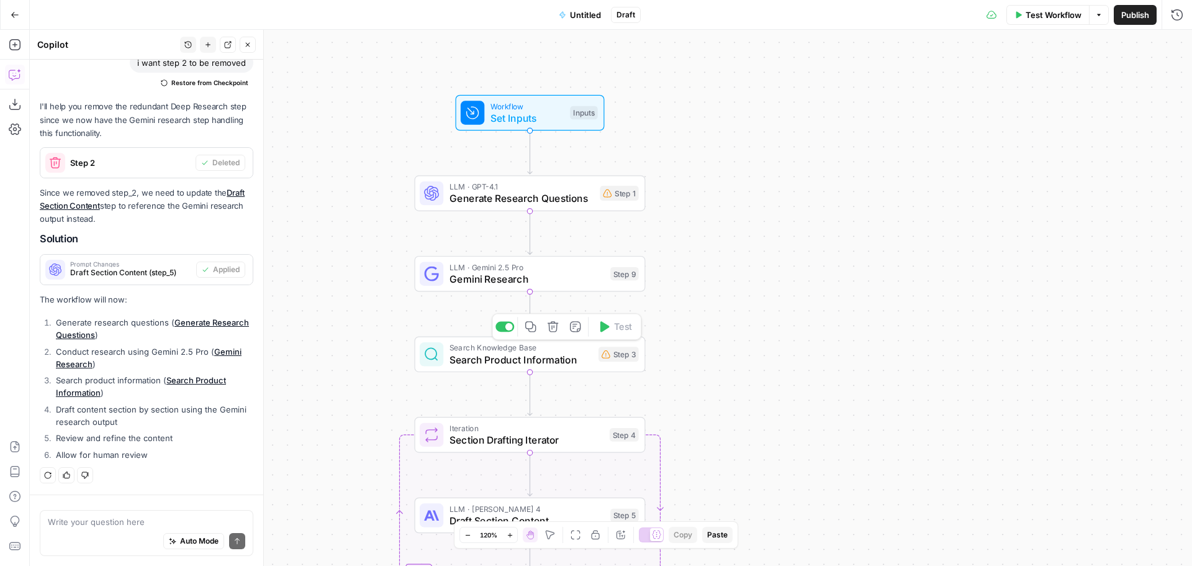
click at [537, 361] on span "Search Product Information" at bounding box center [521, 359] width 143 height 15
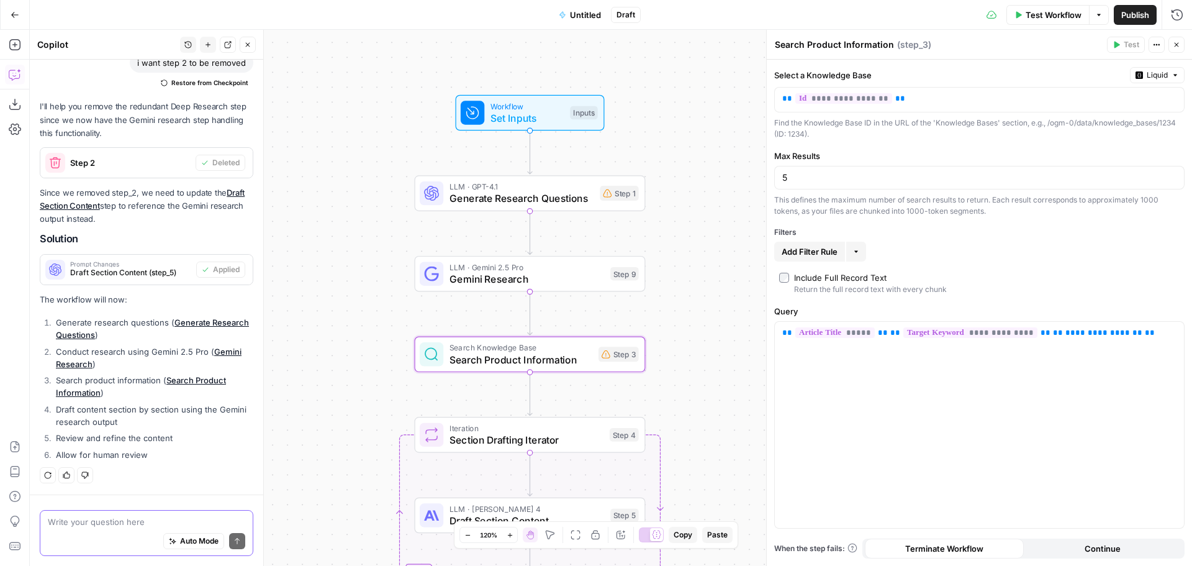
click at [86, 522] on textarea at bounding box center [146, 521] width 197 height 12
type textarea "explain how step 3 works"
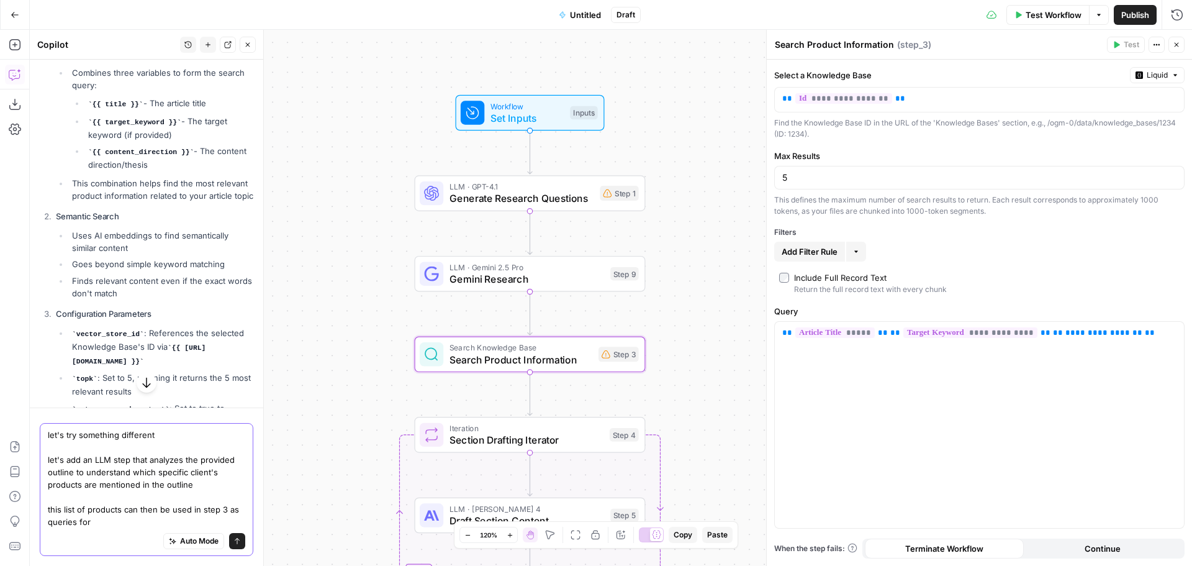
scroll to position [3499, 0]
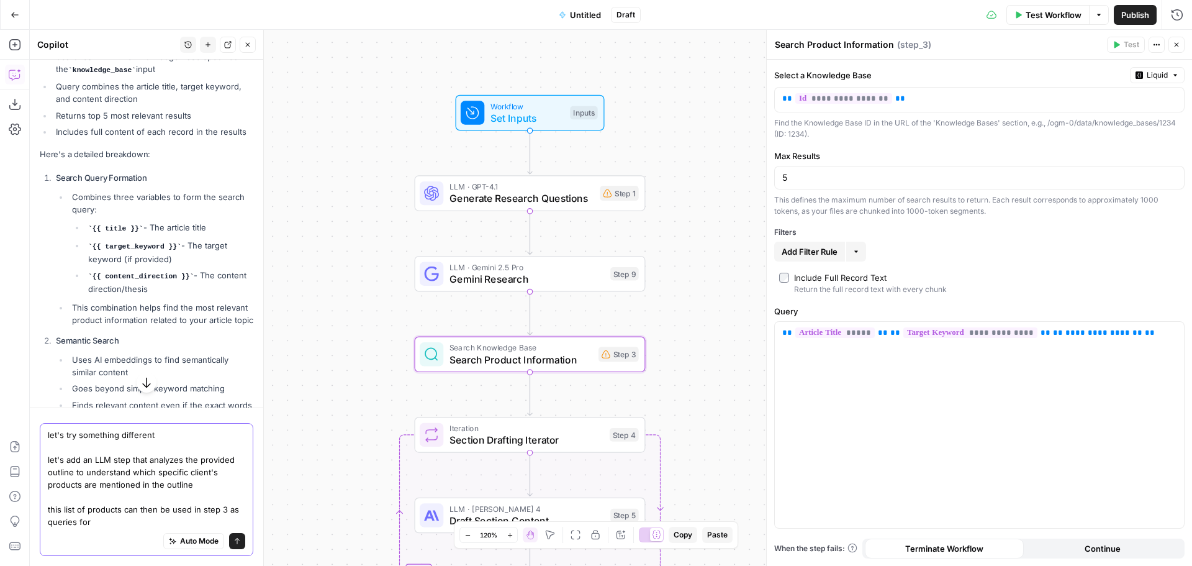
drag, startPoint x: 115, startPoint y: 525, endPoint x: 49, endPoint y: 525, distance: 66.4
click at [49, 525] on textarea "let's try something different let's add an LLM step that analyzes the provided …" at bounding box center [146, 477] width 197 height 99
type textarea "let's try something different let's add an LLM step that analyzes the provided …"
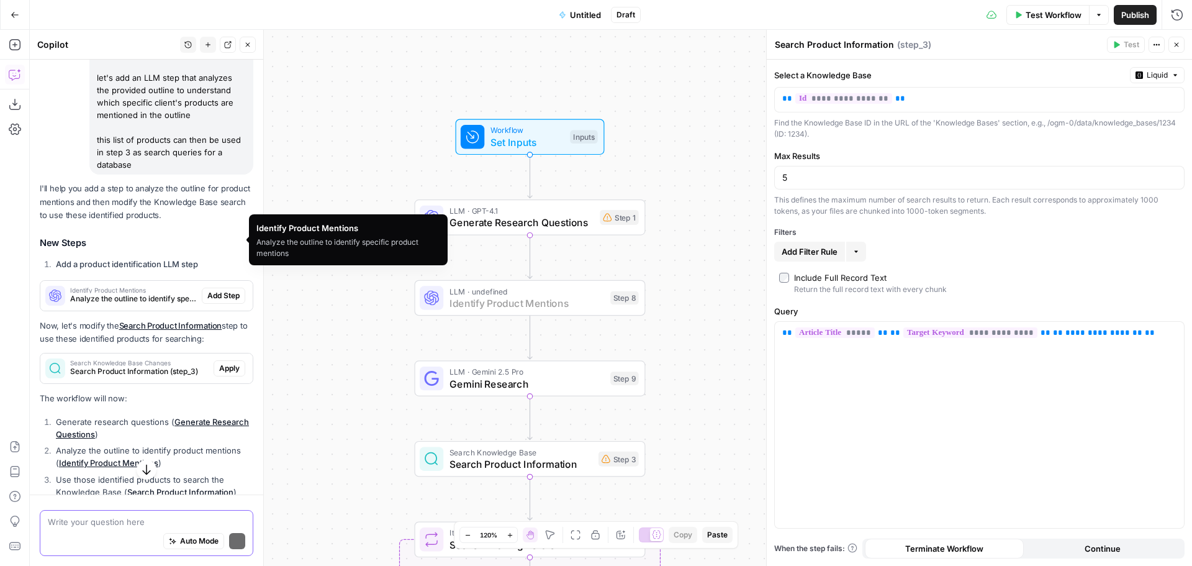
scroll to position [4331, 0]
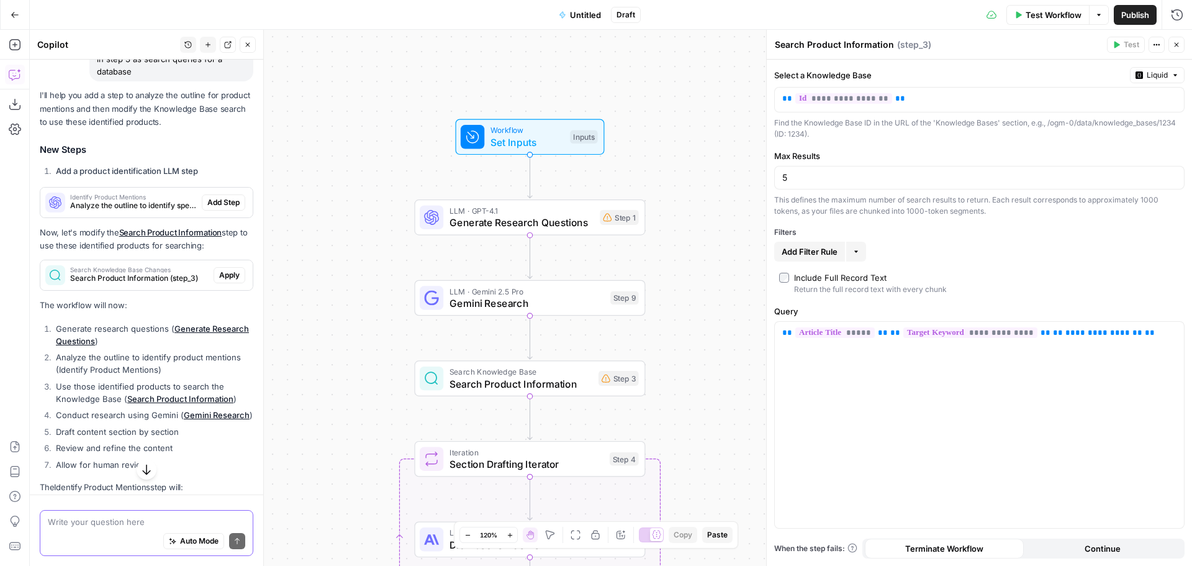
click at [110, 523] on textarea at bounding box center [146, 521] width 197 height 12
type textarea "let's add this step before step 3"
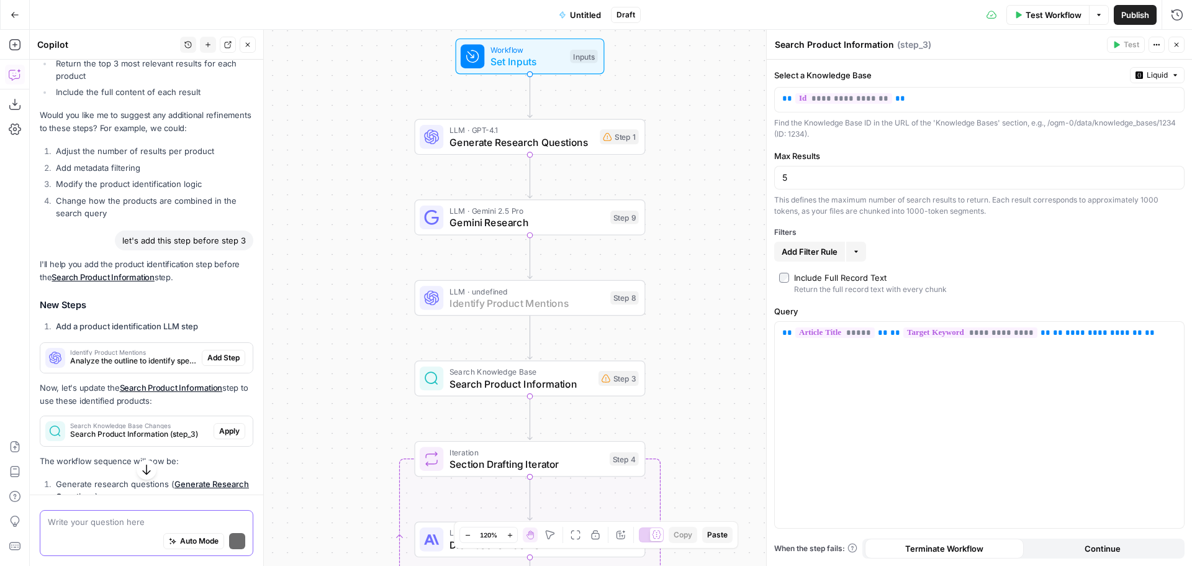
scroll to position [5037, 0]
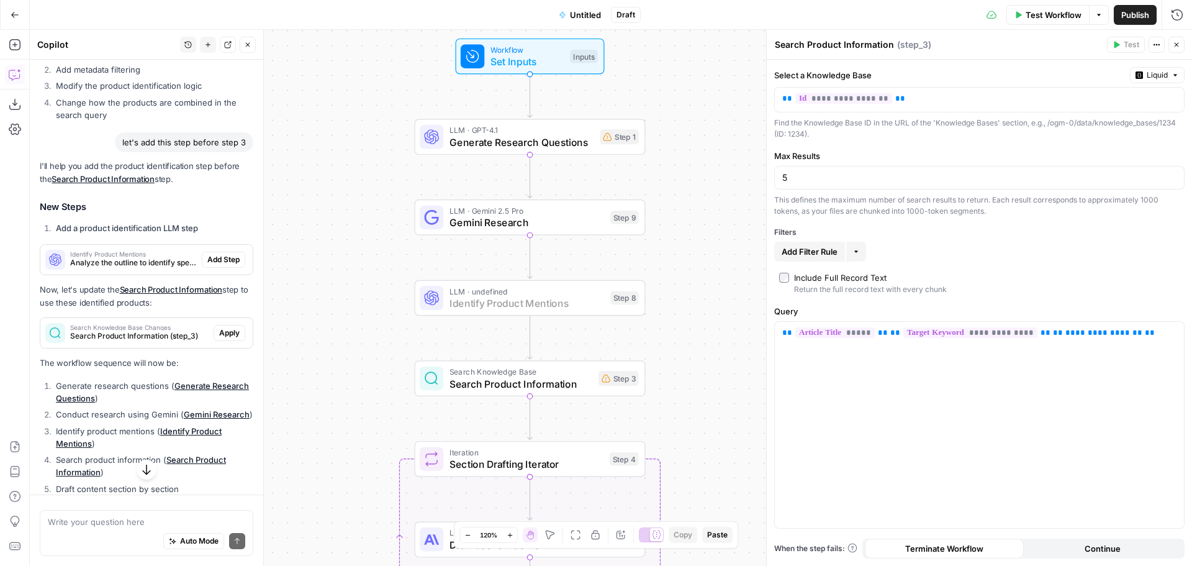
click at [219, 268] on button "Add Step" at bounding box center [223, 259] width 43 height 16
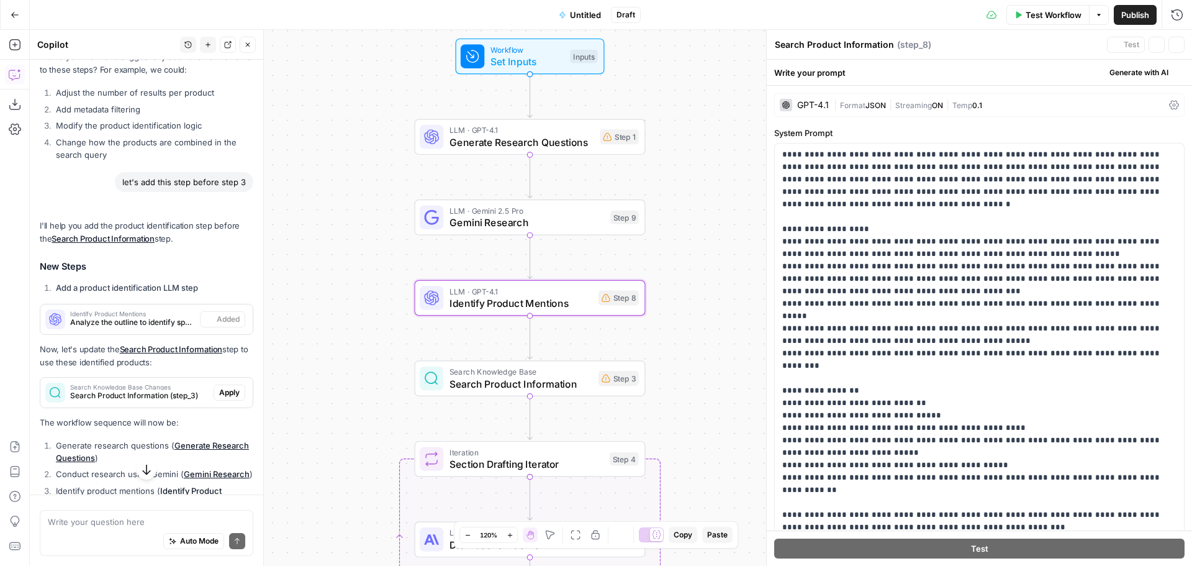
type textarea "Identify Product Mentions"
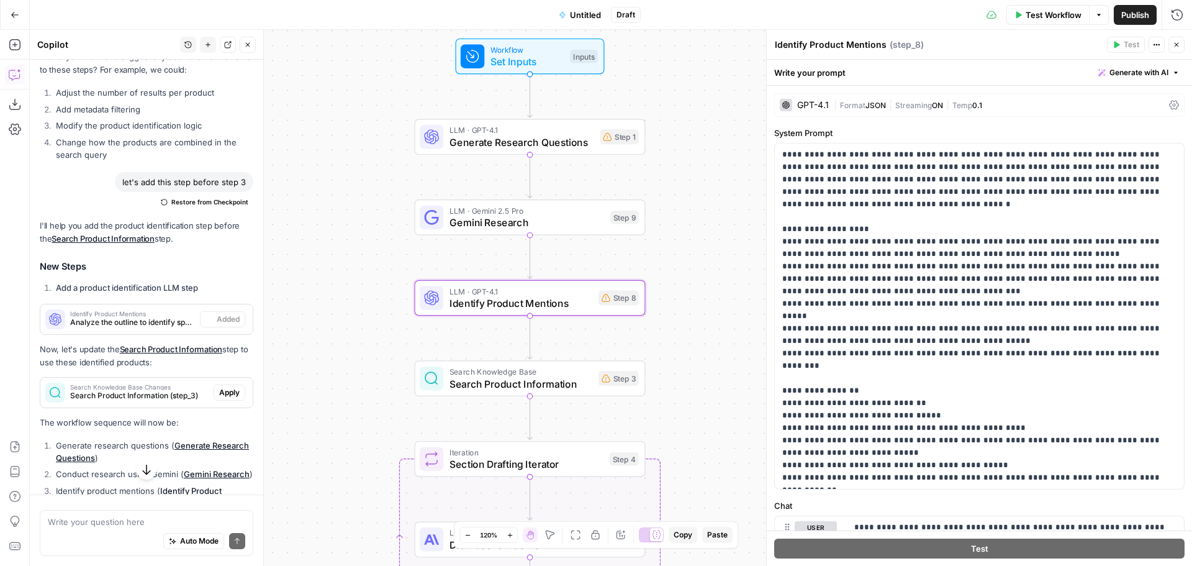
scroll to position [5077, 0]
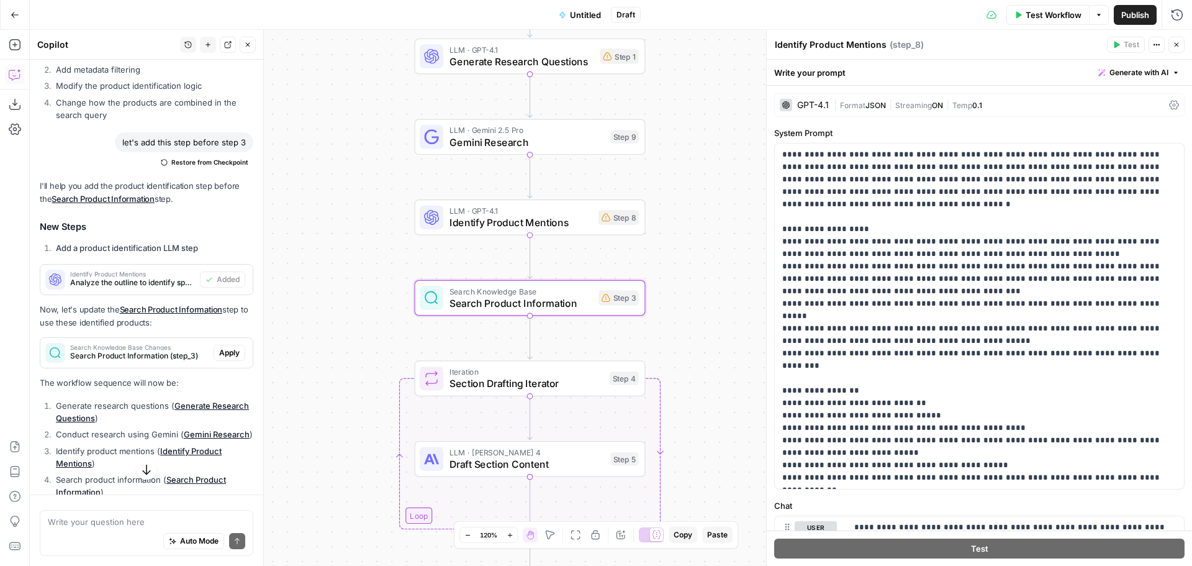
click at [226, 358] on span "Apply" at bounding box center [229, 352] width 20 height 11
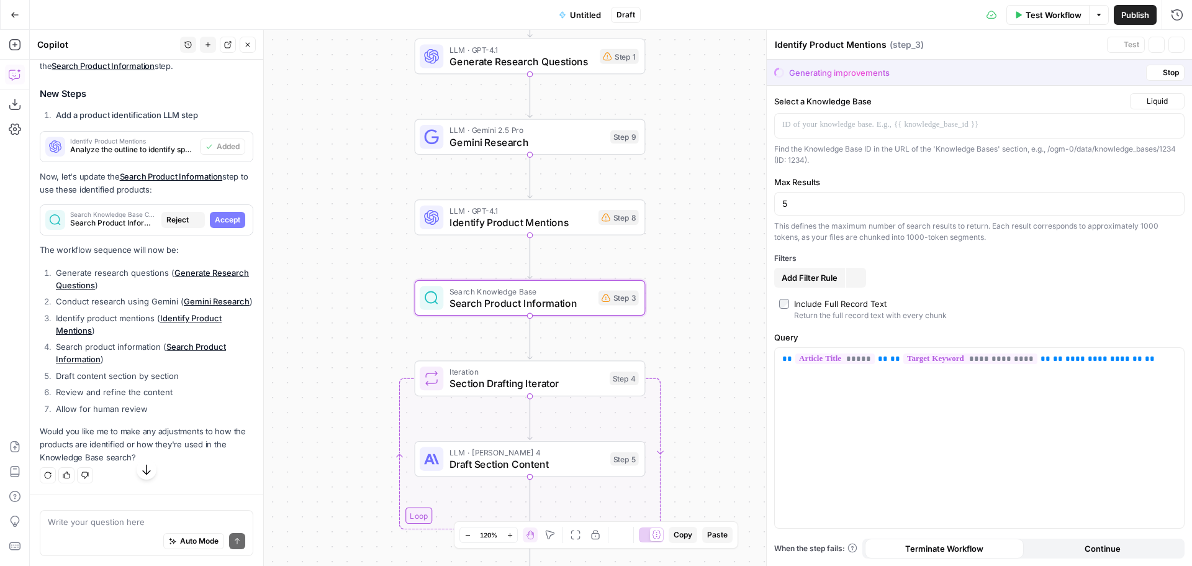
type textarea "Search Product Information"
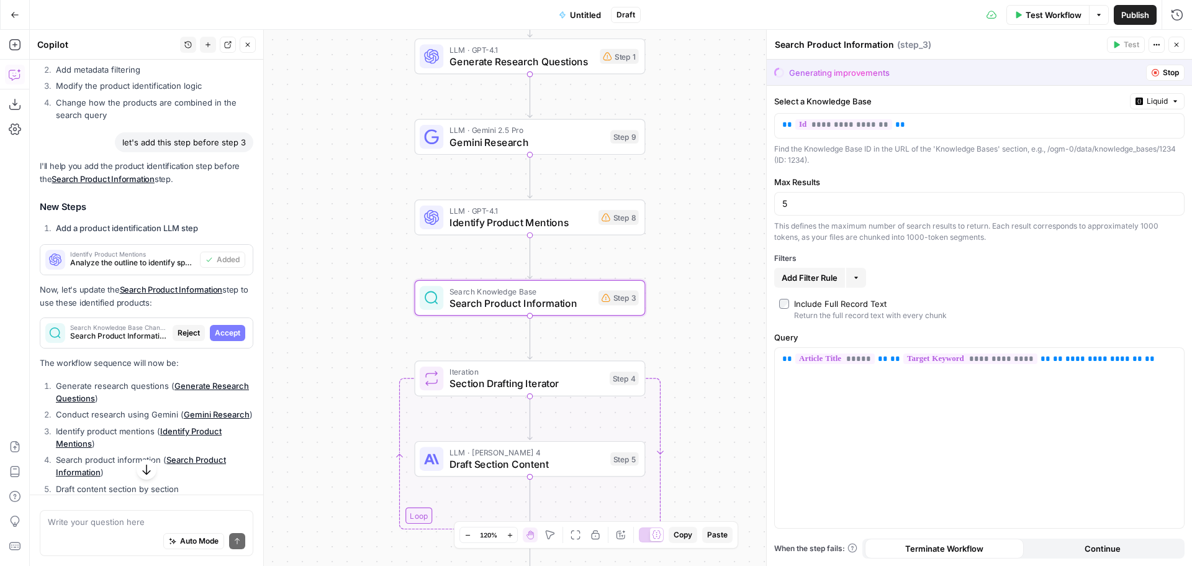
click at [224, 341] on button "Accept" at bounding box center [227, 333] width 35 height 16
type input "3"
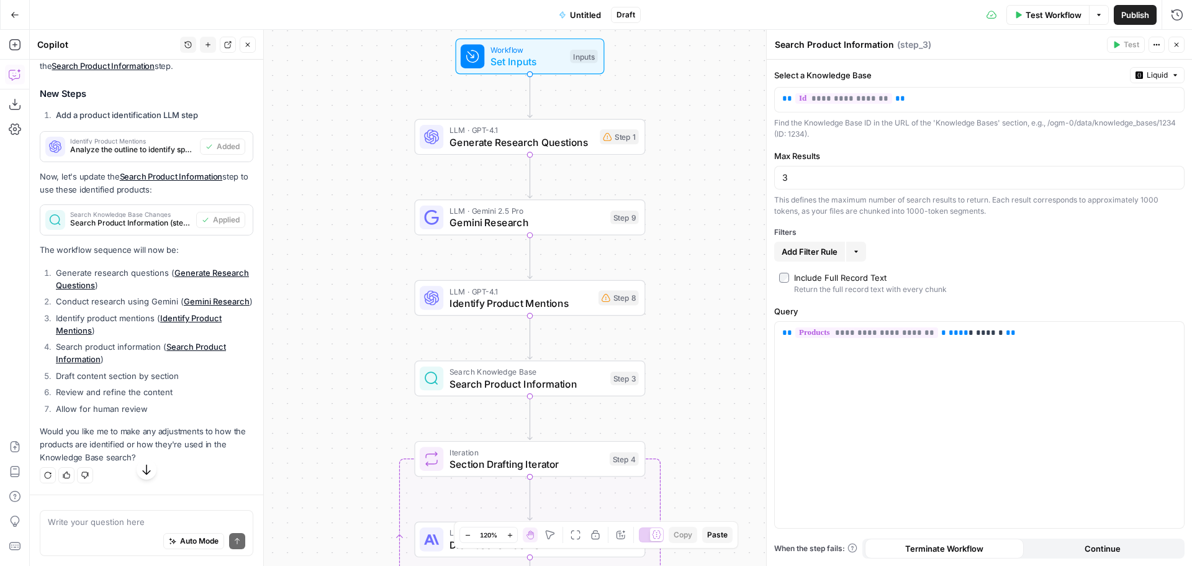
scroll to position [5272, 0]
click at [499, 299] on span "Identify Product Mentions" at bounding box center [521, 303] width 143 height 15
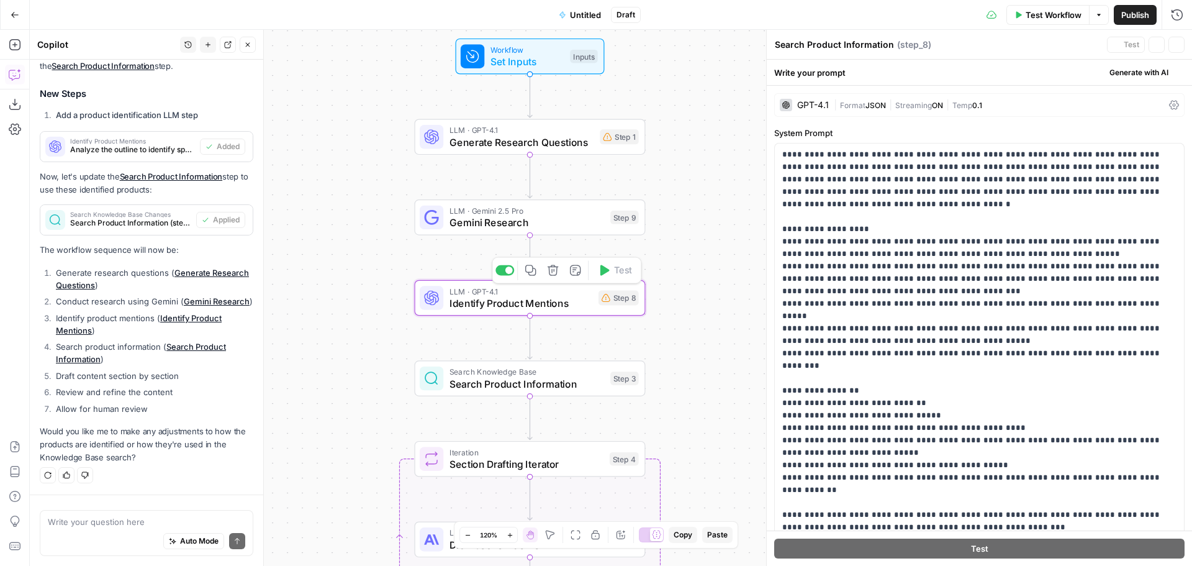
type textarea "Identify Product Mentions"
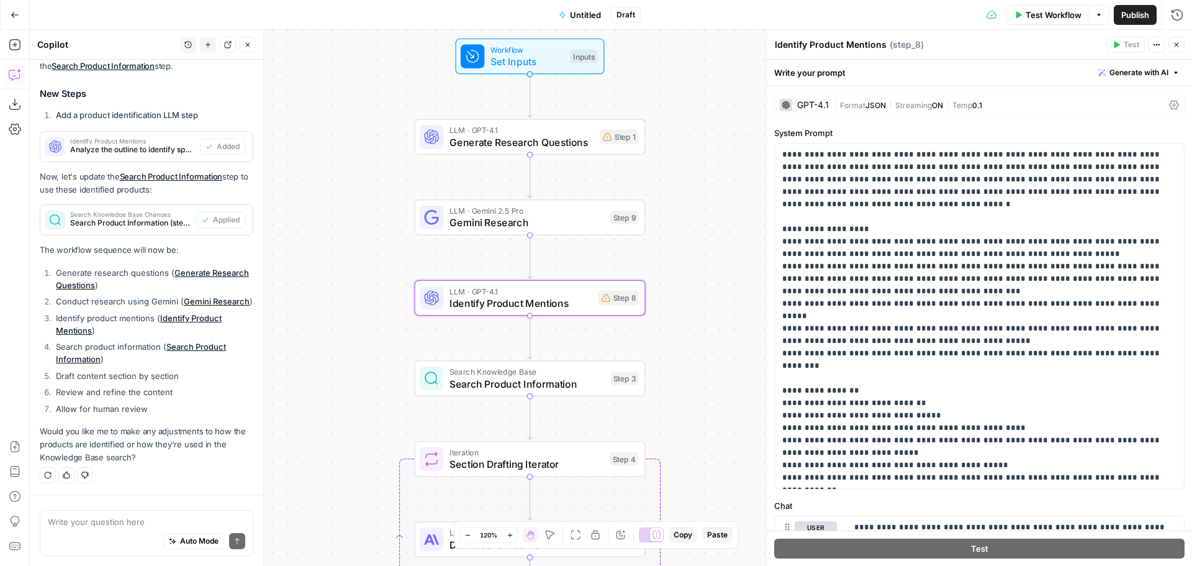
click at [478, 384] on span "Search Product Information" at bounding box center [527, 383] width 155 height 15
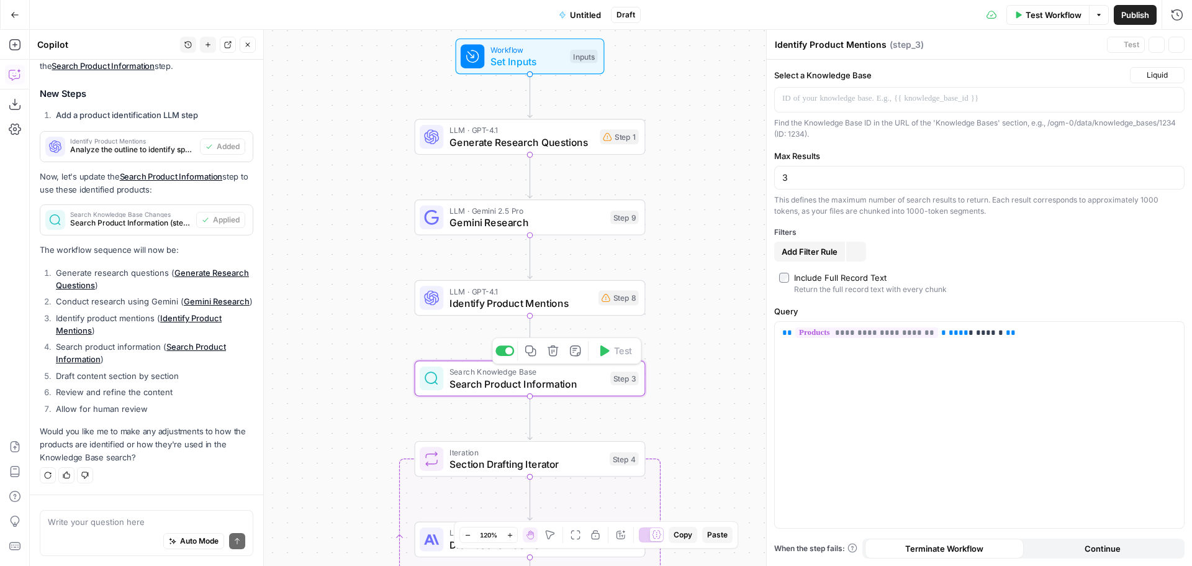
type textarea "Search Product Information"
drag, startPoint x: 804, startPoint y: 173, endPoint x: 780, endPoint y: 172, distance: 23.6
click at [780, 172] on div "3" at bounding box center [979, 178] width 410 height 24
type input "10"
click at [712, 199] on div "Workflow Set Inputs Inputs LLM · GPT-4.1 Generate Research Questions Step 1 LLM…" at bounding box center [611, 298] width 1162 height 536
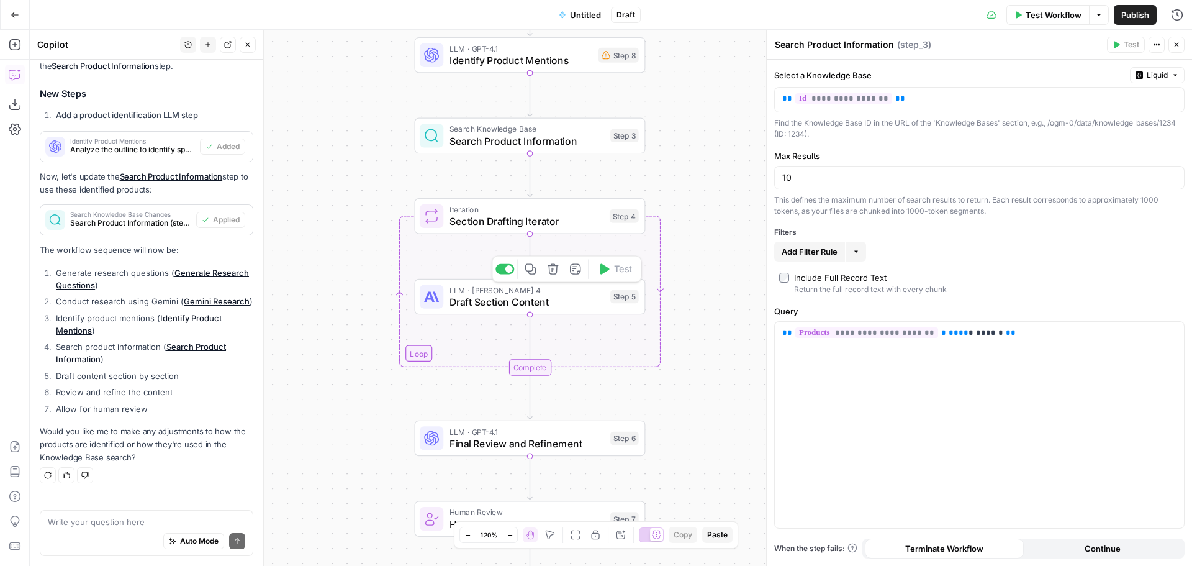
drag, startPoint x: 500, startPoint y: 301, endPoint x: 731, endPoint y: 207, distance: 249.5
click at [500, 301] on span "Draft Section Content" at bounding box center [527, 301] width 155 height 15
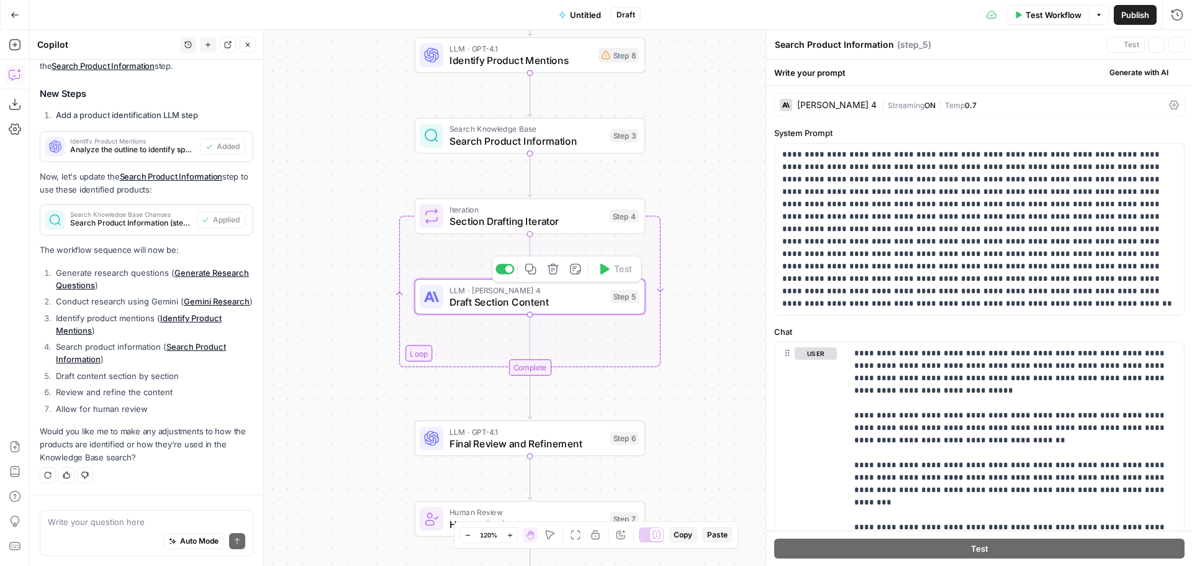
type textarea "Draft Section Content"
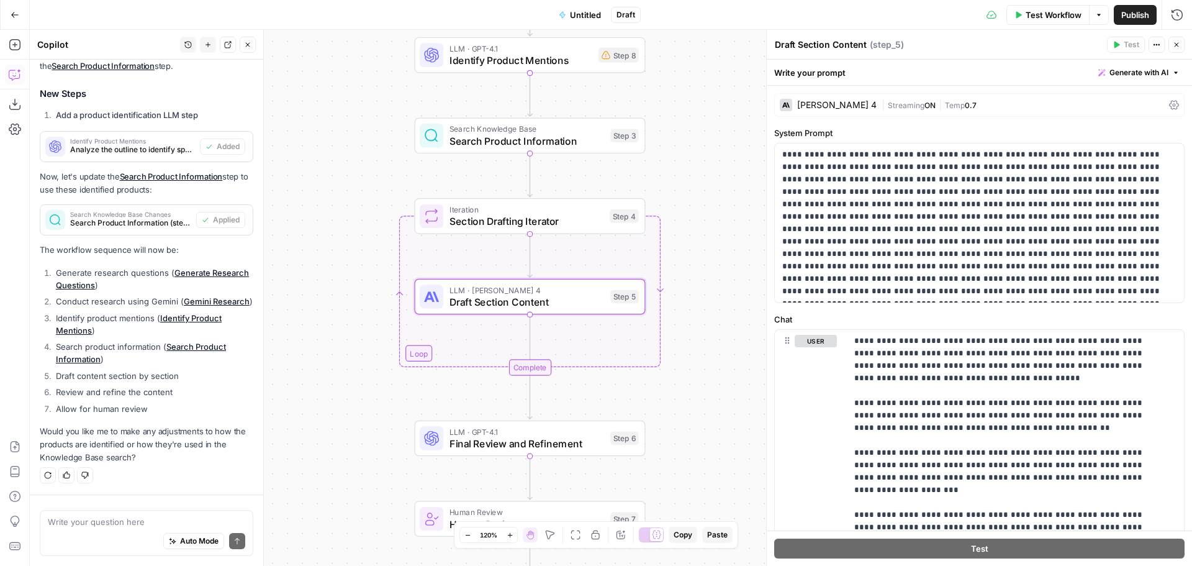
click at [582, 12] on span "Untitled" at bounding box center [585, 15] width 31 height 12
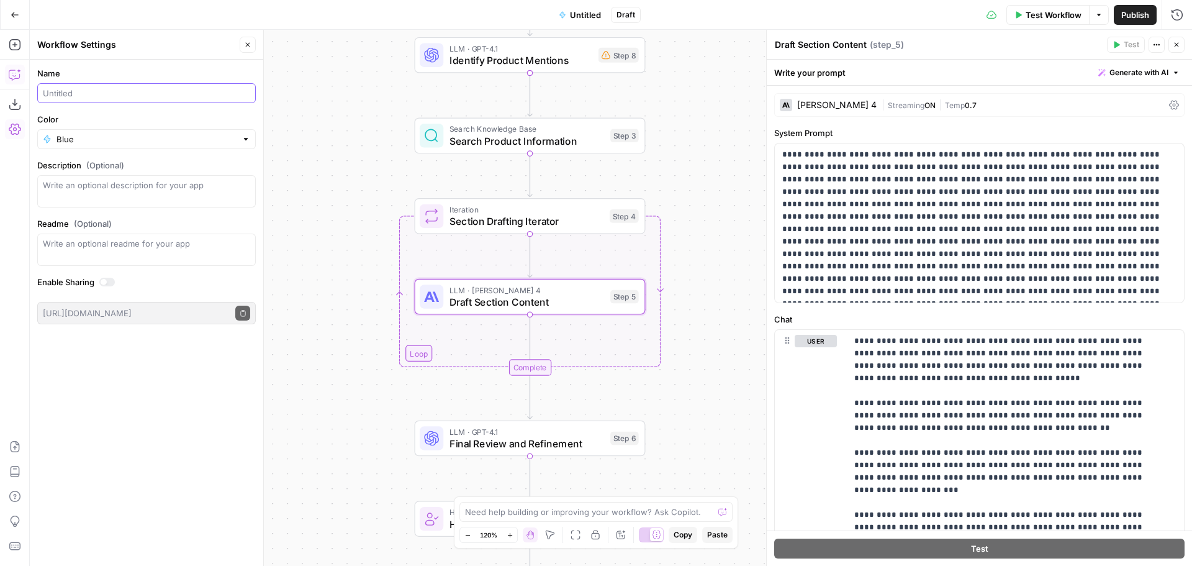
click at [105, 94] on input "Name" at bounding box center [146, 93] width 207 height 12
type input "Article drafting workflow"
click at [252, 44] on button "Close" at bounding box center [248, 45] width 16 height 16
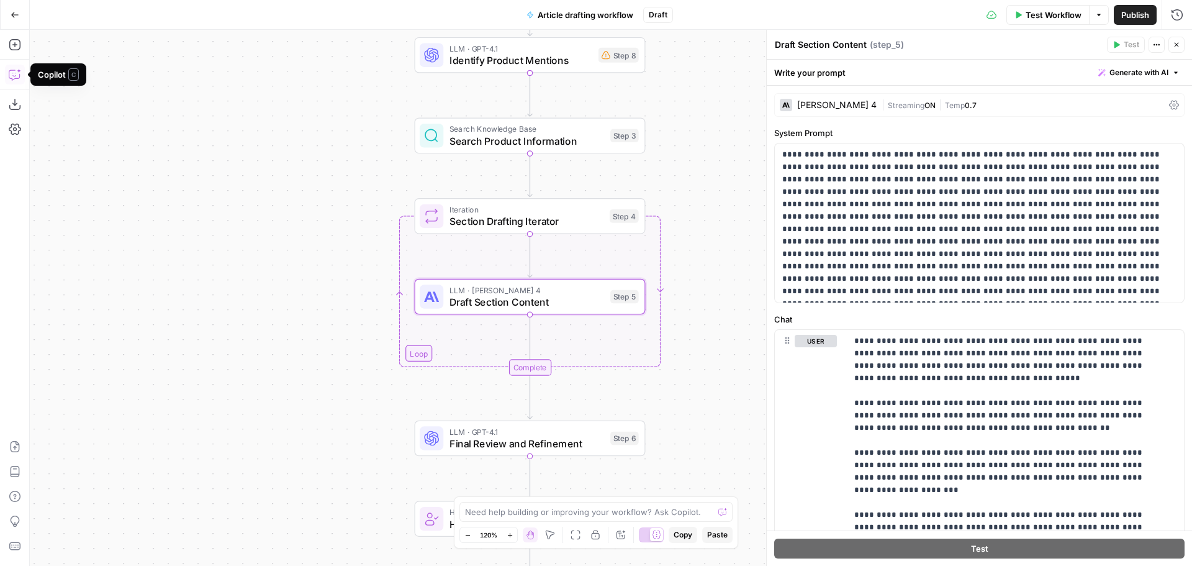
click at [22, 76] on button "Copilot" at bounding box center [15, 75] width 20 height 20
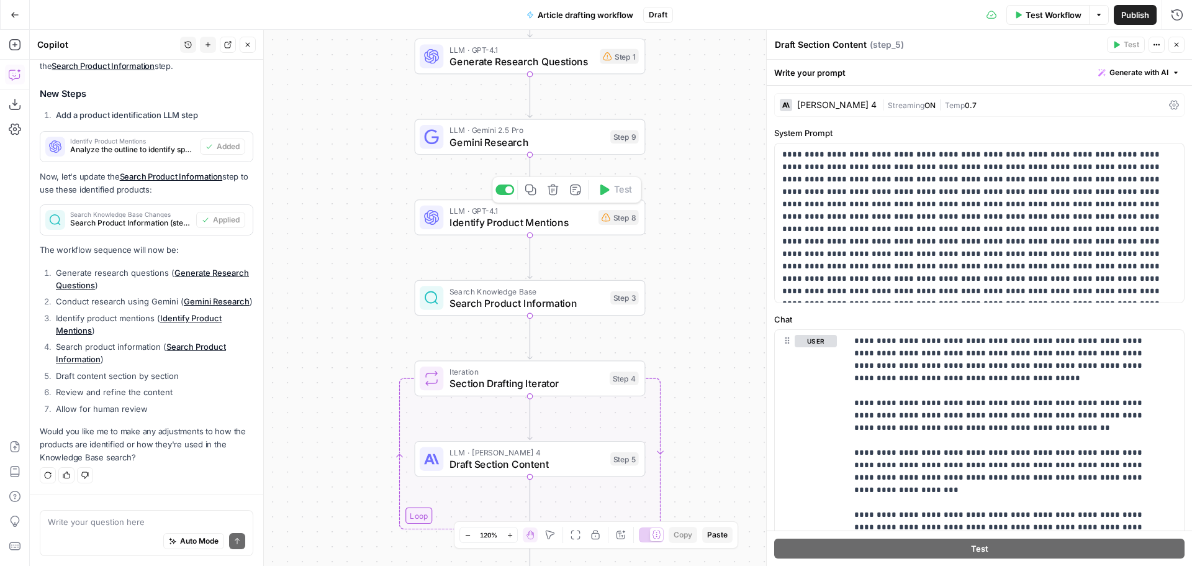
click at [536, 222] on span "Identify Product Mentions" at bounding box center [521, 222] width 143 height 15
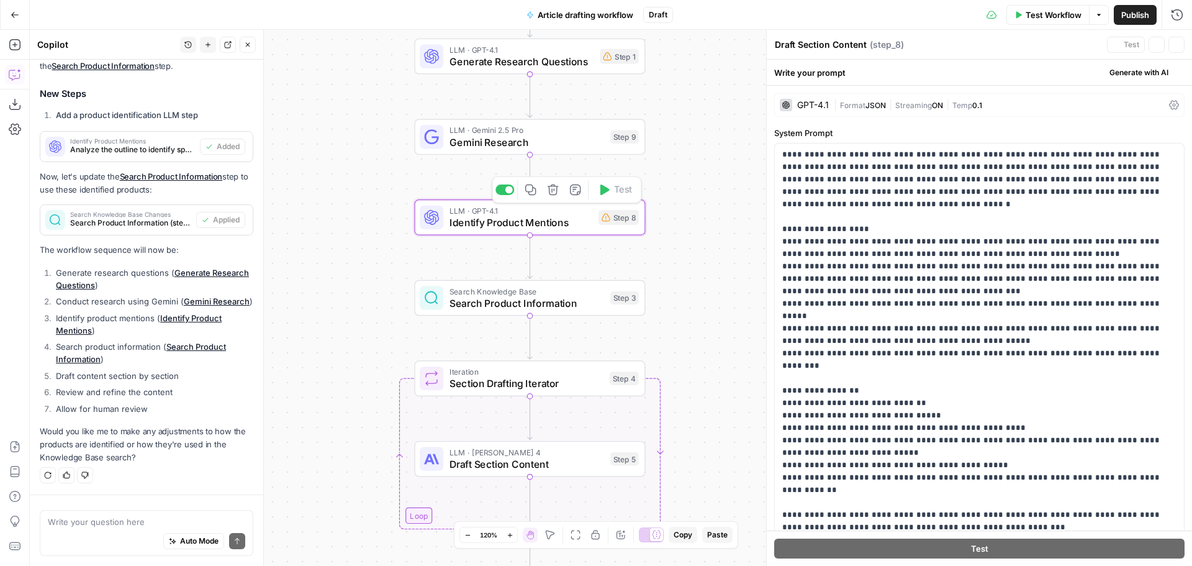
type textarea "Identify Product Mentions"
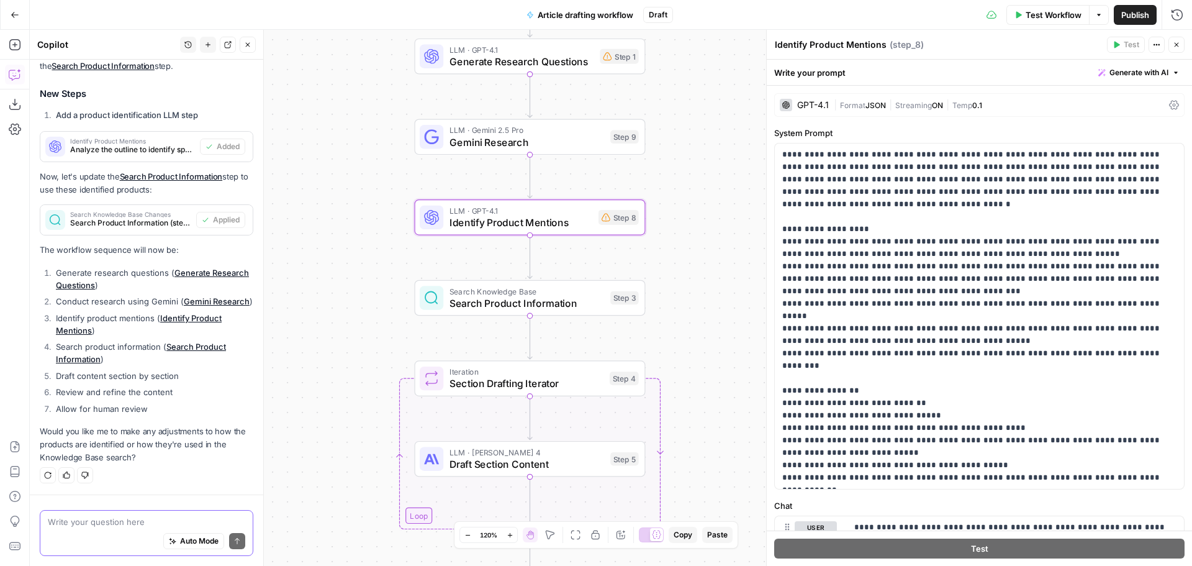
click at [102, 525] on textarea at bounding box center [146, 521] width 197 height 12
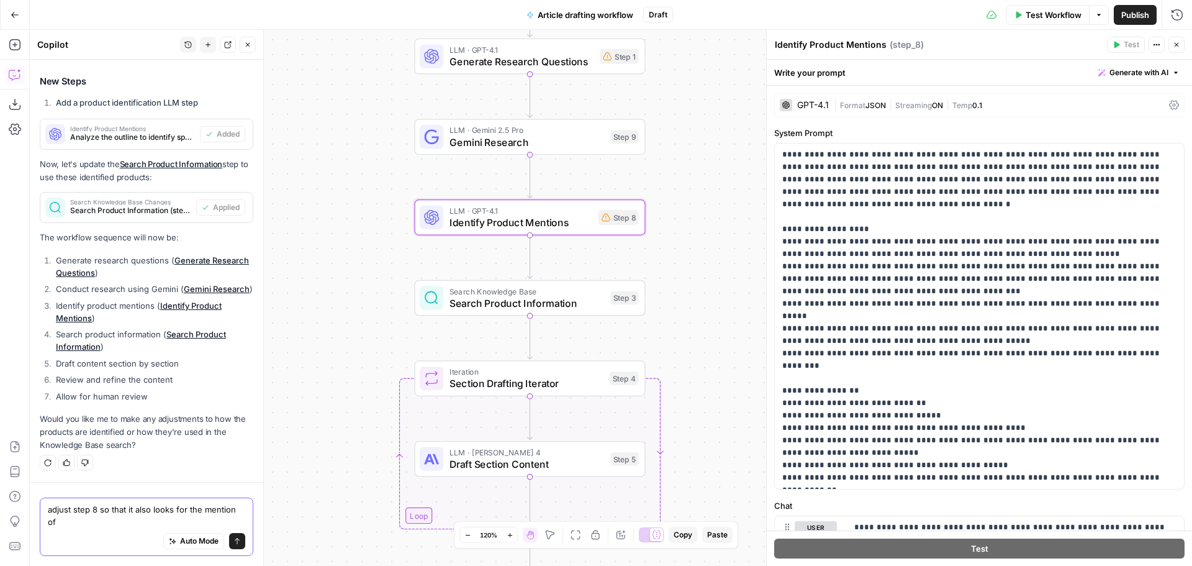
scroll to position [5284, 0]
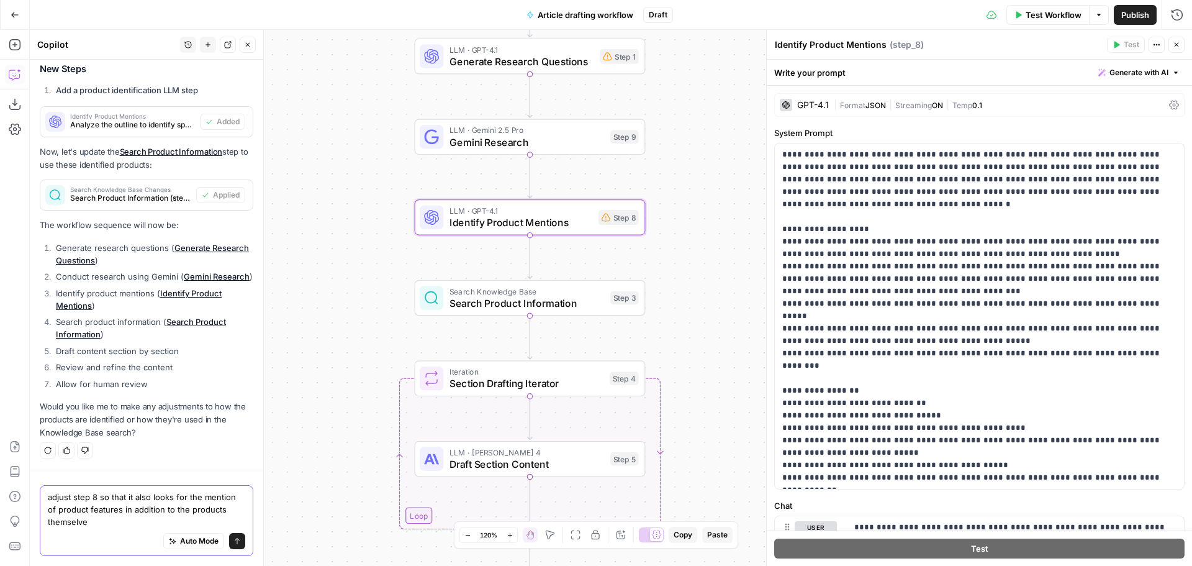
type textarea "adjust step 8 so that it also looks for the mention of product features in addi…"
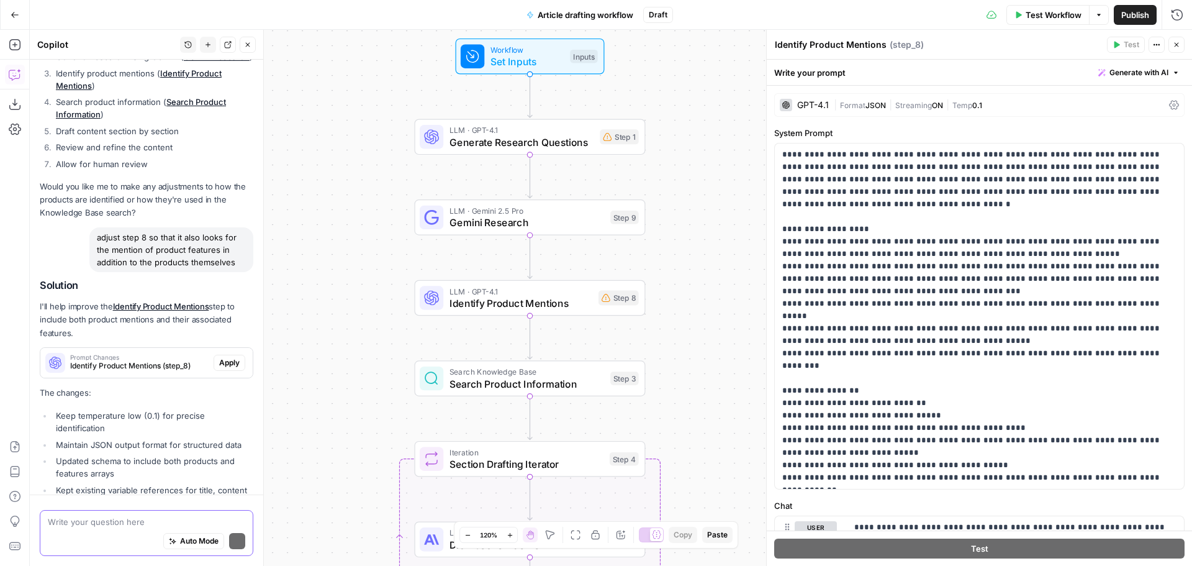
scroll to position [5636, 0]
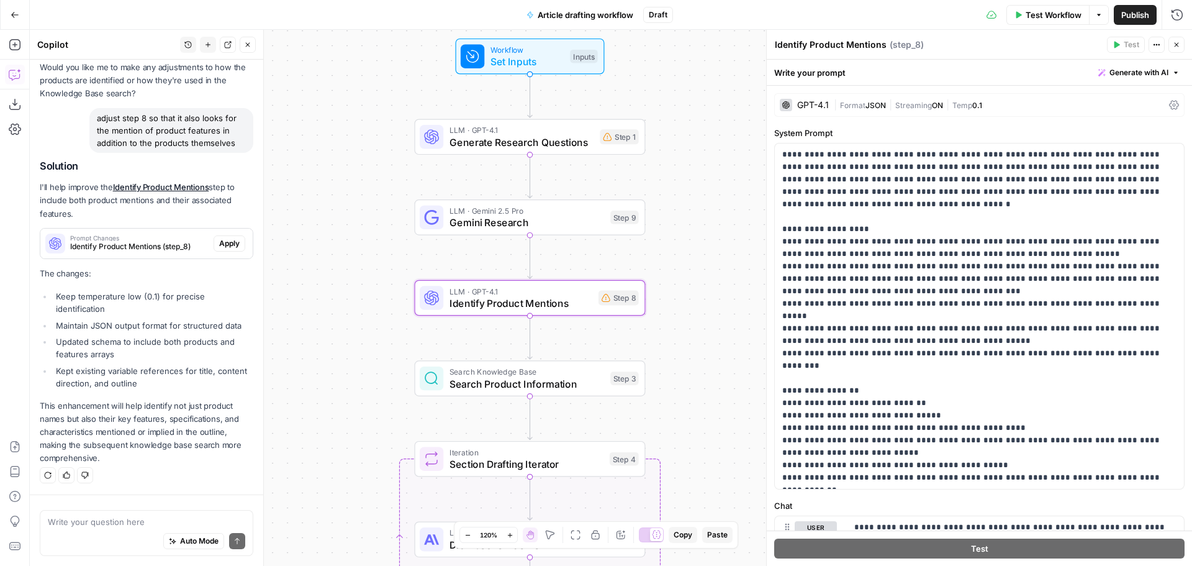
click at [219, 244] on span "Apply" at bounding box center [229, 243] width 20 height 11
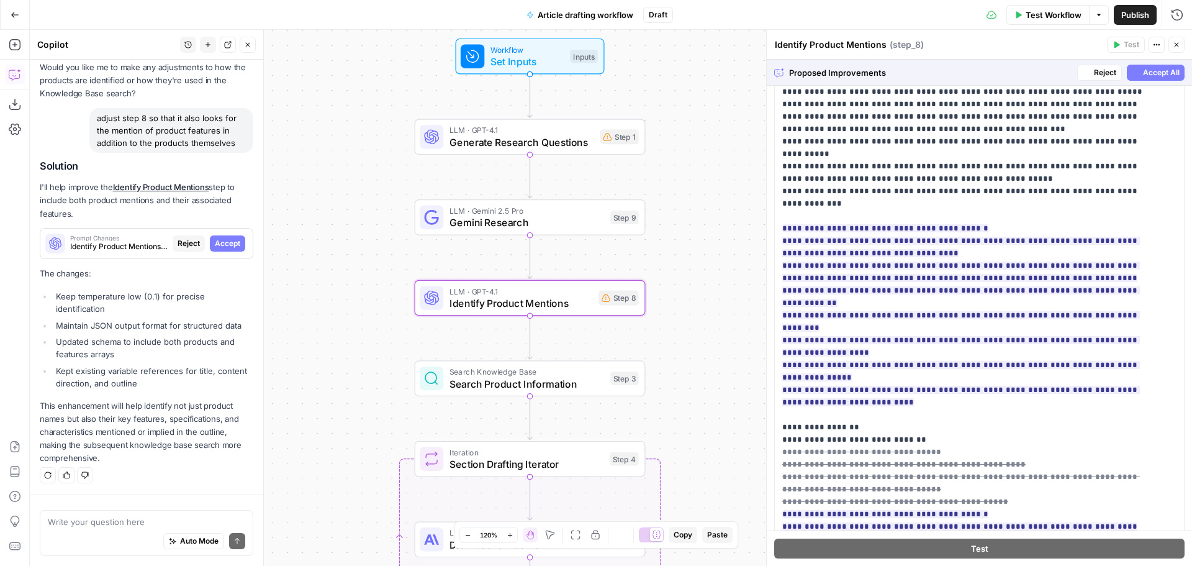
scroll to position [124, 0]
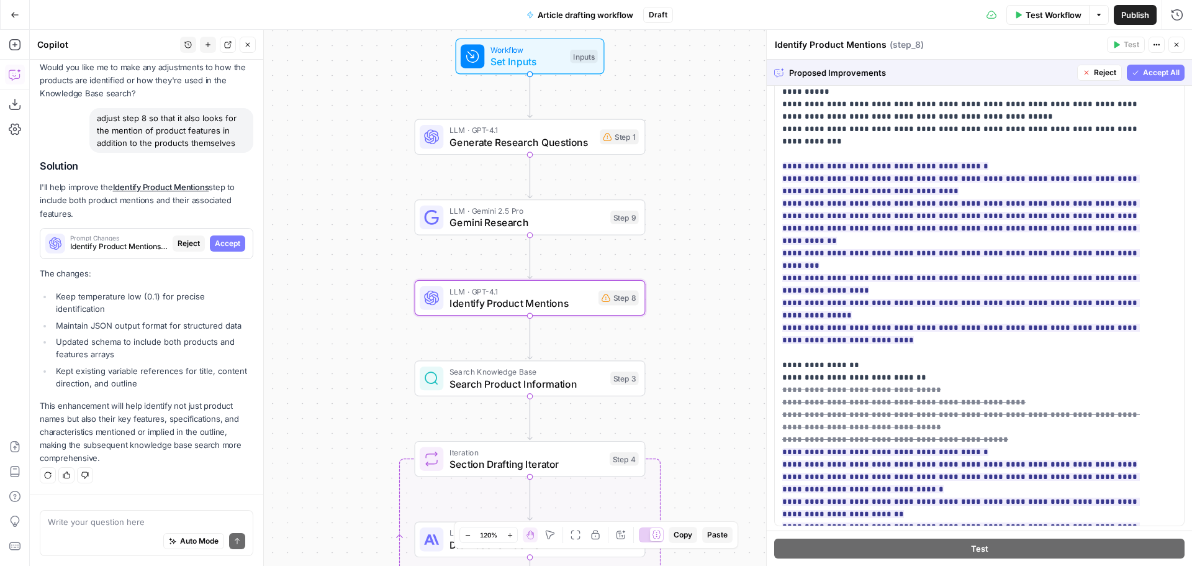
click at [1143, 67] on span "Accept All" at bounding box center [1161, 72] width 37 height 11
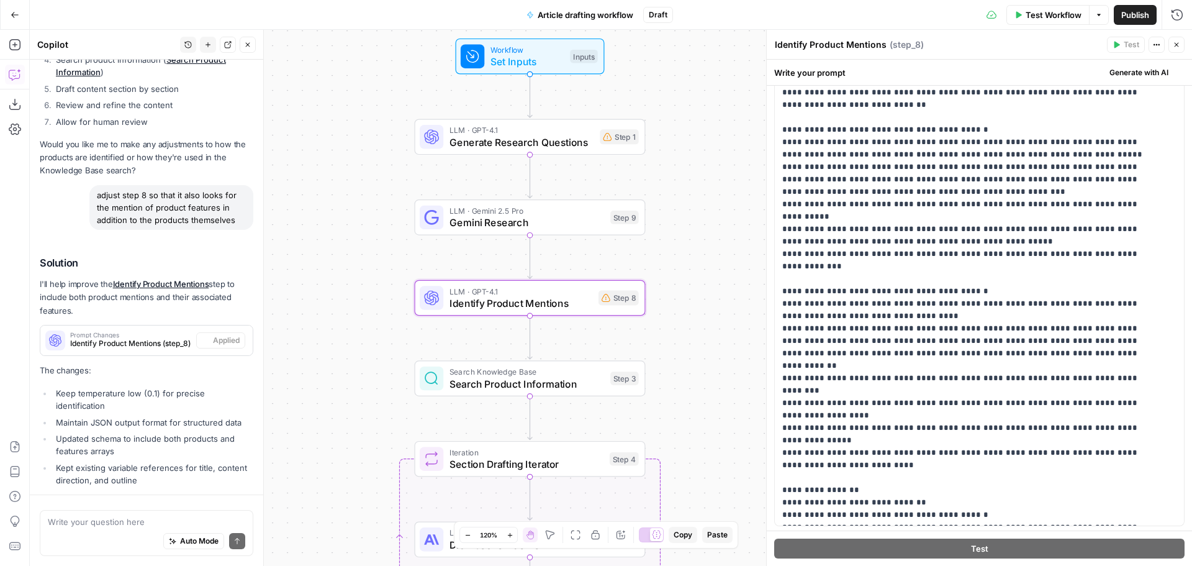
scroll to position [0, 0]
